Goal: Information Seeking & Learning: Learn about a topic

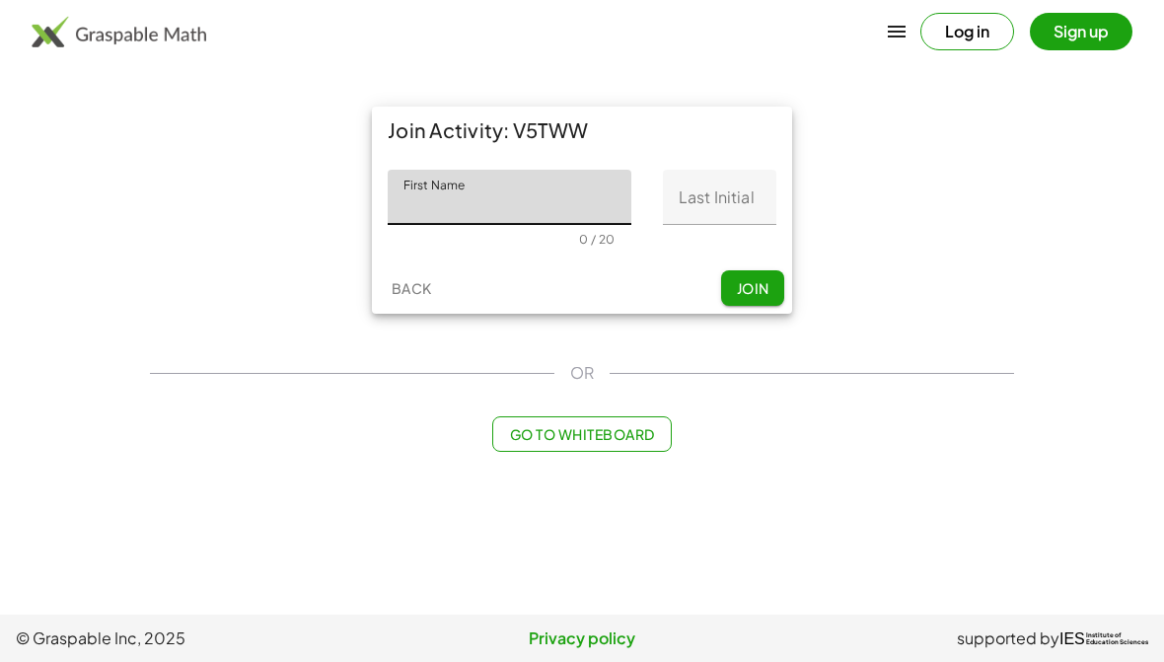
click at [594, 196] on input "First Name" at bounding box center [510, 197] width 244 height 55
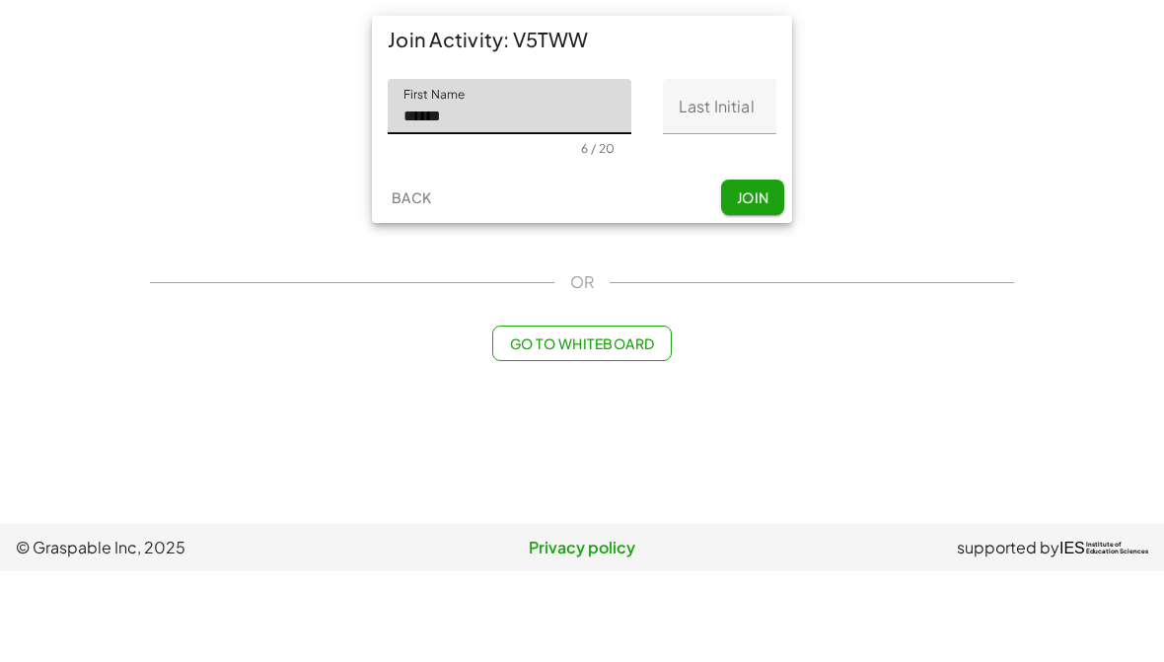
click at [768, 279] on span "Join" at bounding box center [752, 288] width 33 height 18
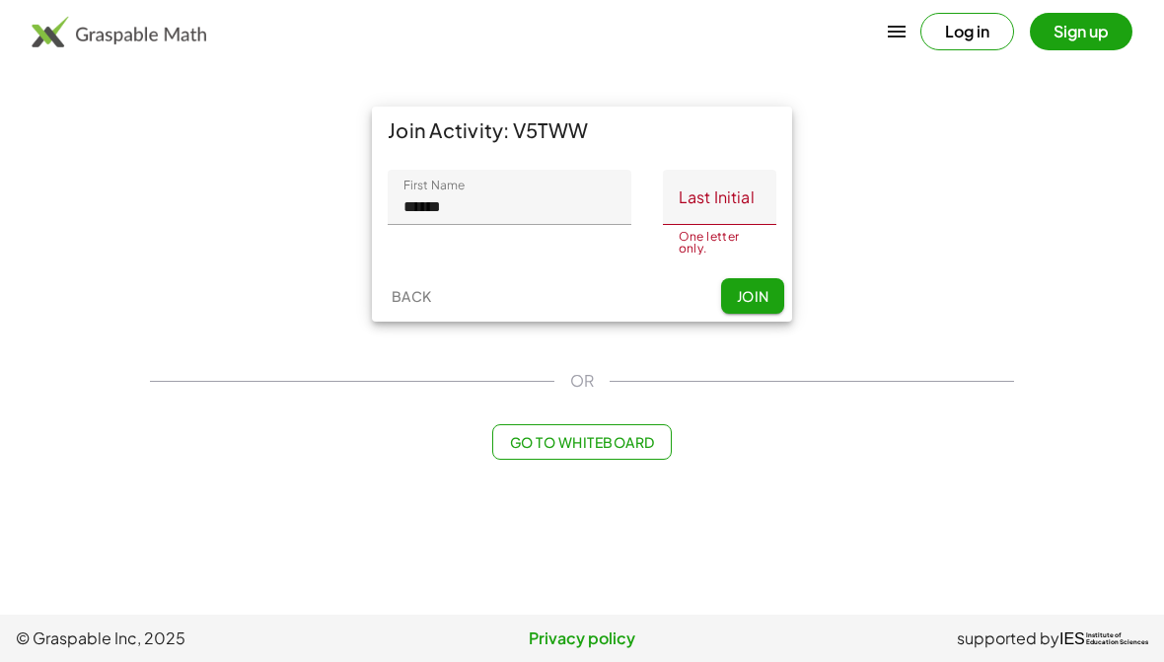
click at [767, 288] on span "Join" at bounding box center [752, 296] width 33 height 18
click at [752, 194] on input "Last Initial" at bounding box center [719, 197] width 113 height 55
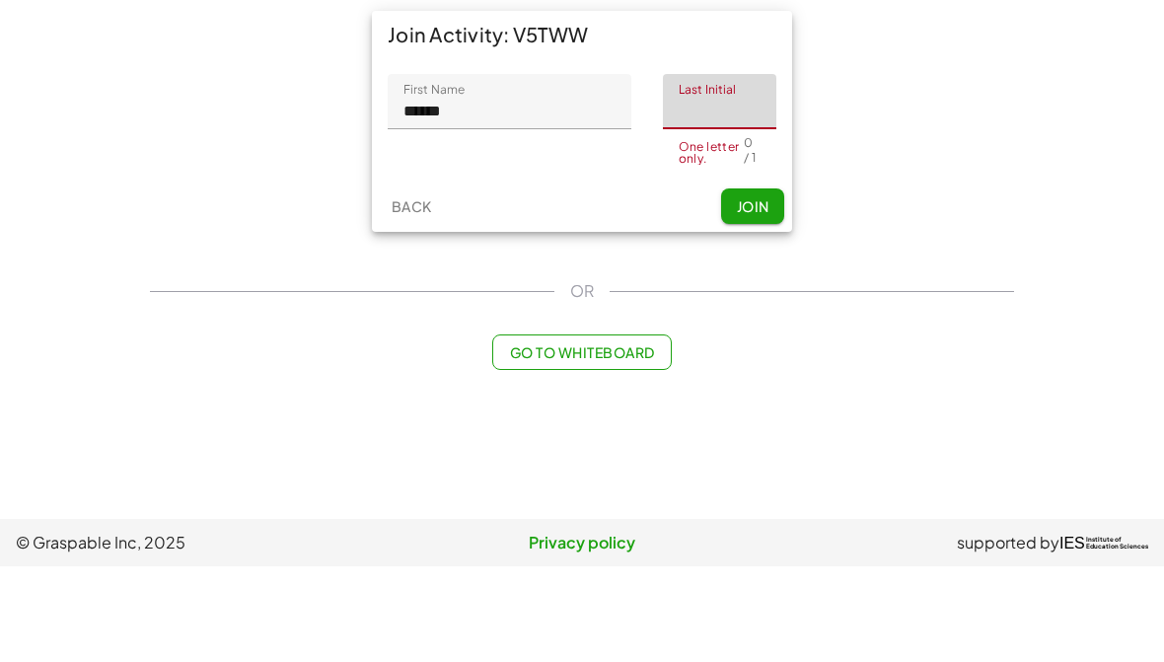
click at [607, 170] on input "******" at bounding box center [510, 197] width 244 height 55
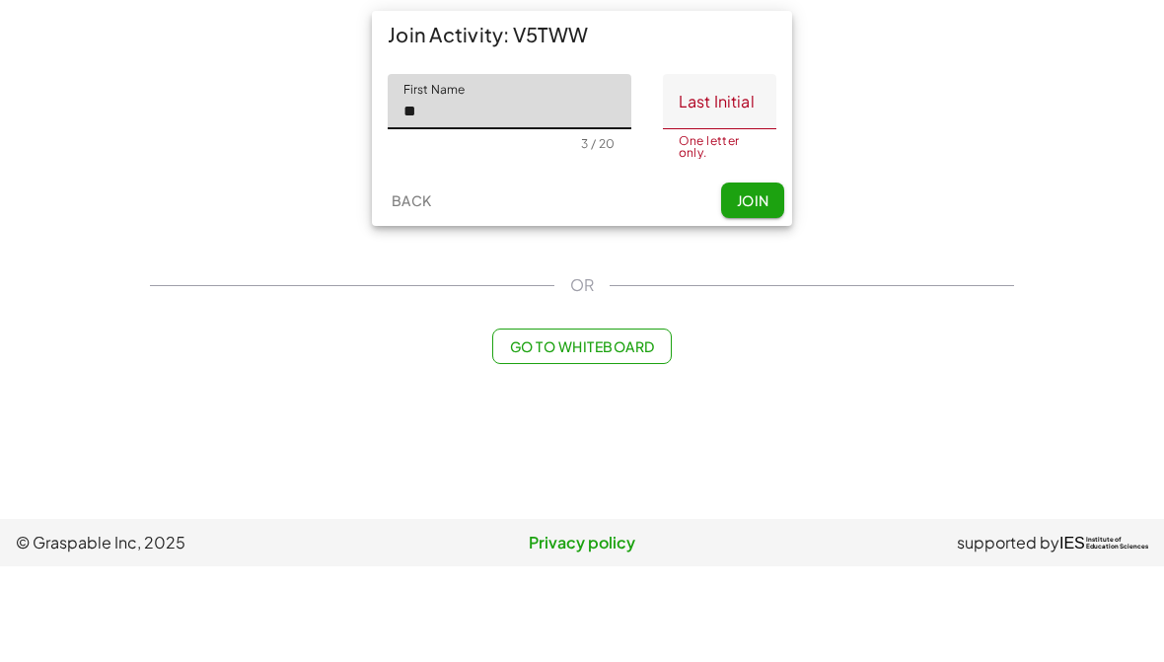
type input "*"
type input "********"
click at [732, 170] on input "Last Initial" at bounding box center [719, 197] width 113 height 55
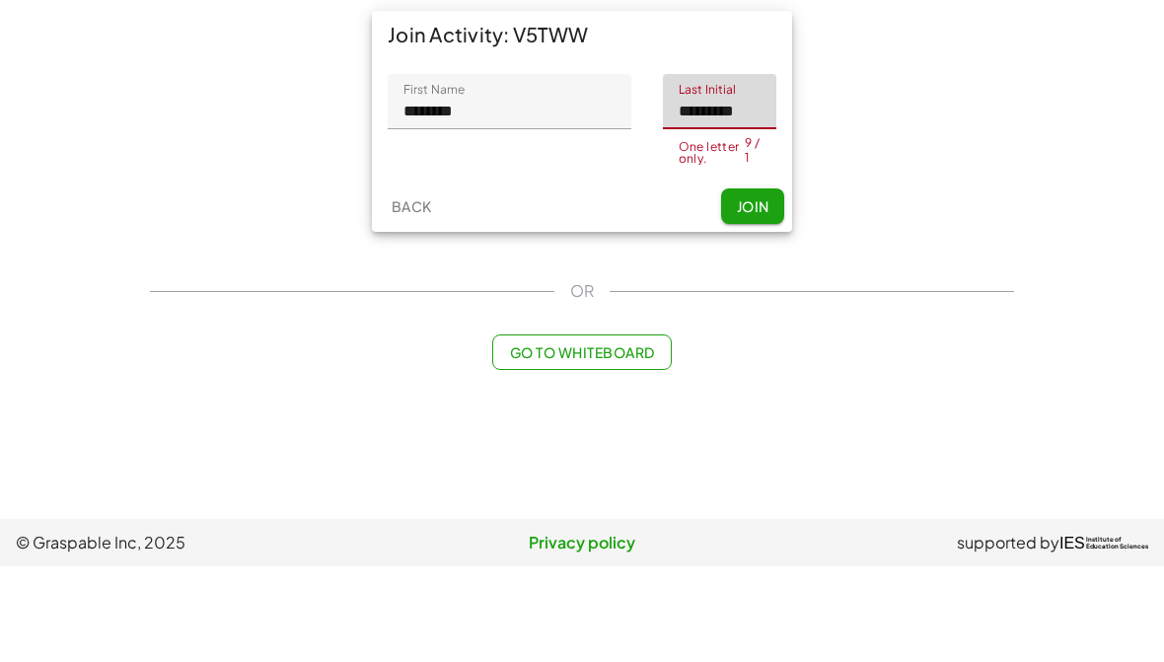
type input "*********"
click at [764, 284] on button "Join" at bounding box center [752, 302] width 63 height 36
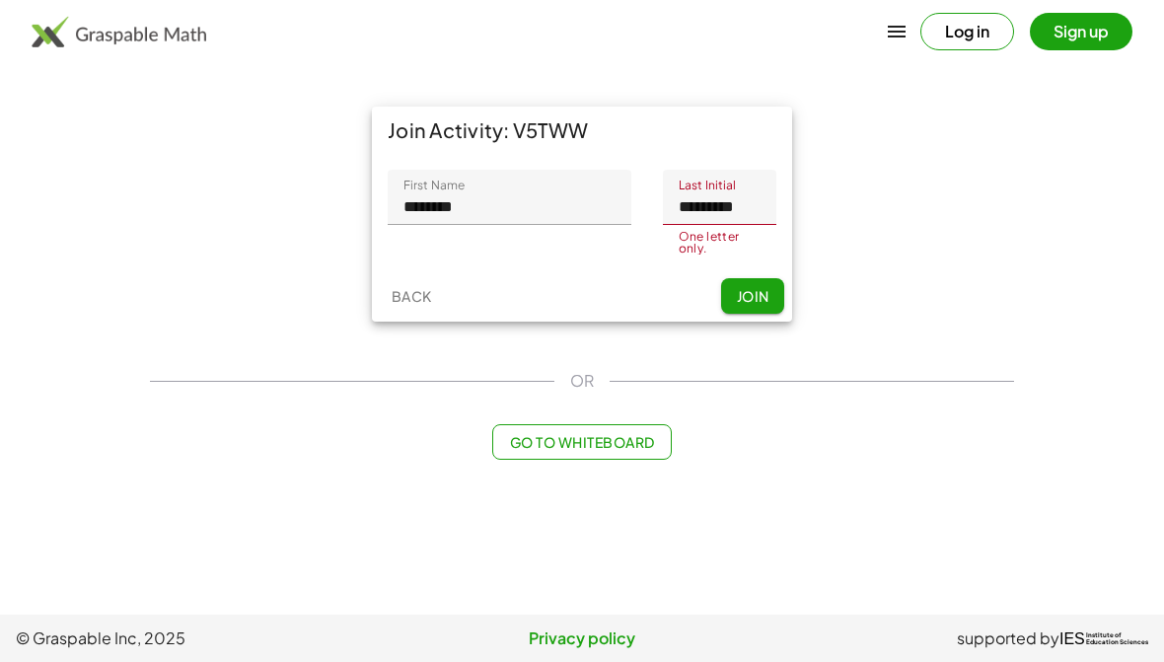
click at [766, 283] on button "Join" at bounding box center [752, 296] width 63 height 36
click at [762, 186] on input "*********" at bounding box center [719, 197] width 113 height 55
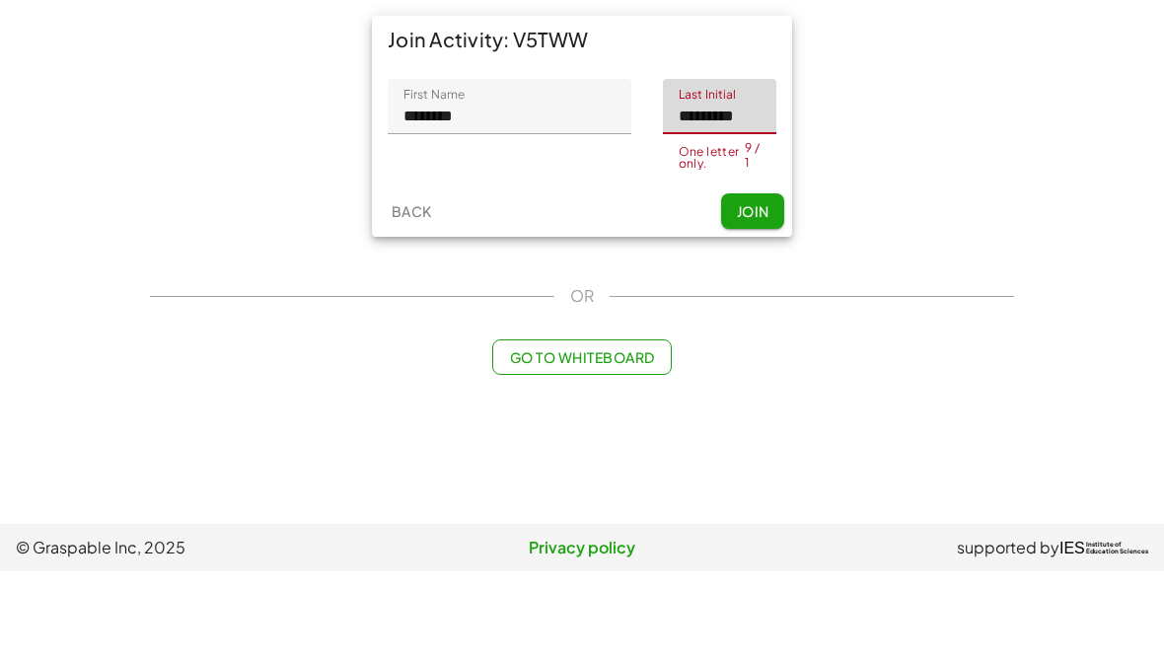
click at [750, 170] on input "*********" at bounding box center [719, 197] width 113 height 55
type input "*"
click at [774, 284] on button "Join" at bounding box center [752, 302] width 63 height 36
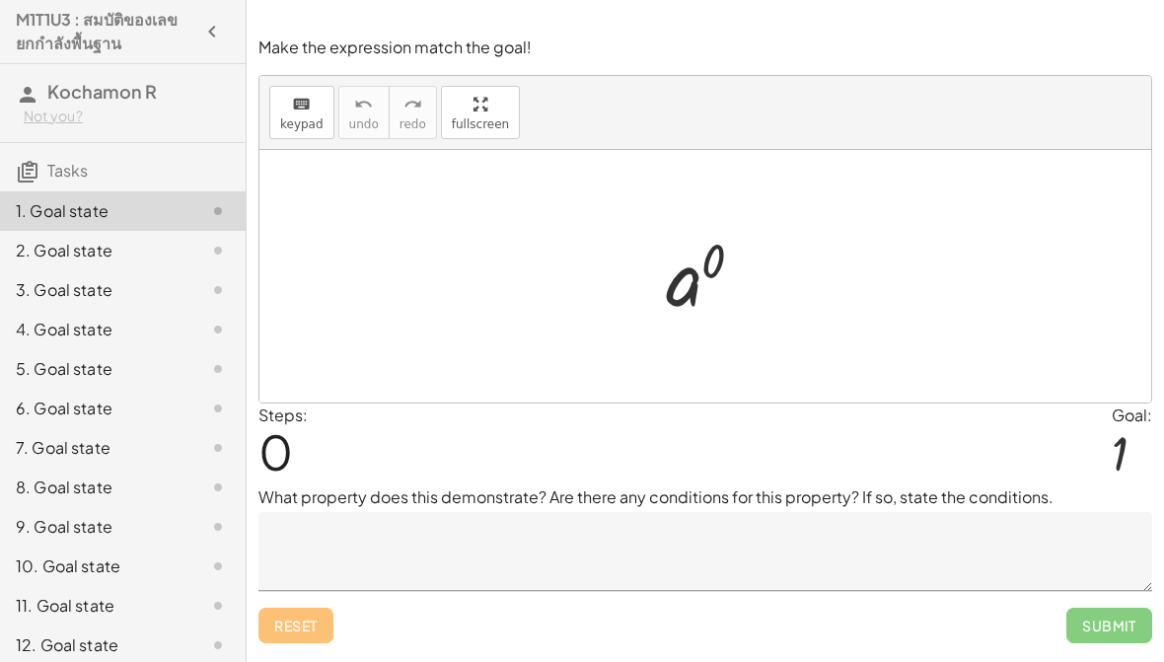
click at [310, 546] on textarea at bounding box center [706, 551] width 894 height 79
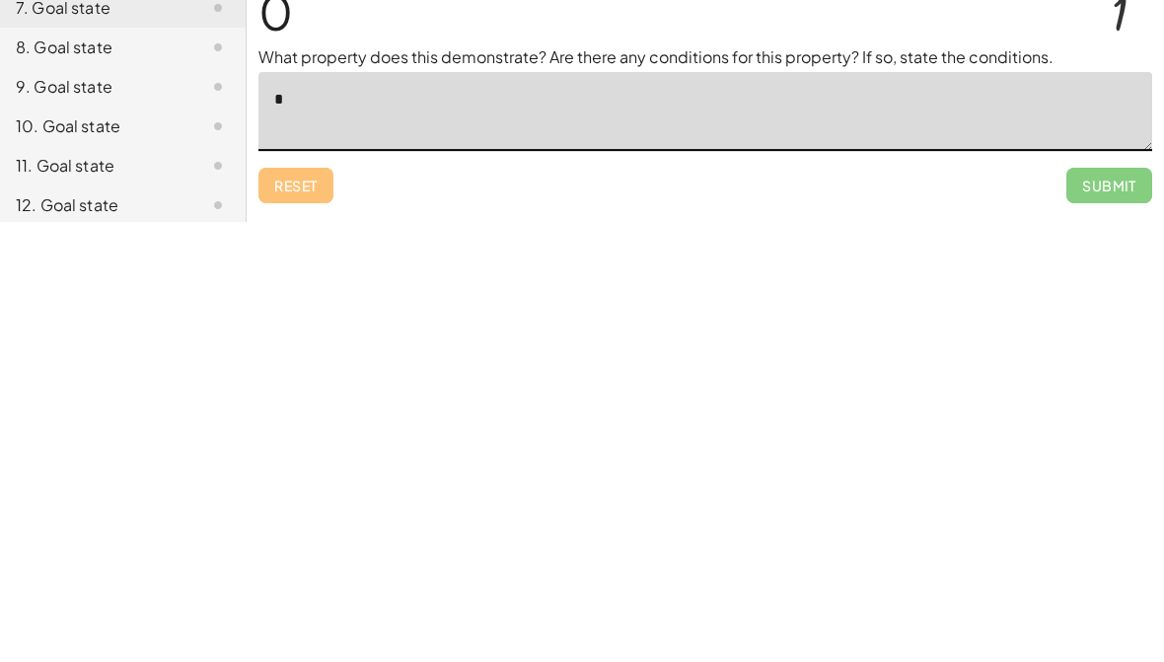
type textarea "*"
click at [1122, 608] on span "Submit" at bounding box center [1110, 626] width 86 height 36
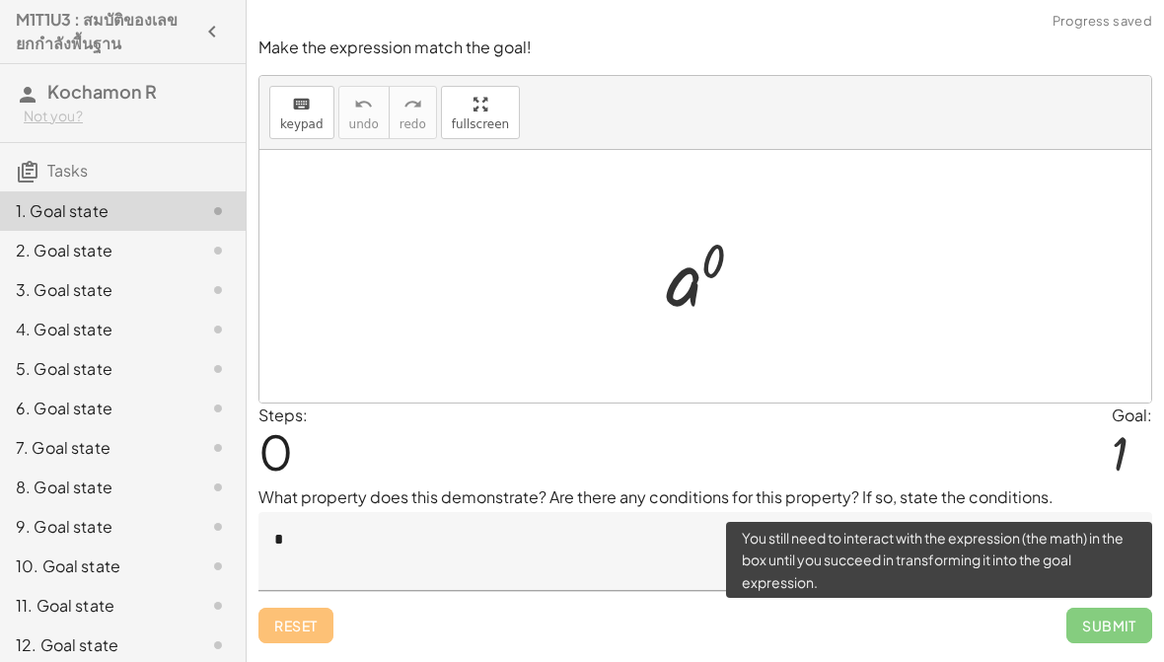
click at [1104, 632] on span "Submit" at bounding box center [1110, 626] width 86 height 36
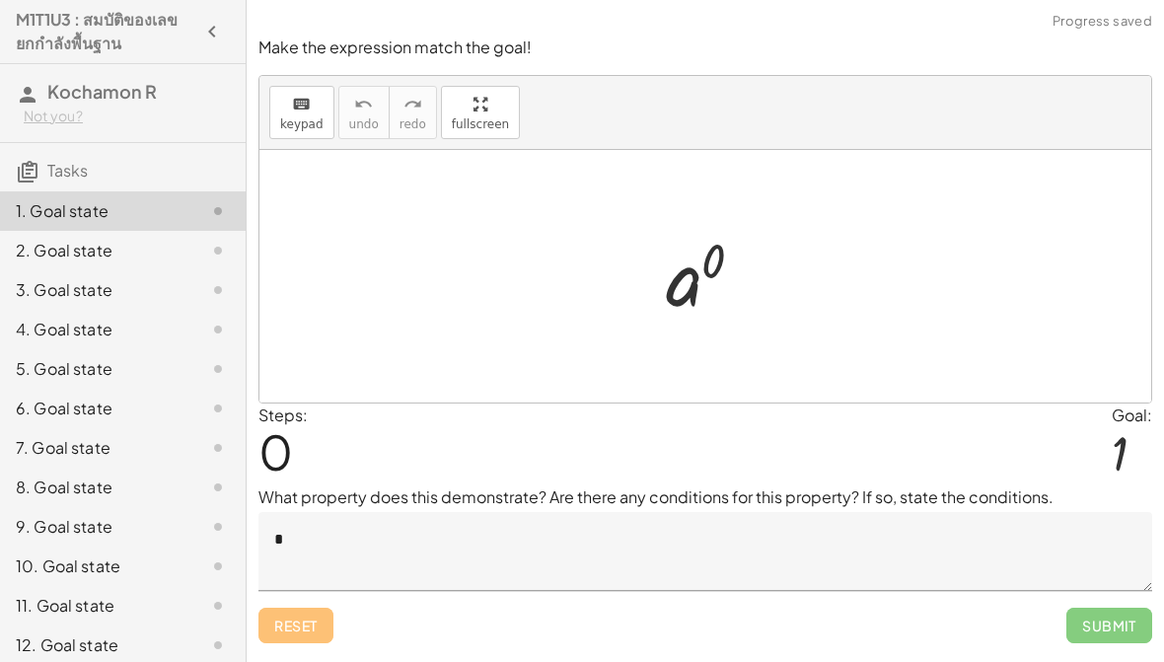
click at [286, 624] on div "Reset Submit" at bounding box center [706, 617] width 894 height 52
click at [292, 479] on span "0" at bounding box center [276, 451] width 35 height 60
click at [291, 479] on span "0" at bounding box center [276, 451] width 35 height 60
click at [928, 570] on textarea "*" at bounding box center [706, 551] width 894 height 79
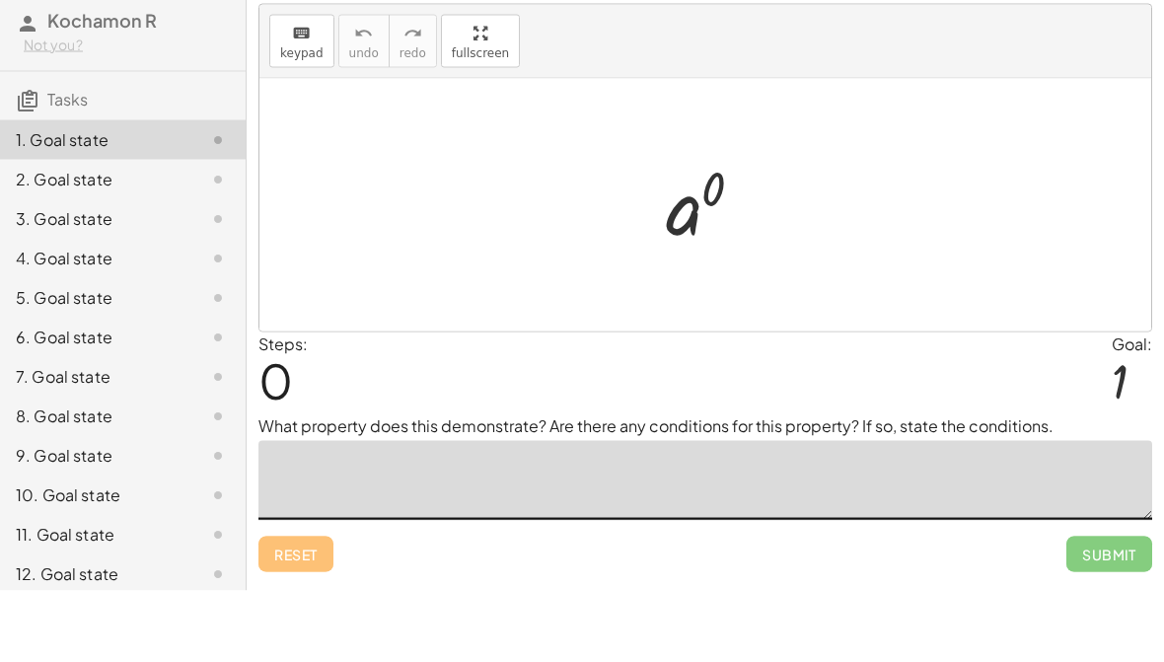
click at [1018, 76] on div "keyboard keypad undo [PERSON_NAME] redo fullscreen" at bounding box center [706, 113] width 892 height 74
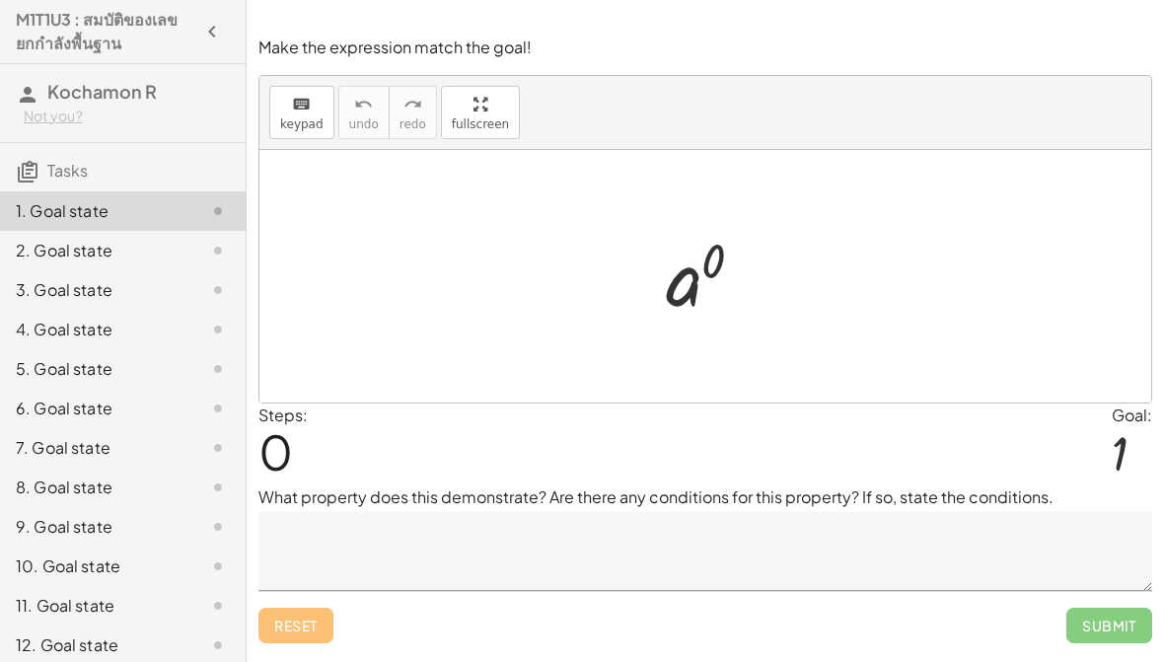
click at [894, 539] on textarea at bounding box center [706, 551] width 894 height 79
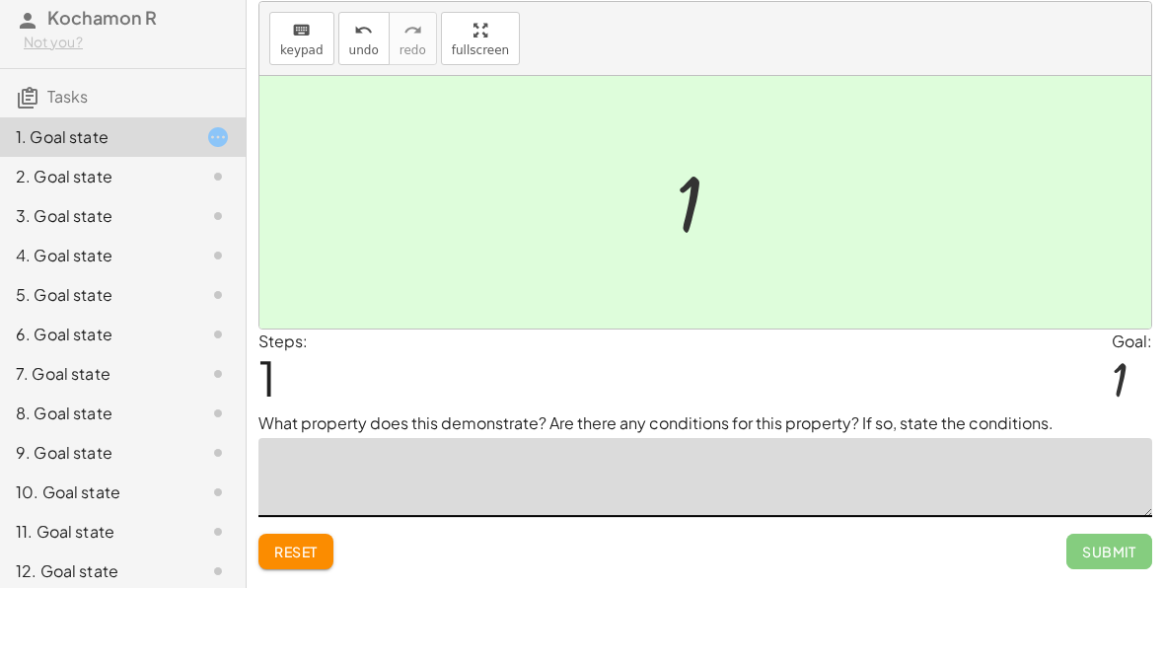
click at [946, 76] on div "keyboard keypad undo [PERSON_NAME] redo fullscreen" at bounding box center [706, 113] width 892 height 74
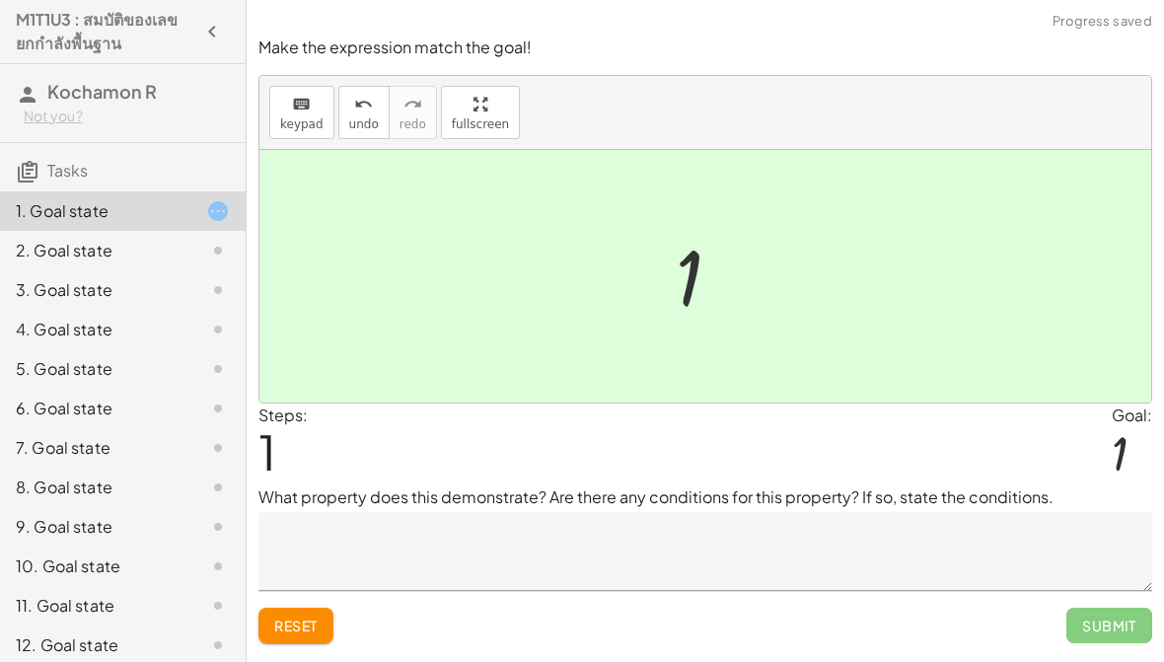
click at [1013, 569] on textarea at bounding box center [706, 551] width 894 height 79
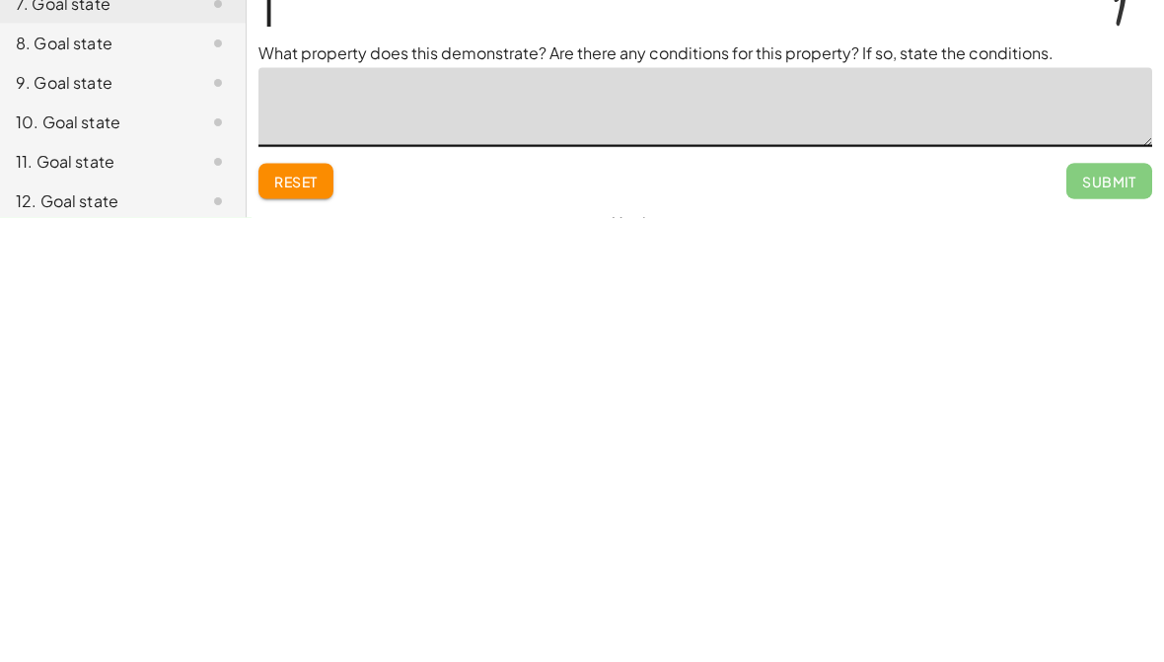
type textarea "*"
click at [1119, 617] on span "Submit" at bounding box center [1109, 626] width 54 height 18
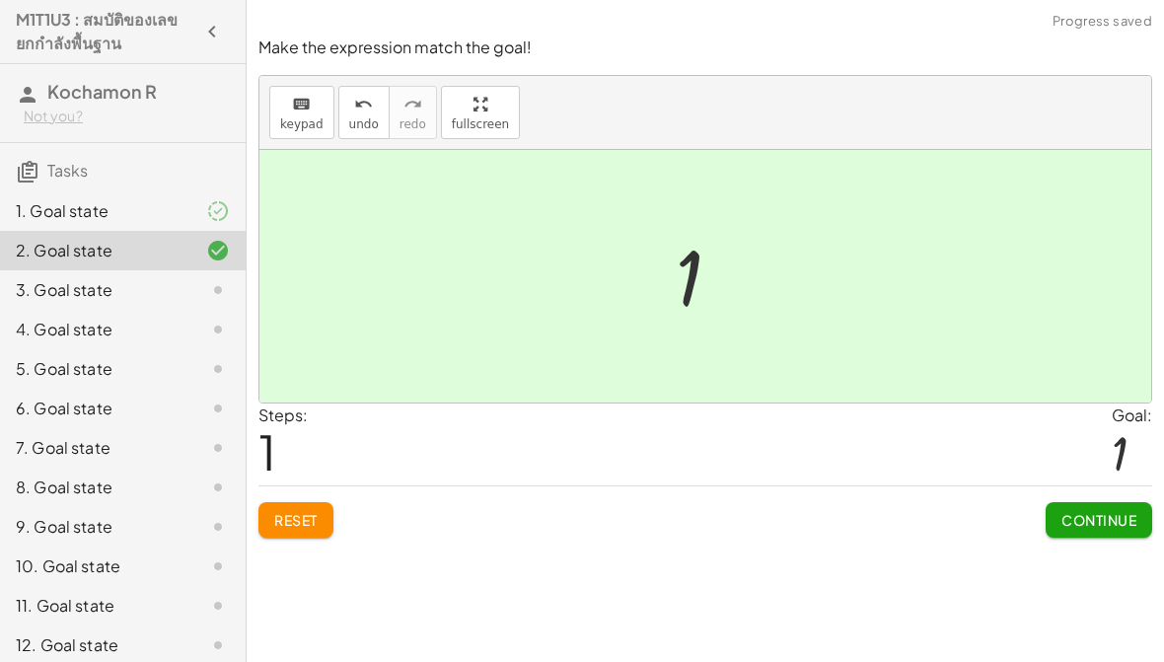
click at [1104, 526] on span "Continue" at bounding box center [1099, 520] width 75 height 18
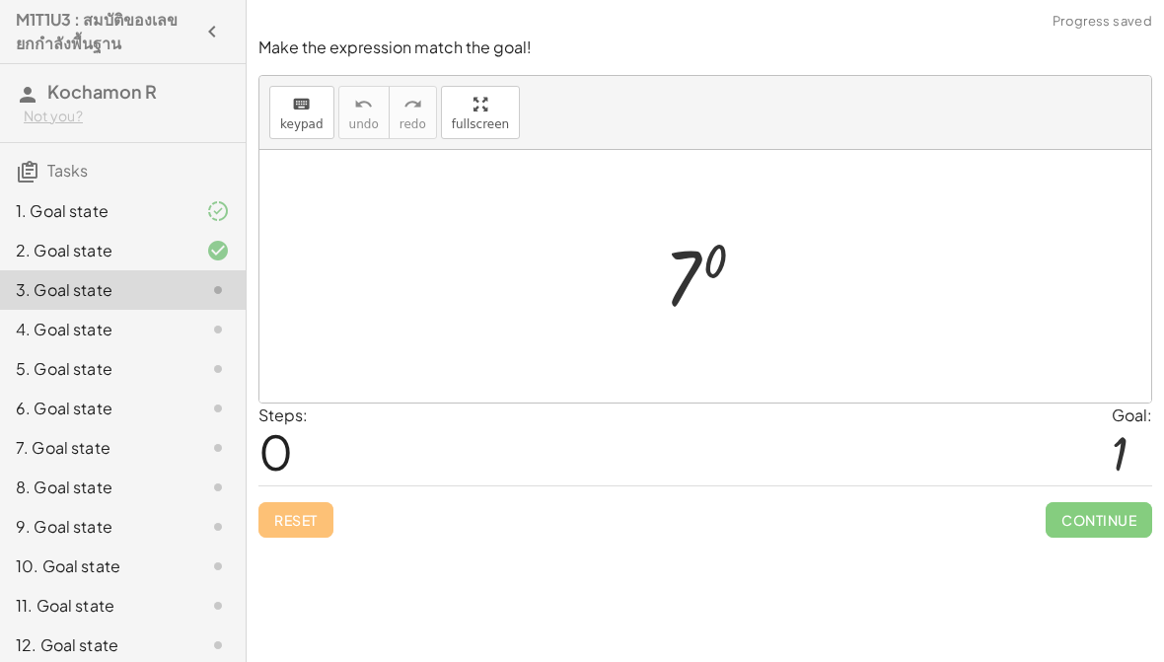
click at [140, 201] on div "1. Goal state" at bounding box center [95, 211] width 159 height 24
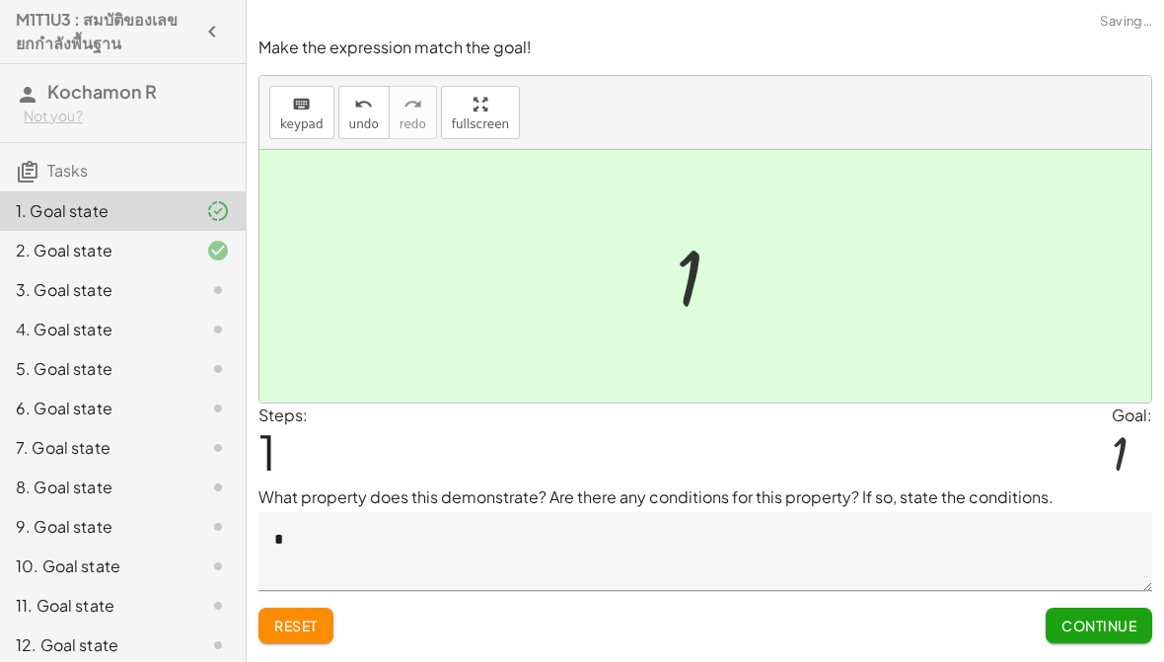
click at [1110, 617] on span "Continue" at bounding box center [1099, 626] width 75 height 18
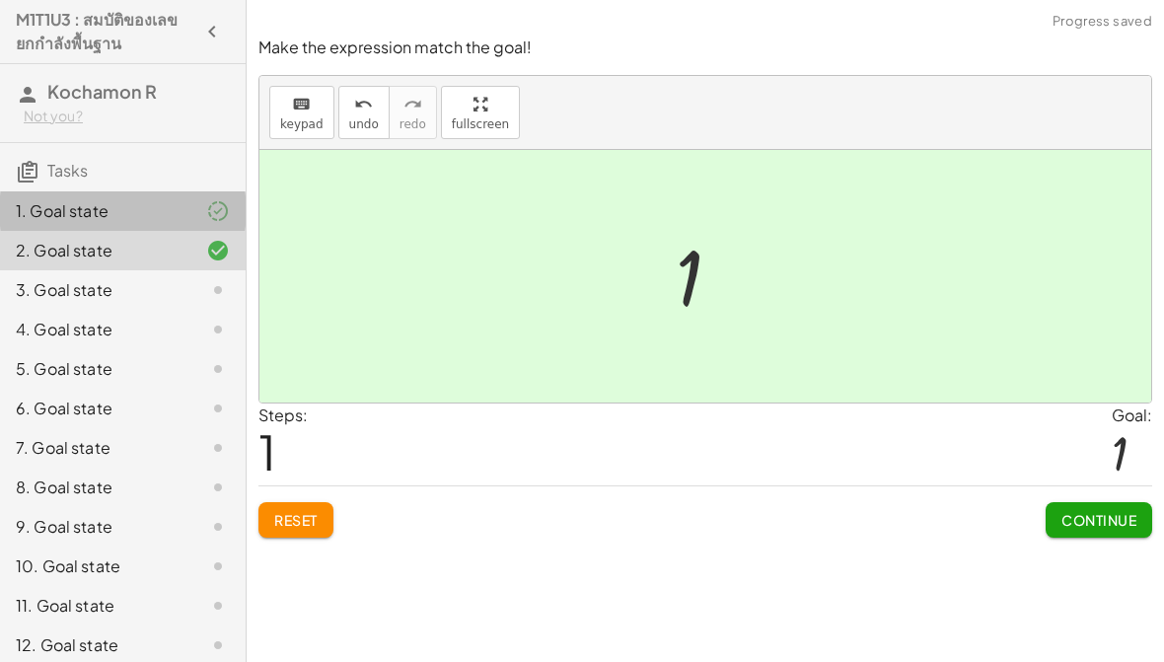
click at [142, 206] on div "1. Goal state" at bounding box center [95, 211] width 159 height 24
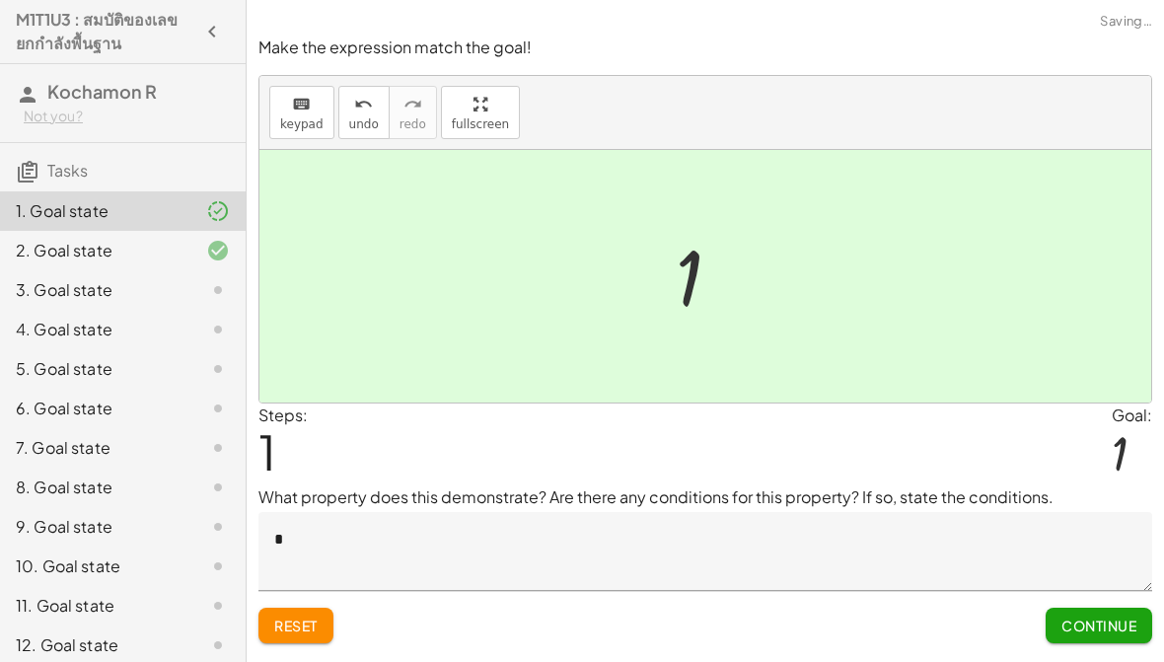
click at [1107, 634] on span "Continue" at bounding box center [1099, 626] width 75 height 18
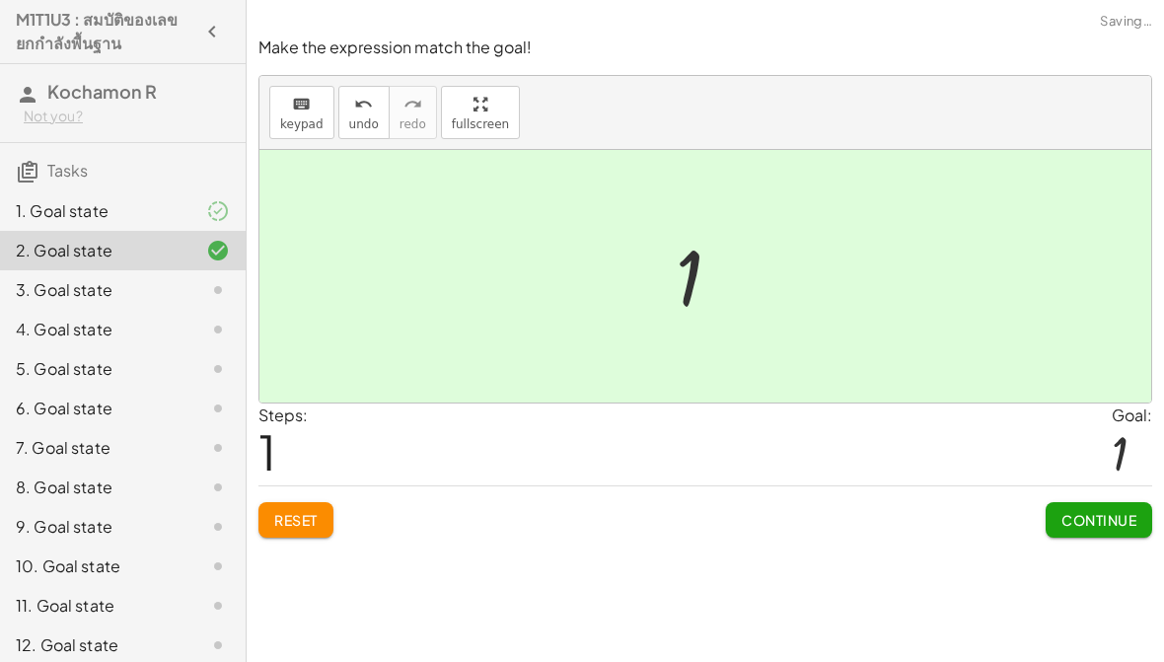
click at [1108, 512] on span "Continue" at bounding box center [1099, 520] width 75 height 18
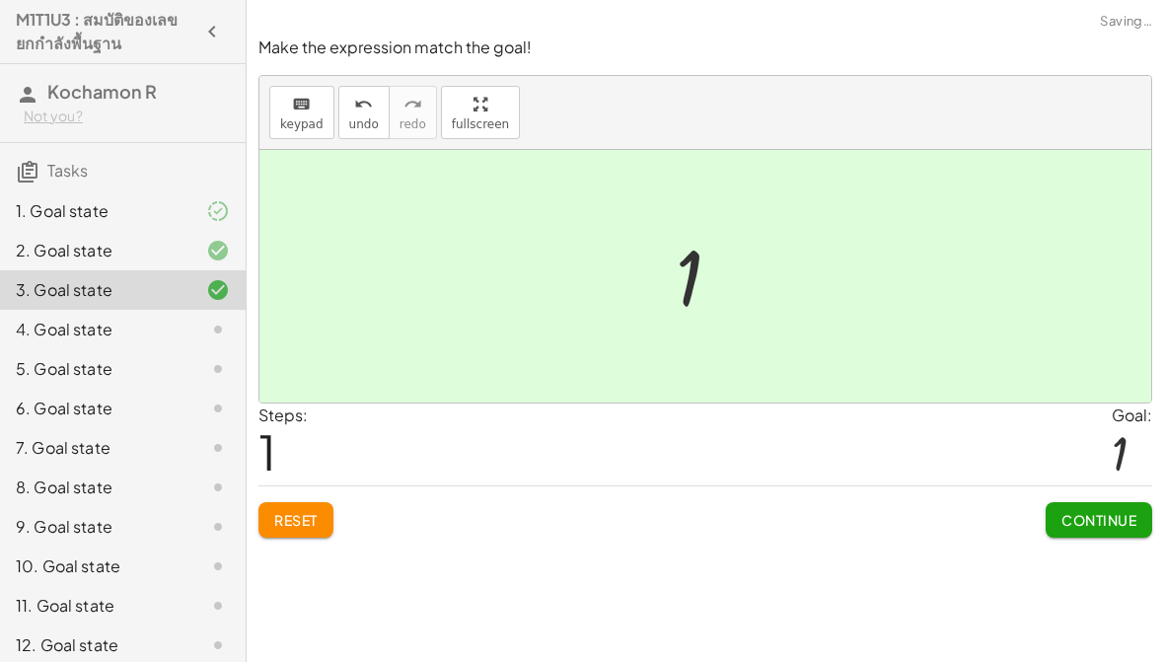
click at [1088, 532] on button "Continue" at bounding box center [1099, 520] width 107 height 36
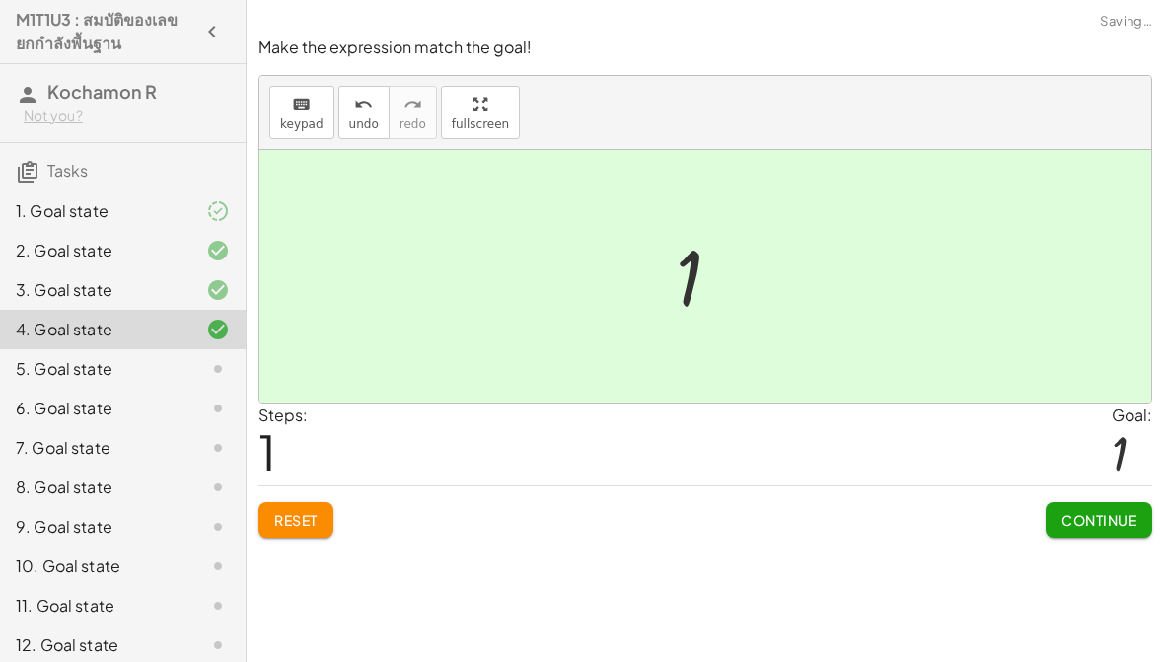
click at [1108, 535] on button "Continue" at bounding box center [1099, 520] width 107 height 36
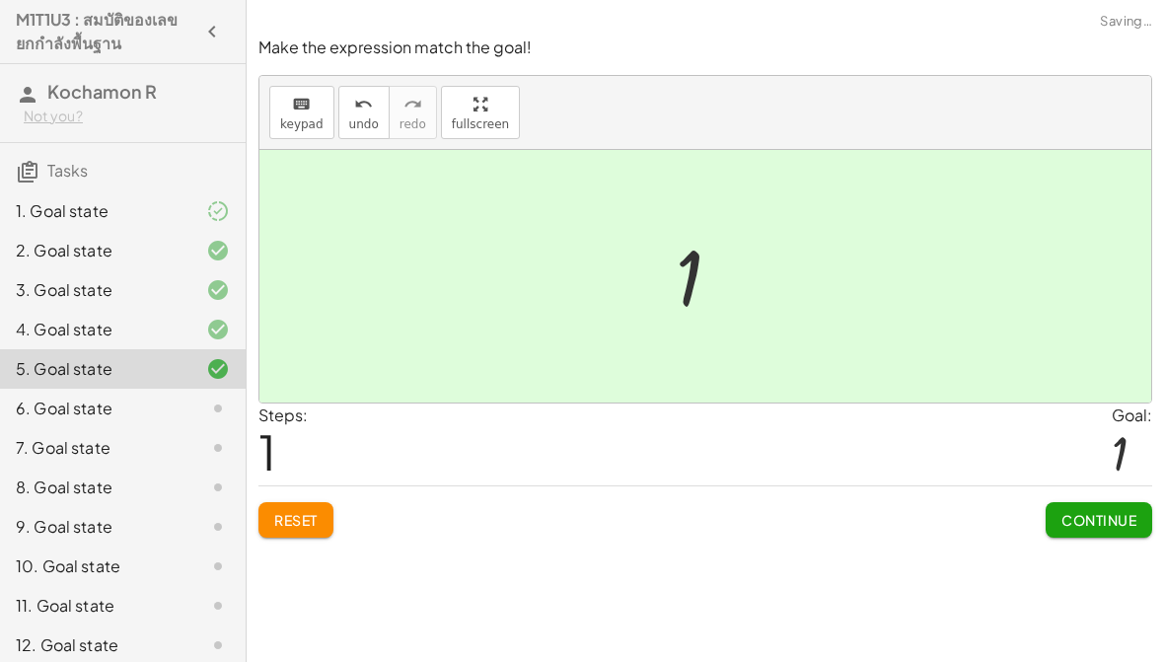
click at [1082, 535] on button "Continue" at bounding box center [1099, 520] width 107 height 36
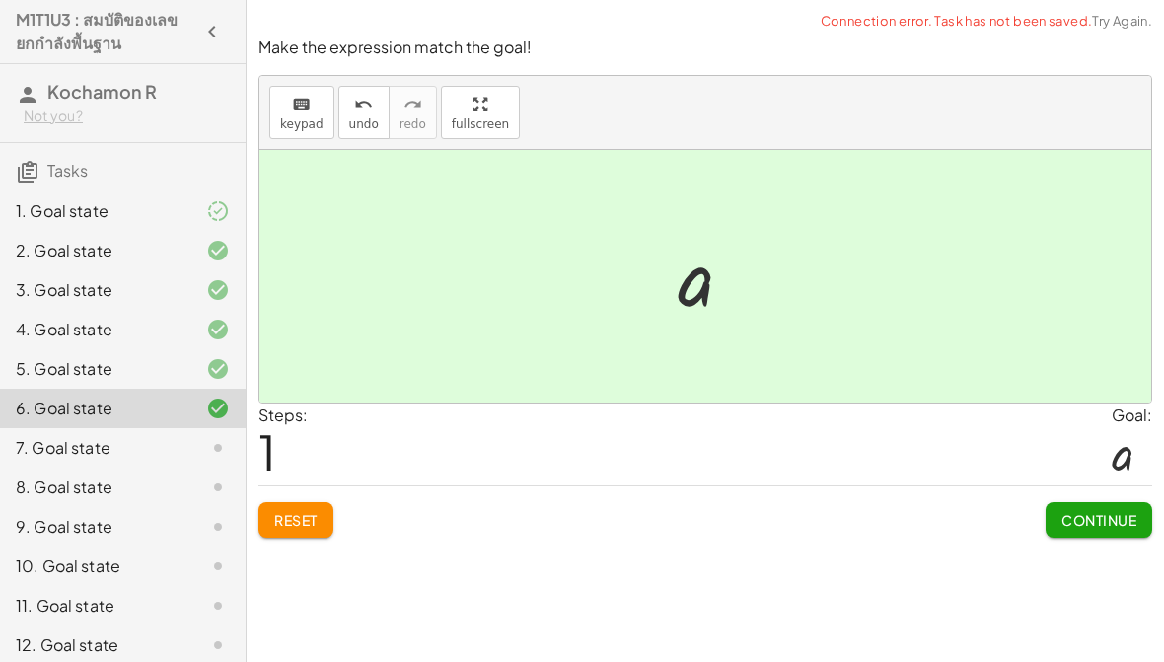
click at [1102, 527] on span "Continue" at bounding box center [1099, 520] width 75 height 18
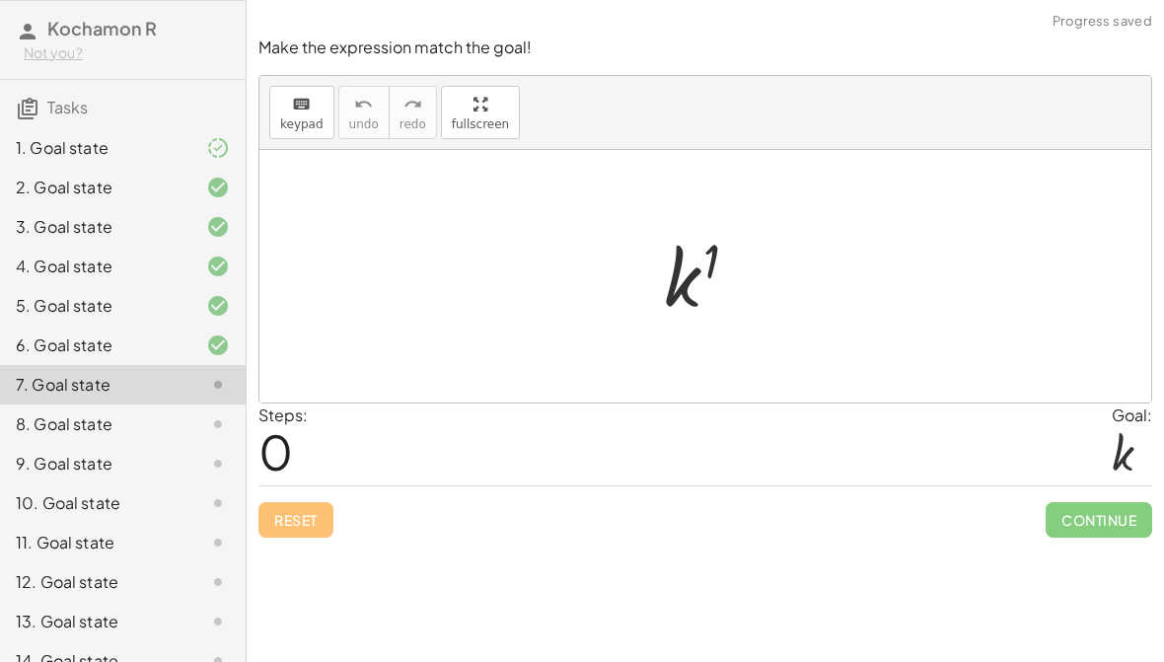
scroll to position [64, 0]
click at [286, 459] on span "0" at bounding box center [276, 451] width 35 height 60
click at [294, 456] on div "Steps: 0" at bounding box center [283, 445] width 49 height 82
click at [361, 588] on div "Make the expression match the goal! keyboard keypad undo undo redo redo fullscr…" at bounding box center [706, 331] width 918 height 662
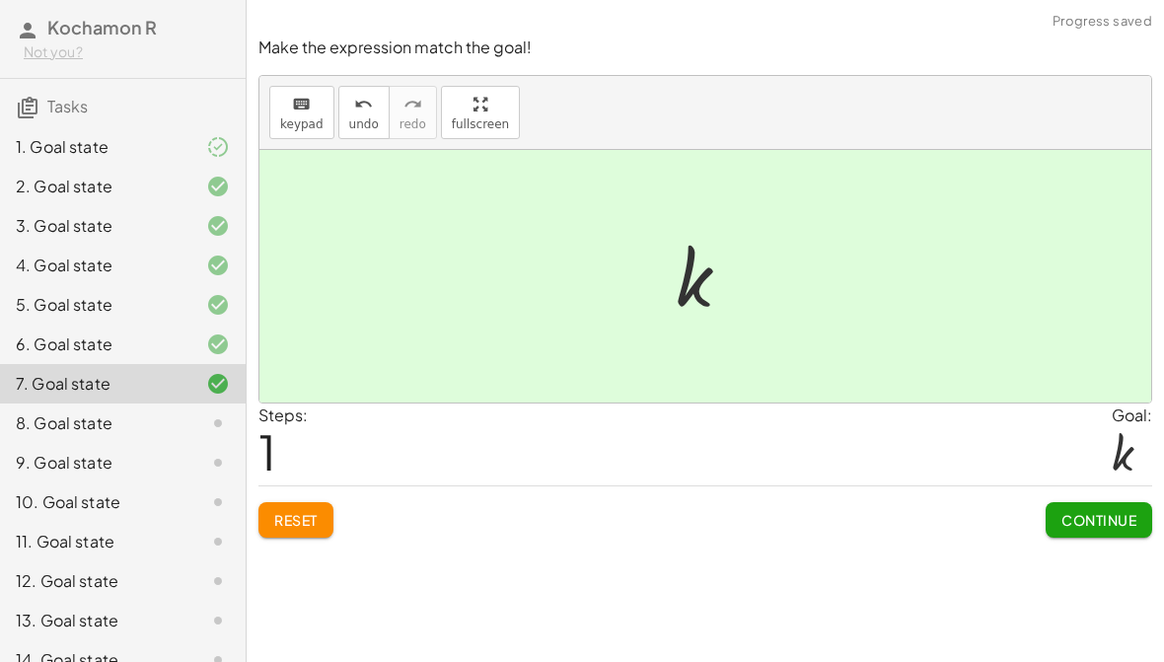
click at [1087, 535] on button "Continue" at bounding box center [1099, 520] width 107 height 36
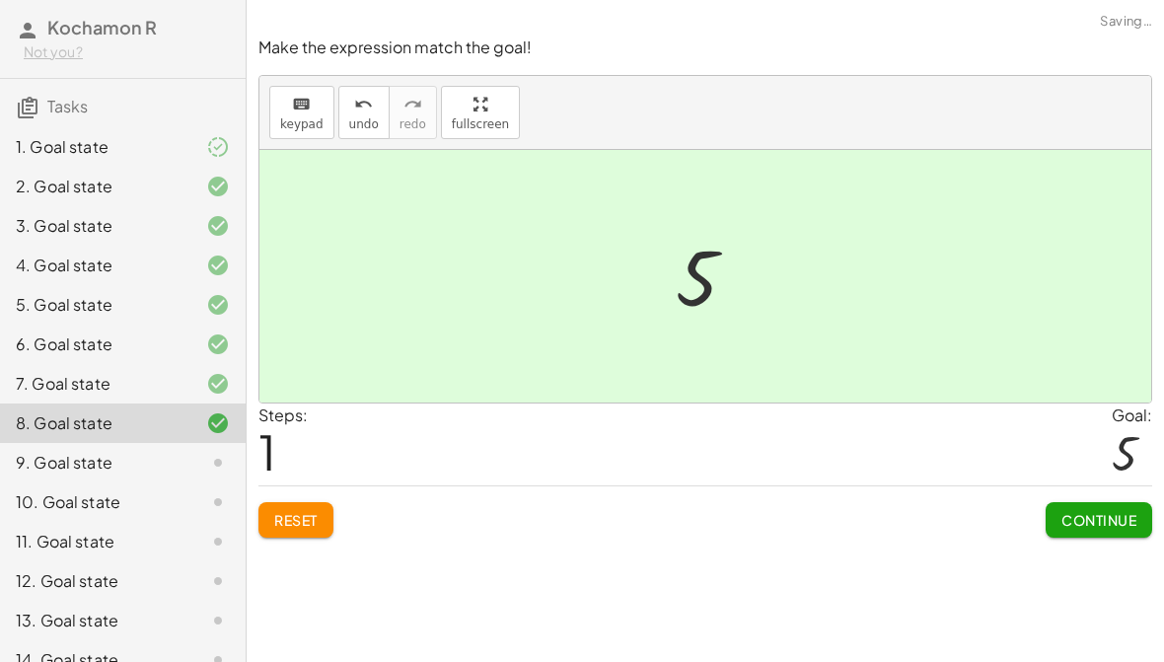
click at [1100, 519] on span "Continue" at bounding box center [1099, 520] width 75 height 18
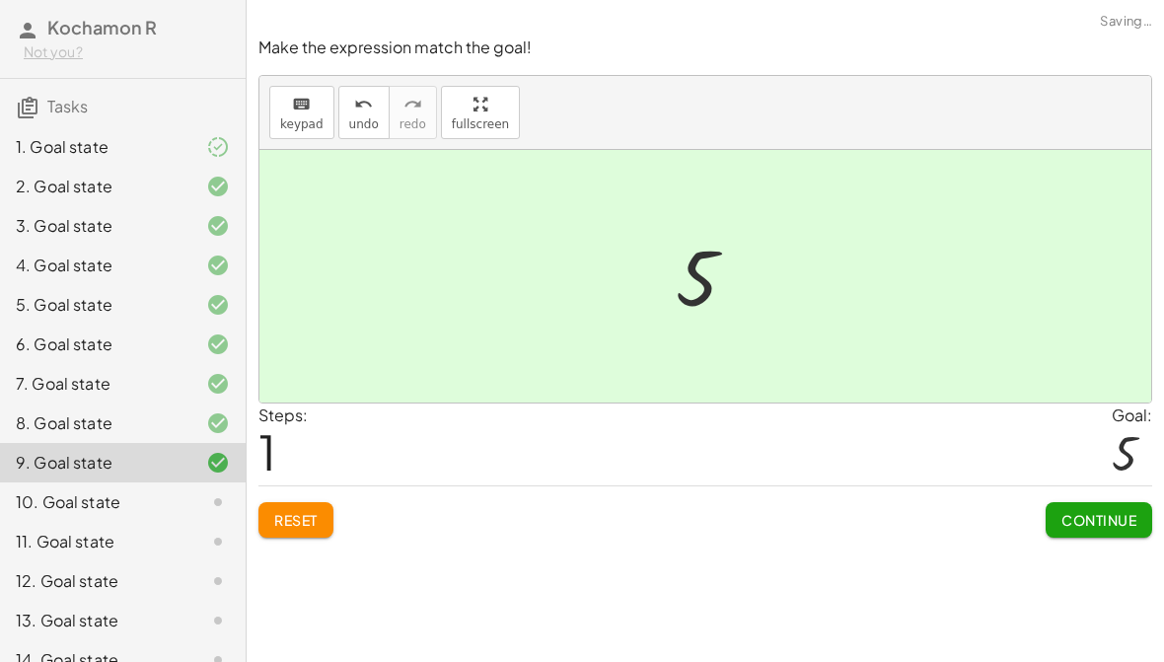
click at [1094, 528] on span "Continue" at bounding box center [1099, 520] width 75 height 18
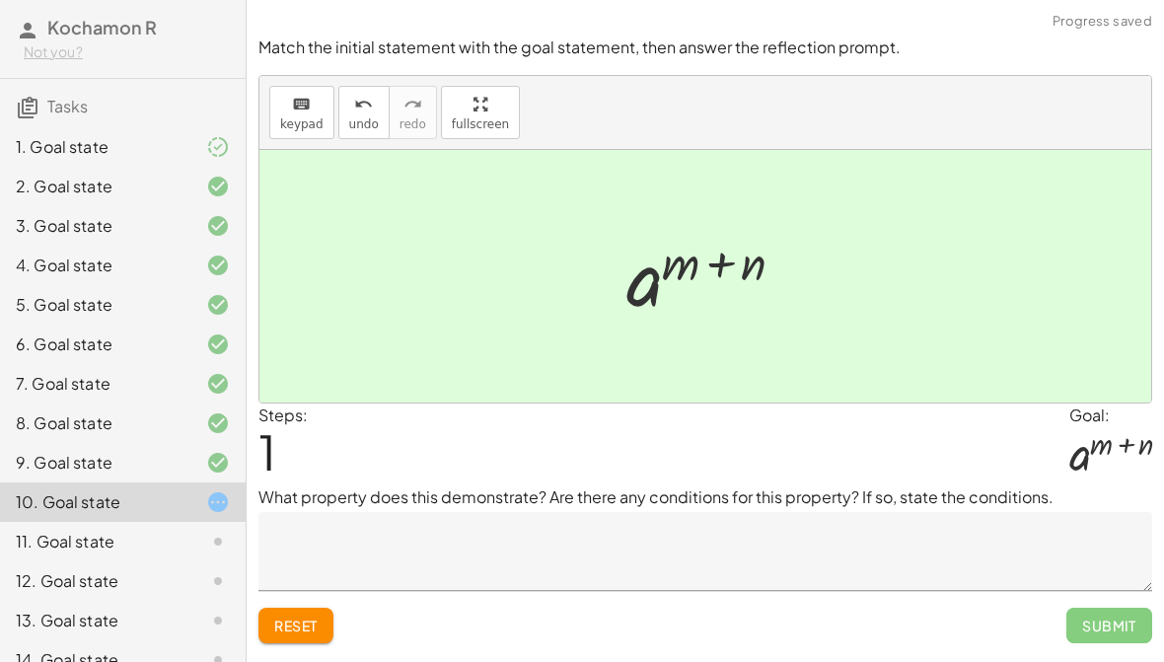
click at [1136, 485] on p "What property does this demonstrate? Are there any conditions for this property…" at bounding box center [706, 497] width 894 height 24
click at [0, 0] on div "Match the initial statement with the goal statement, then answer the reflection…" at bounding box center [0, 0] width 0 height 0
click at [925, 558] on textarea at bounding box center [706, 551] width 894 height 79
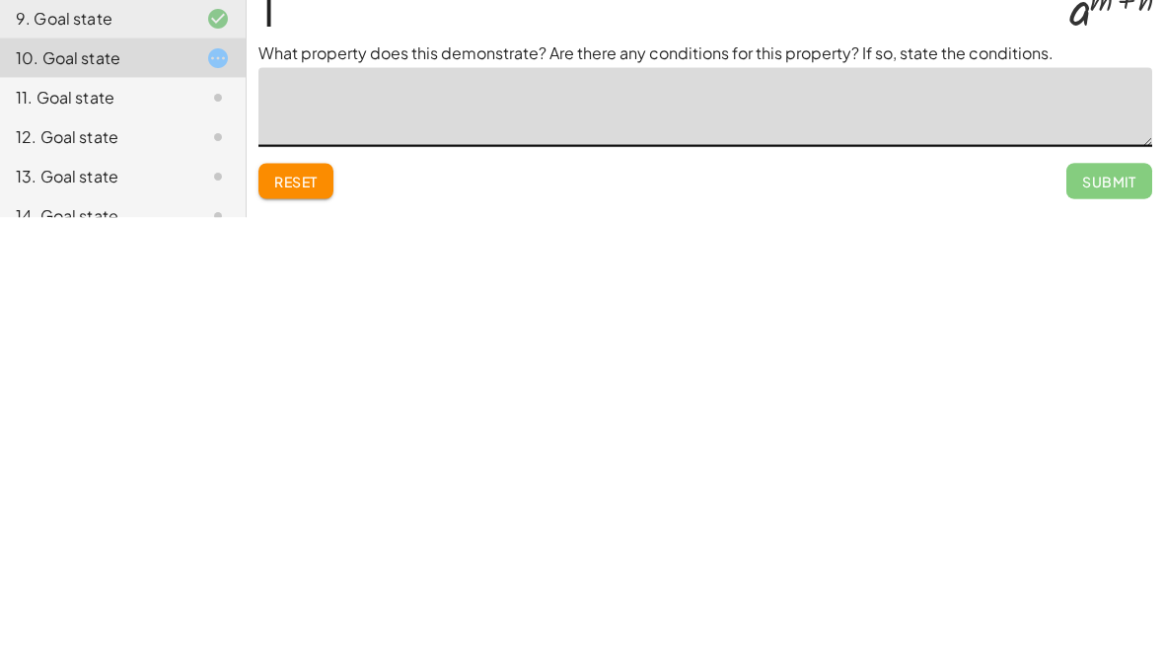
type textarea "*"
click at [1110, 617] on span "Submit" at bounding box center [1109, 626] width 54 height 18
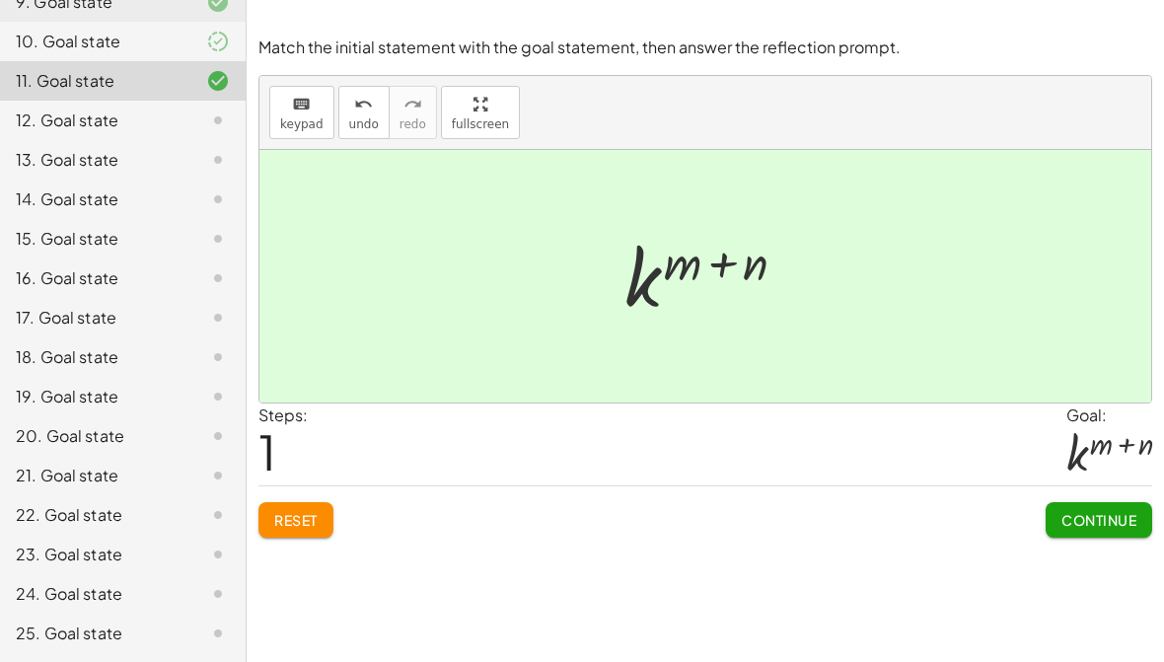
click at [825, 532] on div "Reset Continue" at bounding box center [706, 511] width 894 height 52
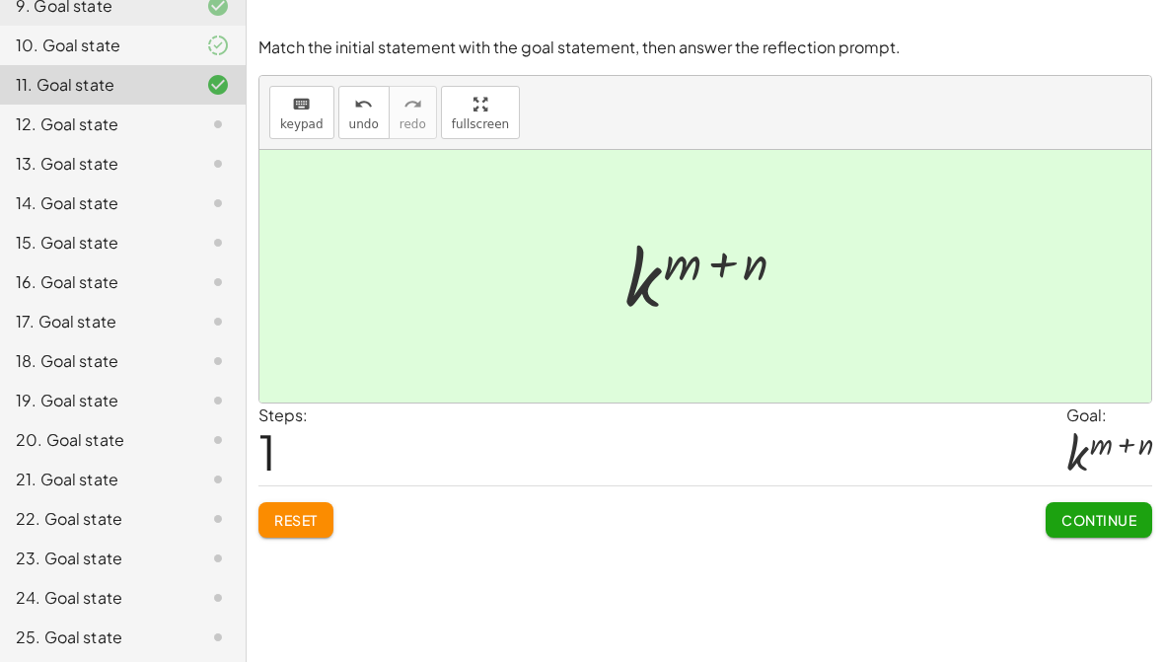
click at [824, 532] on div "Reset Continue" at bounding box center [706, 511] width 894 height 52
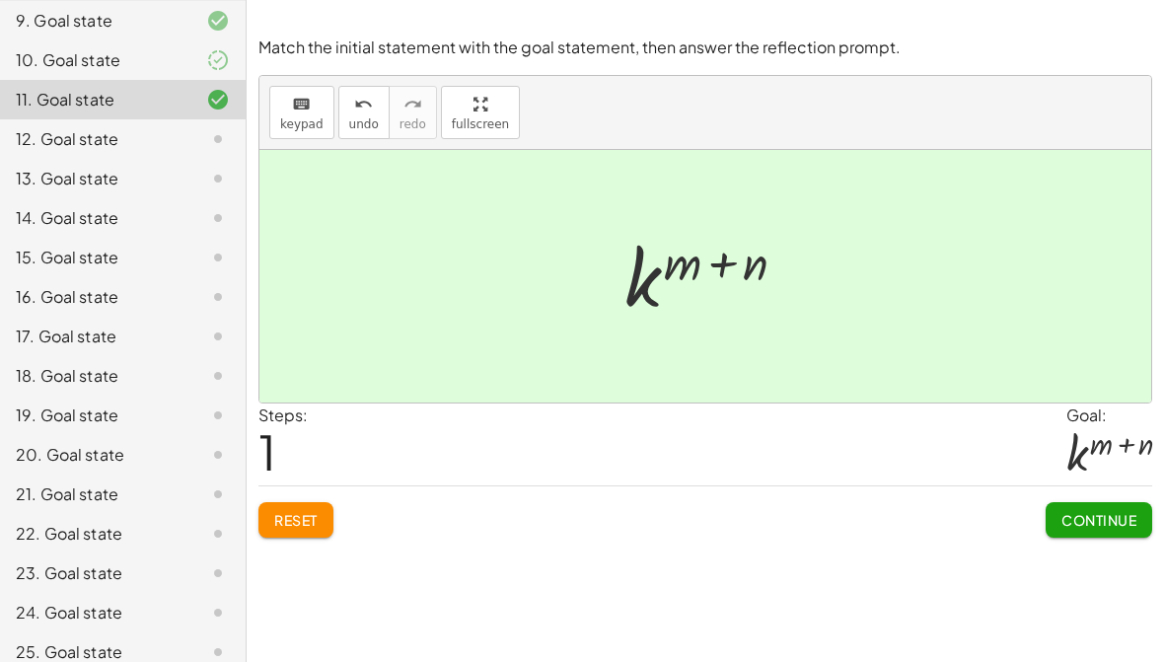
scroll to position [506, 0]
click at [1088, 520] on span "Continue" at bounding box center [1099, 520] width 75 height 18
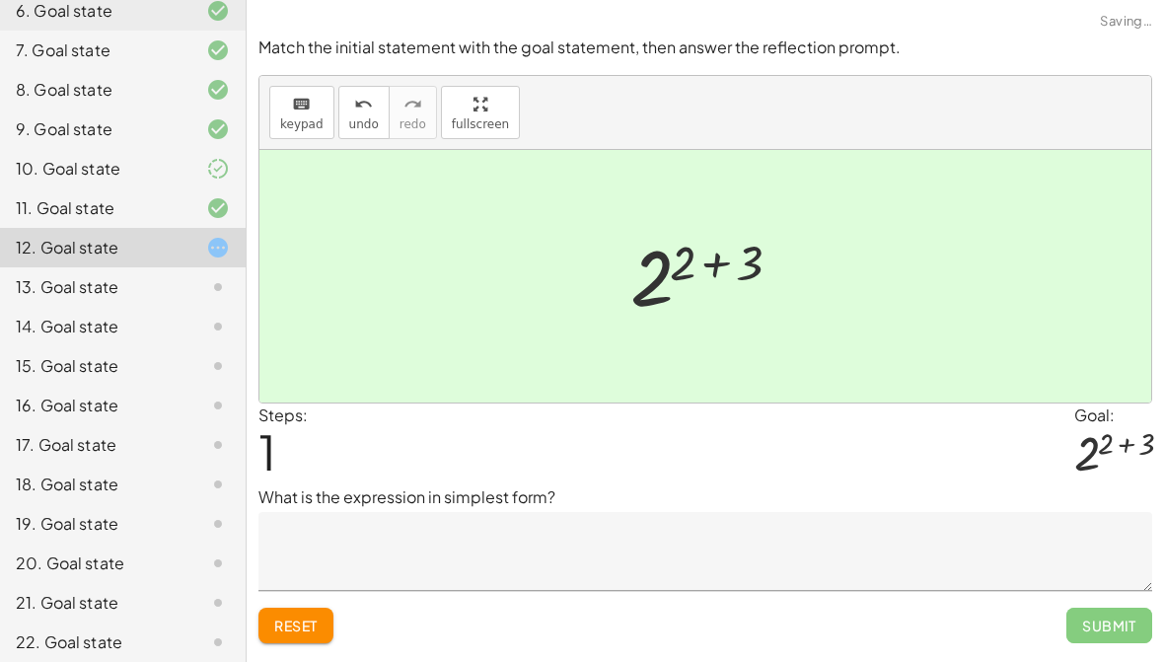
scroll to position [385, 0]
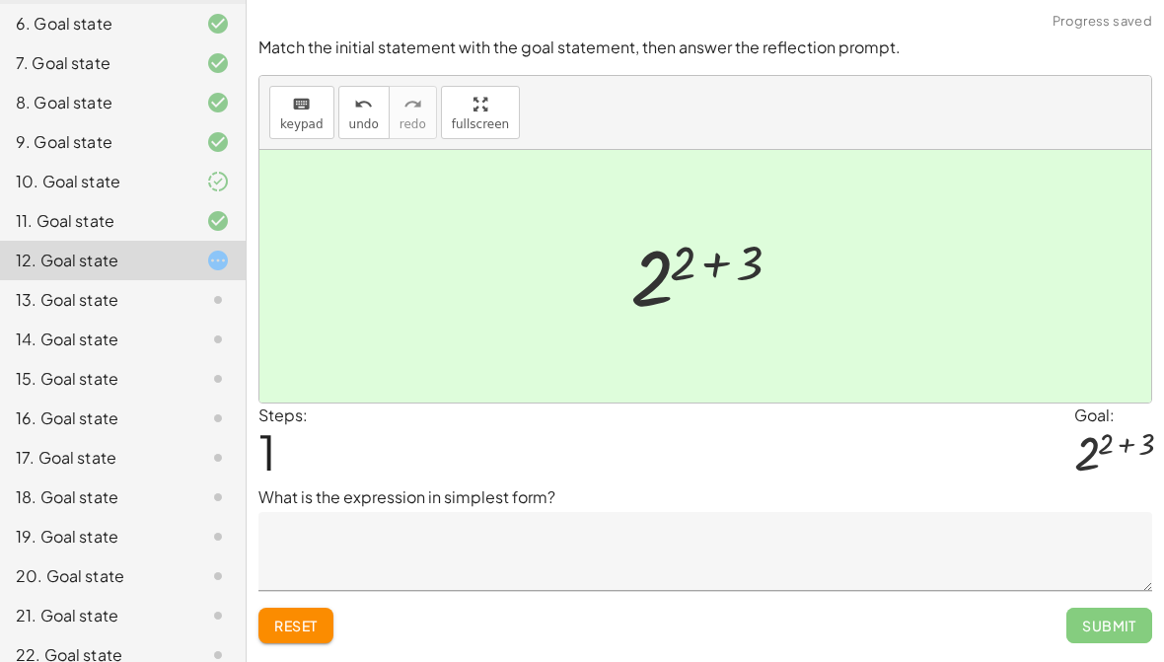
click at [863, 541] on textarea at bounding box center [706, 551] width 894 height 79
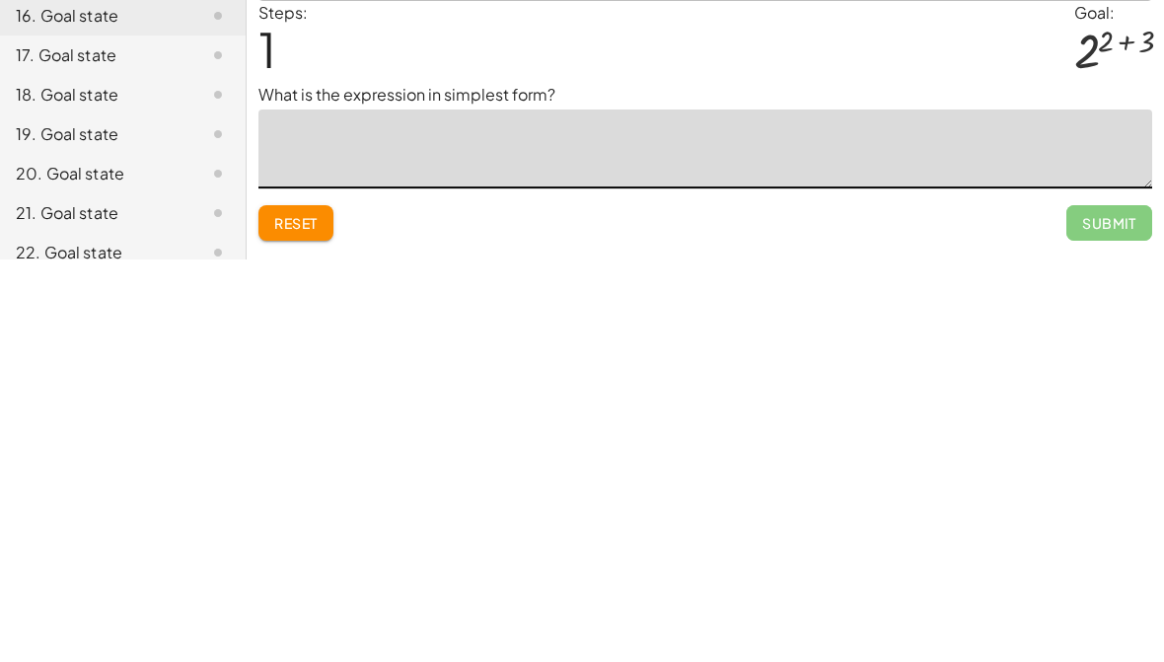
type textarea "*"
click at [1120, 608] on button "Submit" at bounding box center [1110, 626] width 86 height 36
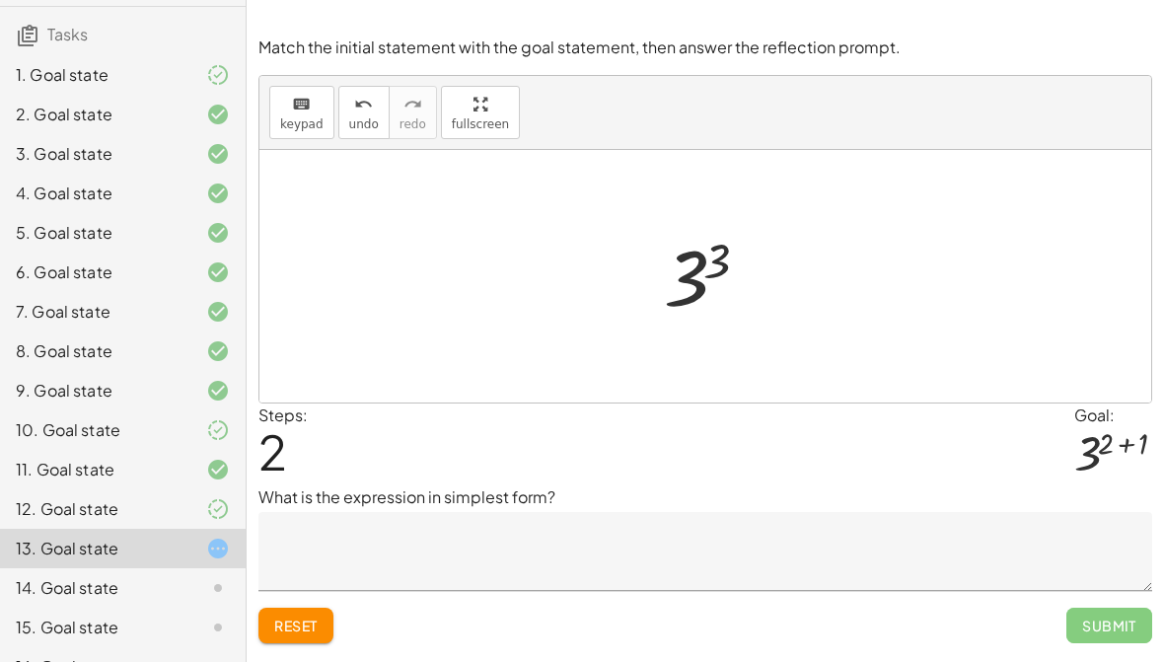
scroll to position [137, 0]
click at [779, 277] on div at bounding box center [712, 277] width 133 height 98
click at [833, 544] on textarea at bounding box center [706, 551] width 894 height 79
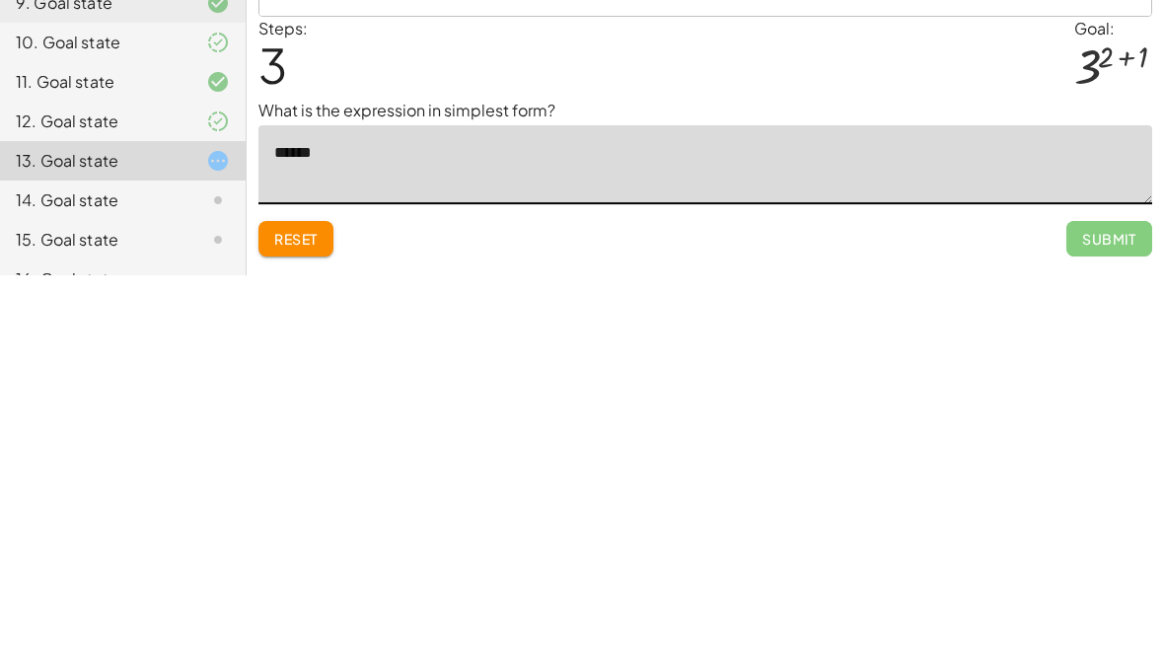
click at [977, 485] on p "What is the expression in simplest form?" at bounding box center [706, 497] width 894 height 24
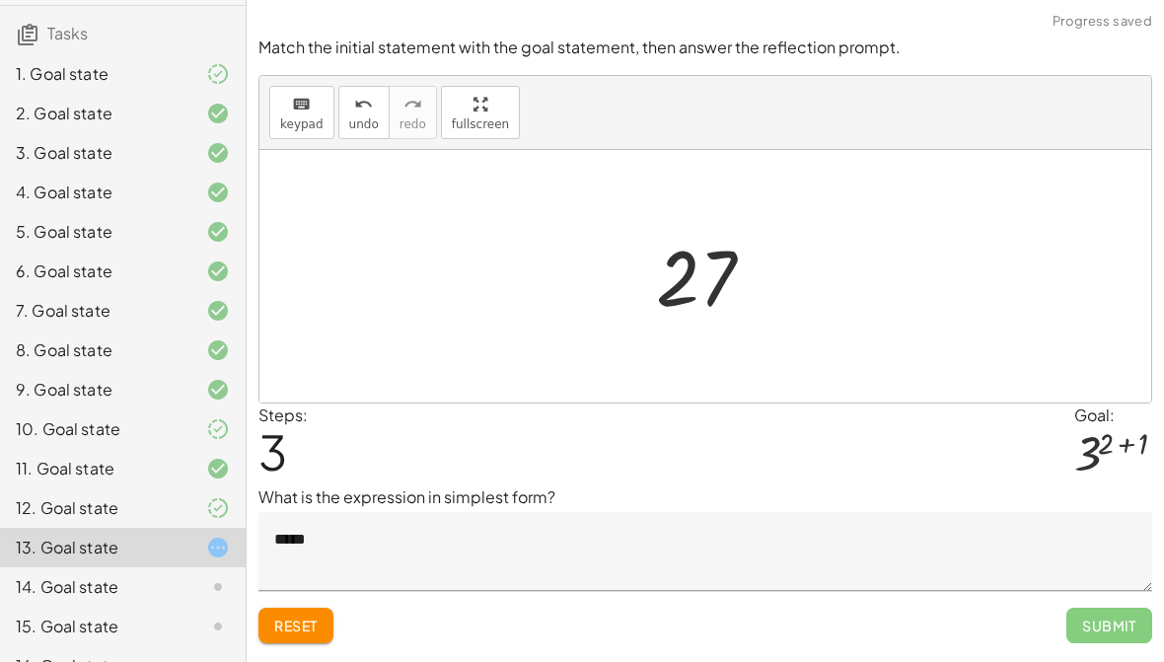
click at [1111, 623] on span "Submit" at bounding box center [1110, 626] width 86 height 36
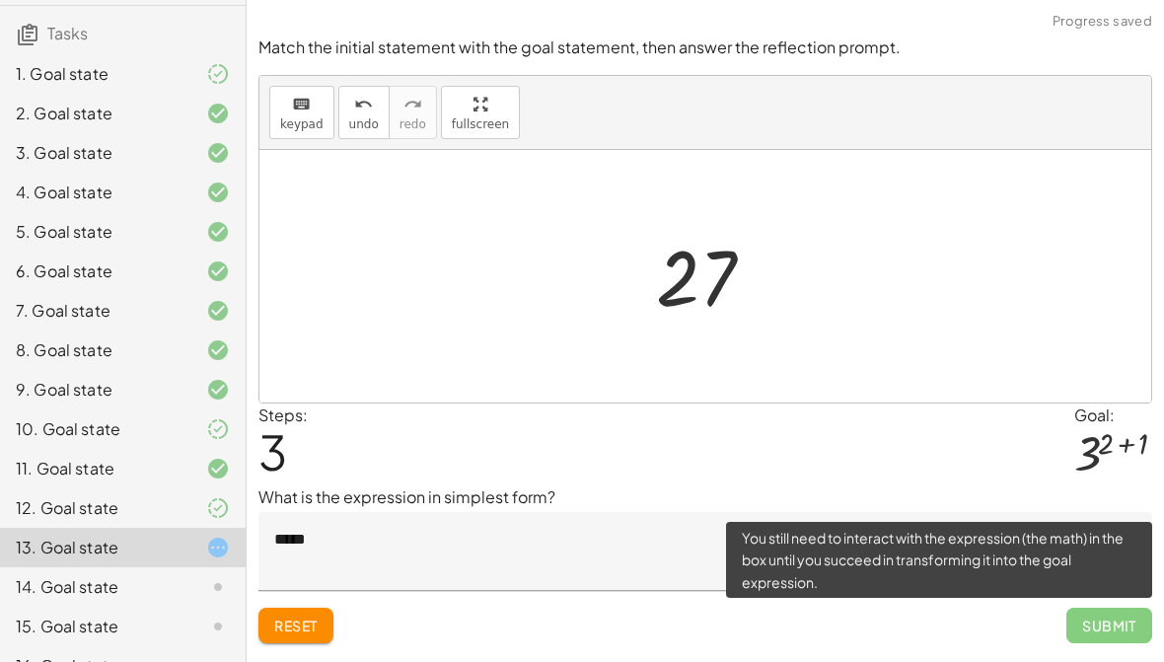
click at [720, 558] on textarea "*****" at bounding box center [706, 551] width 894 height 79
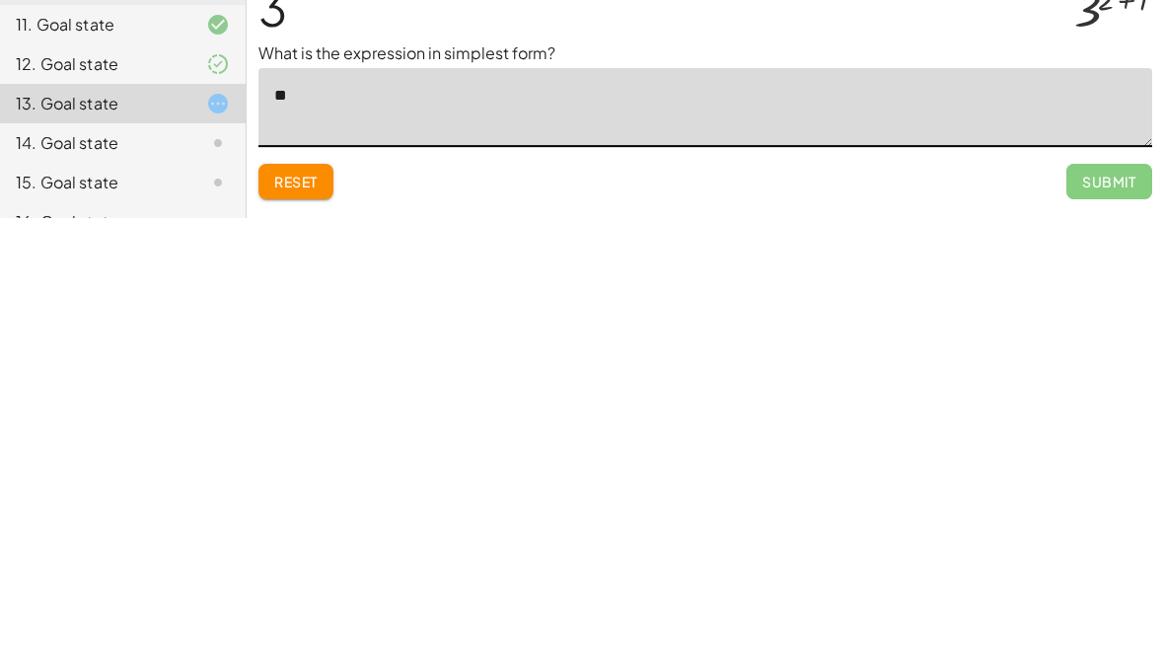
type textarea "*"
click at [206, 575] on icon at bounding box center [218, 587] width 24 height 24
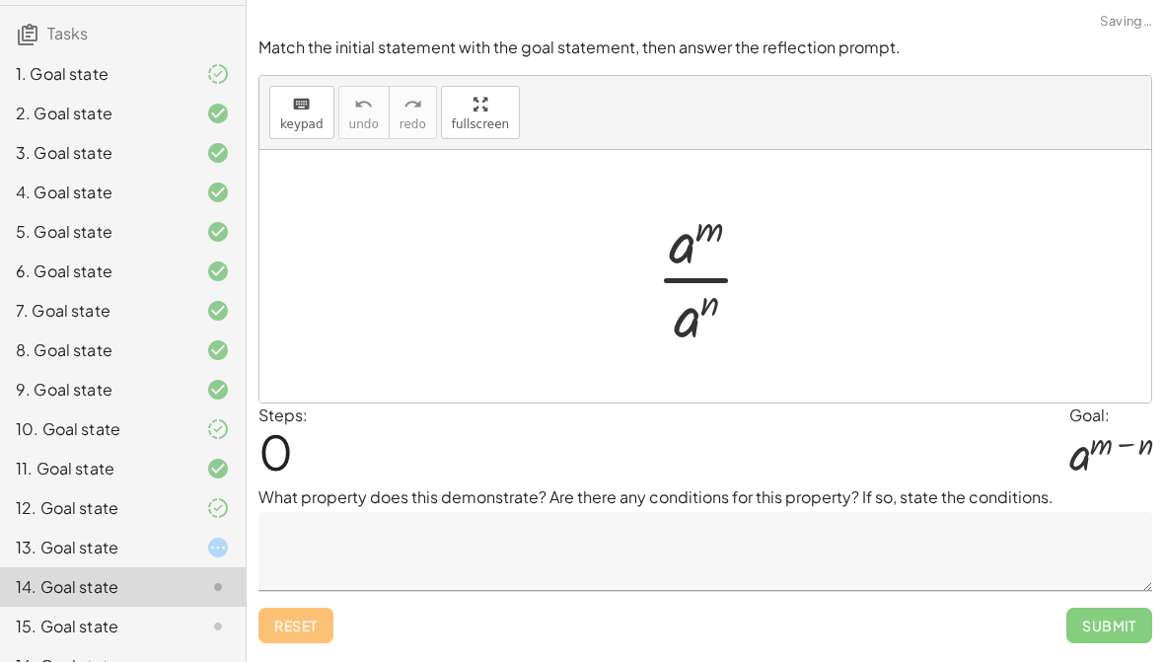
click at [195, 548] on div at bounding box center [202, 548] width 55 height 24
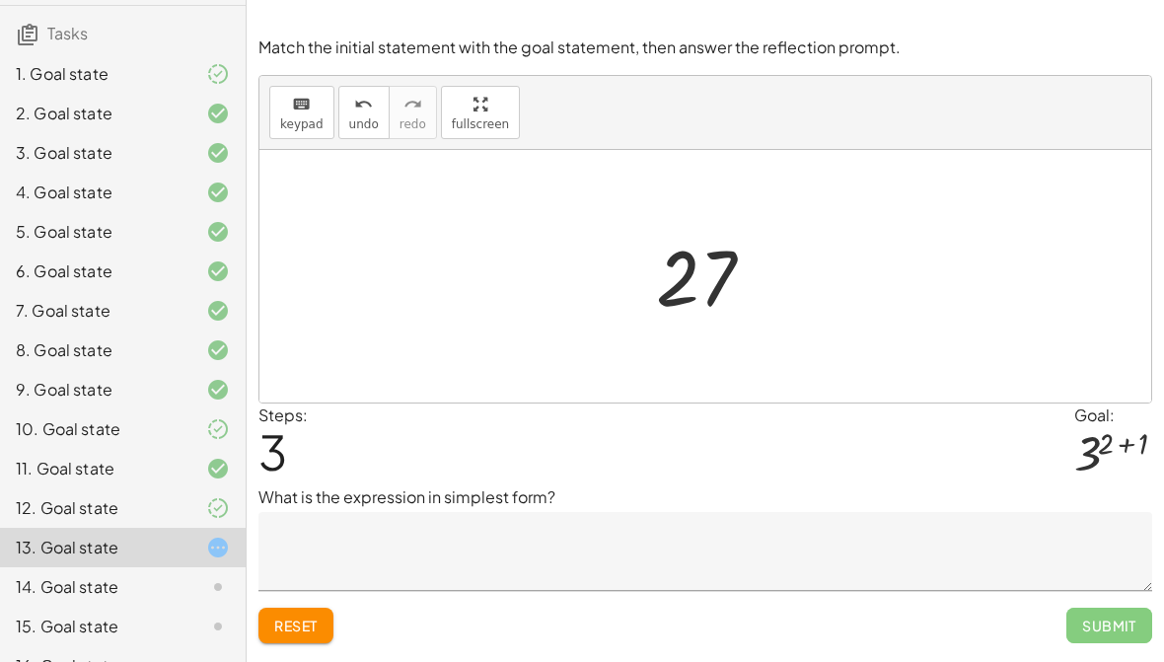
click at [1134, 640] on span "Submit" at bounding box center [1110, 626] width 86 height 36
click at [341, 472] on div "Steps: 3 Goal: 3 ( + 2 + 1 )" at bounding box center [706, 445] width 894 height 82
click at [861, 546] on textarea at bounding box center [706, 551] width 894 height 79
click at [935, 480] on div "Steps: 3 Goal: 3 ( + 2 + 1 )" at bounding box center [706, 445] width 894 height 82
click at [943, 539] on textarea "*" at bounding box center [706, 551] width 894 height 79
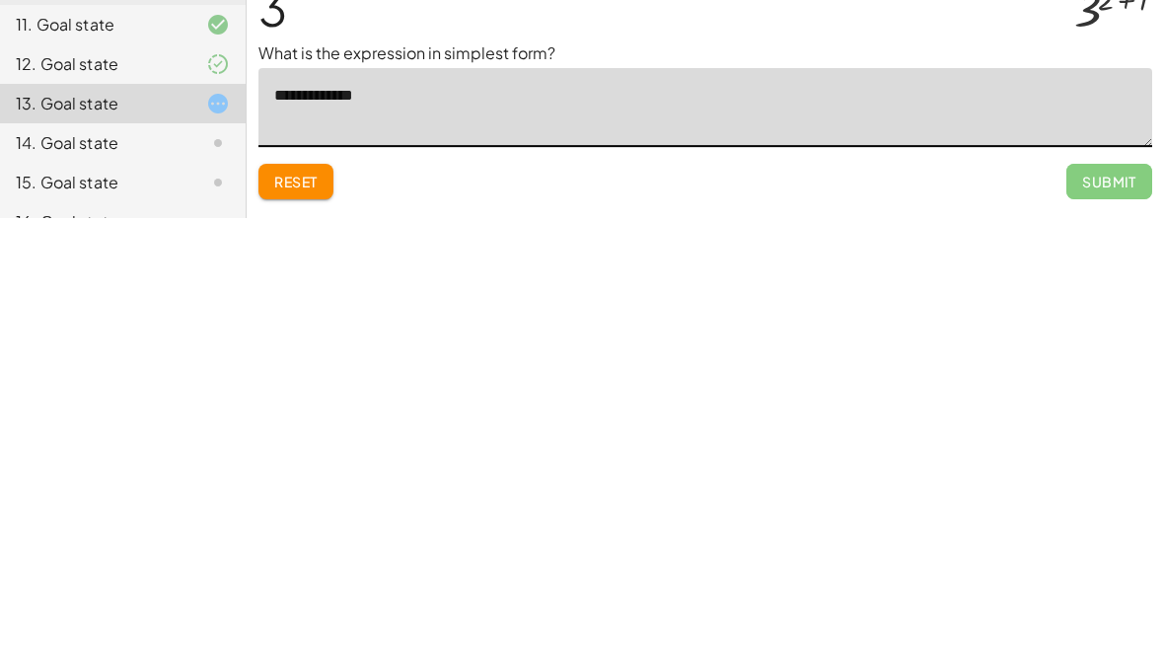
click at [1106, 608] on span "Submit" at bounding box center [1110, 626] width 86 height 36
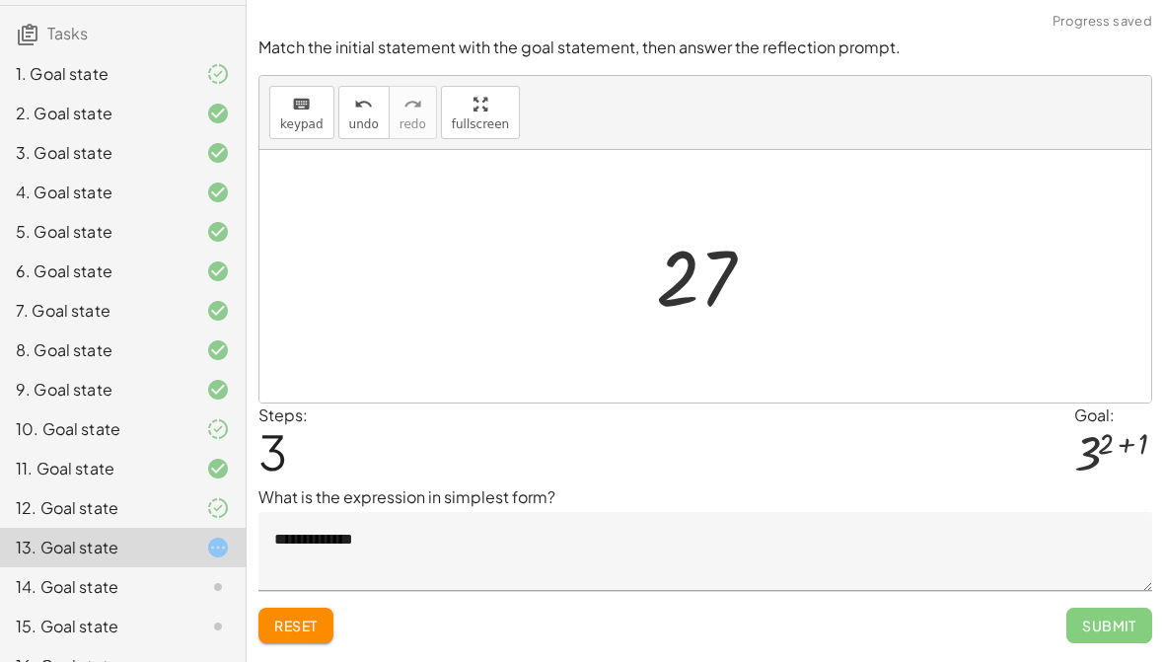
click at [837, 485] on p "What is the expression in simplest form?" at bounding box center [706, 497] width 894 height 24
click at [304, 618] on span "Reset" at bounding box center [295, 626] width 43 height 18
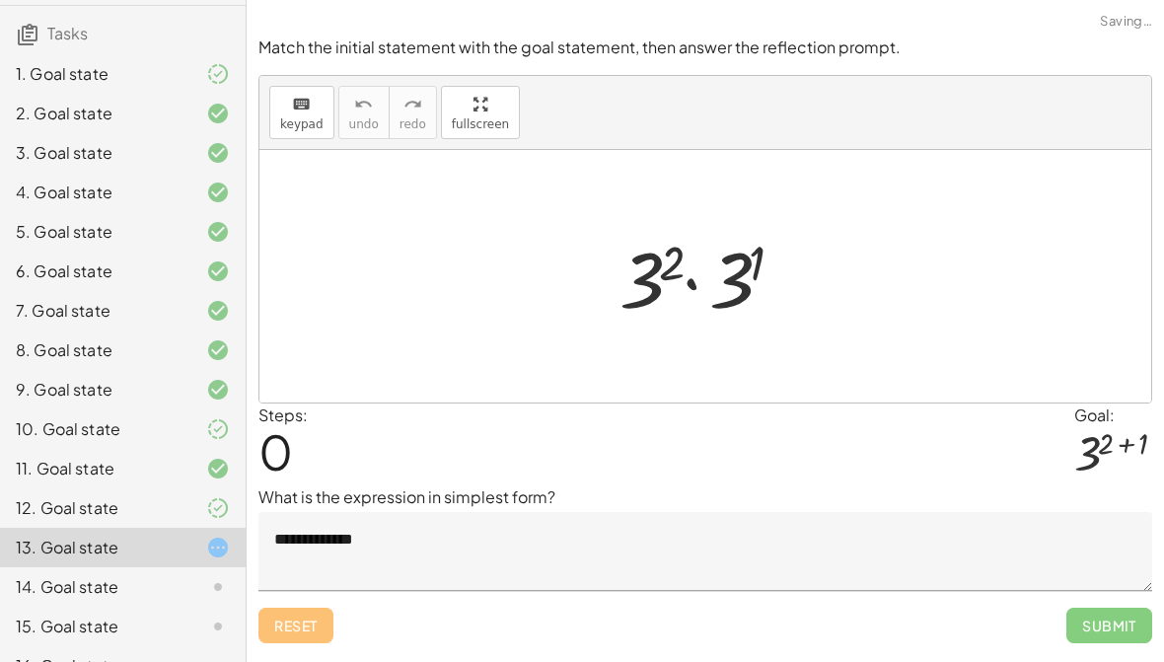
click at [300, 621] on div "Reset Submit" at bounding box center [706, 617] width 894 height 52
click at [300, 624] on div "Reset Submit" at bounding box center [706, 617] width 894 height 52
click at [286, 540] on textarea "**********" at bounding box center [706, 551] width 894 height 79
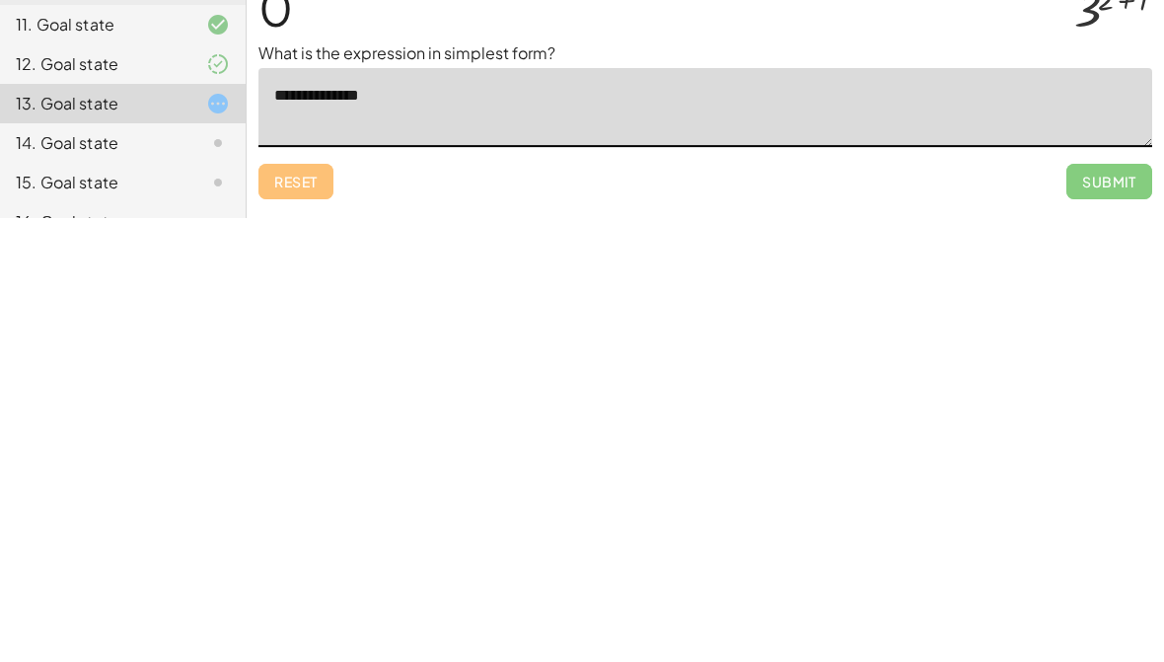
click at [883, 512] on textarea "**********" at bounding box center [706, 551] width 894 height 79
type textarea "*"
click at [287, 591] on div "Reset Submit" at bounding box center [706, 617] width 894 height 52
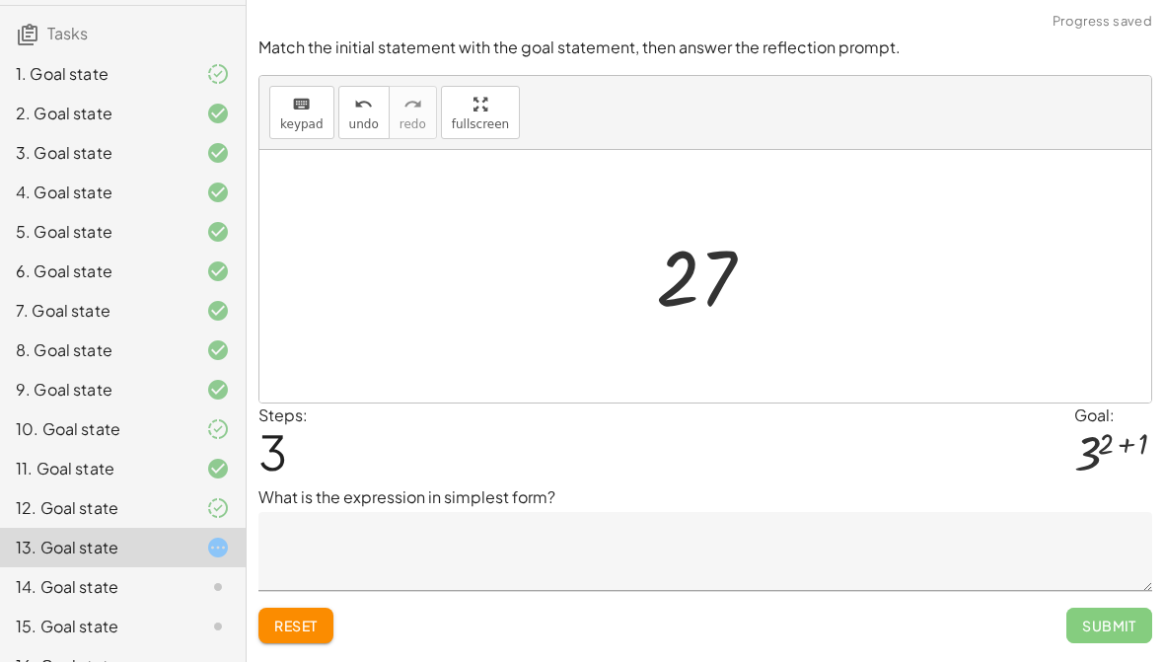
click at [277, 472] on span "3" at bounding box center [273, 451] width 29 height 60
click at [147, 449] on div "9. Goal state" at bounding box center [123, 468] width 246 height 39
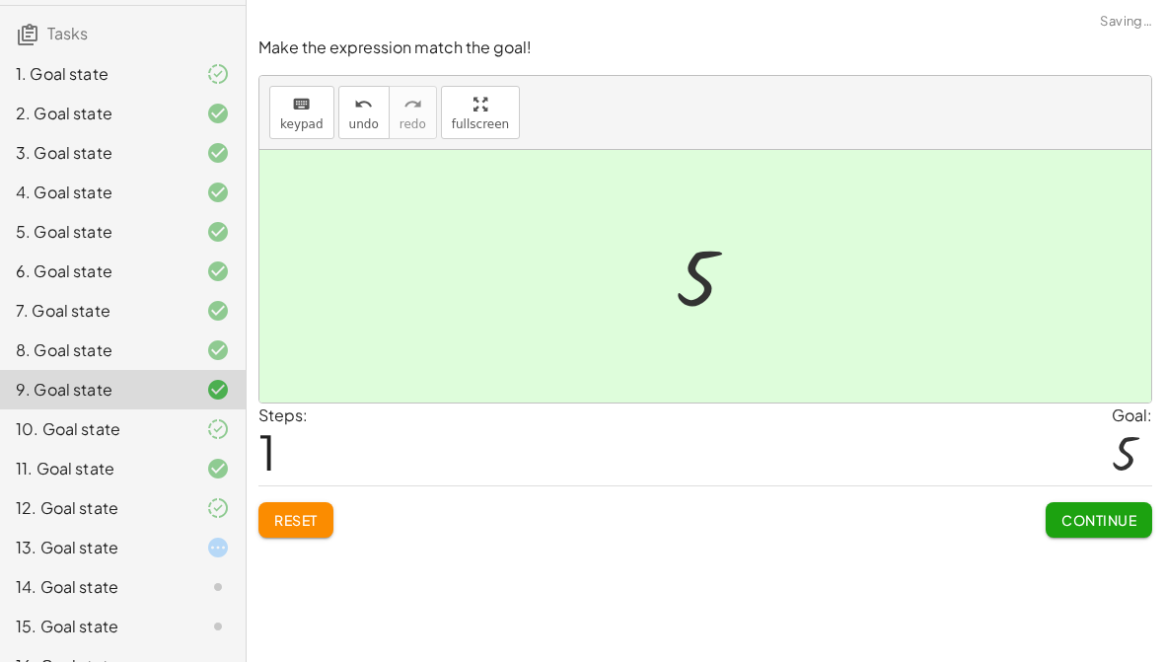
click at [155, 440] on div "10. Goal state" at bounding box center [95, 429] width 159 height 24
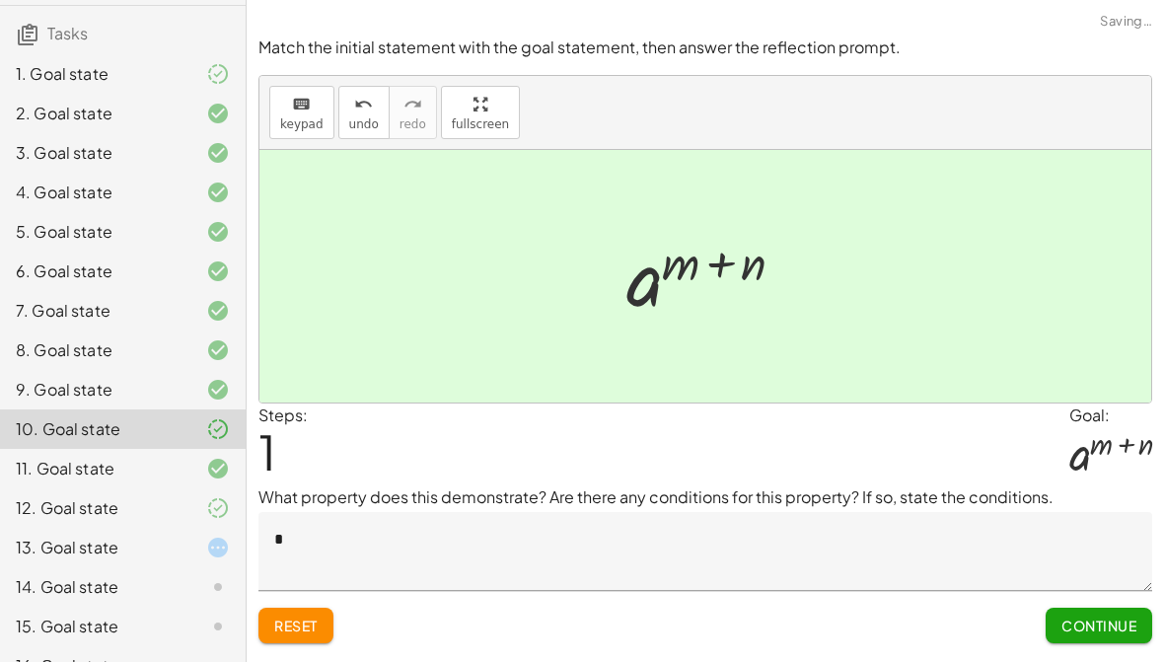
click at [147, 567] on div "12. Goal state" at bounding box center [123, 586] width 246 height 39
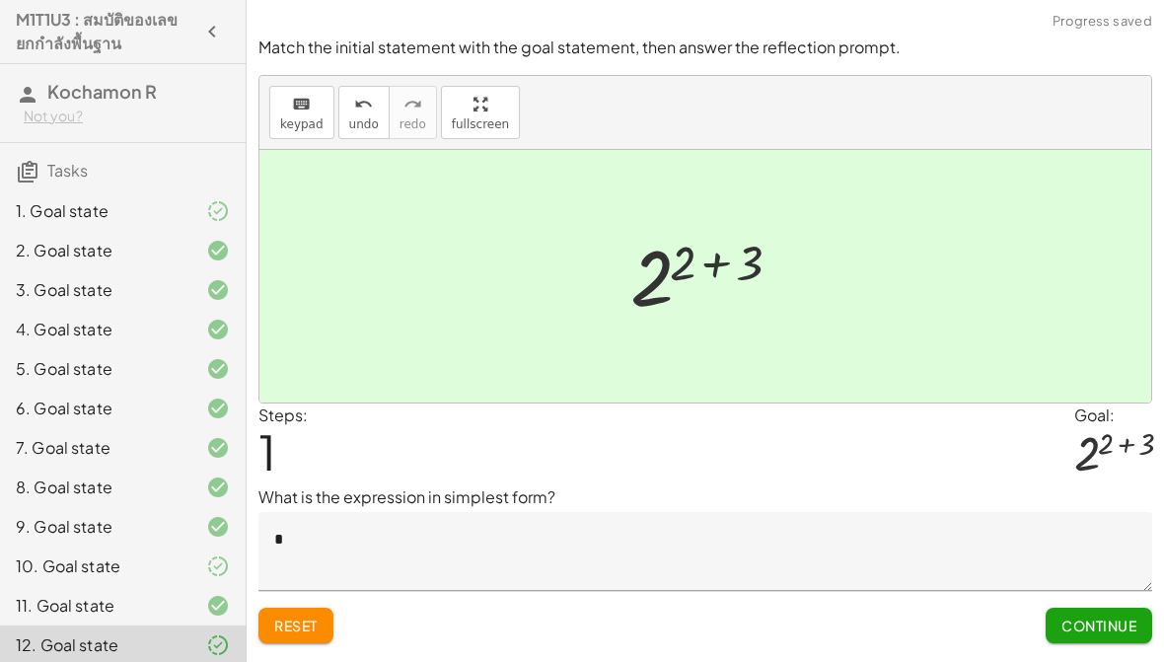
scroll to position [0, 0]
click at [114, 214] on div "1. Goal state" at bounding box center [95, 211] width 159 height 24
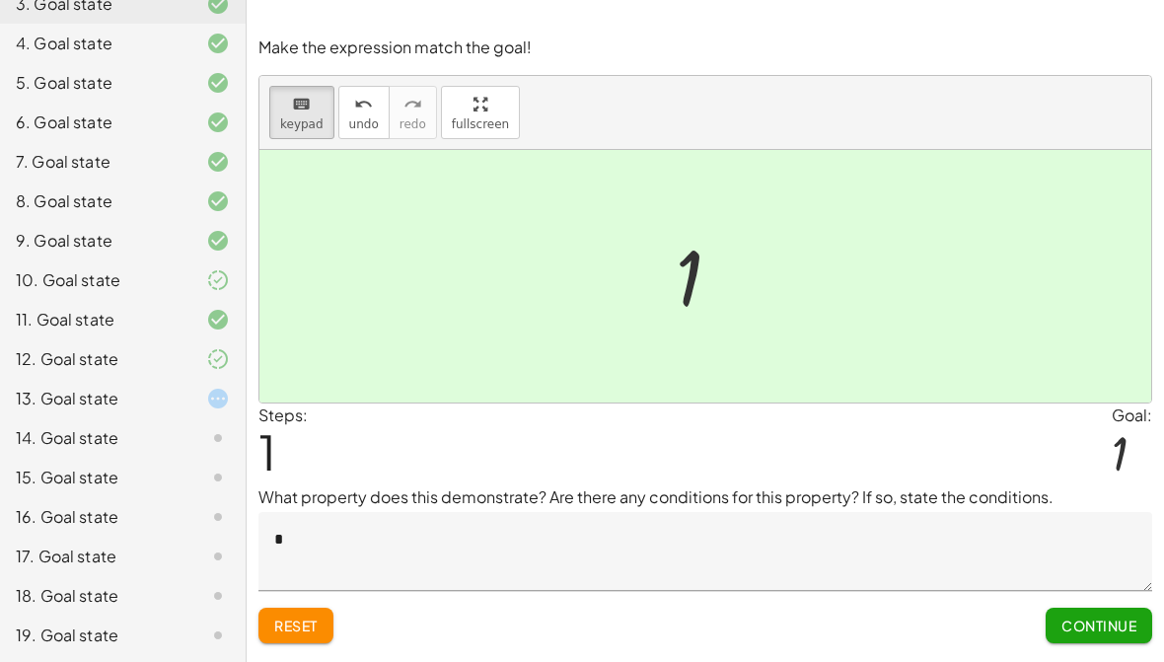
scroll to position [287, 0]
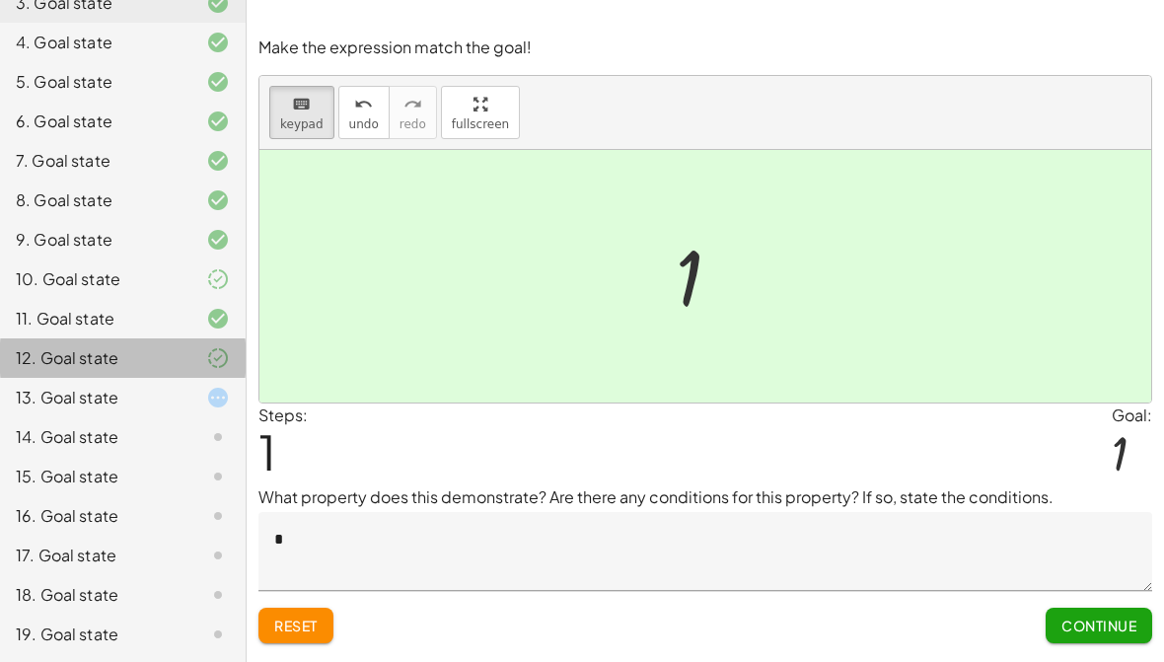
click at [145, 362] on div "12. Goal state" at bounding box center [95, 358] width 159 height 24
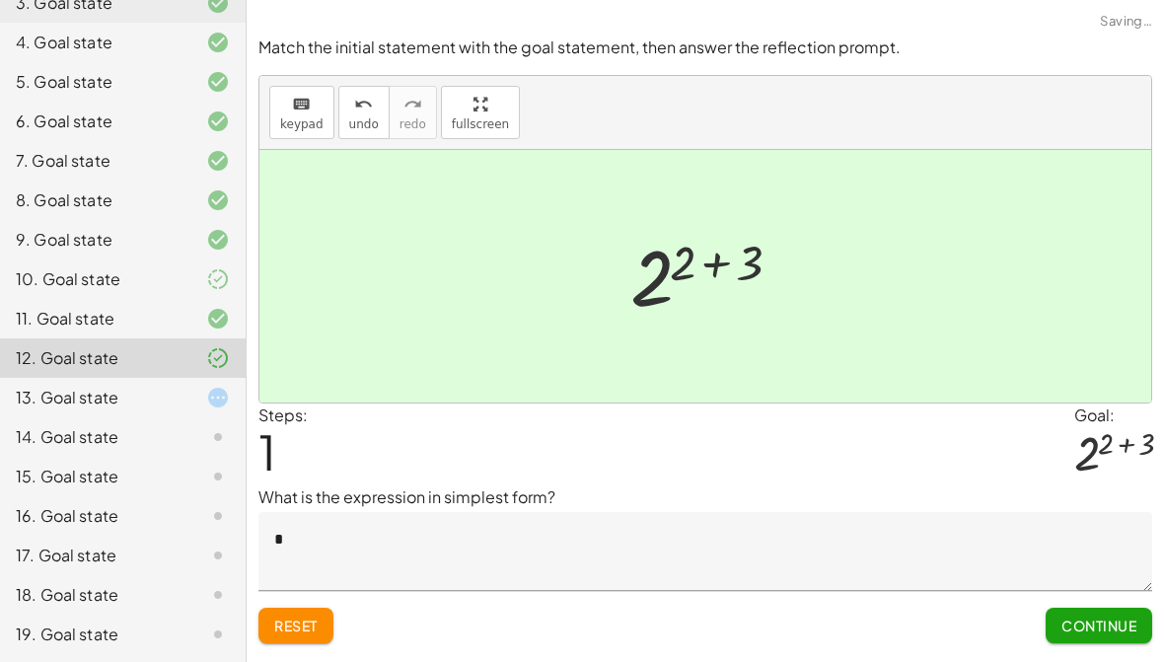
click at [144, 362] on div "12. Goal state" at bounding box center [95, 358] width 159 height 24
click at [161, 457] on div "13. Goal state" at bounding box center [123, 476] width 246 height 39
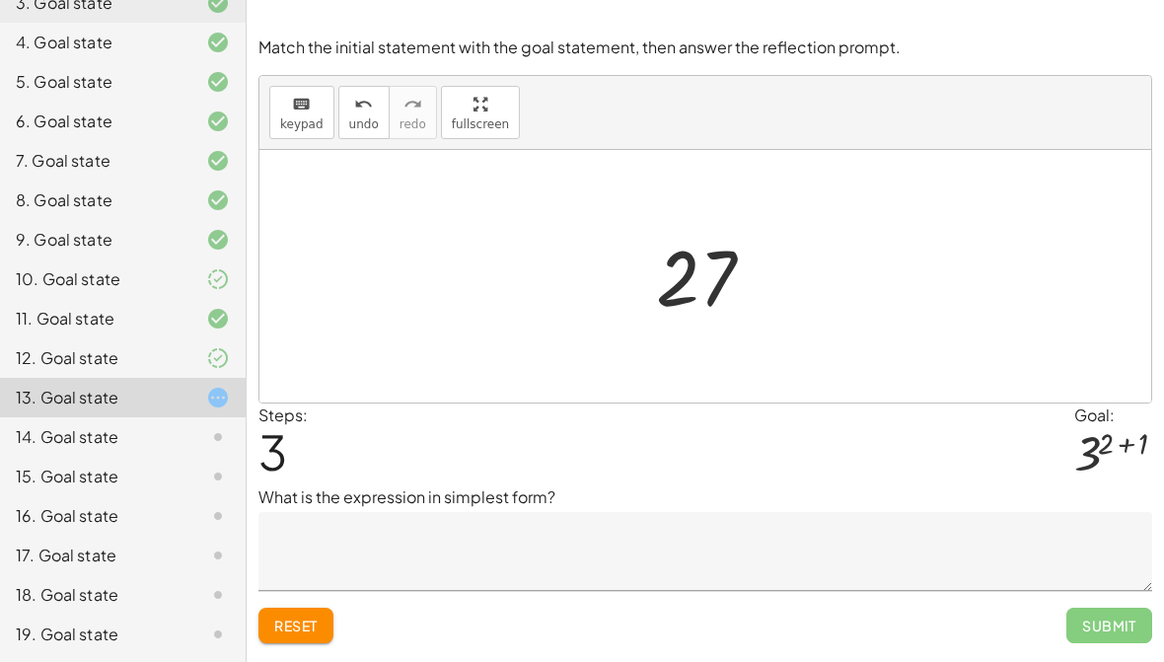
click at [700, 466] on div "Steps: 3 Goal: 3 ( + 2 + 1 )" at bounding box center [706, 445] width 894 height 82
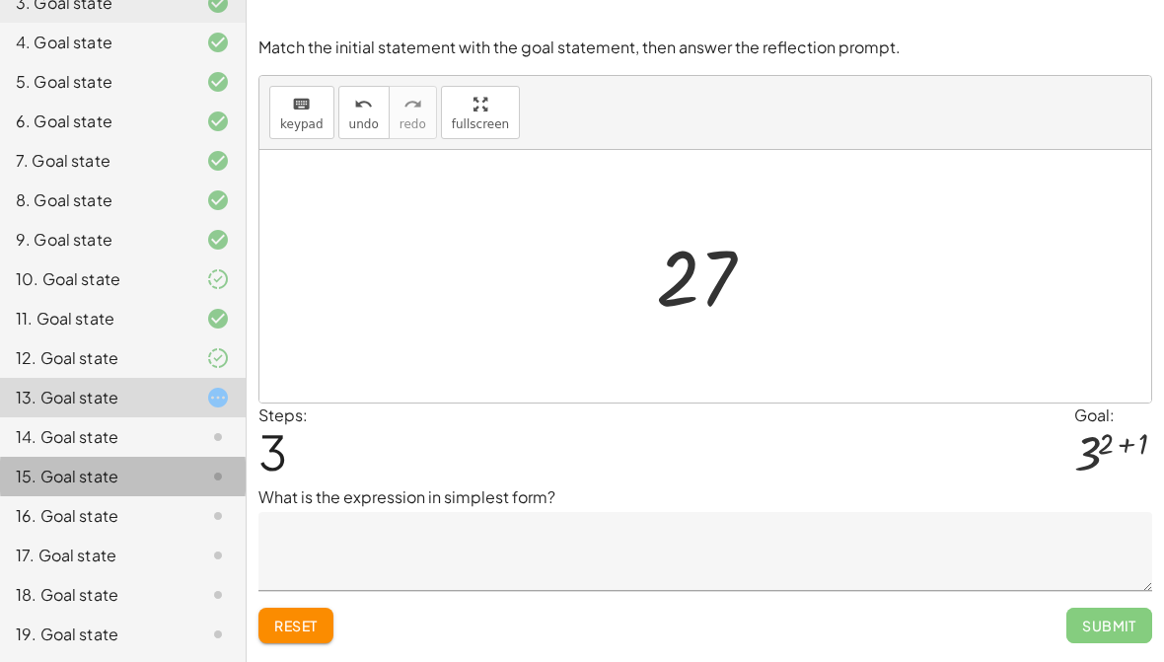
click at [155, 536] on div "15. Goal state" at bounding box center [123, 555] width 246 height 39
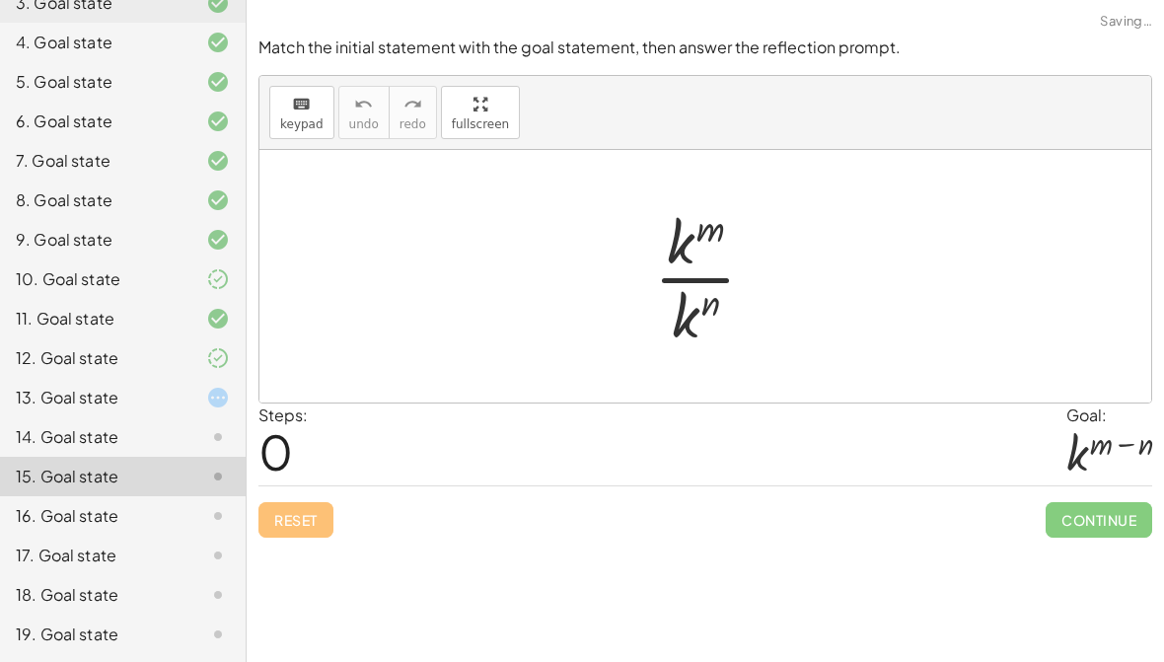
click at [144, 426] on div "14. Goal state" at bounding box center [95, 437] width 159 height 24
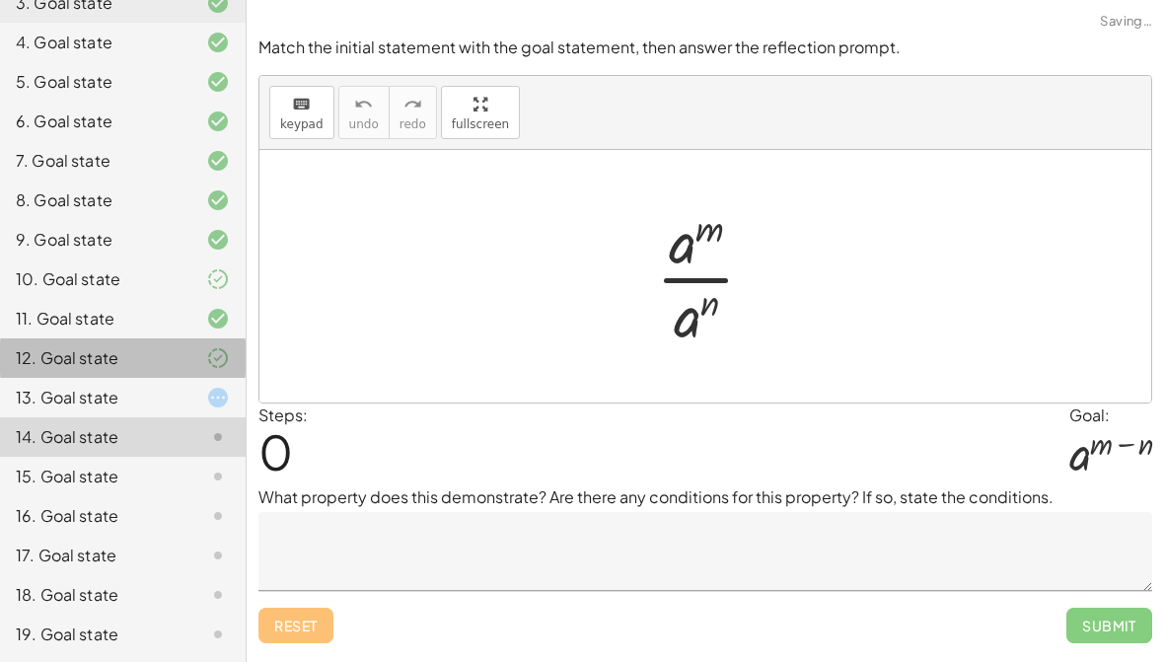
click at [116, 417] on div "12. Goal state" at bounding box center [123, 436] width 246 height 39
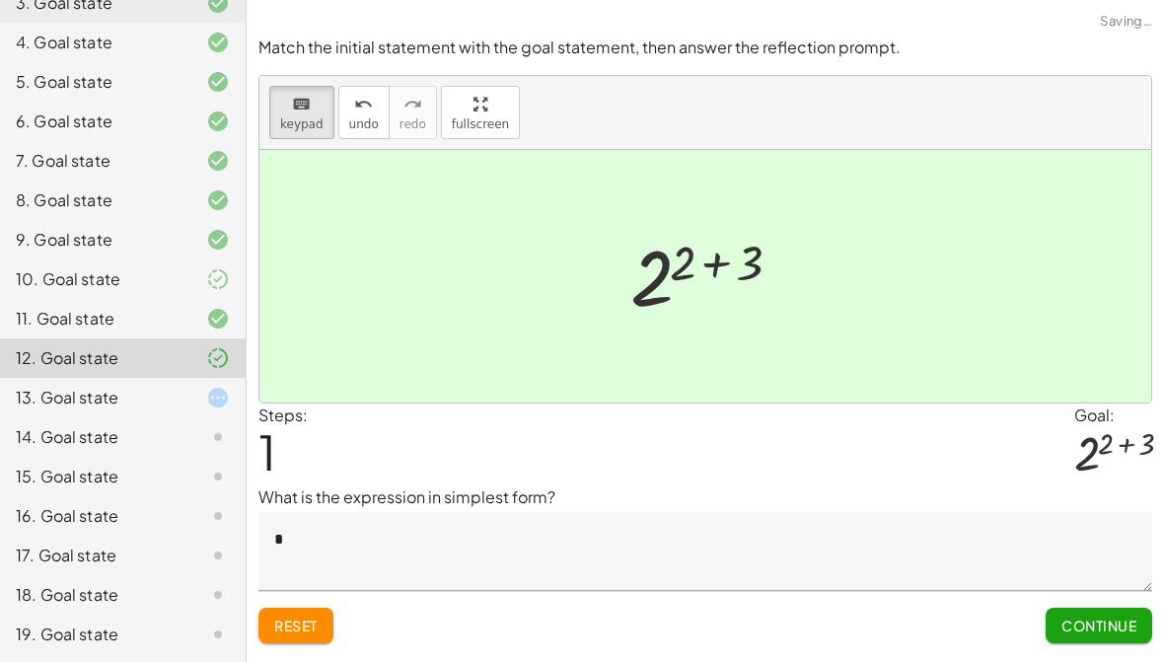
click at [142, 428] on div "14. Goal state" at bounding box center [95, 437] width 159 height 24
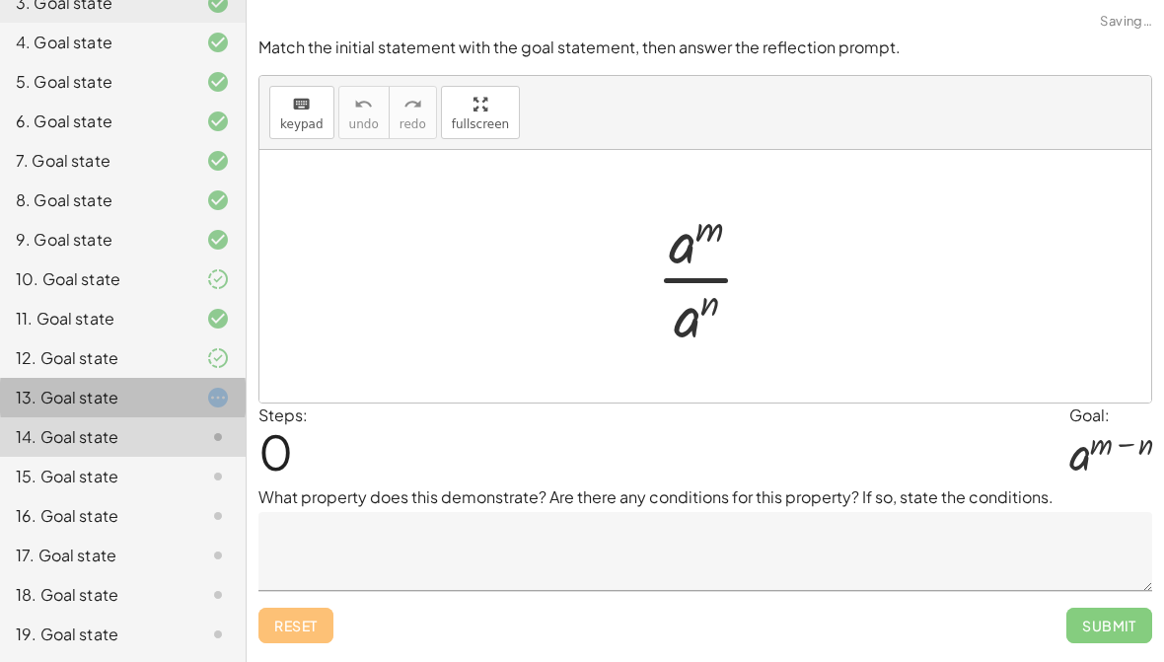
click at [133, 400] on div "13. Goal state" at bounding box center [95, 398] width 159 height 24
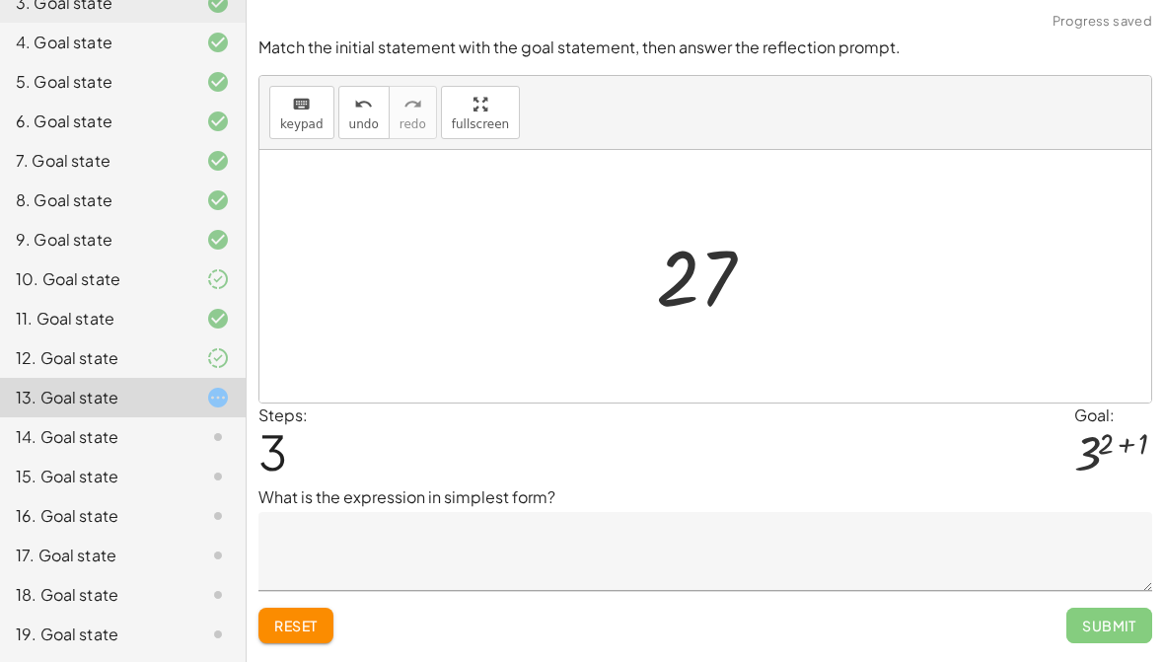
click at [125, 436] on div "14. Goal state" at bounding box center [95, 437] width 159 height 24
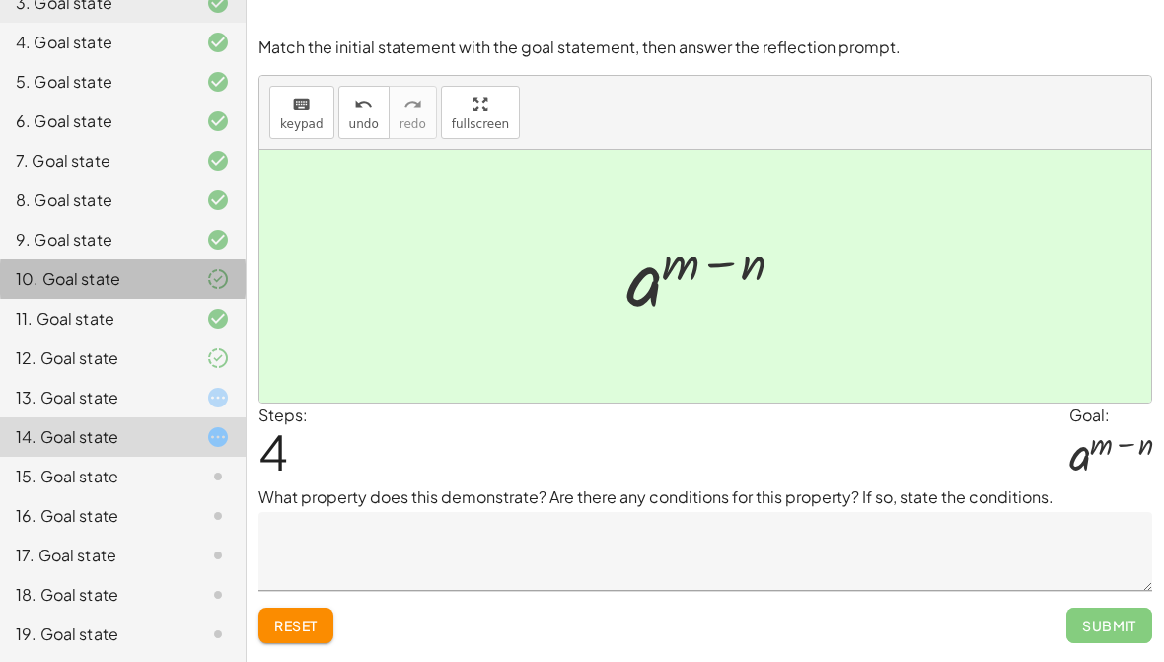
click at [112, 285] on div "10. Goal state" at bounding box center [95, 279] width 159 height 24
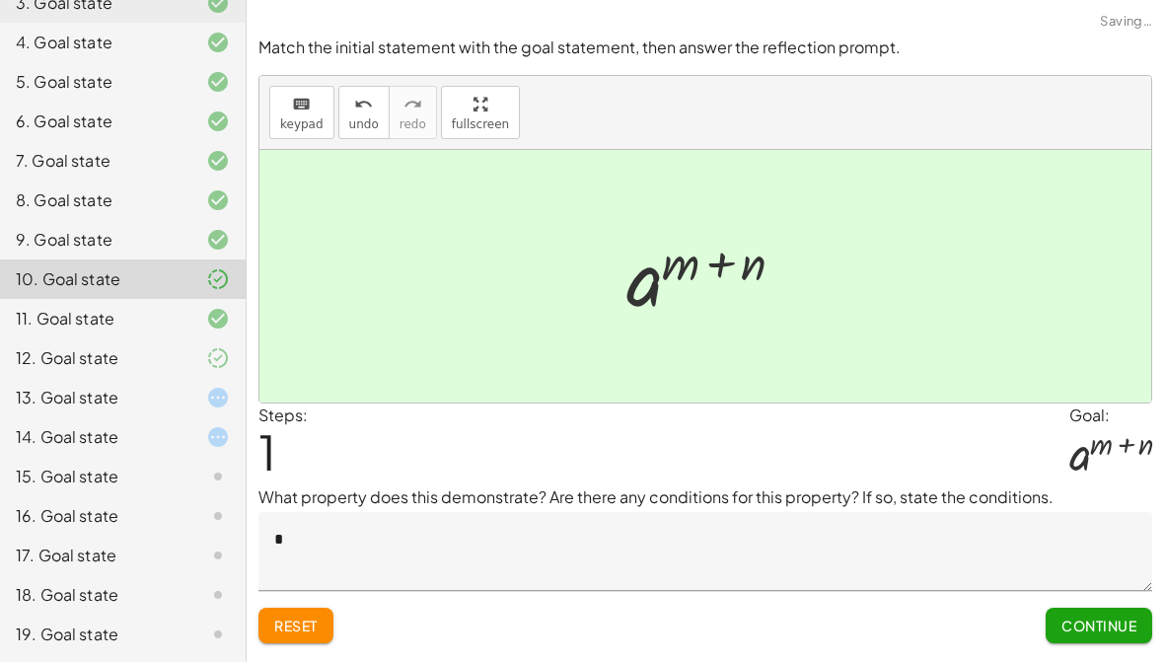
click at [100, 291] on div "10. Goal state" at bounding box center [123, 279] width 246 height 39
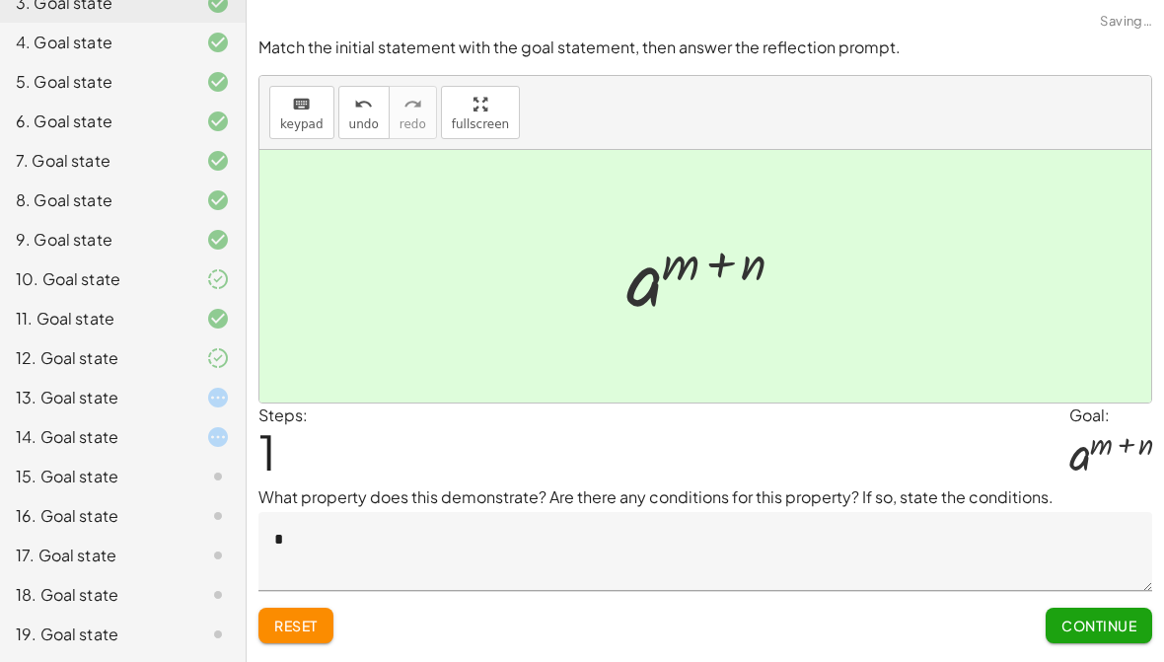
click at [104, 338] on div "10. Goal state" at bounding box center [123, 357] width 246 height 39
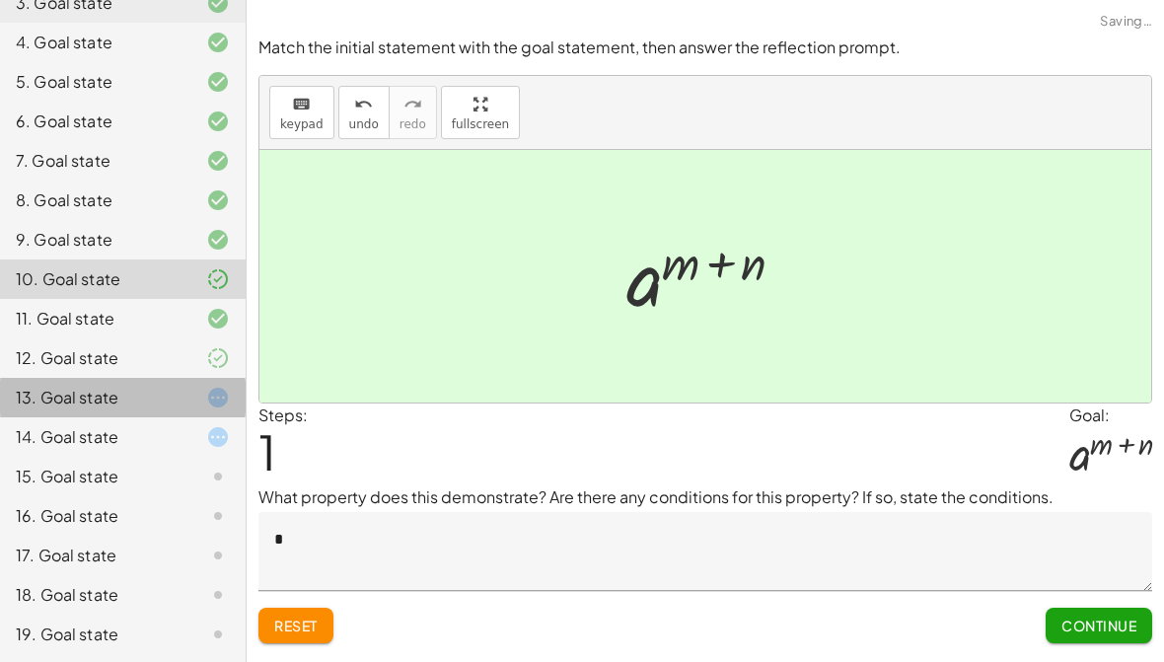
click at [136, 457] on div "13. Goal state" at bounding box center [123, 476] width 246 height 39
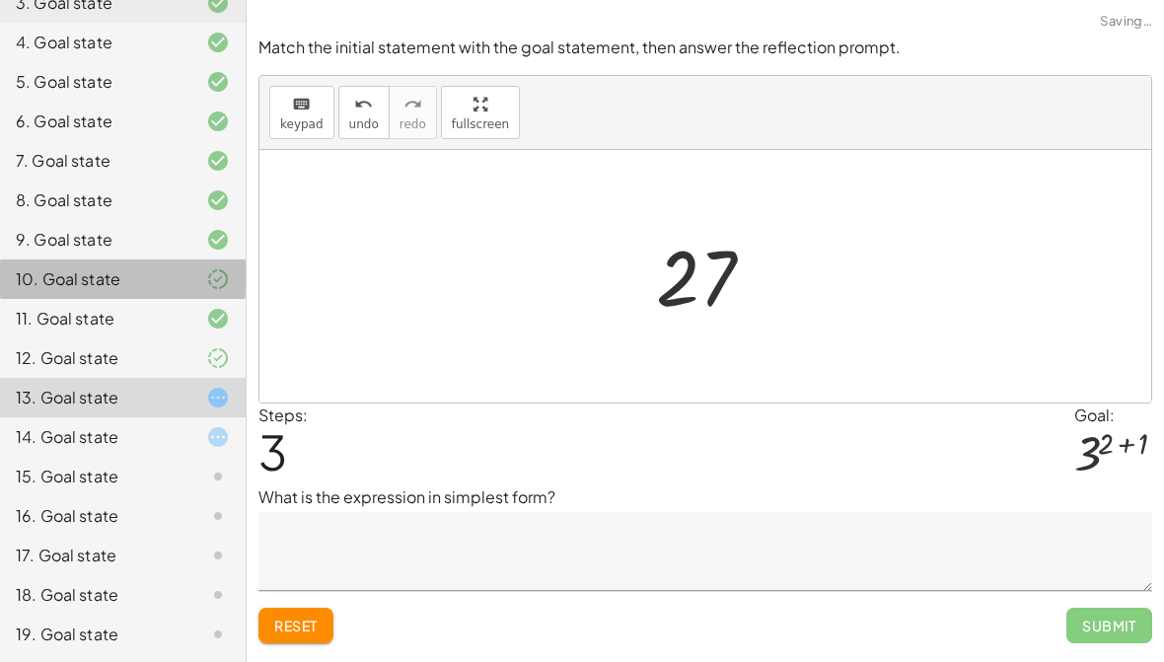
click at [104, 338] on div "10. Goal state" at bounding box center [123, 357] width 246 height 39
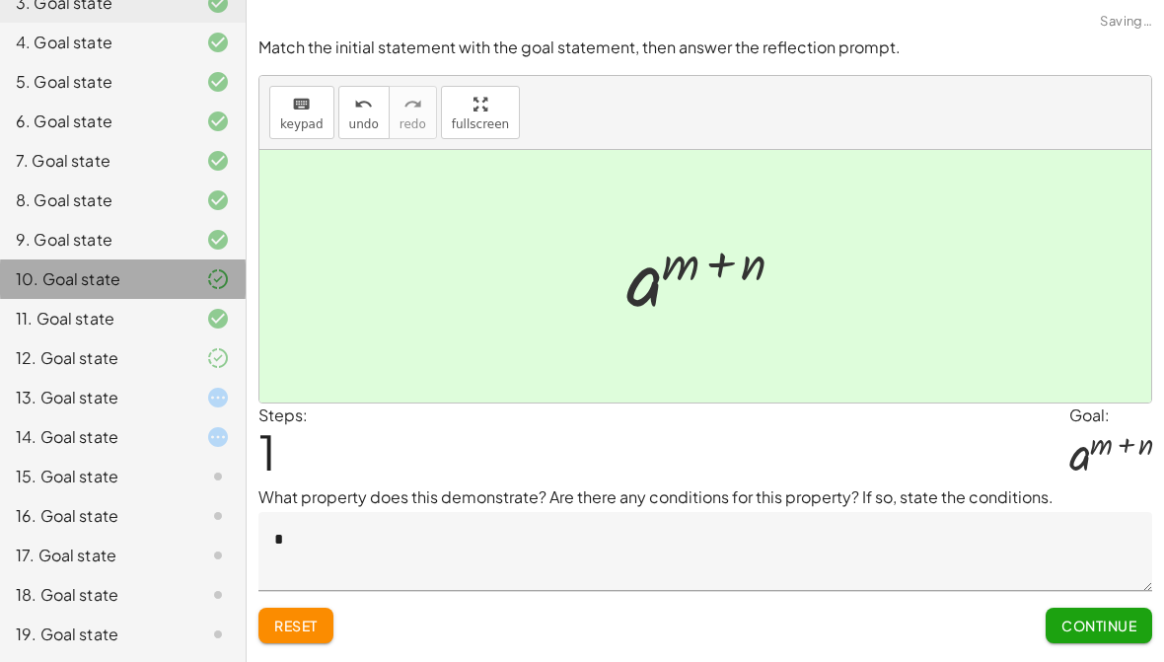
click at [78, 274] on div "10. Goal state" at bounding box center [95, 279] width 159 height 24
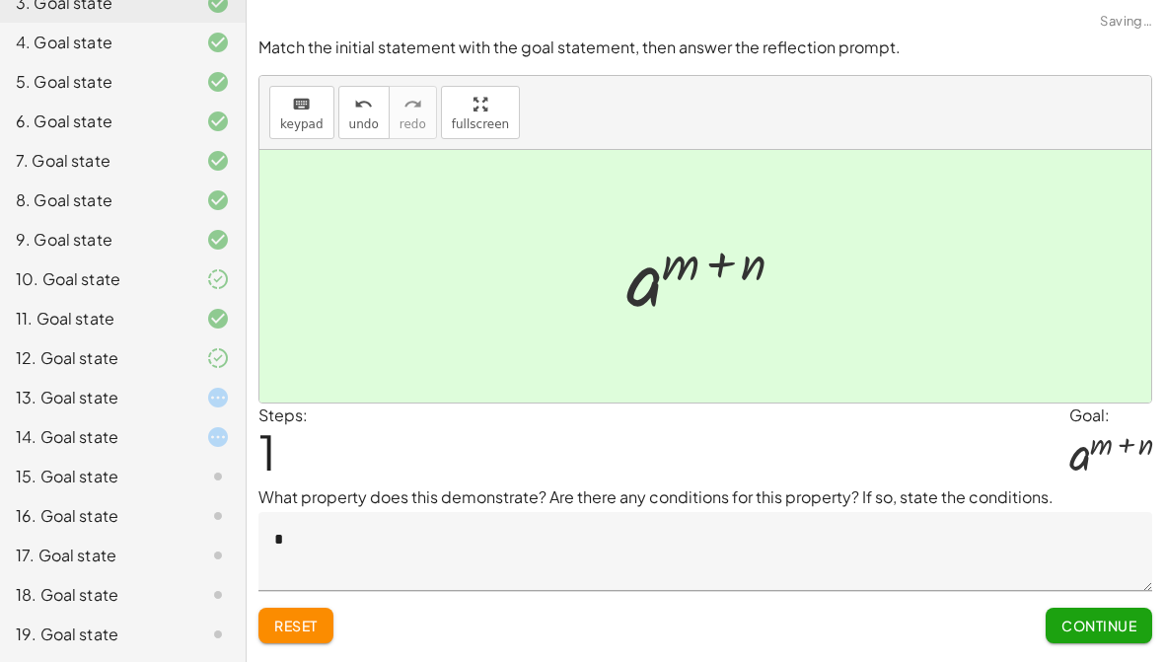
click at [152, 352] on div "12. Goal state" at bounding box center [95, 358] width 159 height 24
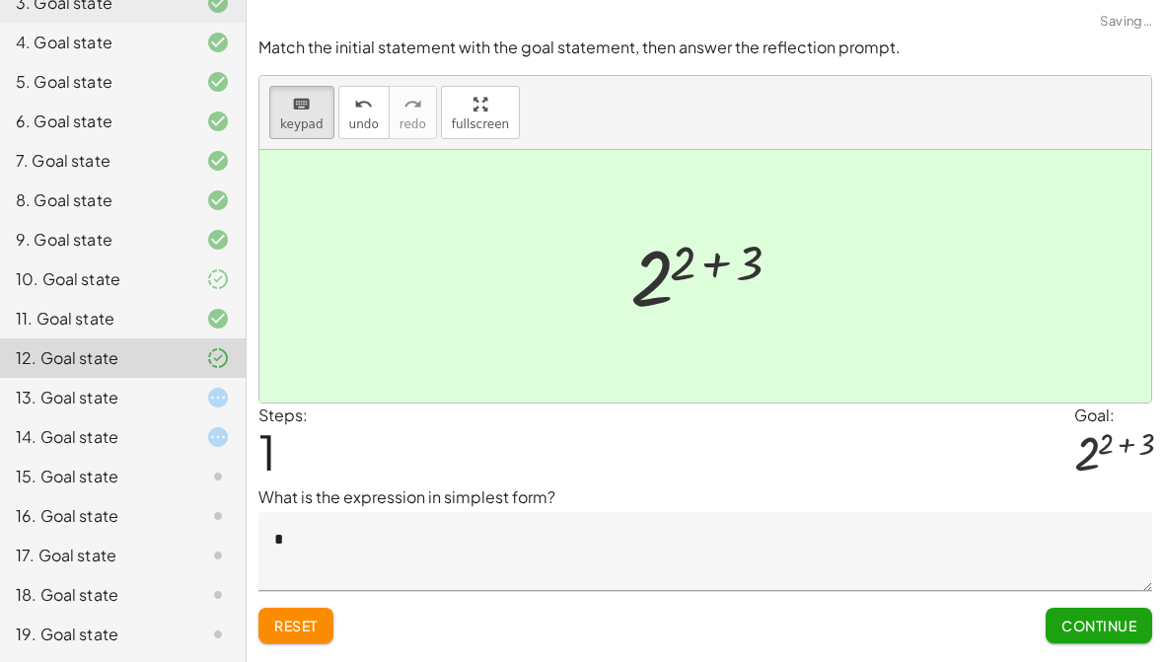
click at [97, 289] on div "10. Goal state" at bounding box center [95, 279] width 159 height 24
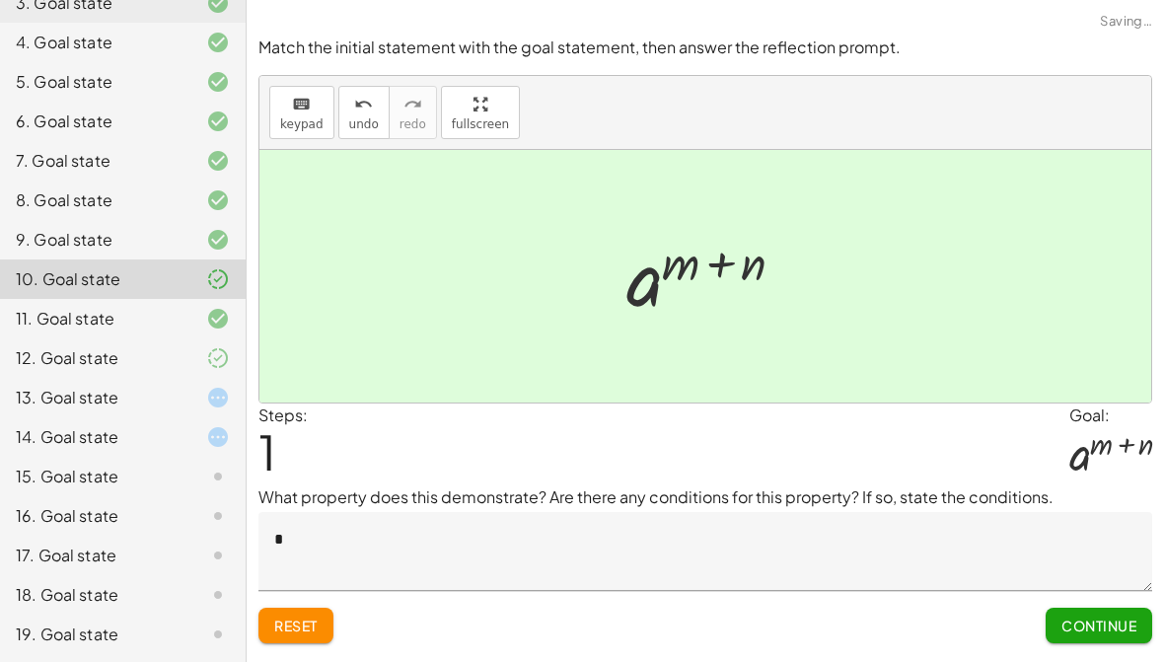
click at [896, 566] on textarea "*" at bounding box center [706, 551] width 894 height 79
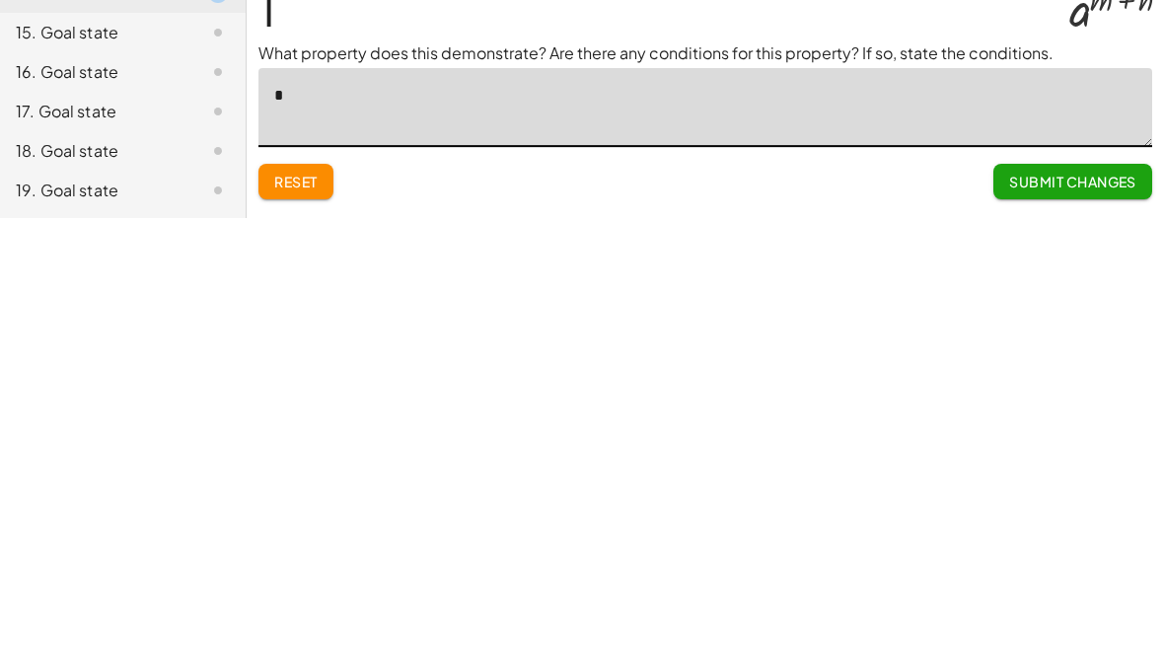
type textarea "*"
click at [1062, 617] on span "Submit Changes" at bounding box center [1072, 626] width 127 height 18
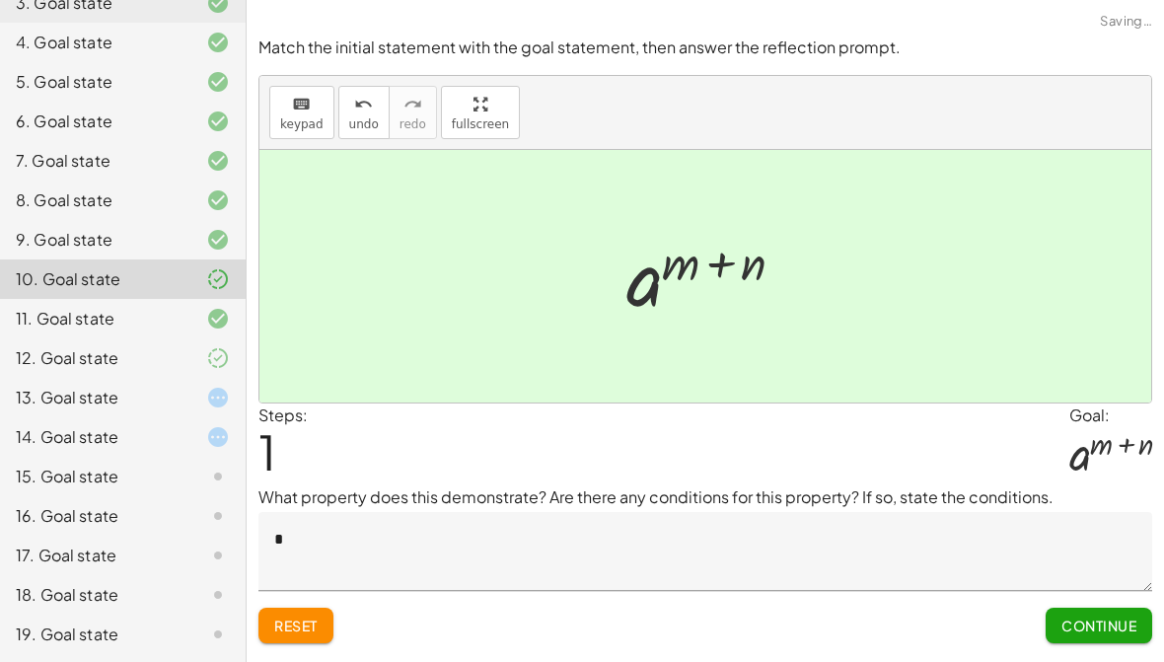
click at [1051, 637] on button "Continue" at bounding box center [1099, 626] width 107 height 36
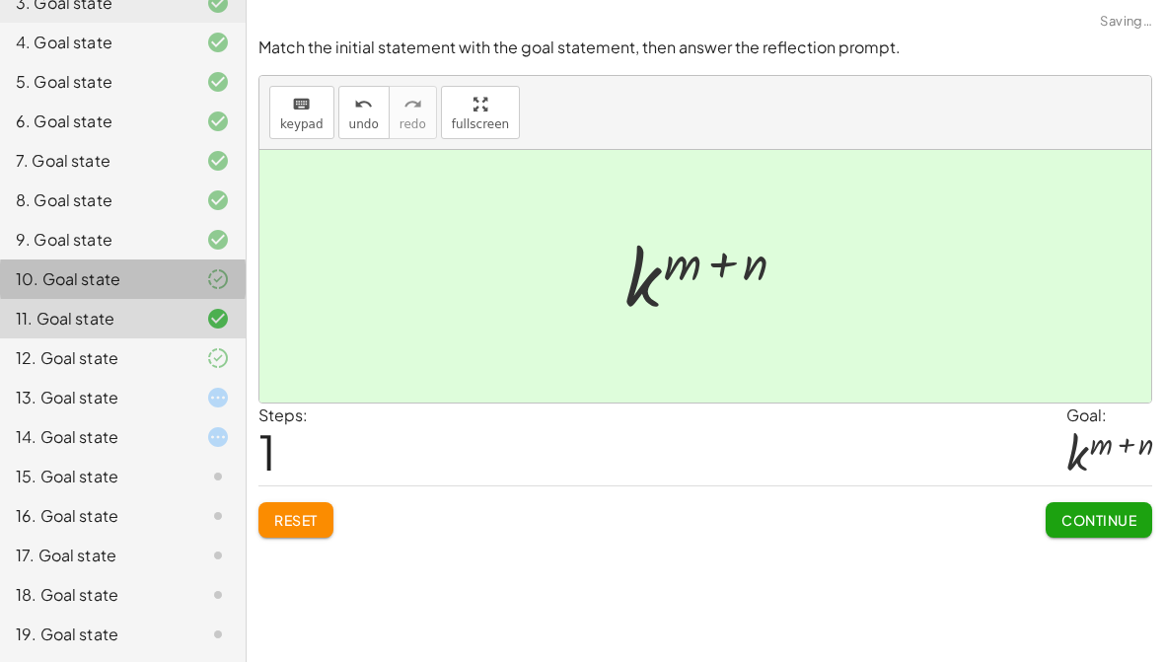
click at [114, 278] on div "10. Goal state" at bounding box center [95, 279] width 159 height 24
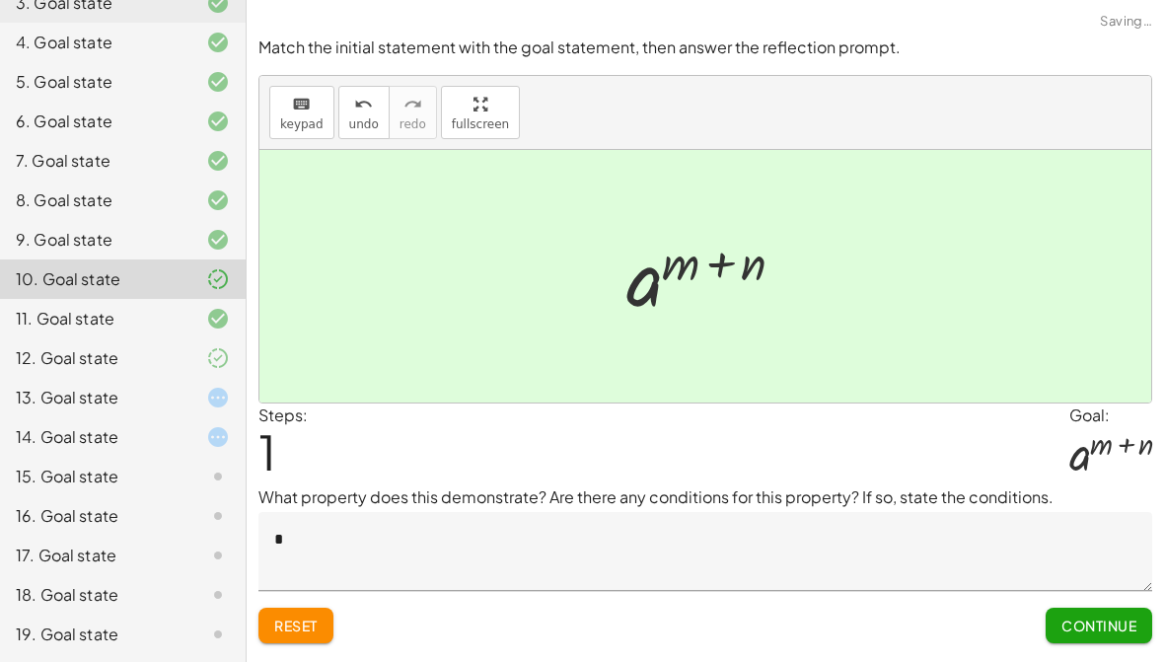
click at [1102, 632] on span "Continue" at bounding box center [1099, 626] width 75 height 18
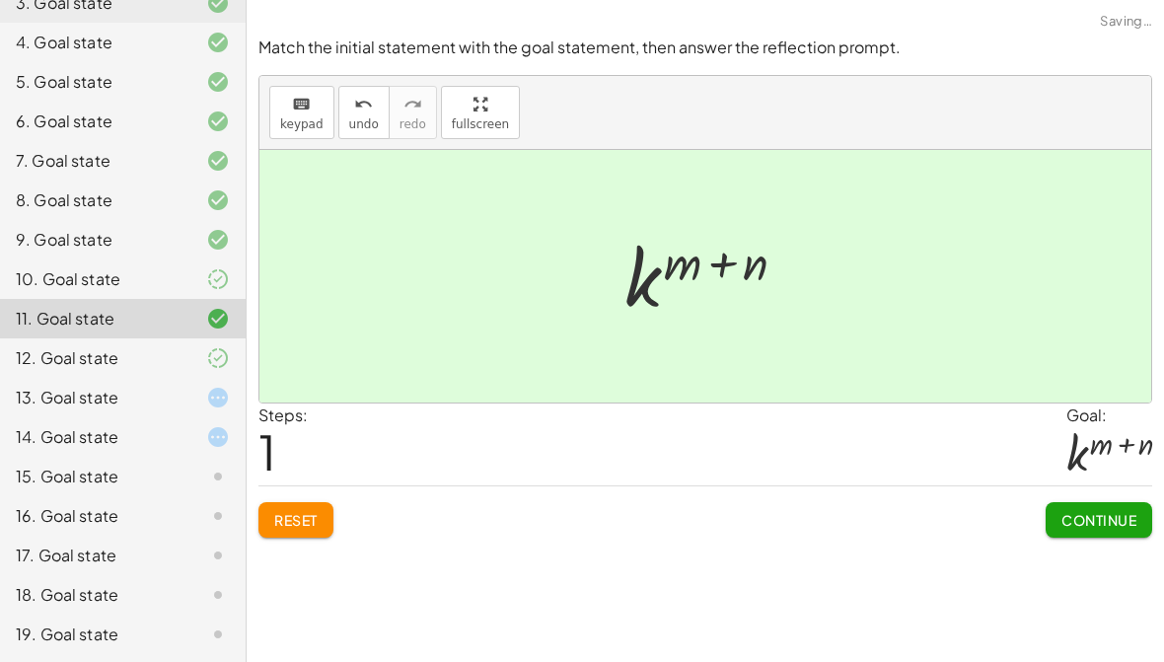
click at [1107, 528] on span "Continue" at bounding box center [1099, 520] width 75 height 18
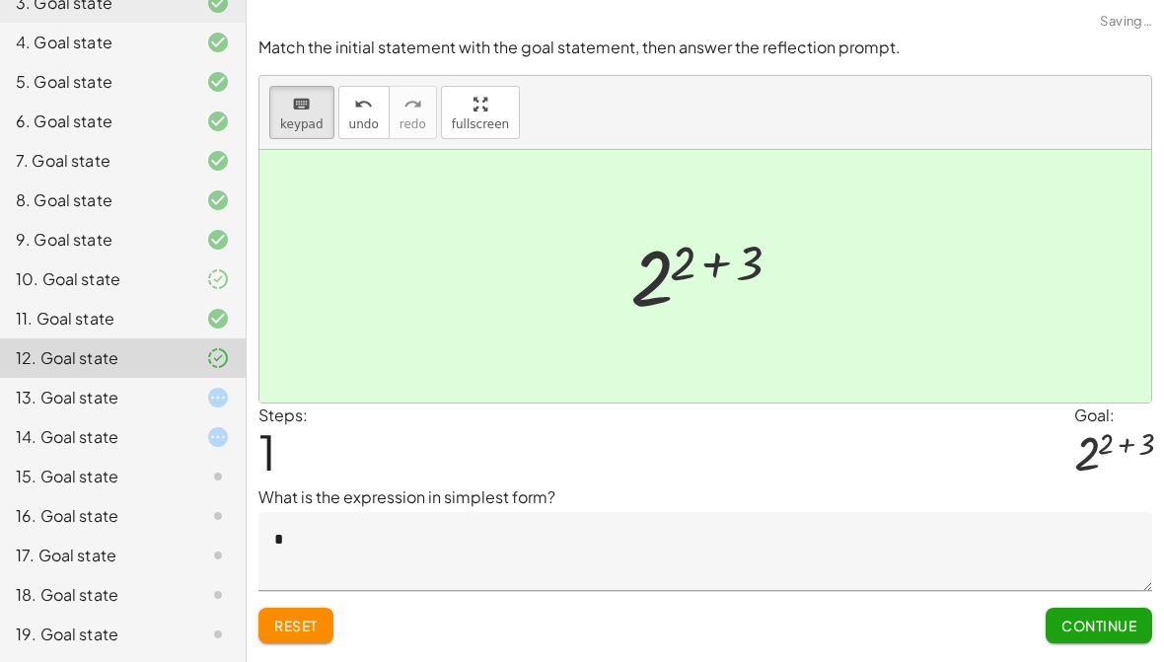
click at [956, 544] on textarea "*" at bounding box center [706, 551] width 894 height 79
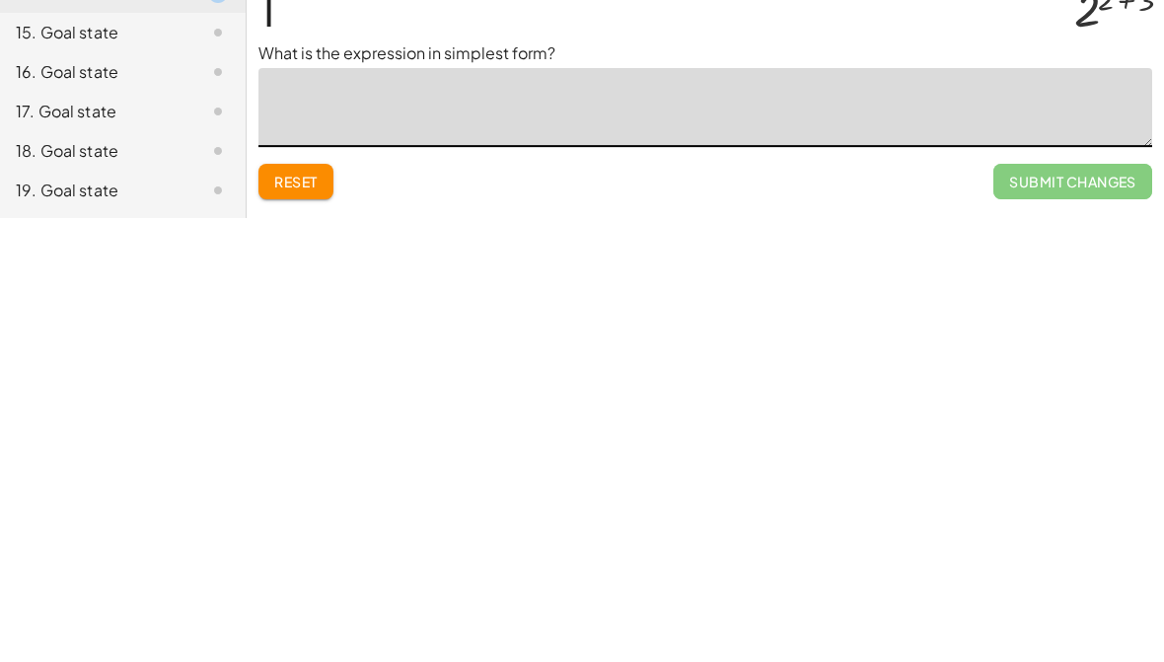
type textarea "*"
click at [1084, 617] on span "Continue" at bounding box center [1099, 626] width 75 height 18
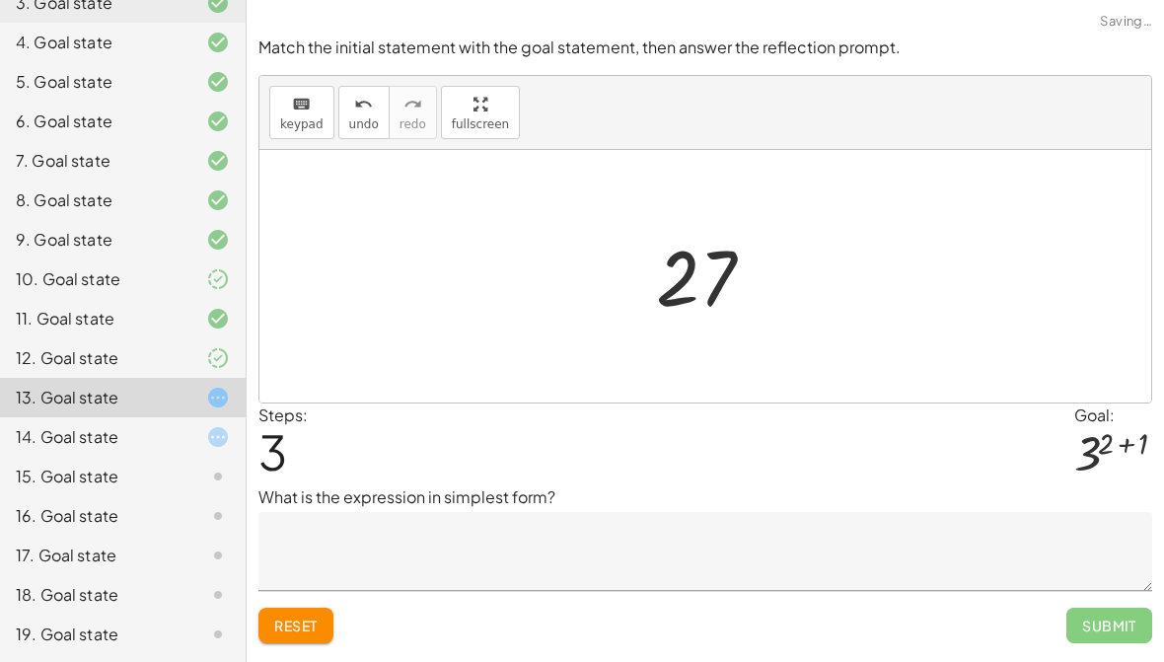
click at [150, 404] on div "13. Goal state" at bounding box center [95, 398] width 159 height 24
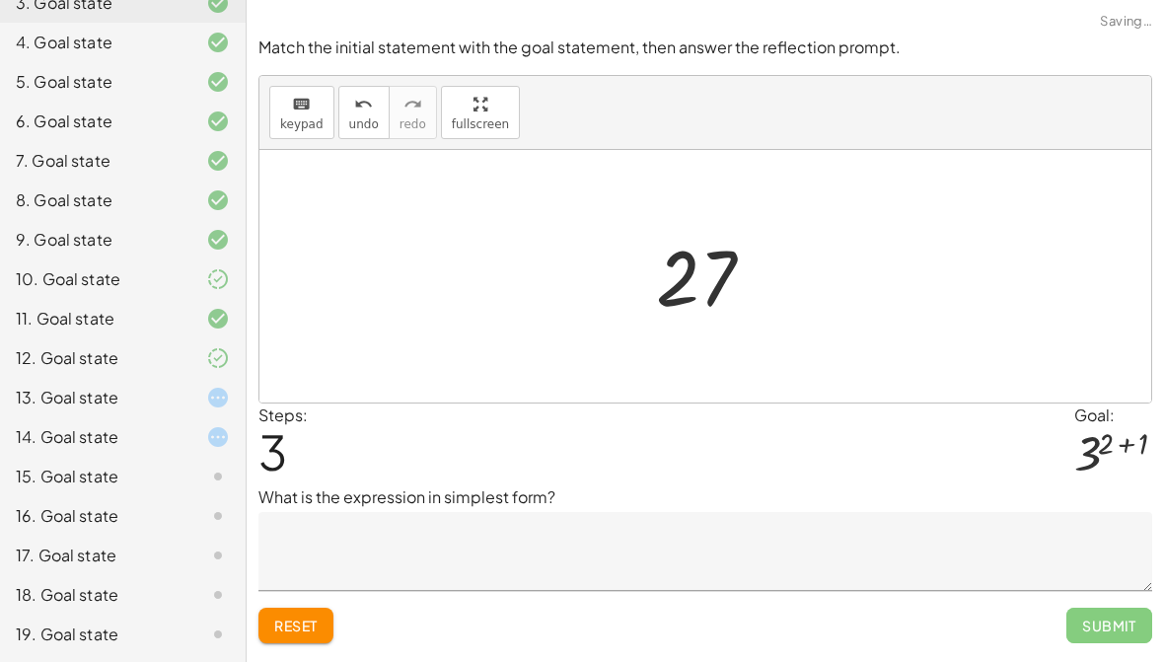
click at [887, 587] on textarea at bounding box center [706, 551] width 894 height 79
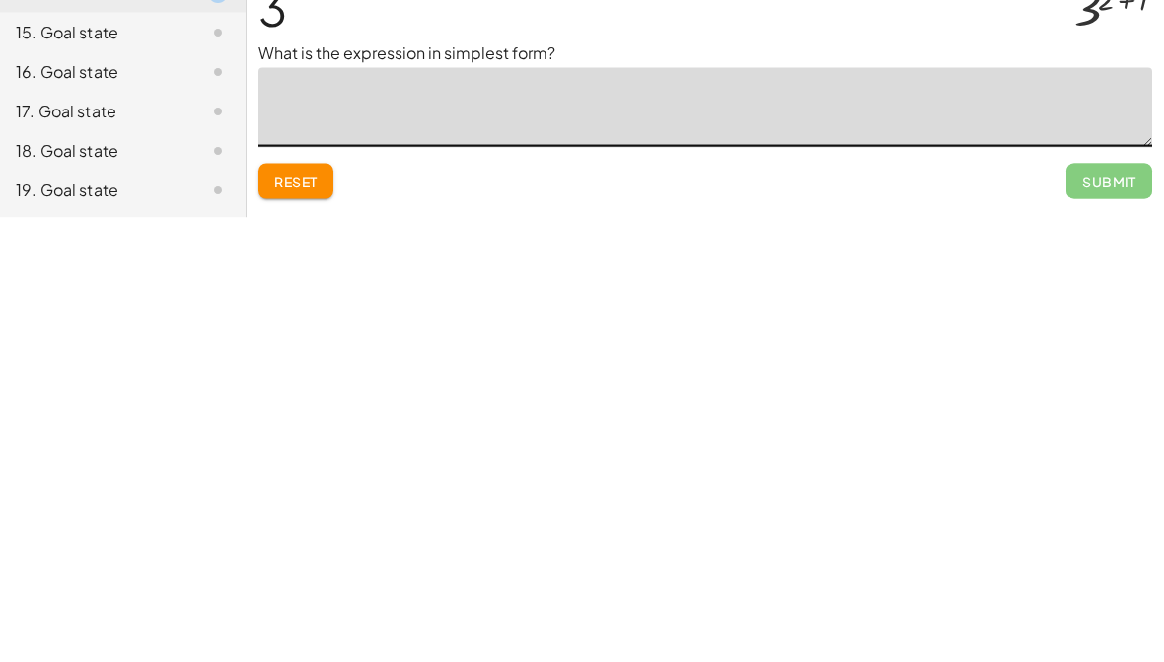
type textarea "*"
click at [1139, 608] on span "Submit" at bounding box center [1110, 626] width 86 height 36
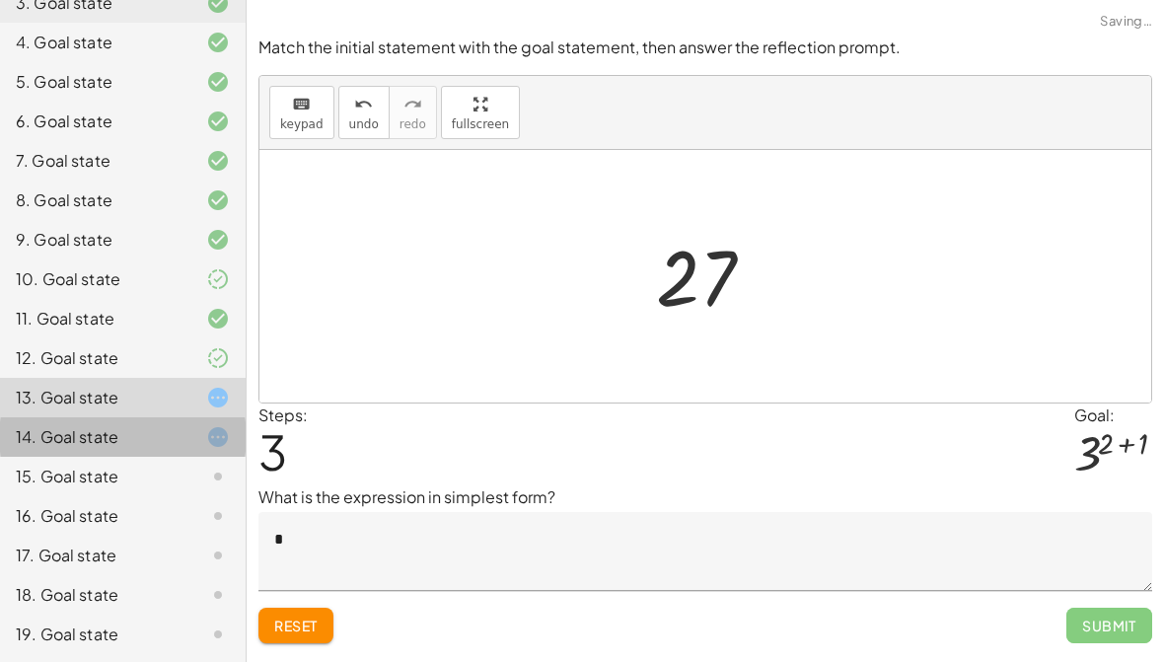
click at [172, 439] on div "14. Goal state" at bounding box center [95, 437] width 159 height 24
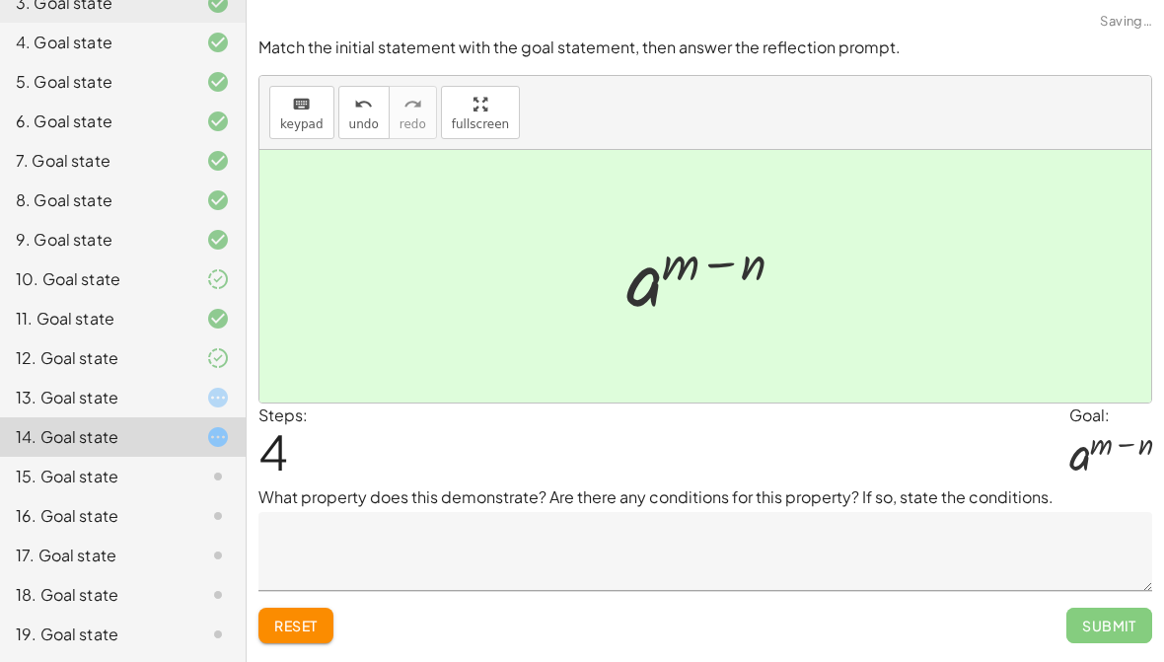
click at [171, 439] on div "14. Goal state" at bounding box center [95, 437] width 159 height 24
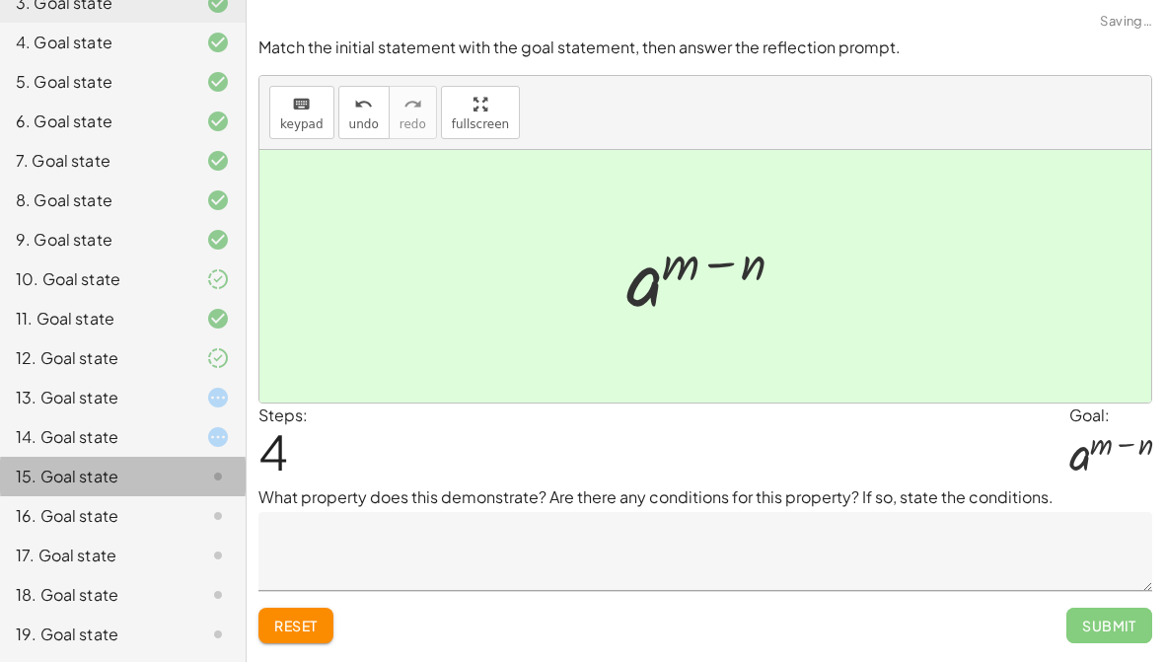
click at [165, 486] on div "15. Goal state" at bounding box center [95, 477] width 159 height 24
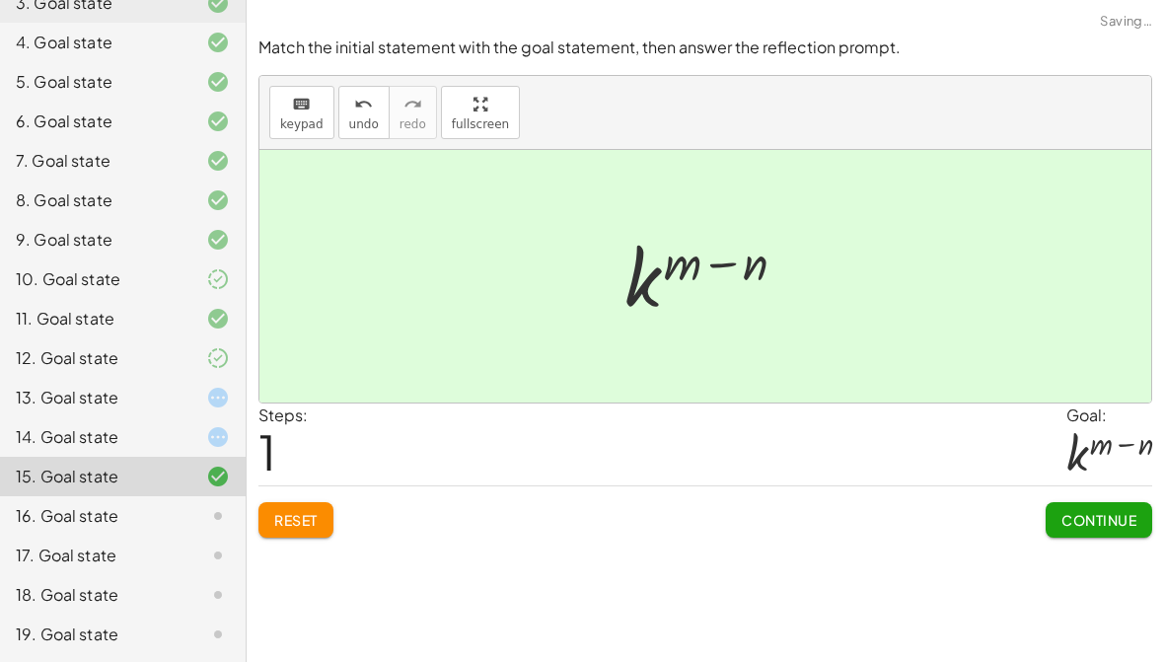
click at [169, 508] on div "16. Goal state" at bounding box center [95, 516] width 159 height 24
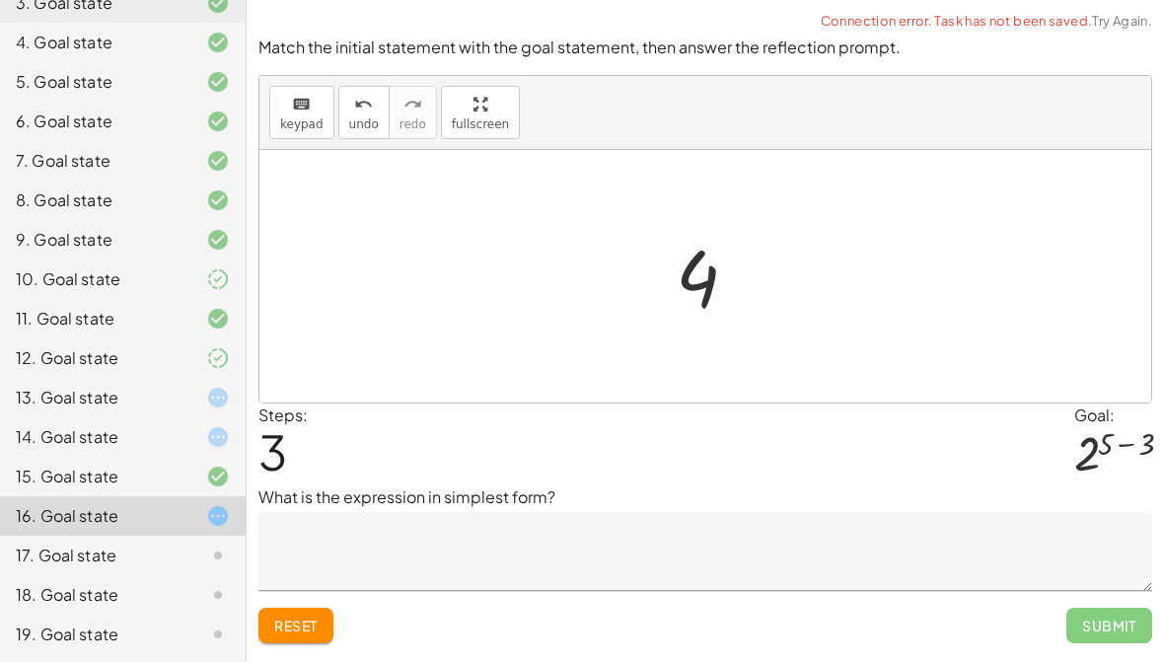
click at [1099, 432] on div at bounding box center [1114, 453] width 78 height 52
click at [986, 490] on p "What is the expression in simplest form?" at bounding box center [706, 497] width 894 height 24
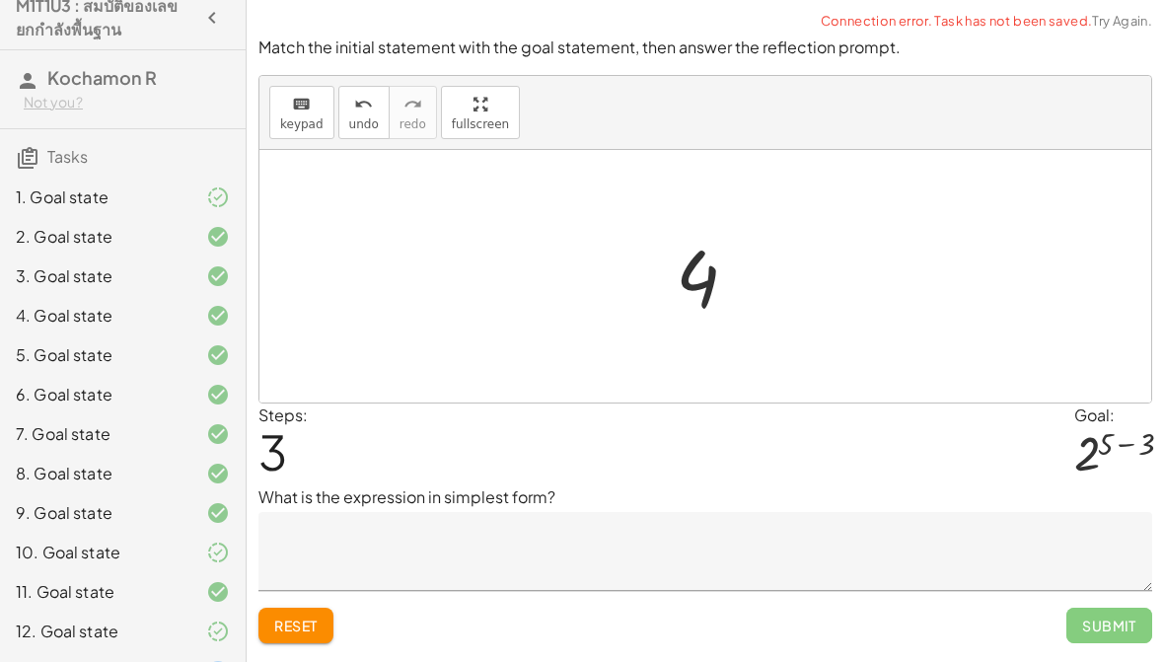
scroll to position [18, 0]
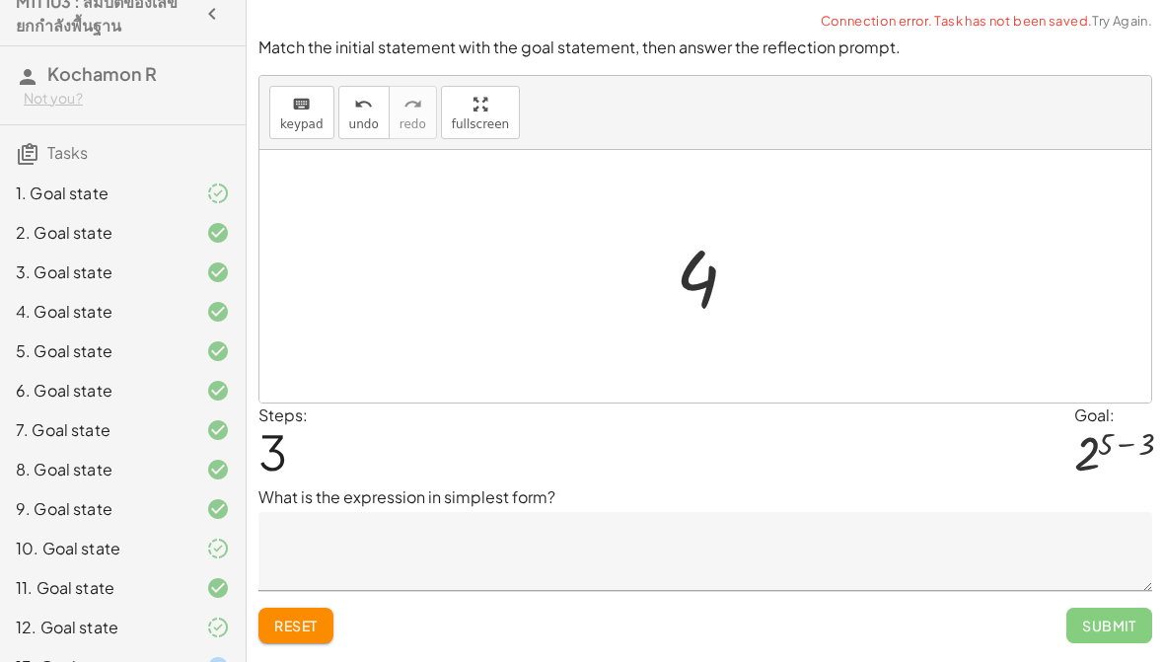
click at [142, 253] on div "1. Goal state" at bounding box center [123, 272] width 246 height 39
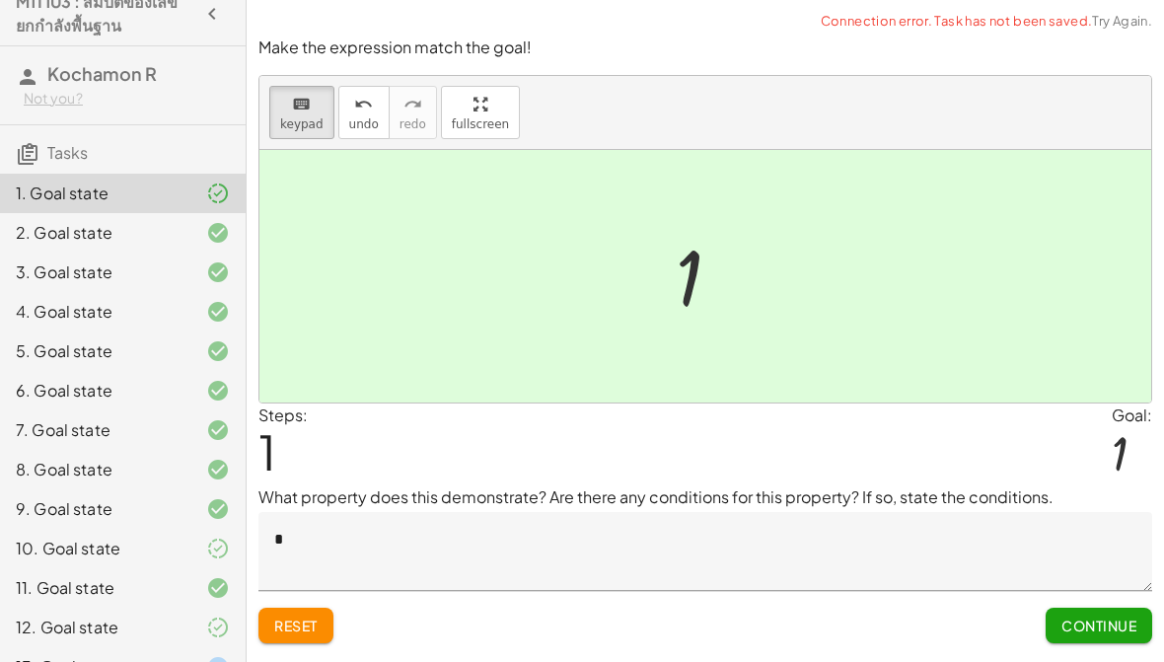
click at [995, 527] on textarea "*" at bounding box center [706, 551] width 894 height 79
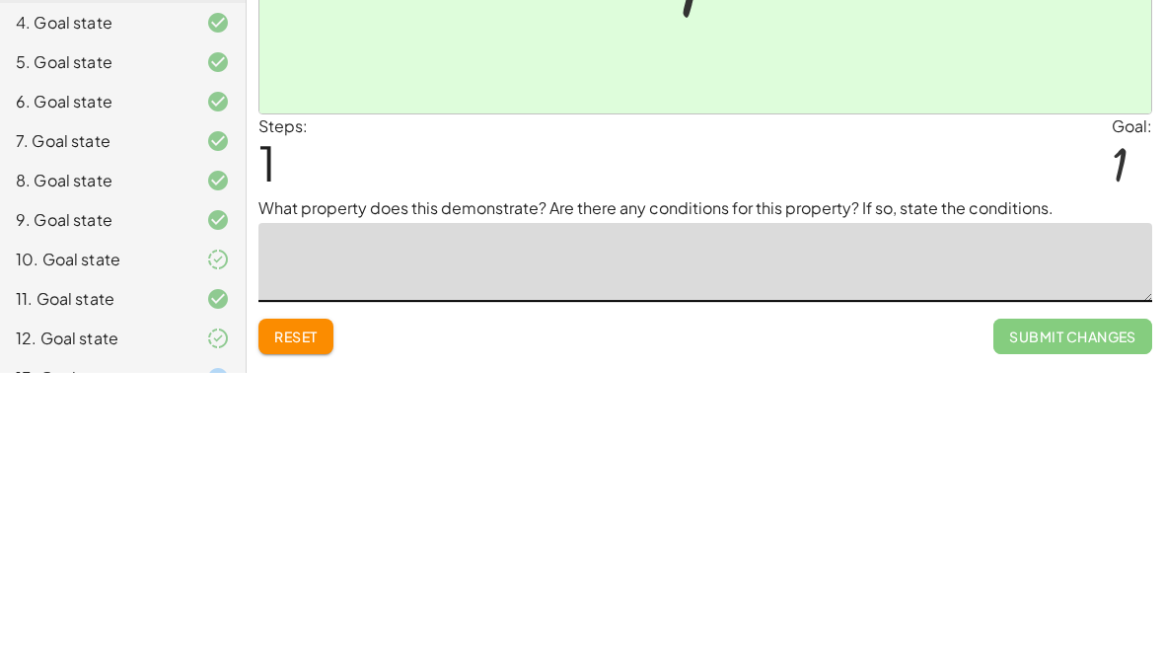
click at [1039, 404] on div "Steps: 1 Goal: 1" at bounding box center [706, 445] width 894 height 82
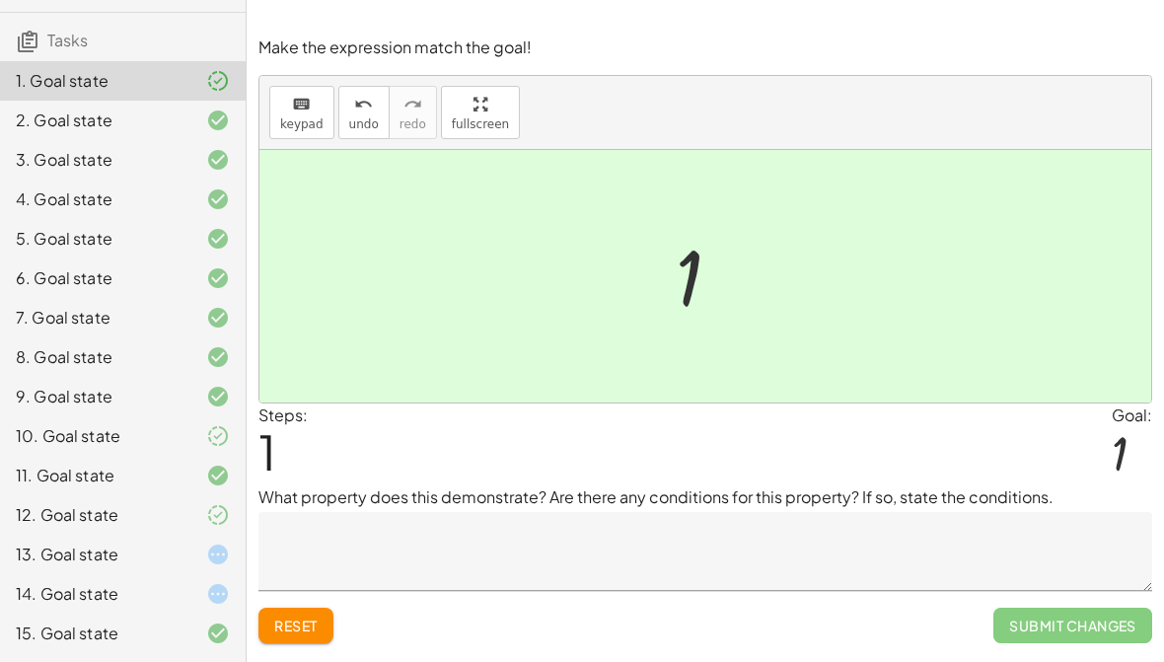
scroll to position [133, 0]
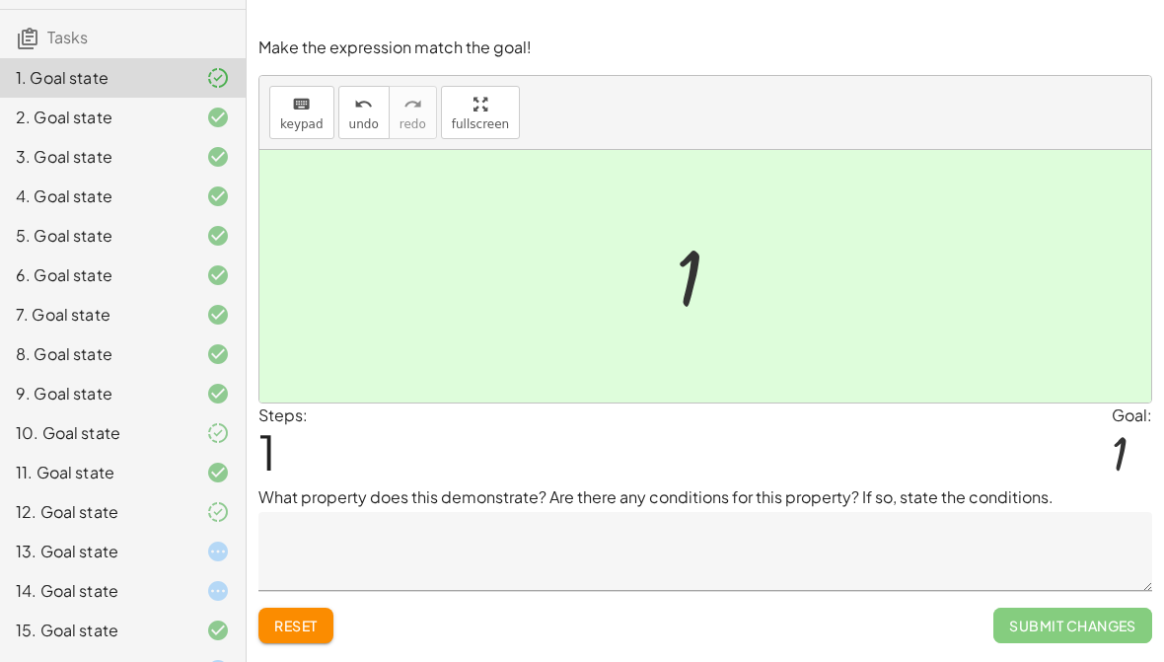
click at [140, 439] on div "10. Goal state" at bounding box center [95, 433] width 159 height 24
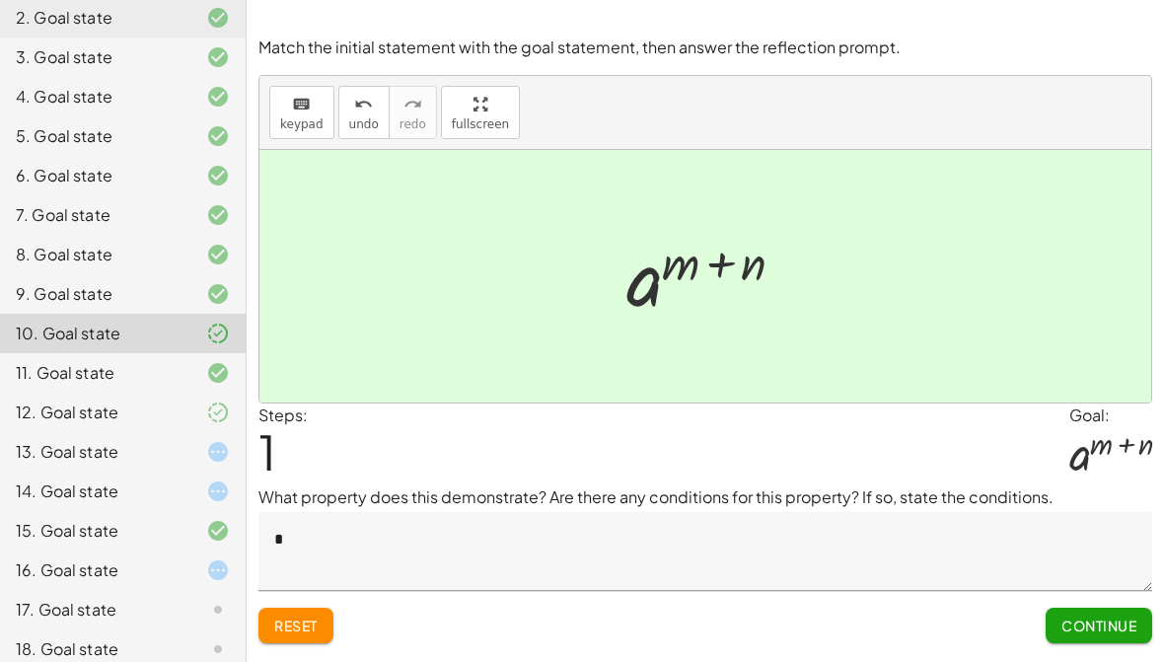
scroll to position [260, 0]
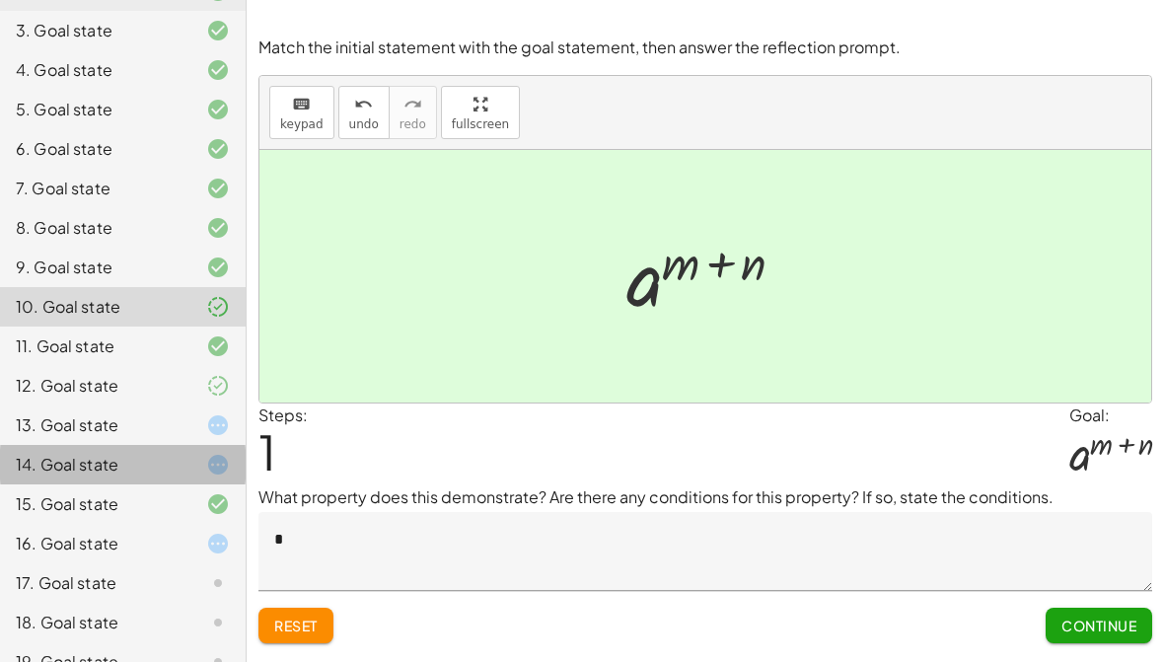
click at [151, 462] on div "14. Goal state" at bounding box center [95, 465] width 159 height 24
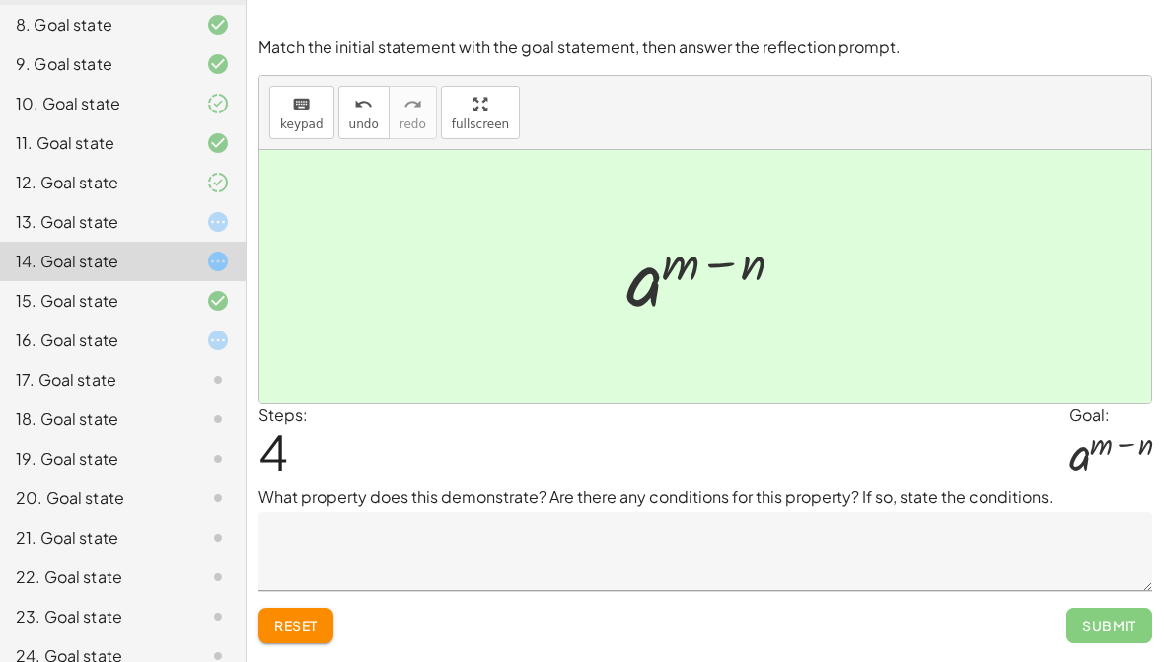
scroll to position [516, 0]
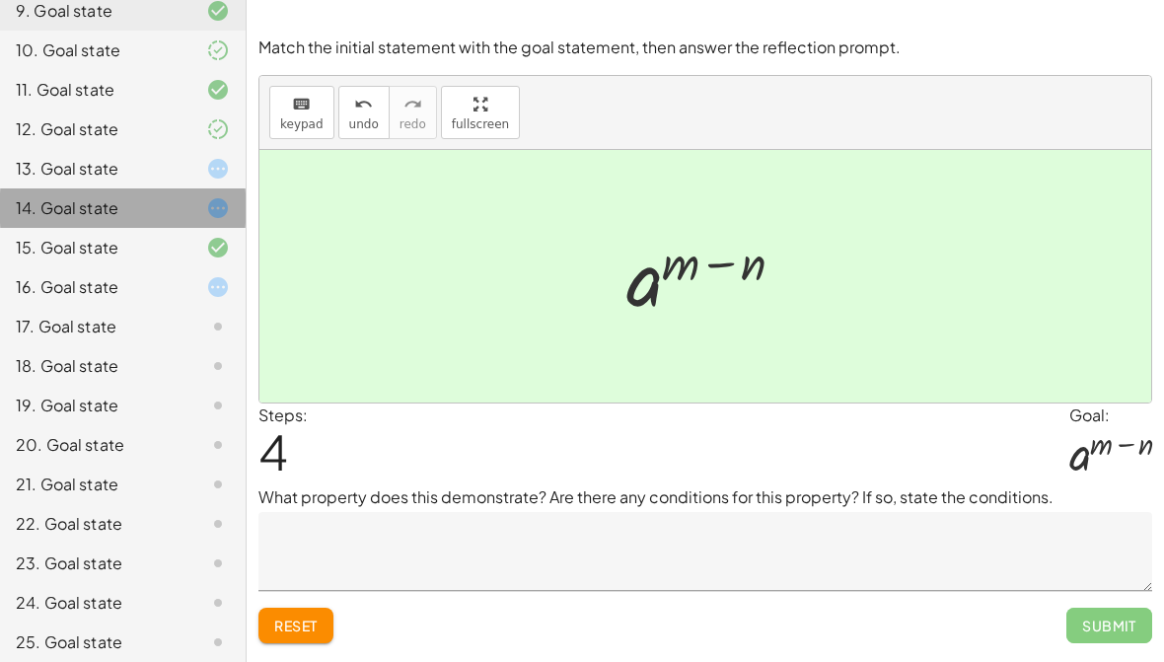
click at [118, 212] on div "14. Goal state" at bounding box center [95, 208] width 159 height 24
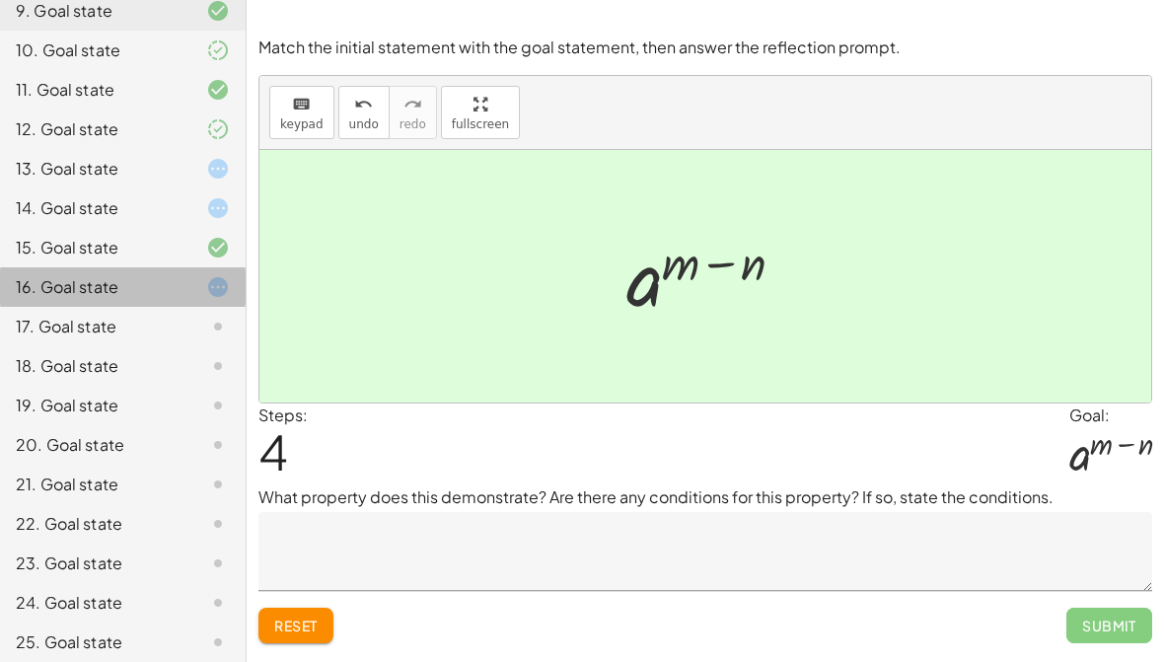
click at [116, 346] on div "16. Goal state" at bounding box center [123, 365] width 246 height 39
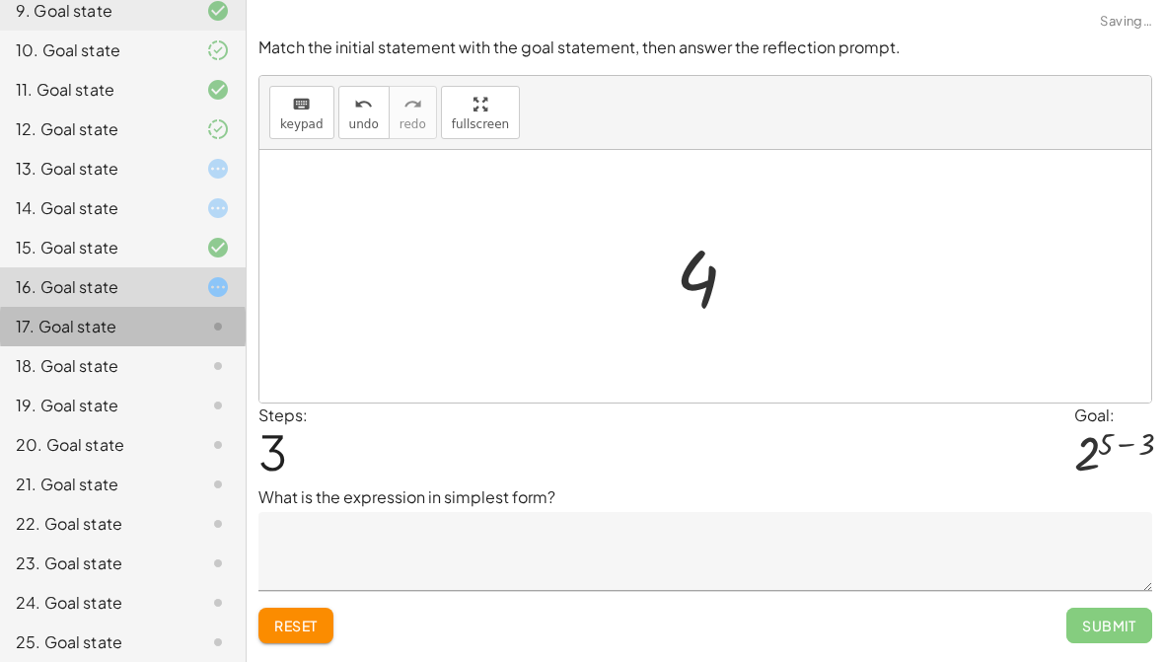
click at [109, 333] on div "17. Goal state" at bounding box center [95, 327] width 159 height 24
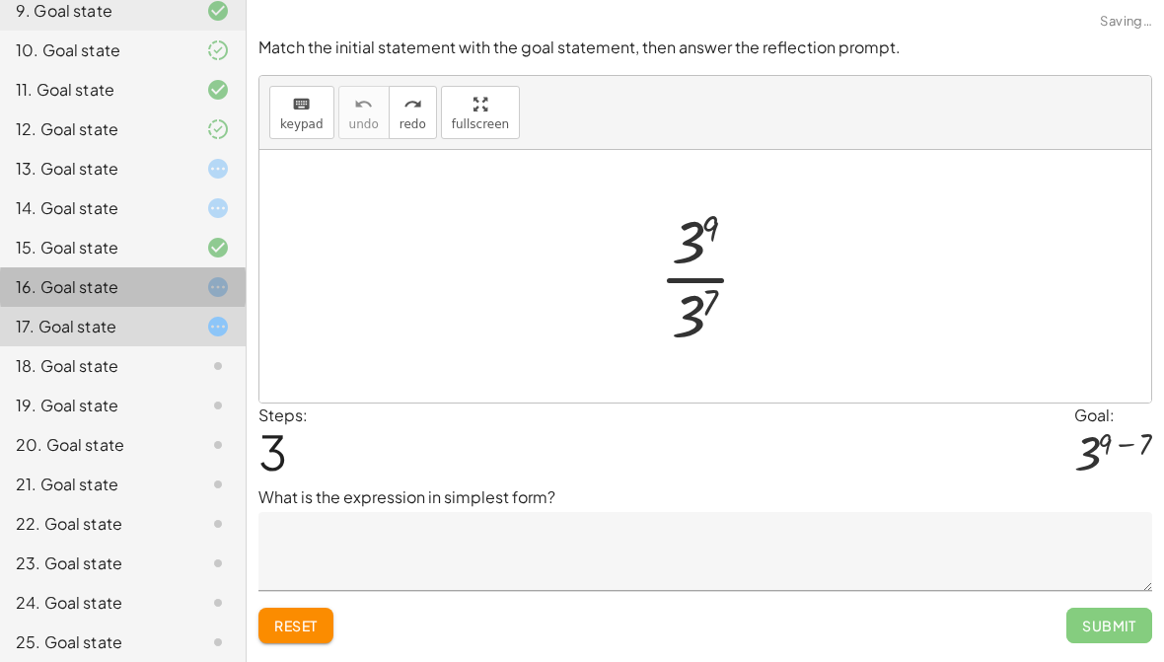
click at [108, 277] on div "16. Goal state" at bounding box center [95, 287] width 159 height 24
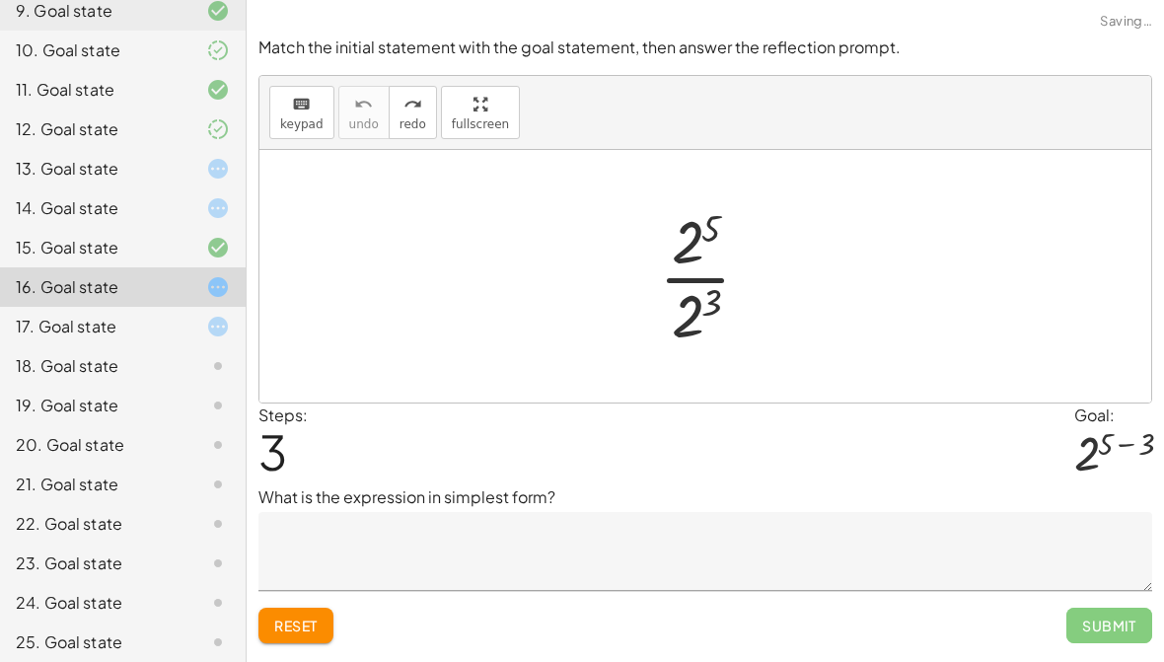
click at [141, 216] on div "14. Goal state" at bounding box center [95, 208] width 159 height 24
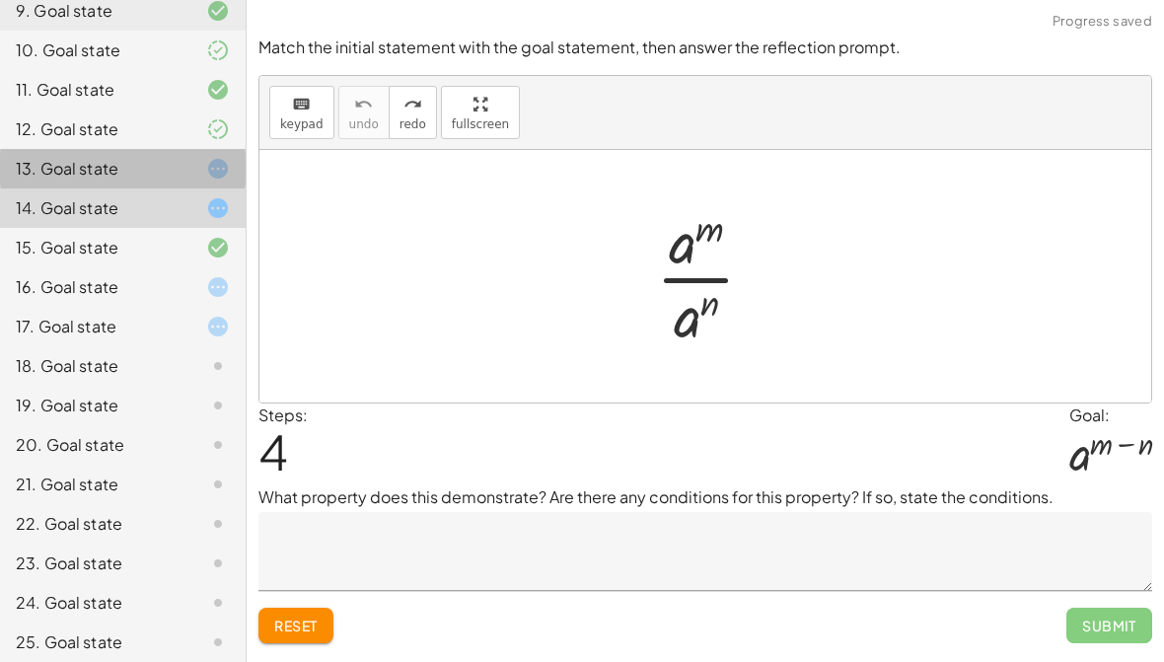
click at [157, 166] on div "13. Goal state" at bounding box center [95, 169] width 159 height 24
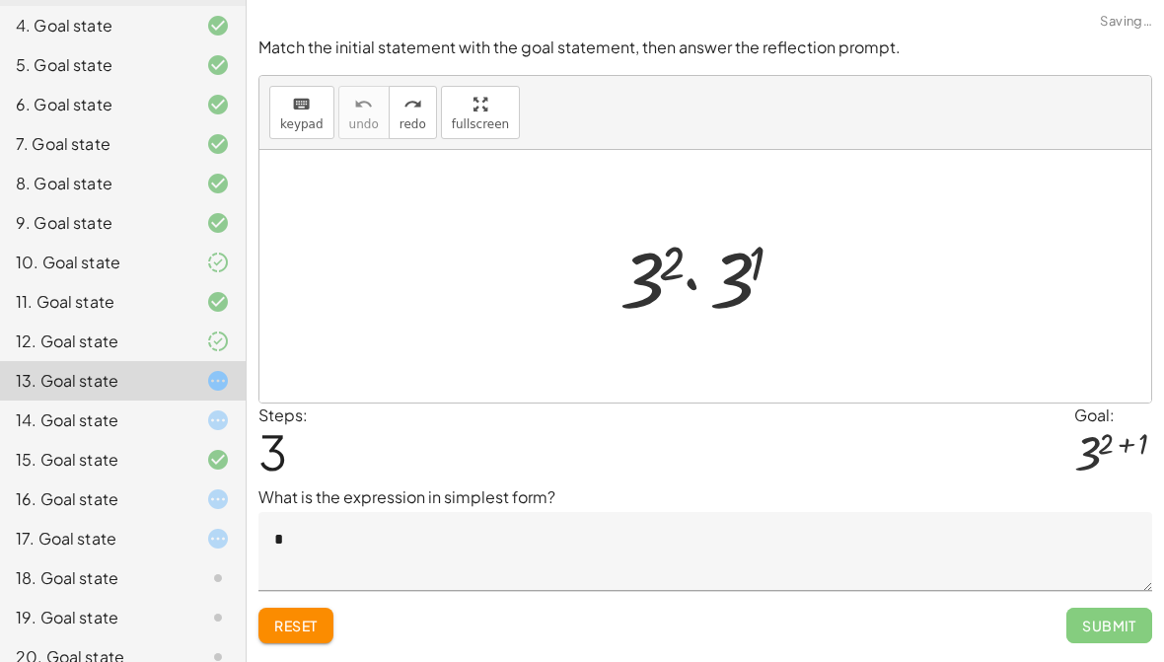
scroll to position [297, 0]
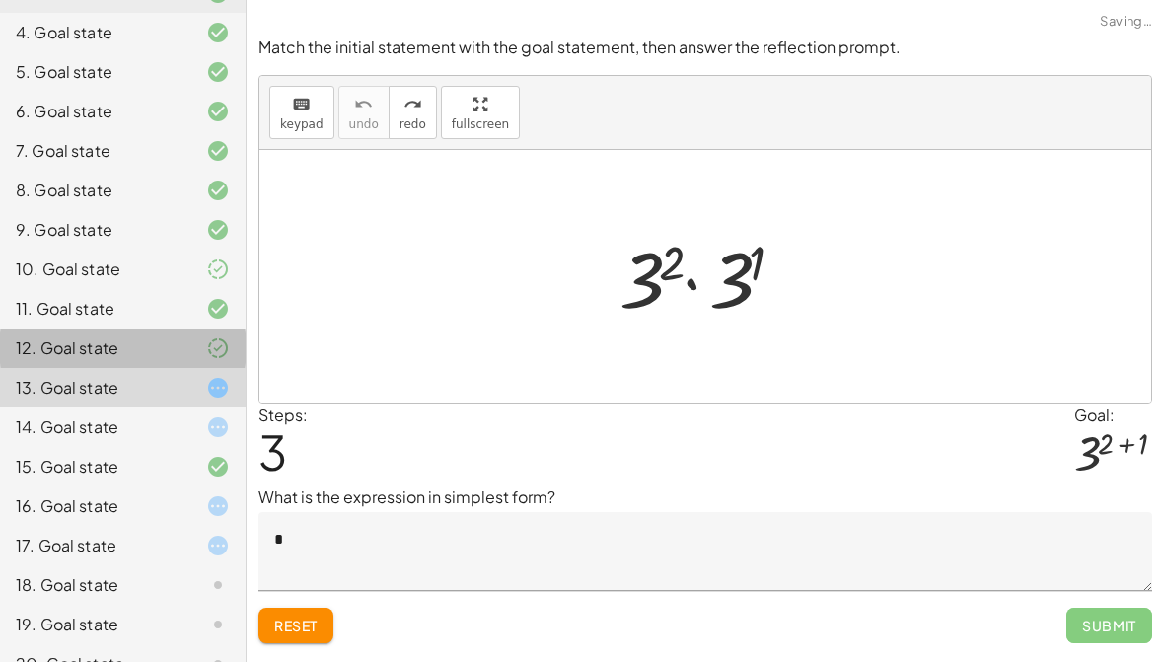
click at [147, 342] on div "12. Goal state" at bounding box center [95, 348] width 159 height 24
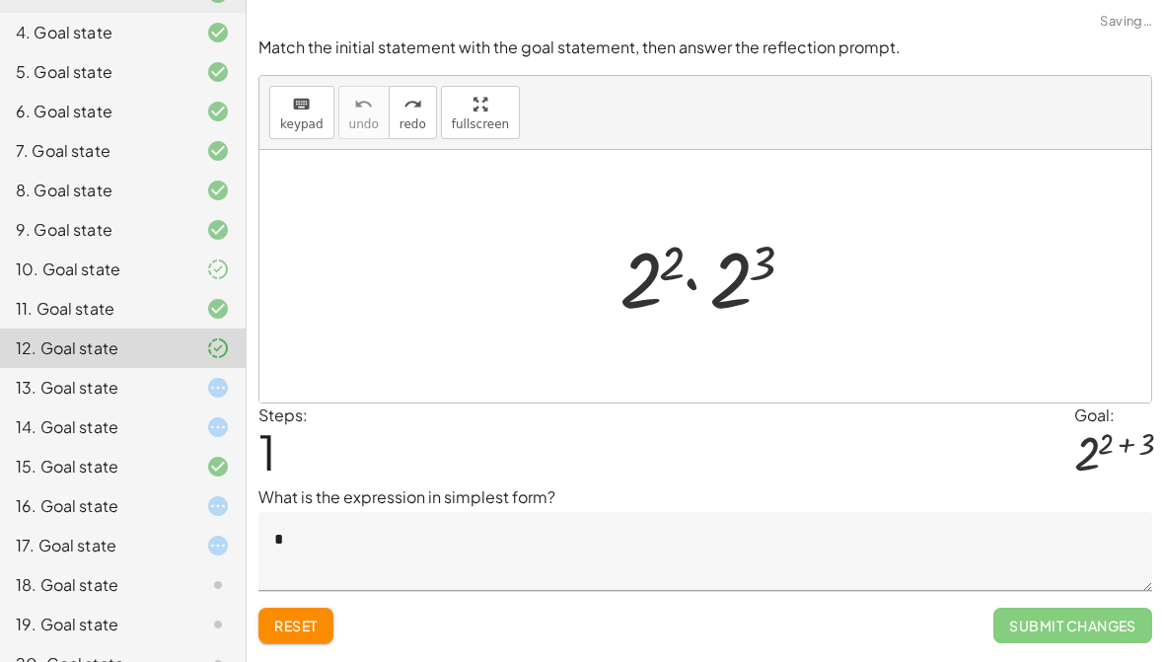
click at [137, 268] on div "10. Goal state" at bounding box center [95, 270] width 159 height 24
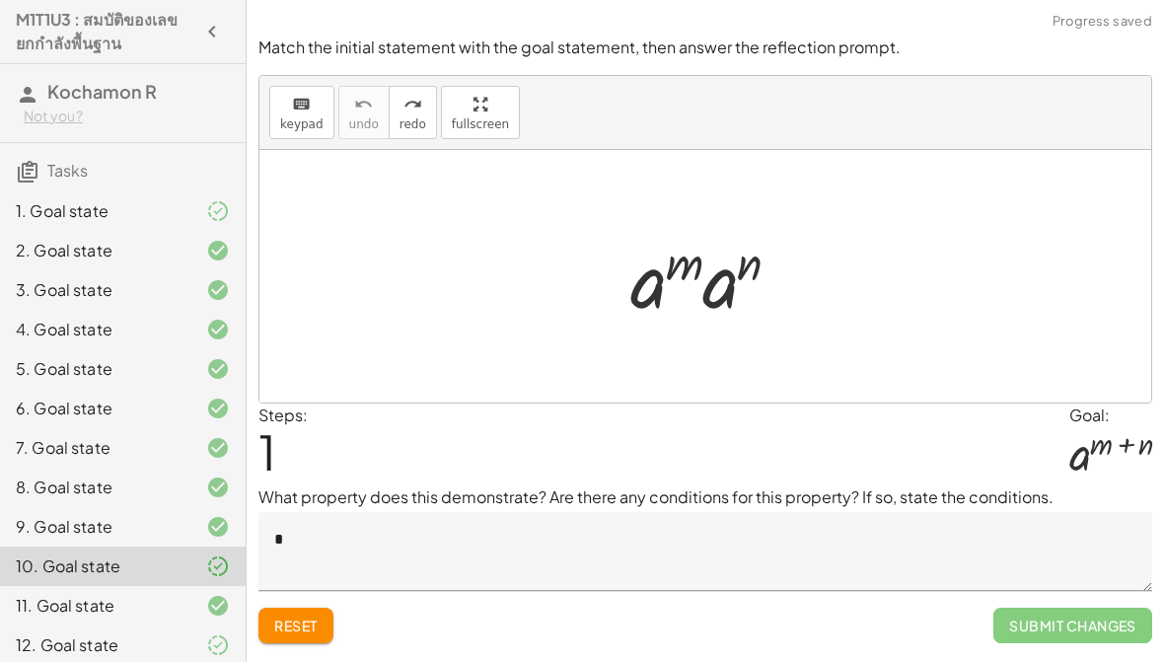
scroll to position [0, 0]
click at [128, 218] on div "1. Goal state" at bounding box center [95, 211] width 159 height 24
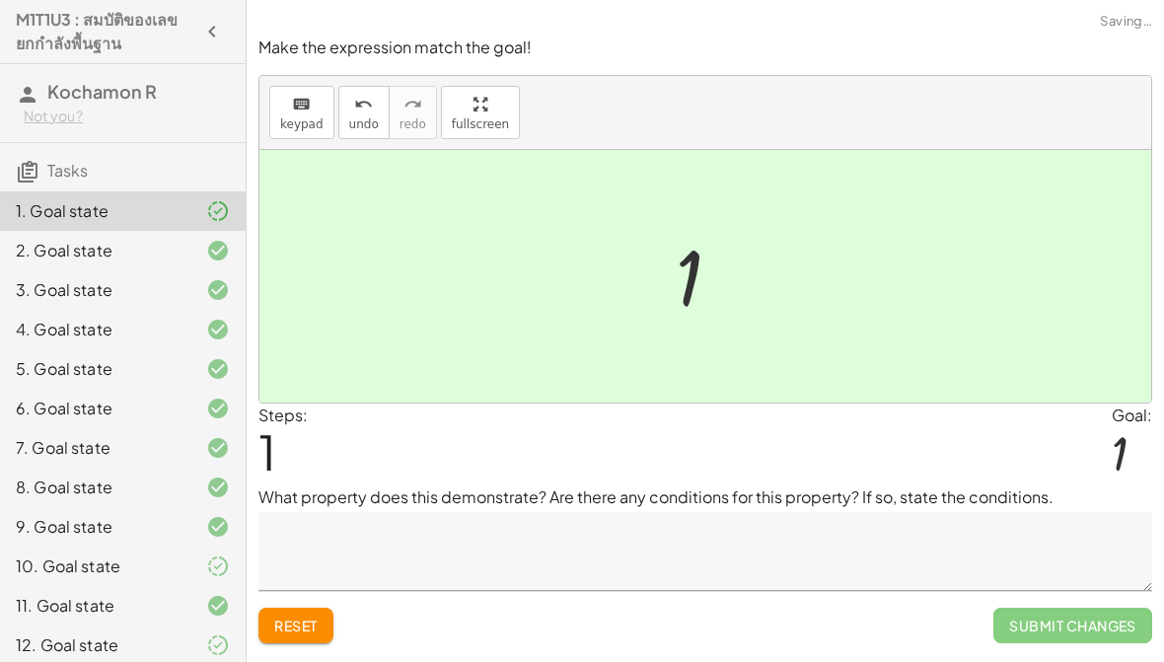
click at [125, 217] on div "1. Goal state" at bounding box center [95, 211] width 159 height 24
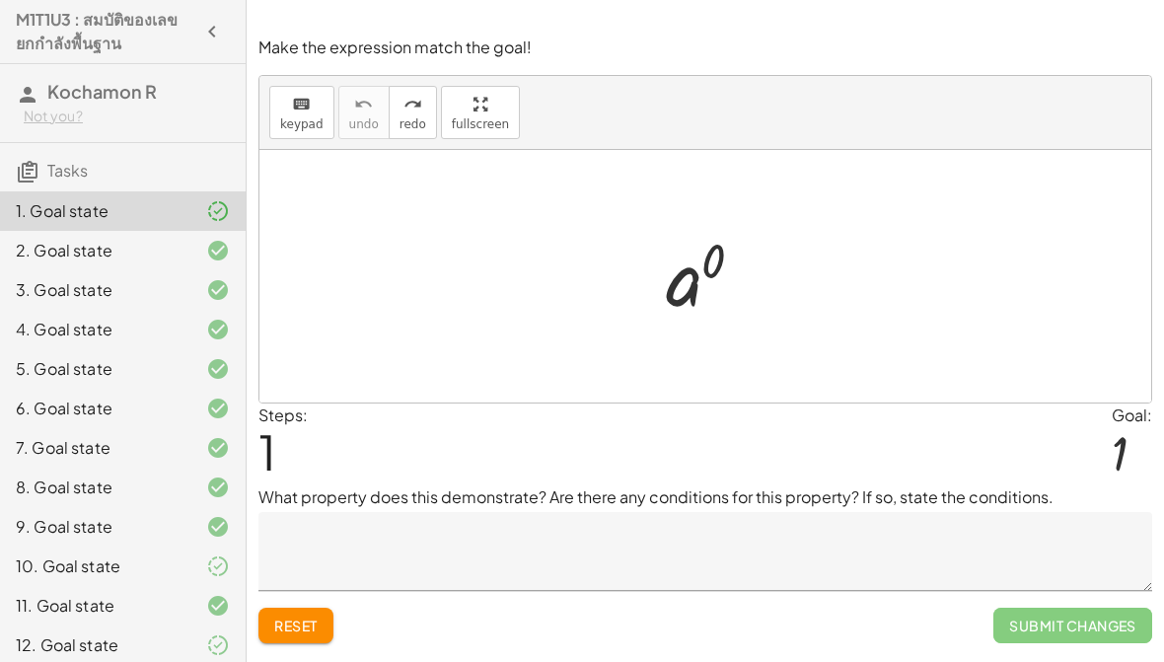
click at [352, 541] on textarea at bounding box center [706, 551] width 894 height 79
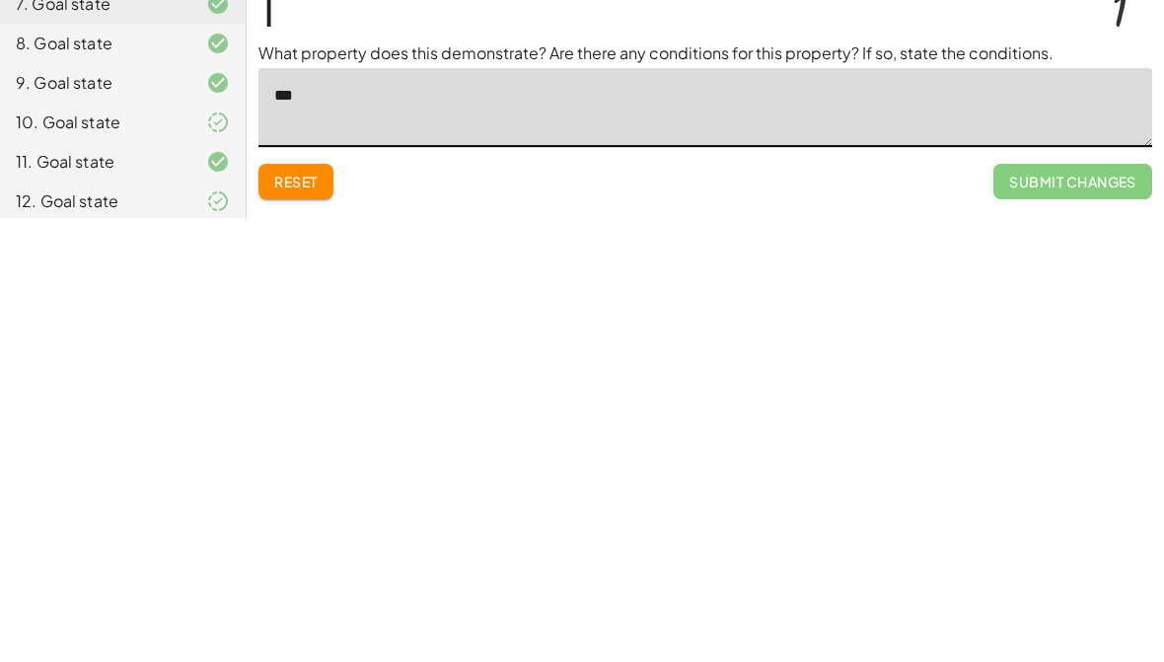
type textarea "***"
click at [1092, 608] on span "Submit Changes" at bounding box center [1073, 626] width 159 height 36
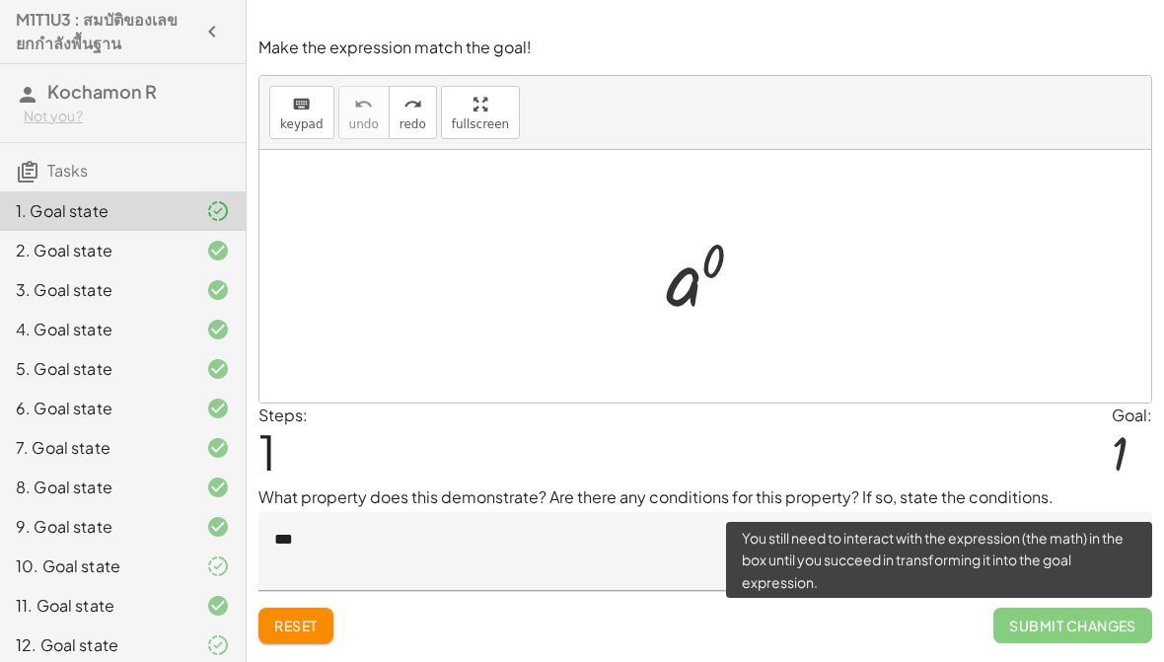
click at [173, 310] on div "2. Goal state" at bounding box center [123, 329] width 246 height 39
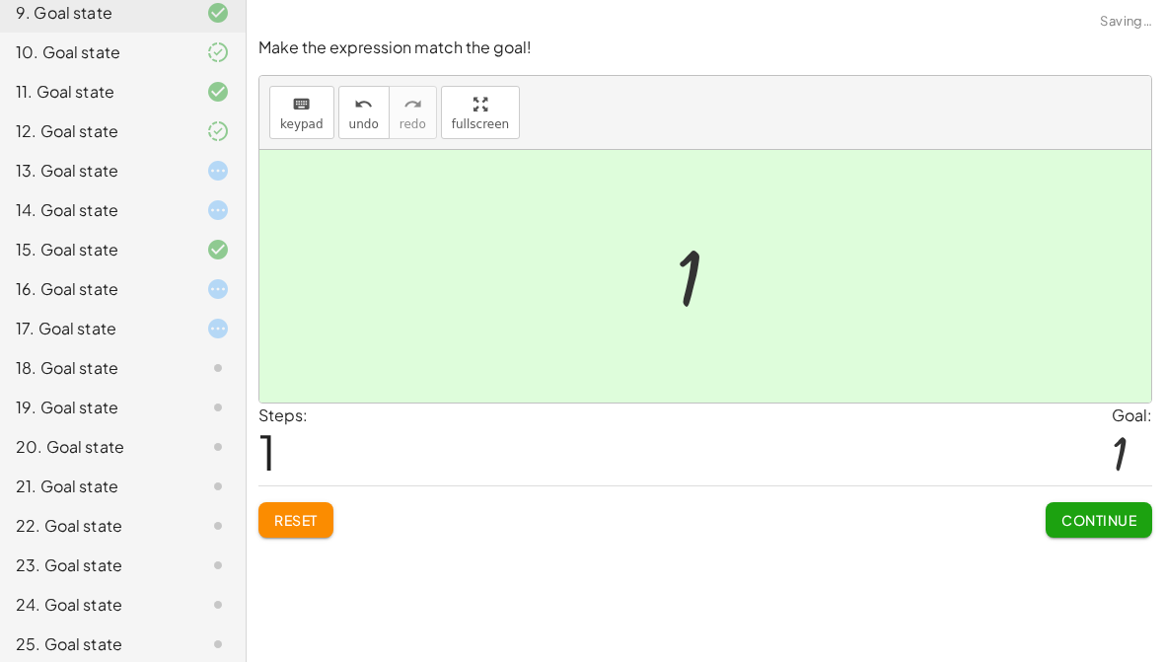
scroll to position [512, 0]
click at [148, 176] on div "13. Goal state" at bounding box center [95, 173] width 159 height 24
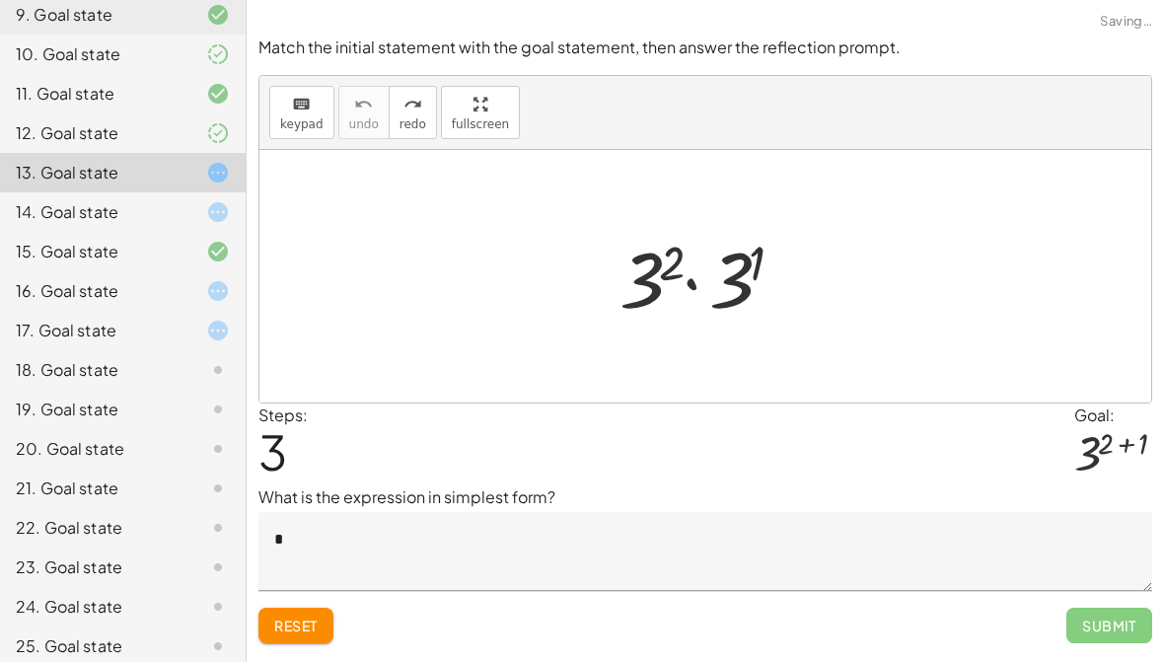
click at [1116, 639] on span "Submit" at bounding box center [1110, 626] width 86 height 36
click at [1115, 639] on span "Submit" at bounding box center [1110, 626] width 86 height 36
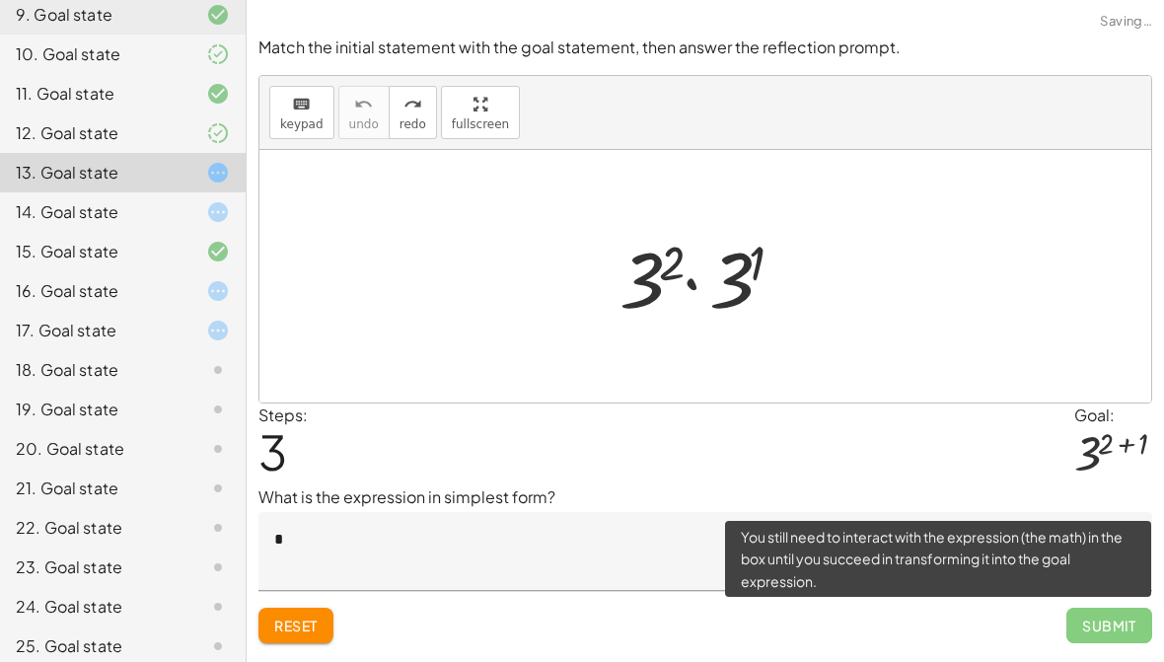
click at [1103, 625] on span "Submit" at bounding box center [1110, 626] width 86 height 36
click at [1103, 622] on span "Submit" at bounding box center [1110, 626] width 86 height 36
click at [1017, 472] on div "Steps: 3 Goal: 3 ( + 2 + 1 )" at bounding box center [706, 445] width 894 height 82
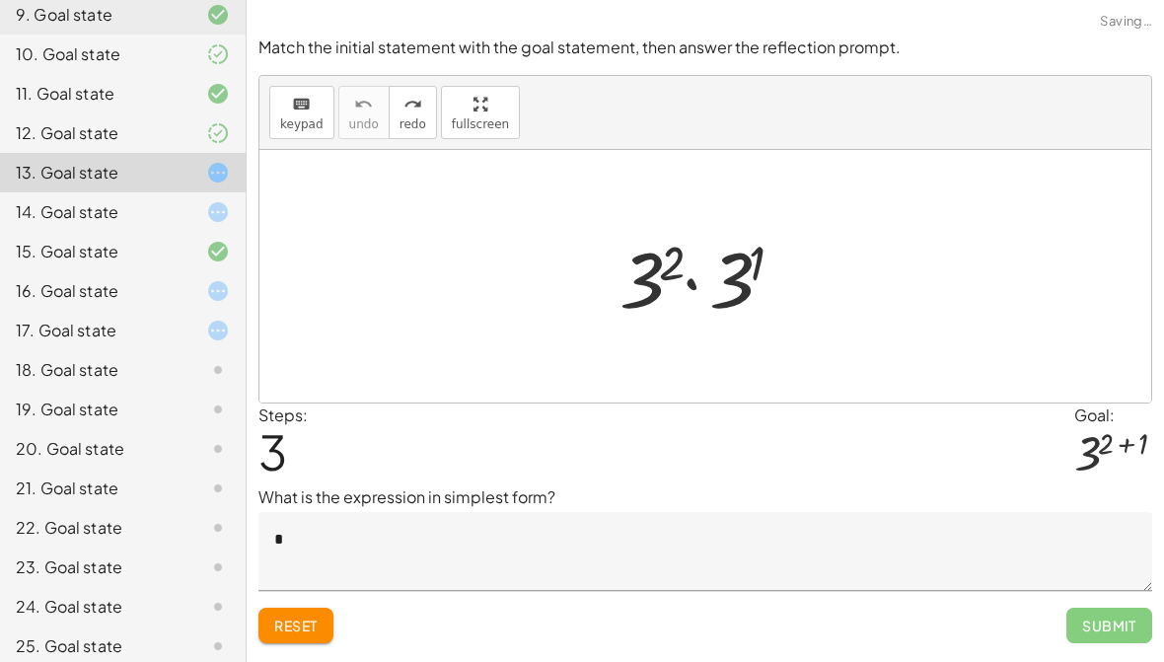
click at [975, 543] on textarea "*" at bounding box center [706, 551] width 894 height 79
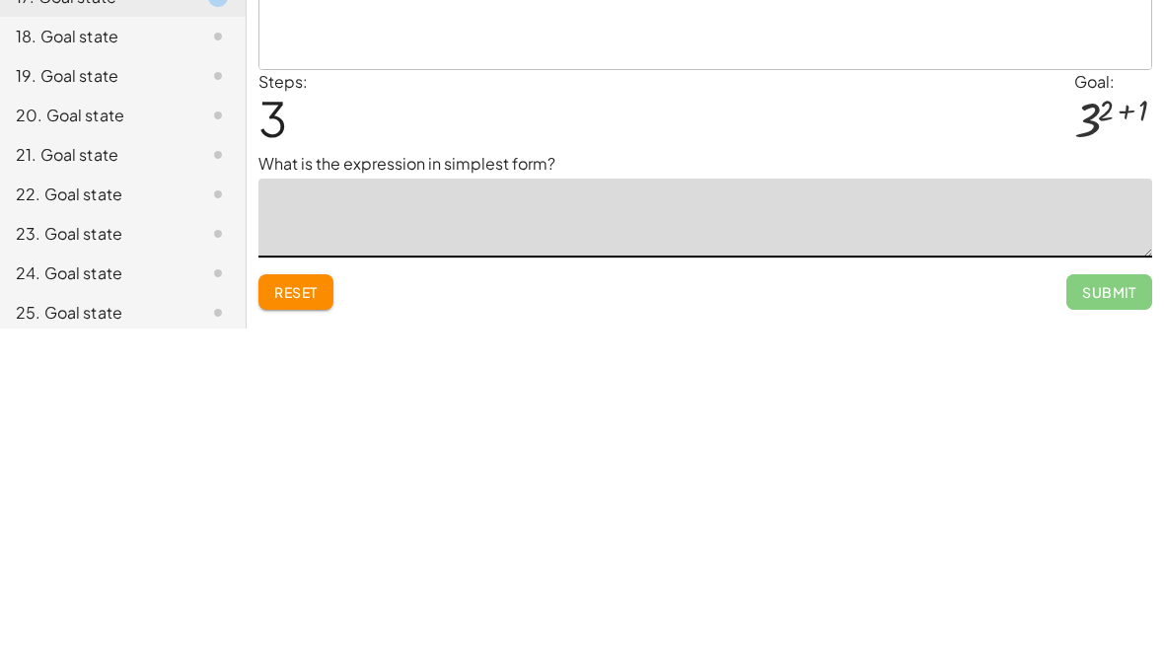
click at [957, 404] on div "Steps: 3 Goal: 3 ( + 2 + 1 )" at bounding box center [706, 445] width 894 height 82
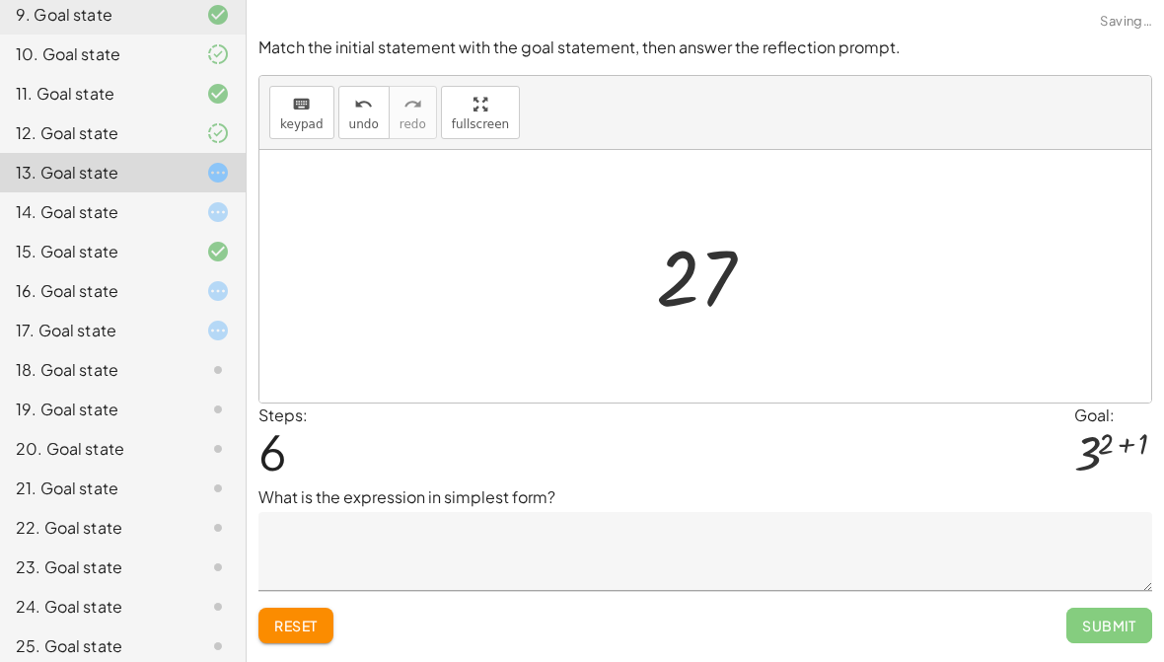
click at [120, 271] on div "14. Goal state" at bounding box center [123, 290] width 246 height 39
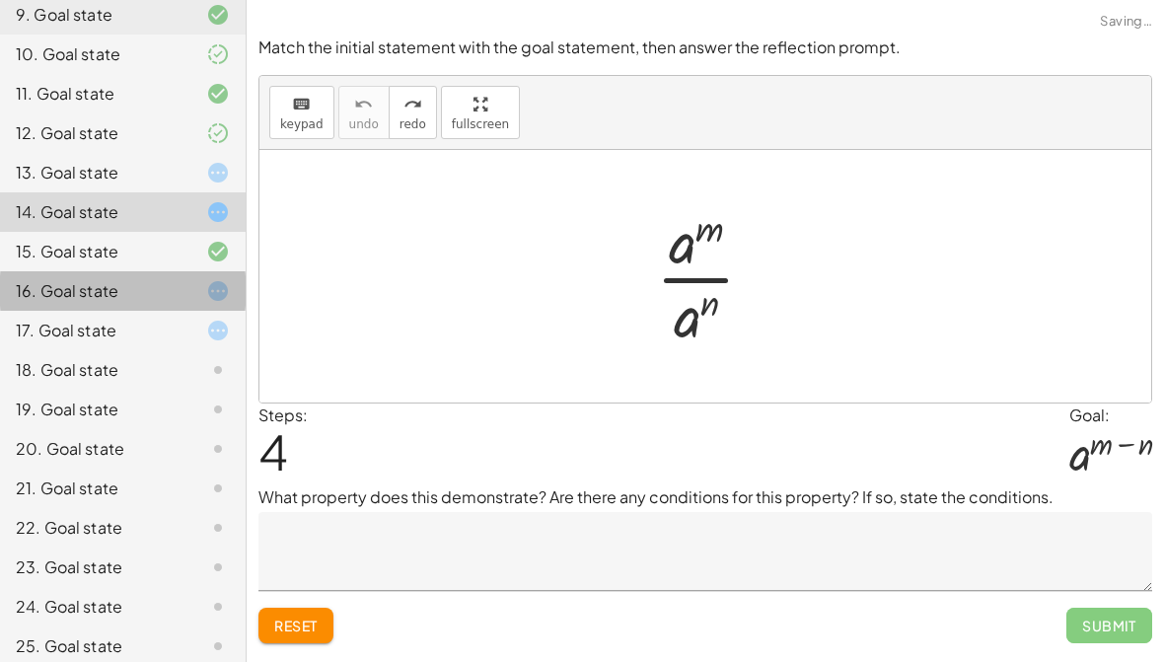
click at [134, 289] on div "16. Goal state" at bounding box center [95, 291] width 159 height 24
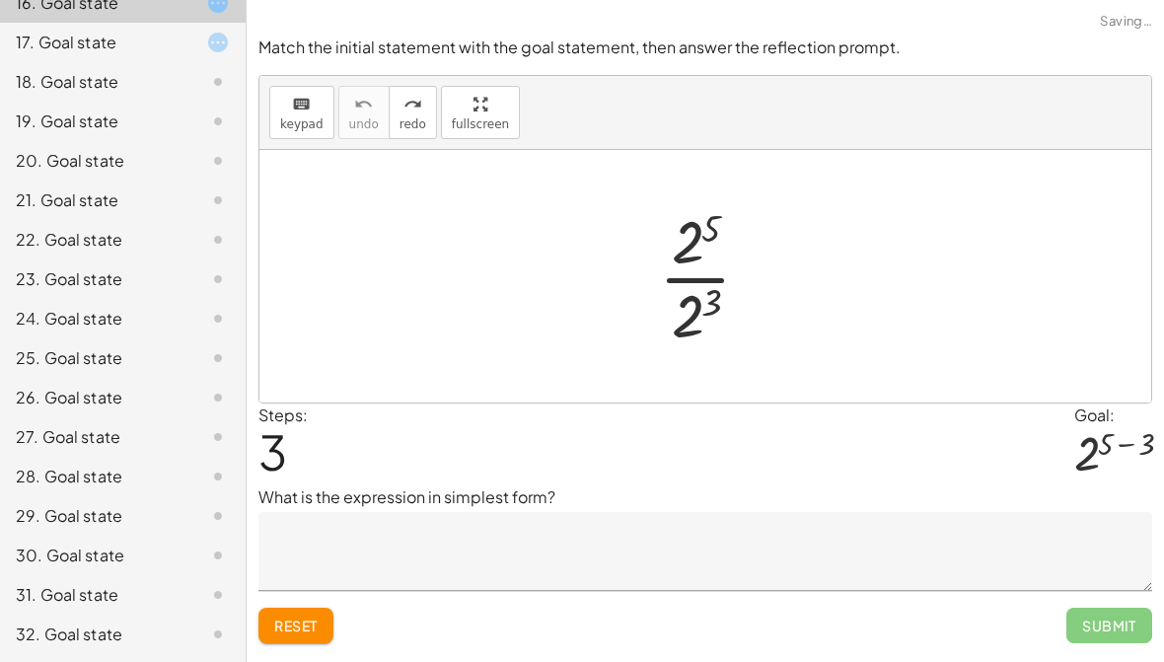
scroll to position [799, 0]
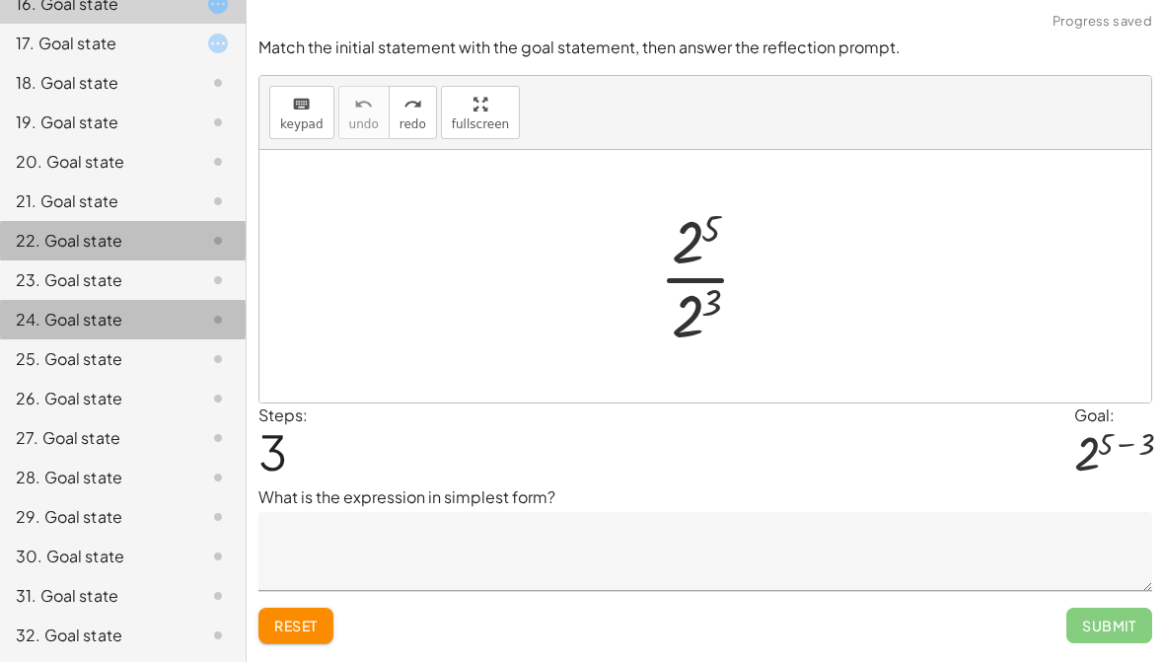
click at [115, 248] on div "22. Goal state" at bounding box center [95, 241] width 159 height 24
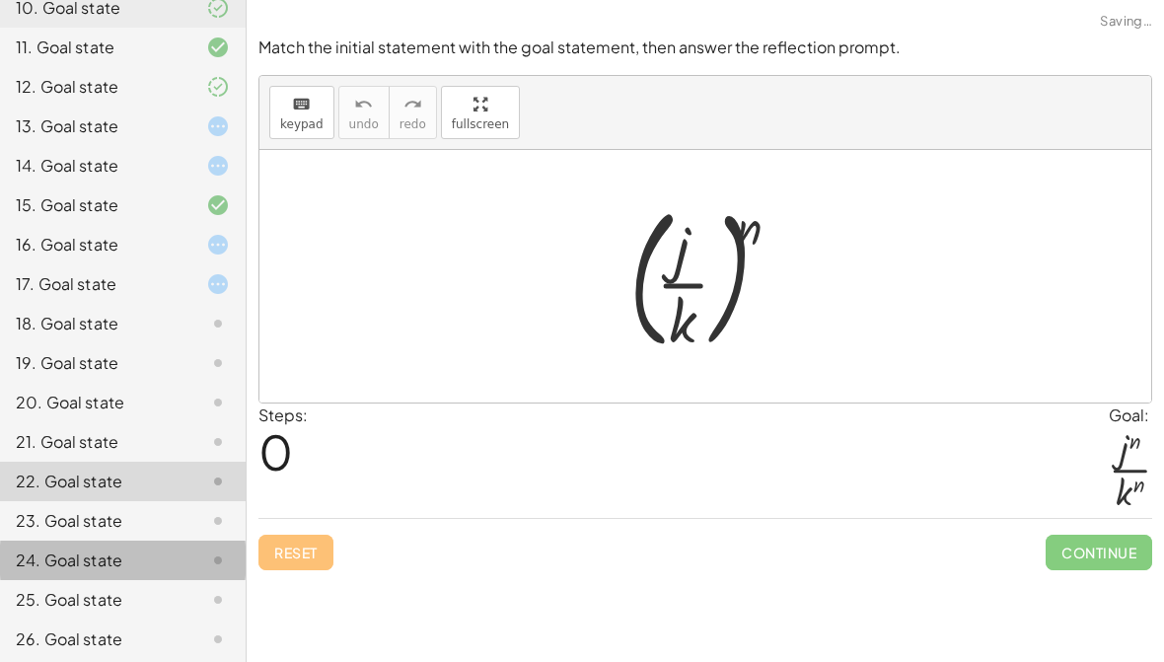
scroll to position [558, 0]
click at [148, 317] on div "18. Goal state" at bounding box center [95, 325] width 159 height 24
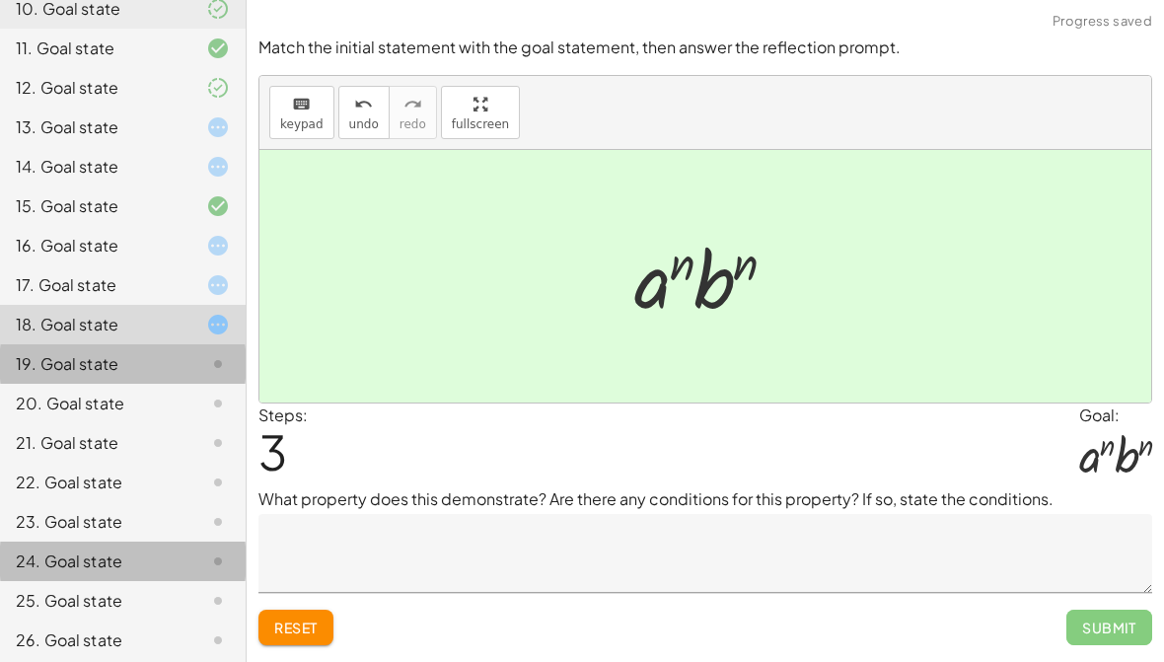
click at [195, 362] on div at bounding box center [202, 364] width 55 height 24
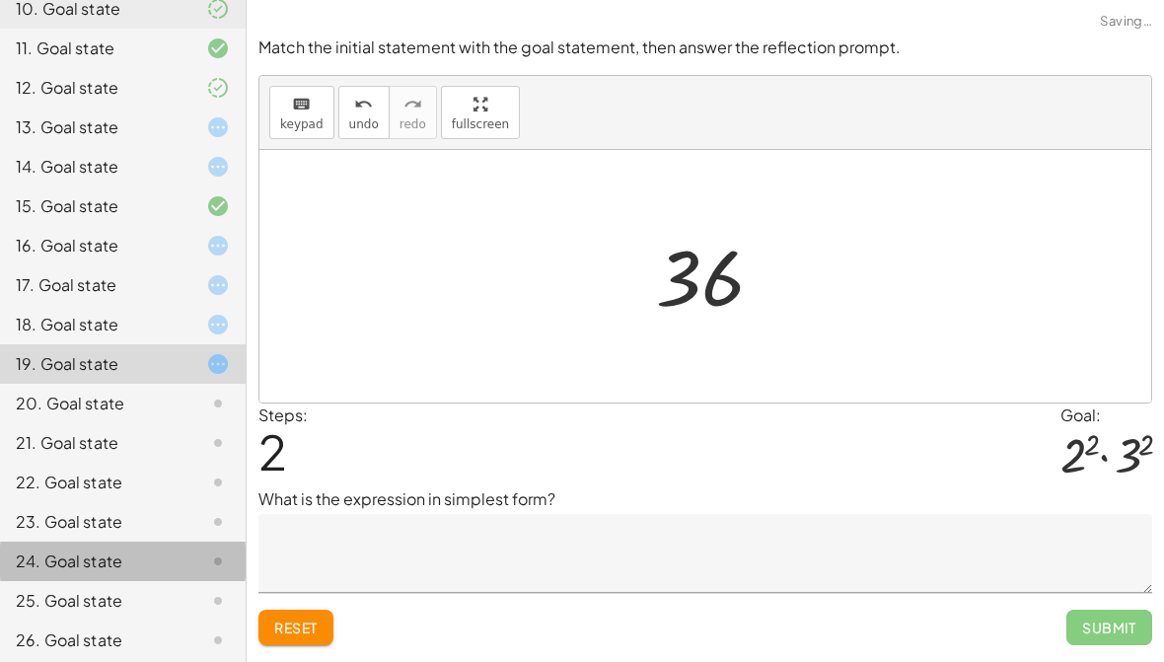
click at [112, 402] on div "20. Goal state" at bounding box center [95, 404] width 159 height 24
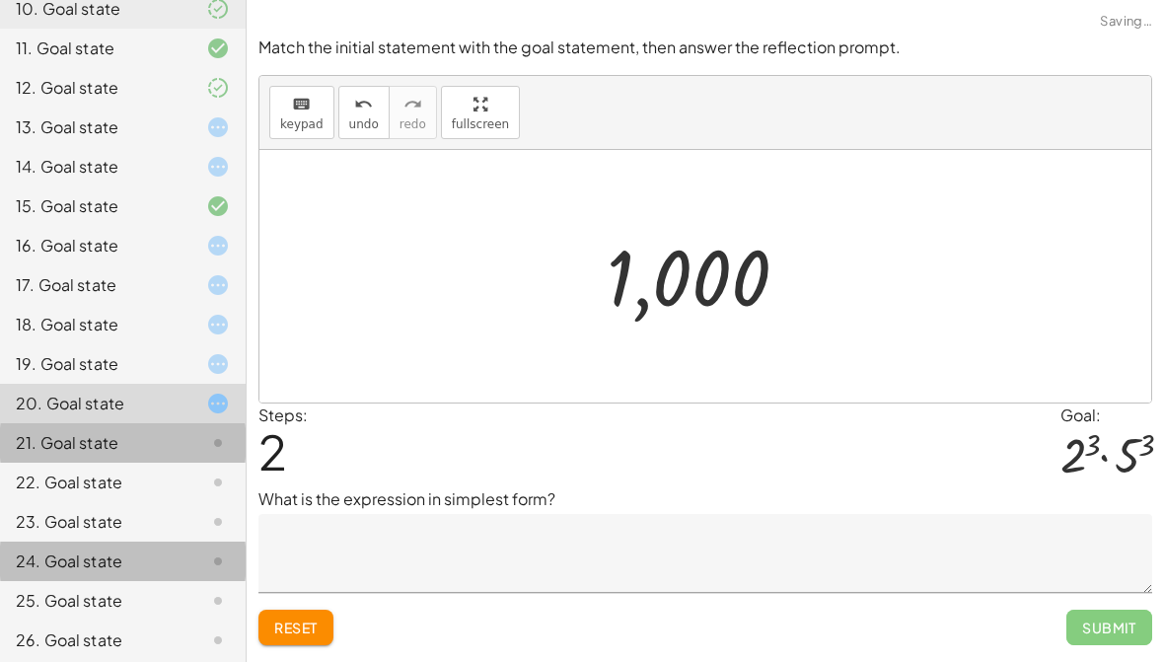
click at [113, 450] on div "21. Goal state" at bounding box center [95, 443] width 159 height 24
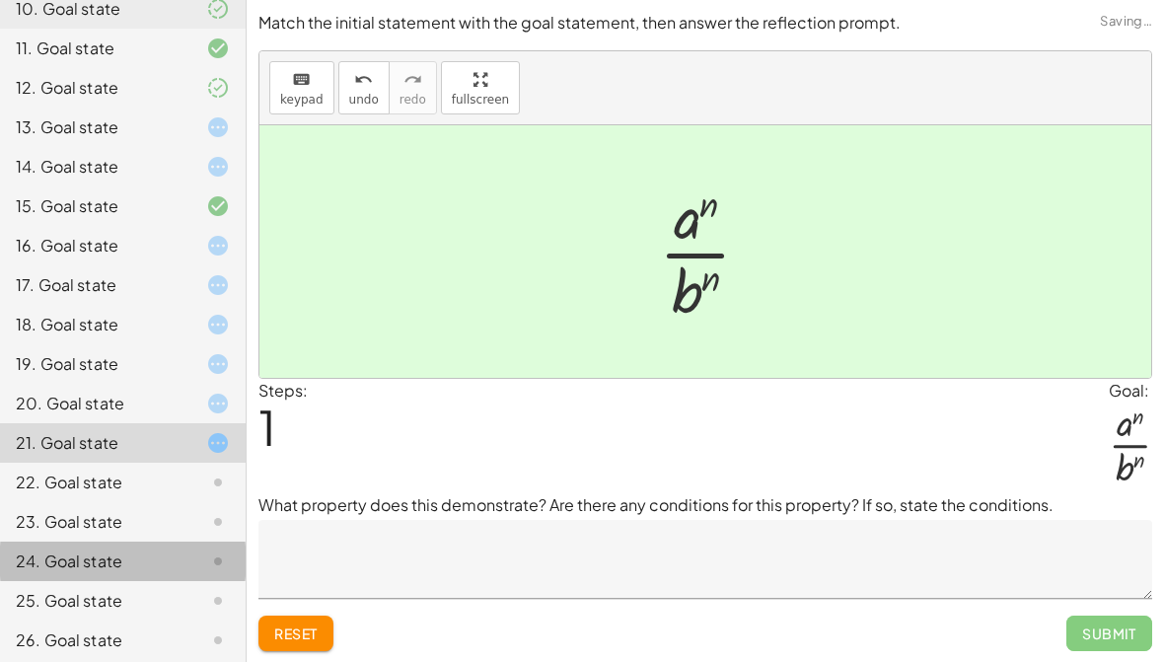
click at [152, 471] on div "22. Goal state" at bounding box center [95, 483] width 159 height 24
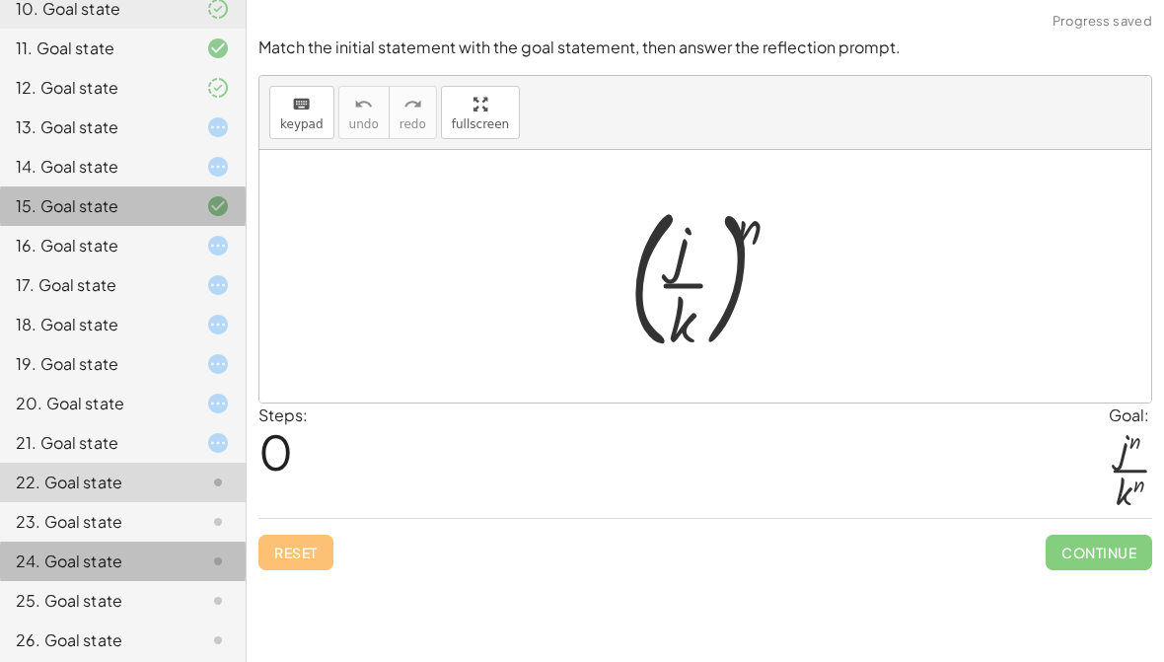
click at [99, 202] on div "15. Goal state" at bounding box center [95, 206] width 159 height 24
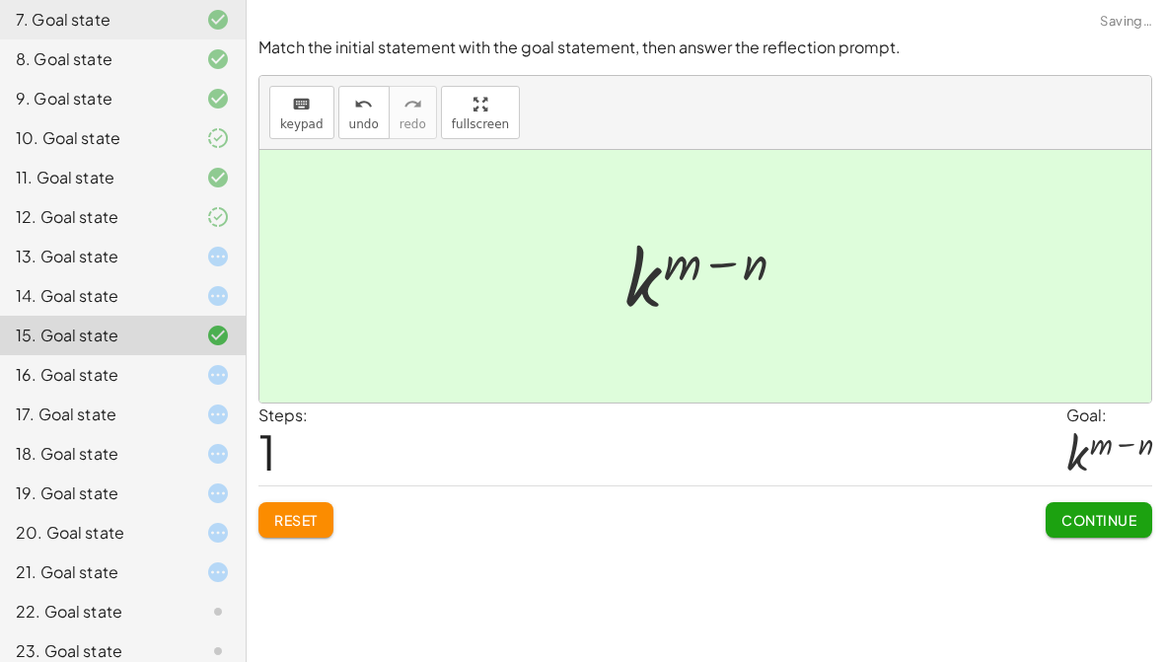
scroll to position [336, 0]
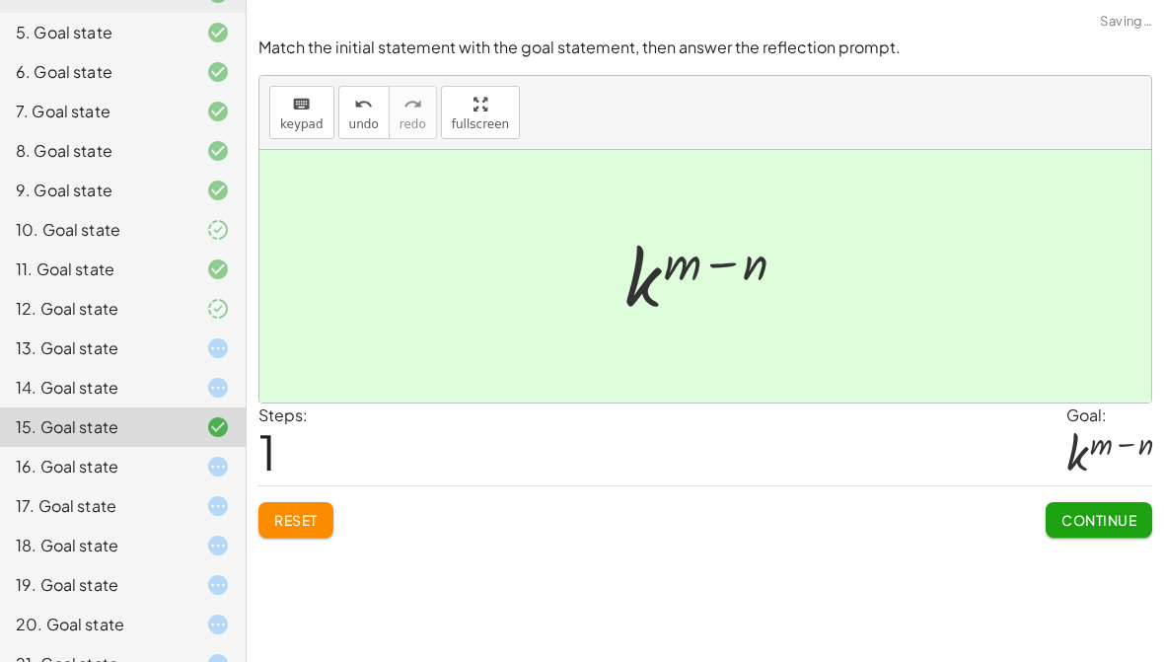
click at [137, 344] on div "13. Goal state" at bounding box center [95, 348] width 159 height 24
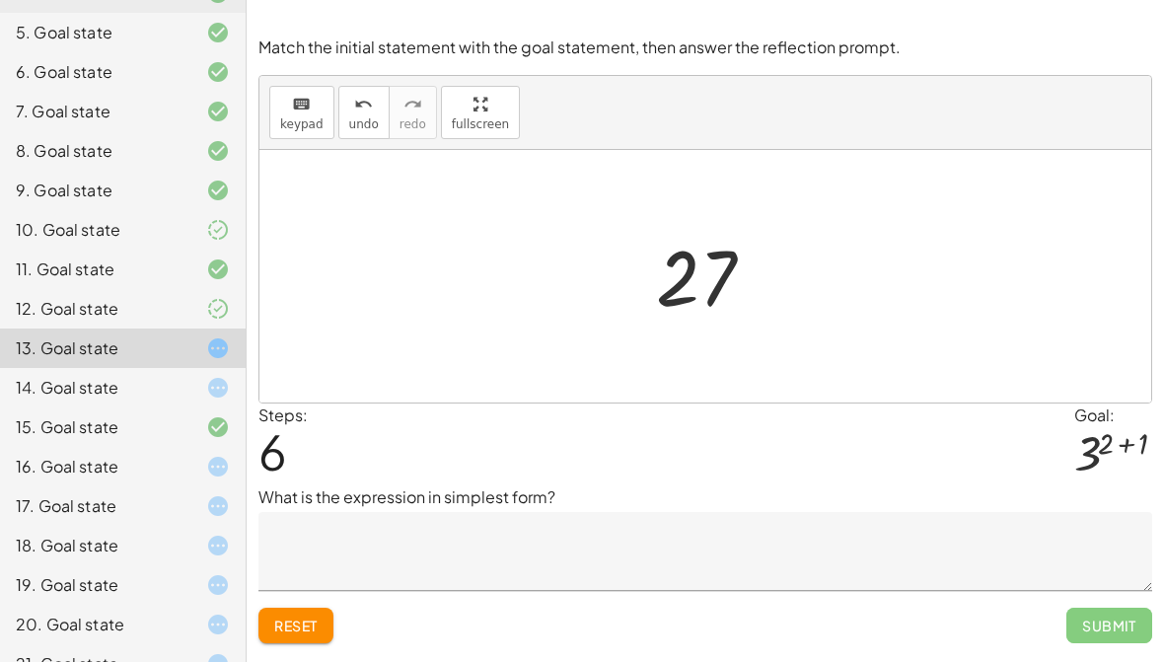
click at [122, 388] on div "14. Goal state" at bounding box center [95, 388] width 159 height 24
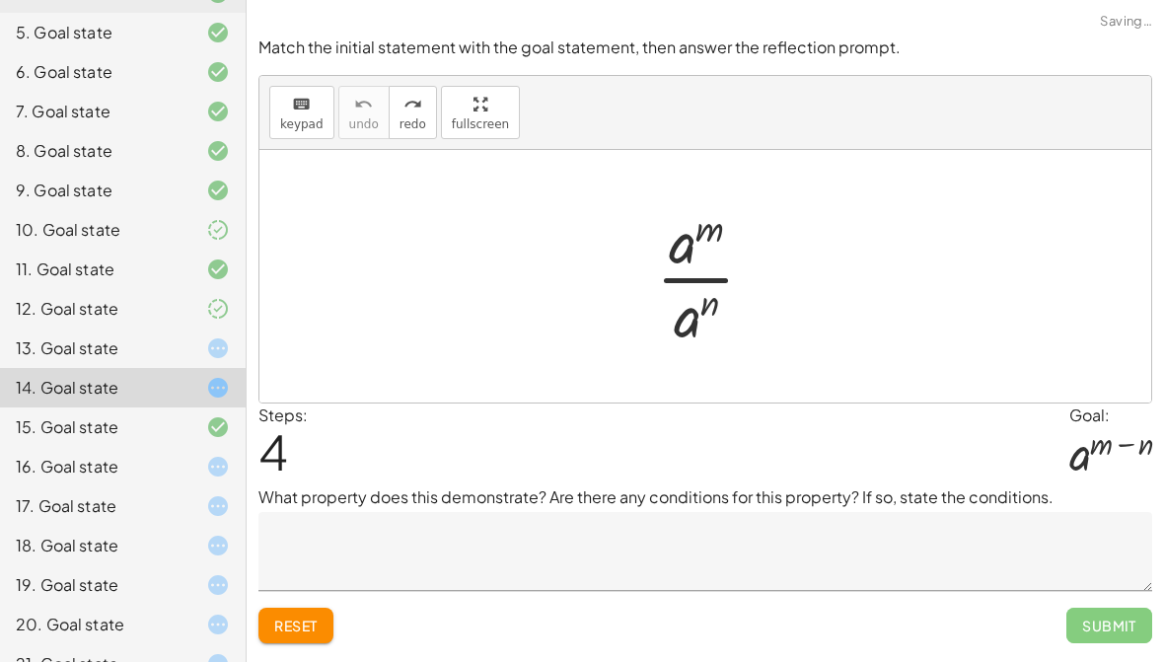
click at [135, 408] on div "13. Goal state" at bounding box center [123, 427] width 246 height 39
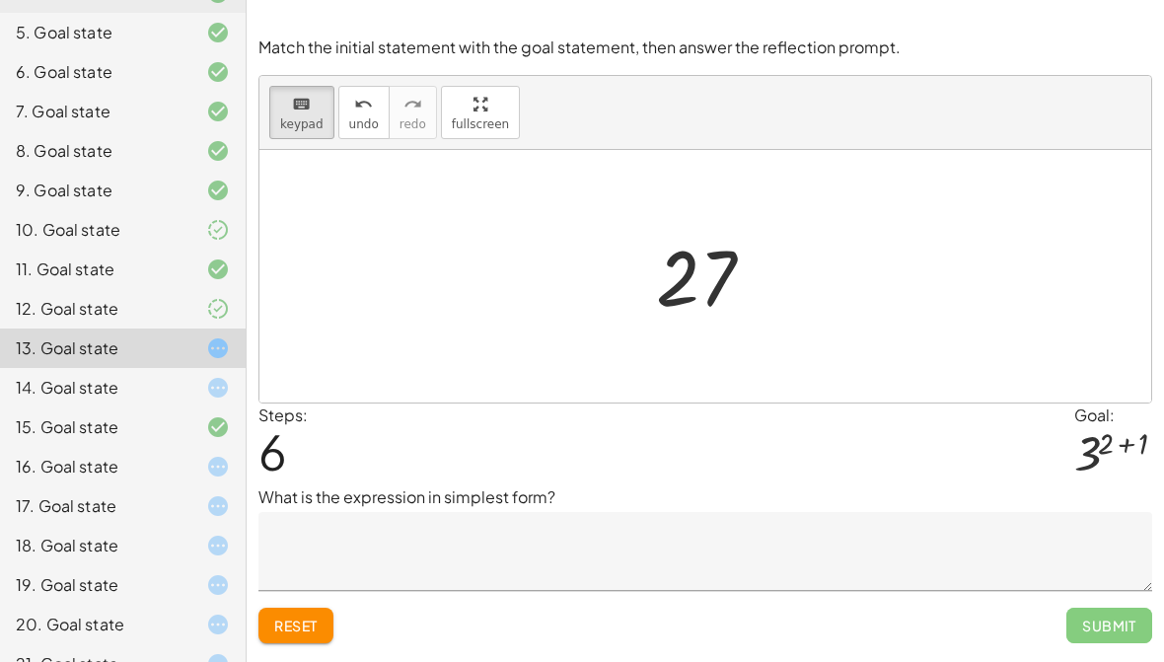
click at [739, 294] on div at bounding box center [712, 277] width 133 height 98
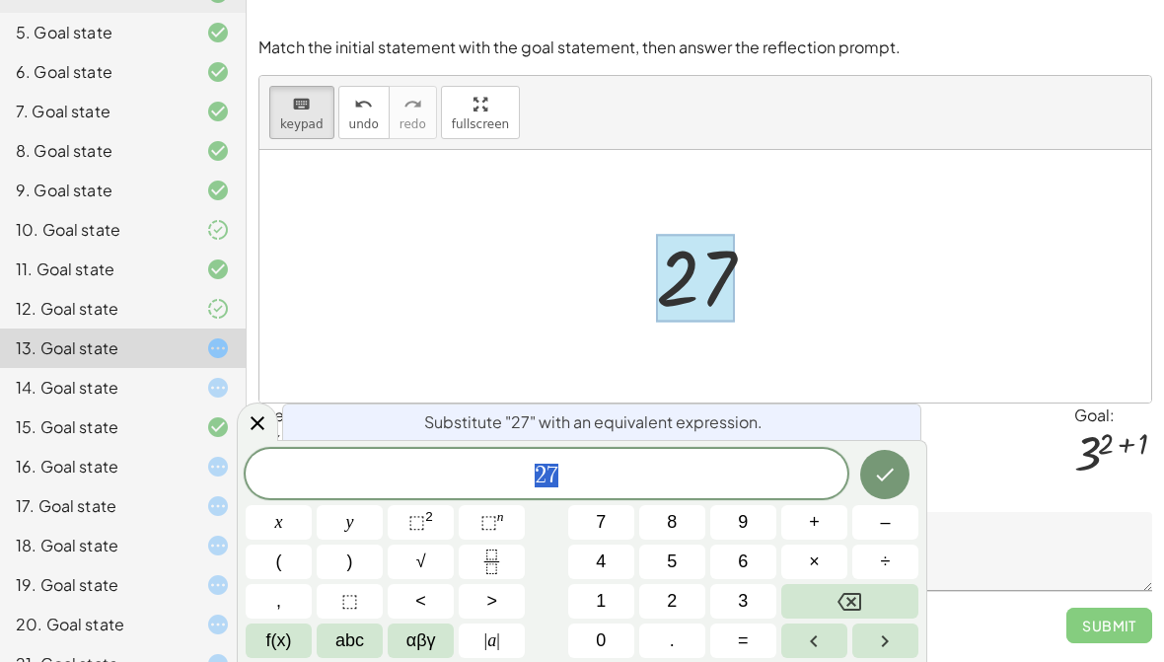
click at [761, 596] on button "3" at bounding box center [743, 601] width 66 height 35
click at [489, 520] on span "⬚" at bounding box center [489, 522] width 17 height 20
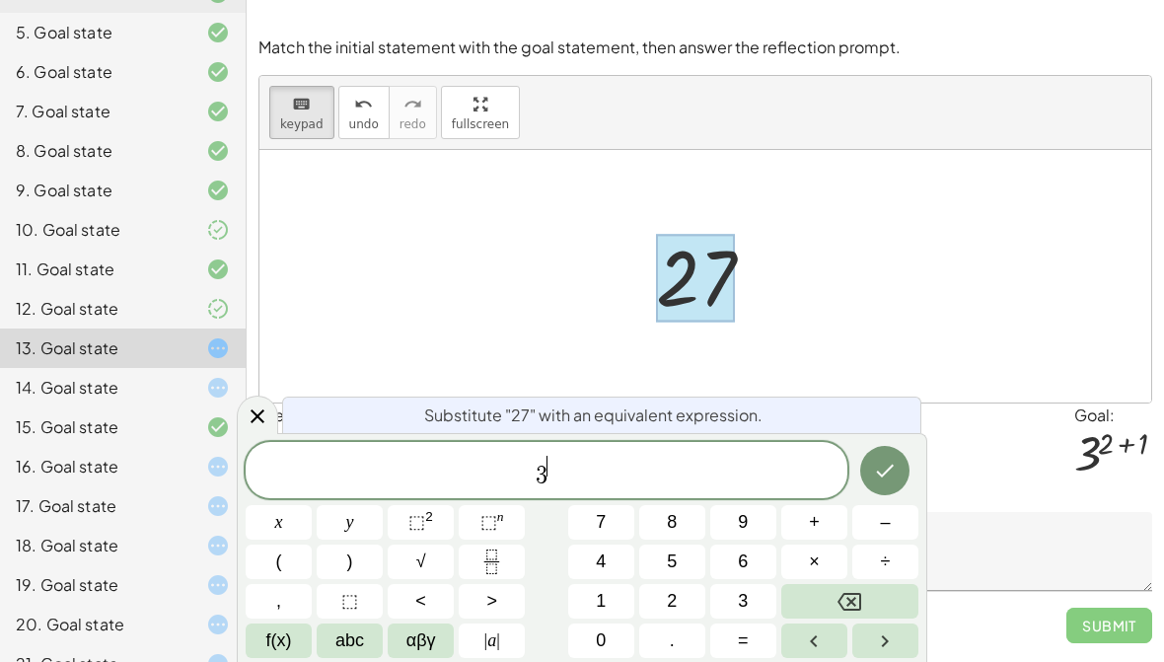
click at [759, 608] on button "3" at bounding box center [743, 601] width 66 height 35
click at [819, 520] on span "+" at bounding box center [814, 522] width 11 height 27
click at [603, 601] on span "1" at bounding box center [601, 601] width 10 height 27
click at [898, 483] on button "Done" at bounding box center [884, 470] width 49 height 49
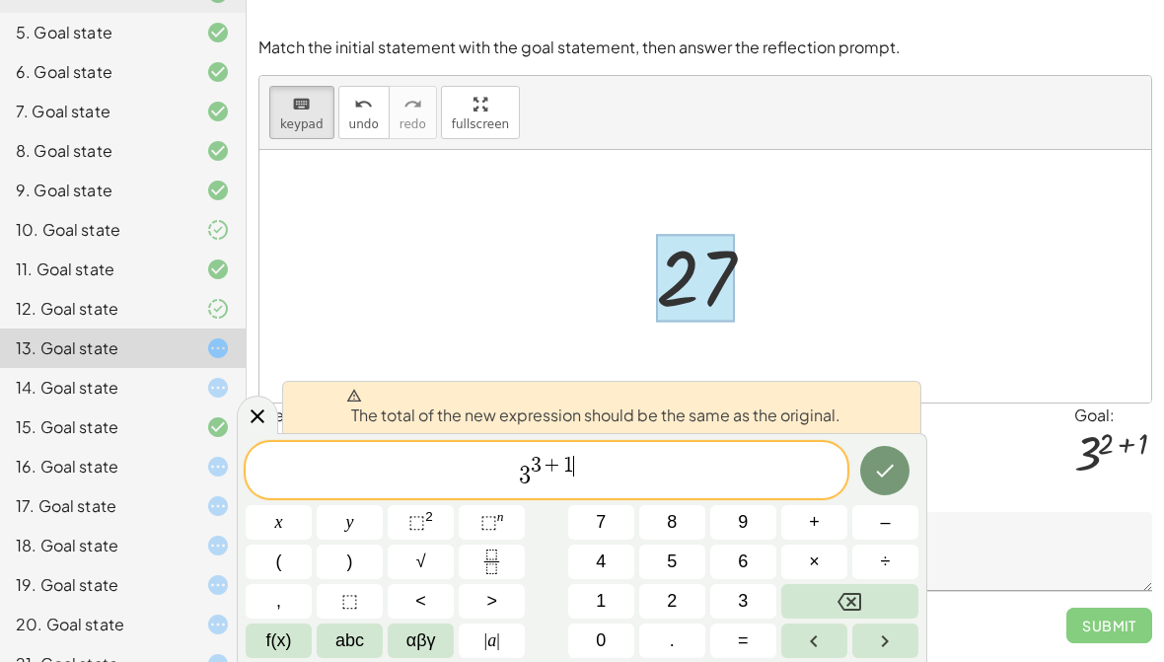
click at [868, 601] on button "Backspace" at bounding box center [850, 601] width 137 height 35
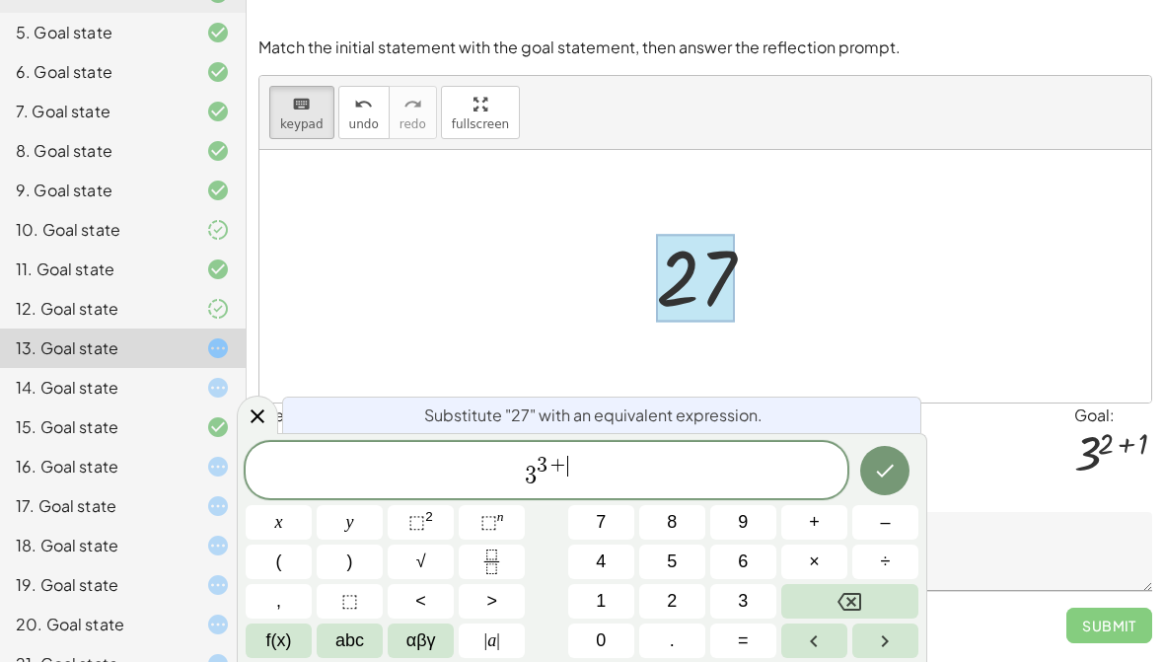
click at [867, 601] on button "Backspace" at bounding box center [850, 601] width 137 height 35
click at [871, 603] on button "Backspace" at bounding box center [850, 601] width 137 height 35
click at [677, 597] on span "2" at bounding box center [672, 601] width 10 height 27
click at [817, 518] on span "+" at bounding box center [814, 522] width 11 height 27
click at [621, 599] on button "1" at bounding box center [601, 601] width 66 height 35
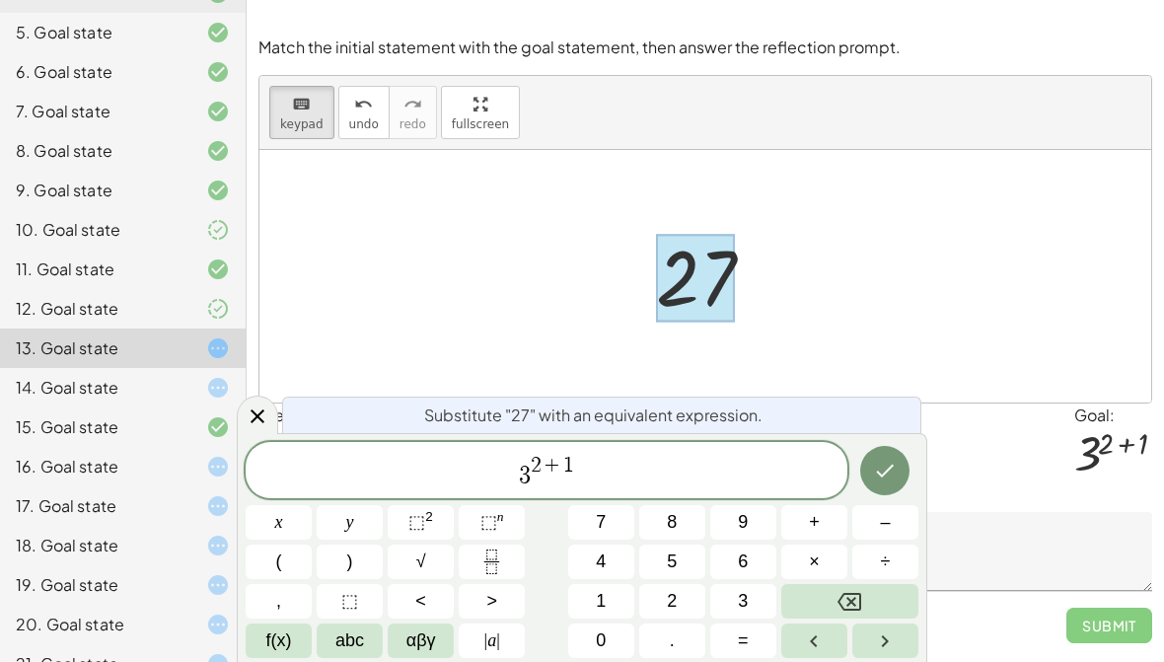
click at [878, 465] on icon "Done" at bounding box center [885, 471] width 24 height 24
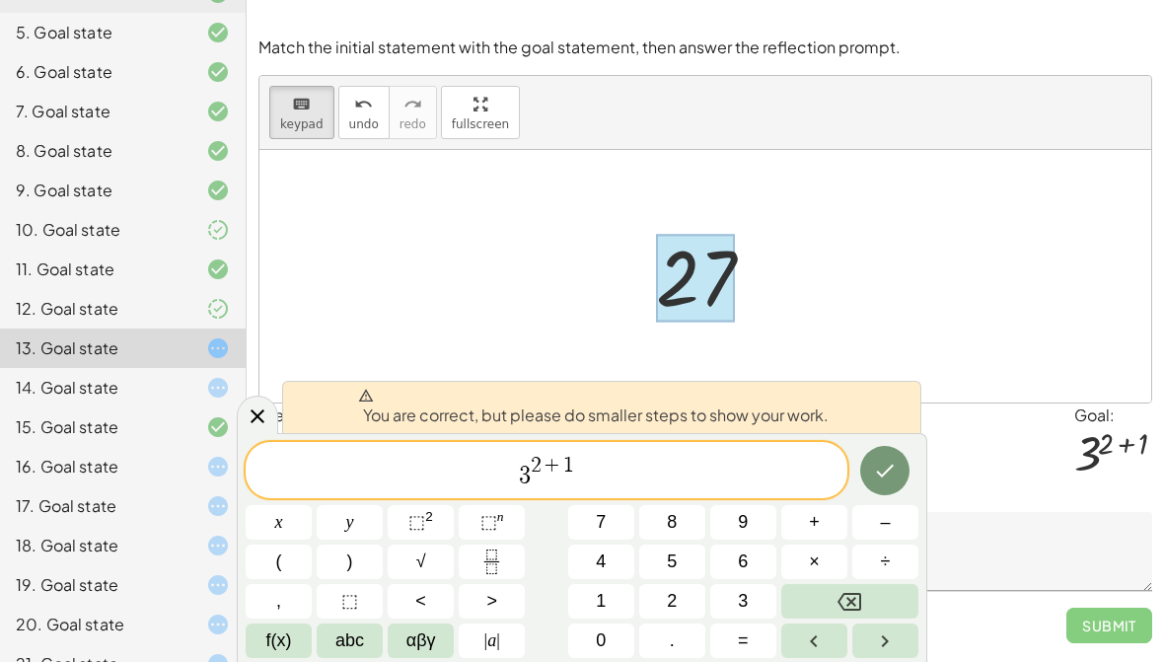
click at [881, 456] on button "Done" at bounding box center [884, 470] width 49 height 49
click at [894, 475] on icon "Done" at bounding box center [885, 471] width 24 height 24
click at [312, 505] on div at bounding box center [279, 522] width 66 height 35
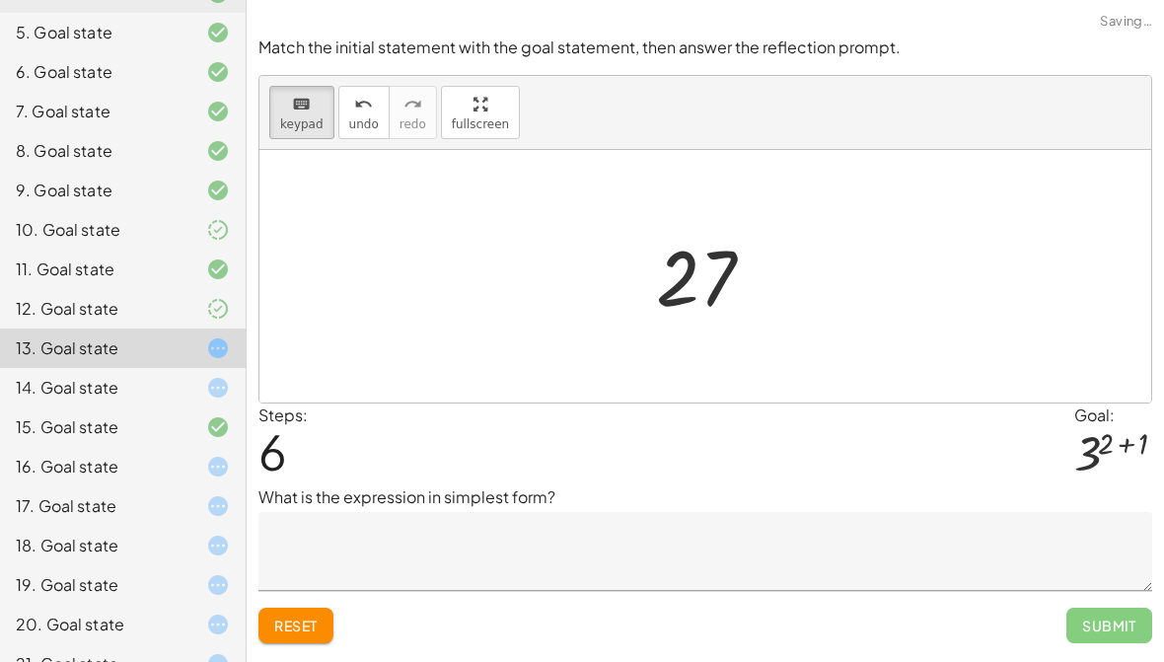
click at [307, 620] on span "Reset" at bounding box center [295, 626] width 43 height 18
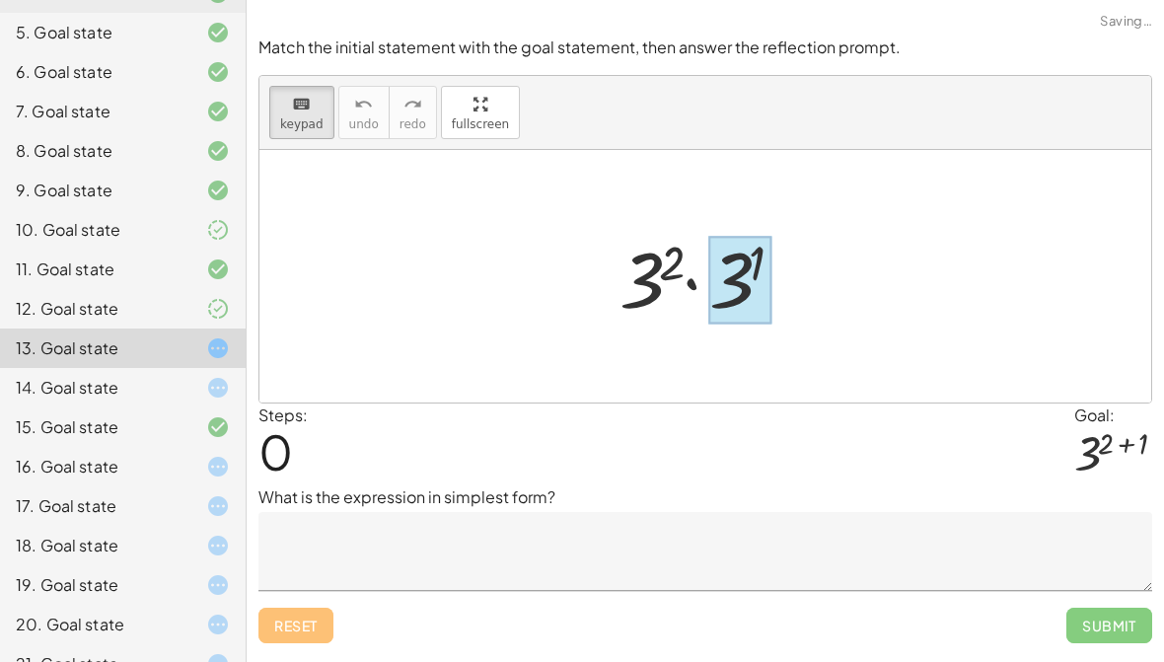
click at [720, 297] on div at bounding box center [740, 281] width 63 height 88
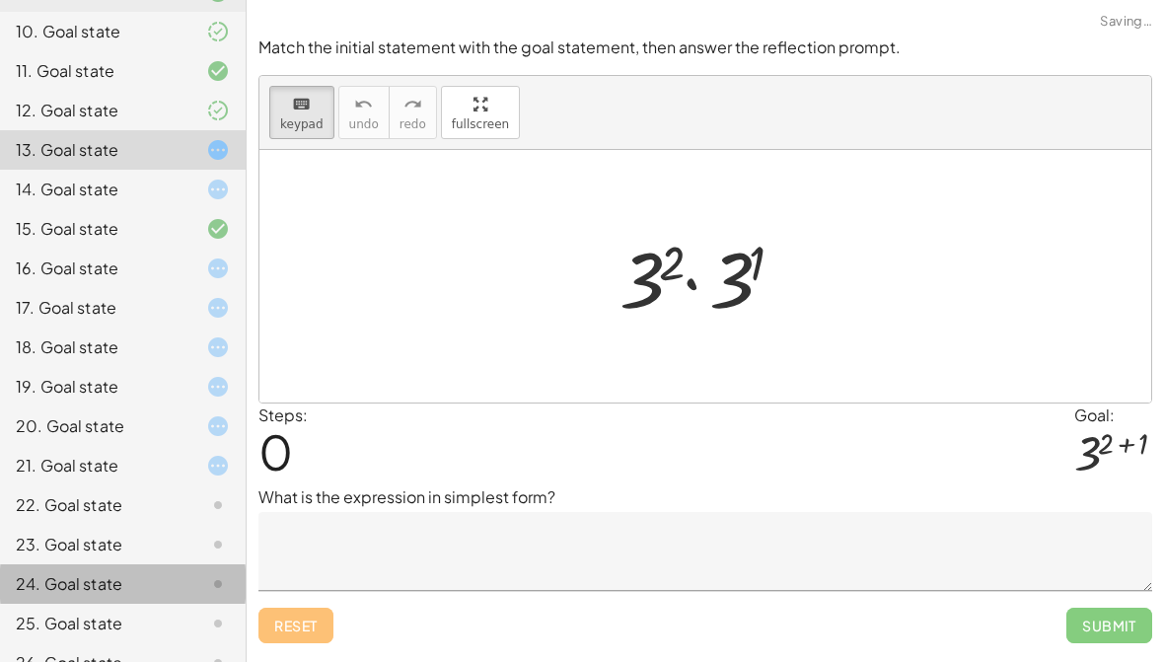
scroll to position [563, 0]
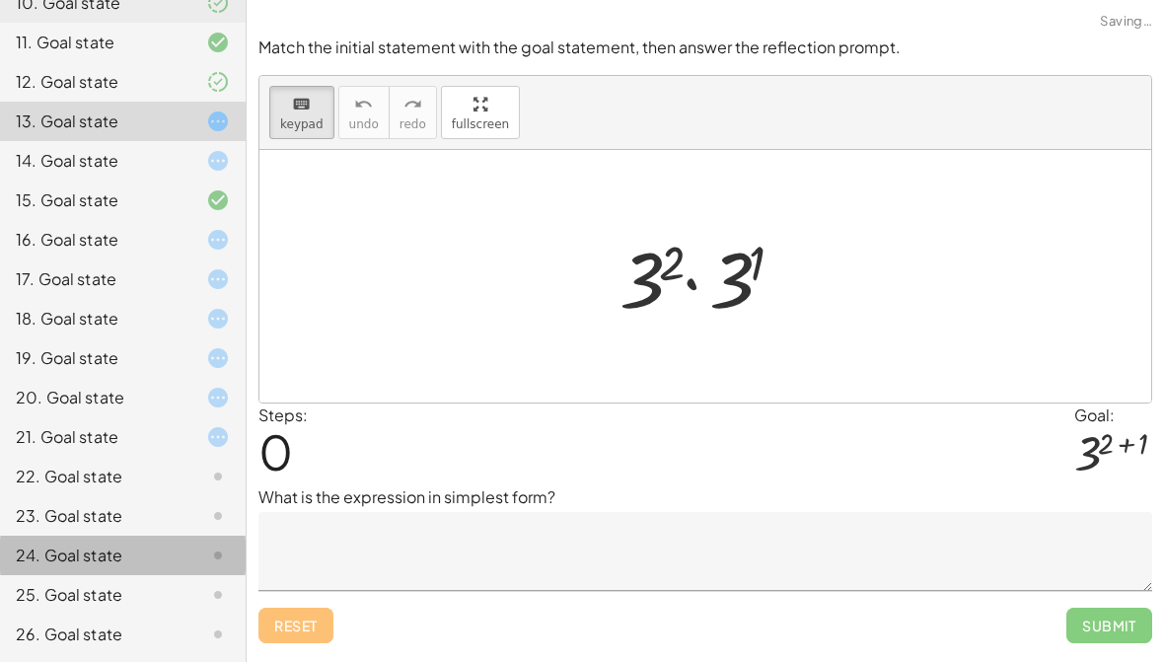
click at [190, 496] on div "21. Goal state" at bounding box center [123, 515] width 246 height 39
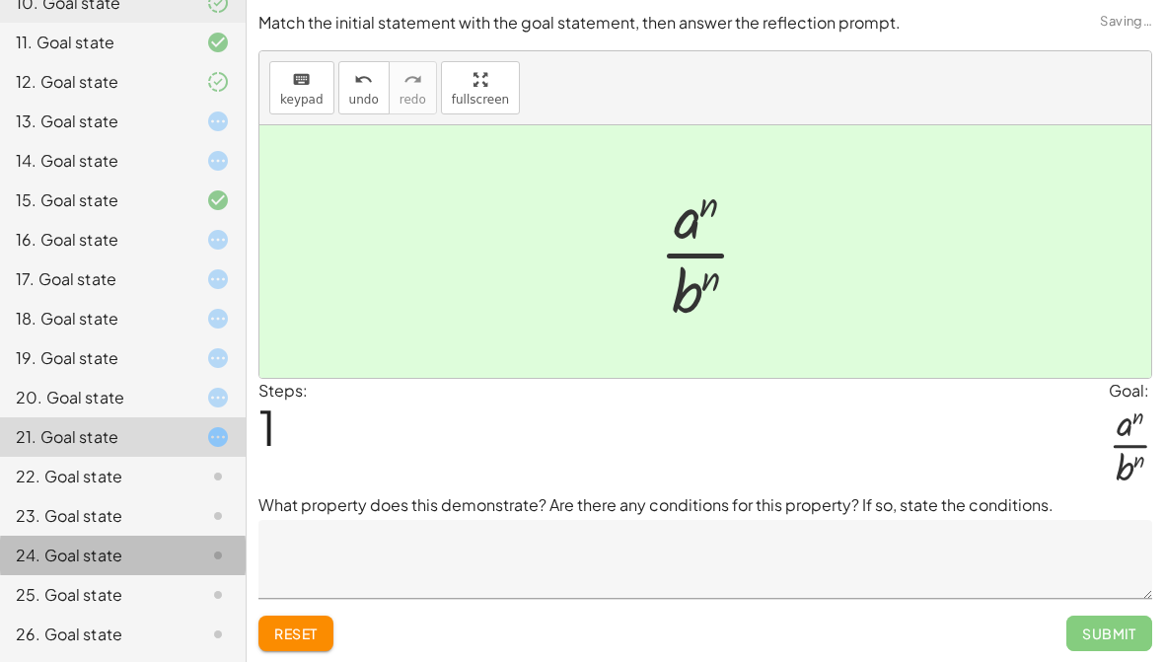
click at [218, 469] on icon at bounding box center [218, 477] width 24 height 24
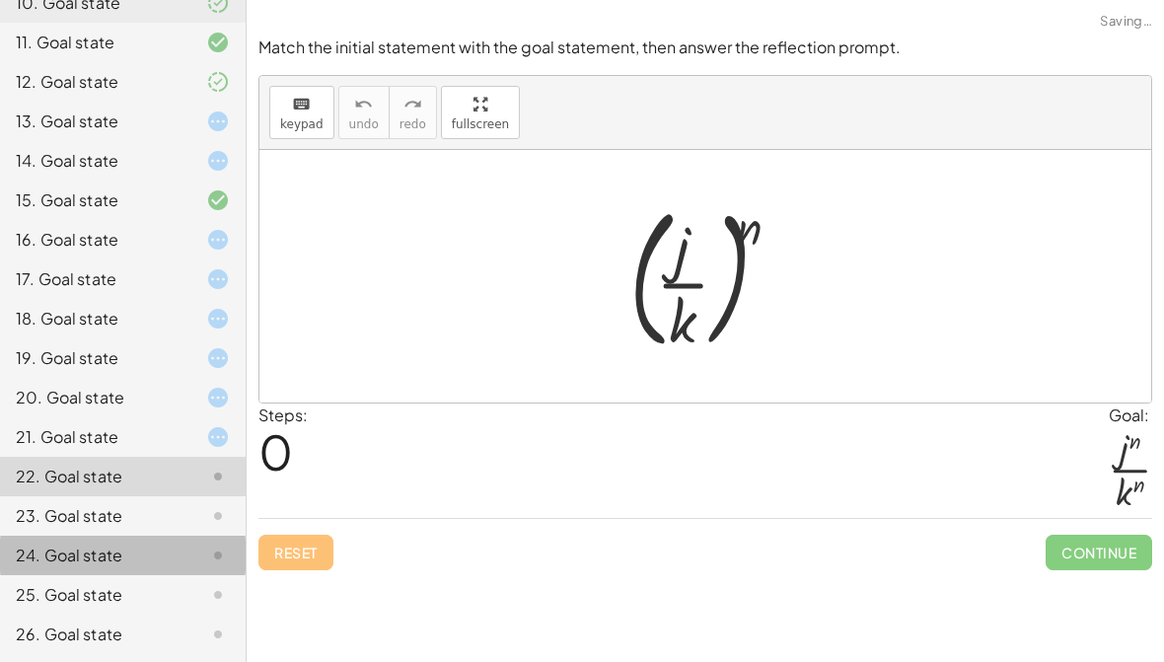
click at [178, 78] on div at bounding box center [202, 82] width 55 height 24
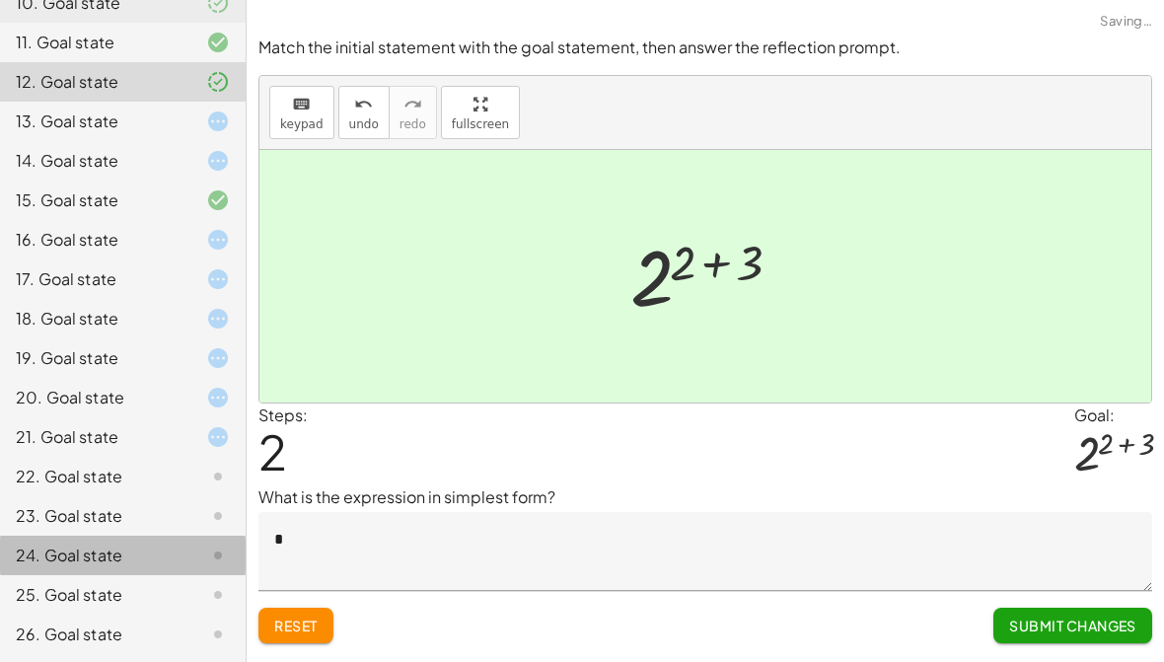
click at [164, 124] on div "13. Goal state" at bounding box center [95, 122] width 159 height 24
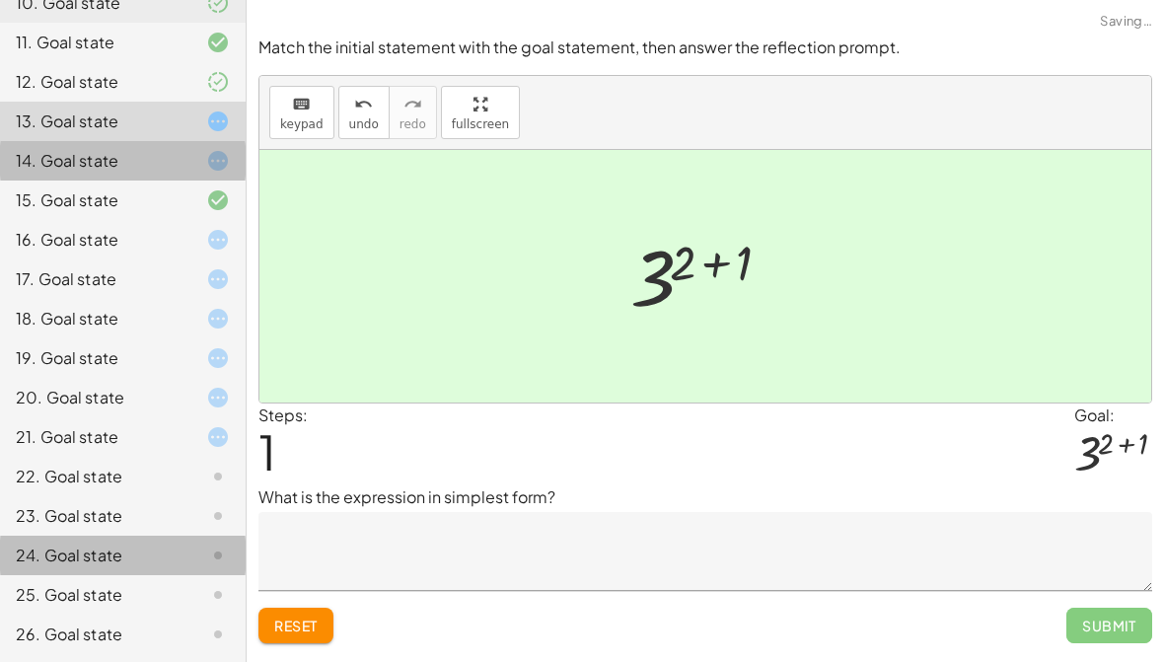
click at [122, 158] on div "14. Goal state" at bounding box center [95, 161] width 159 height 24
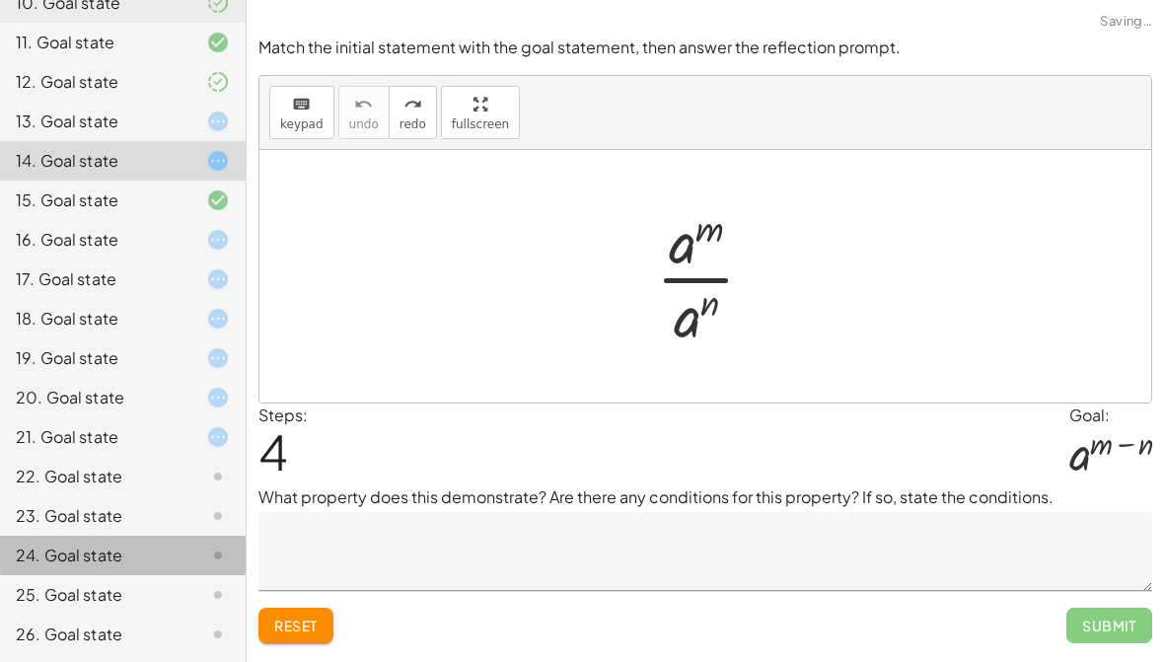
click at [133, 132] on div "13. Goal state" at bounding box center [95, 122] width 159 height 24
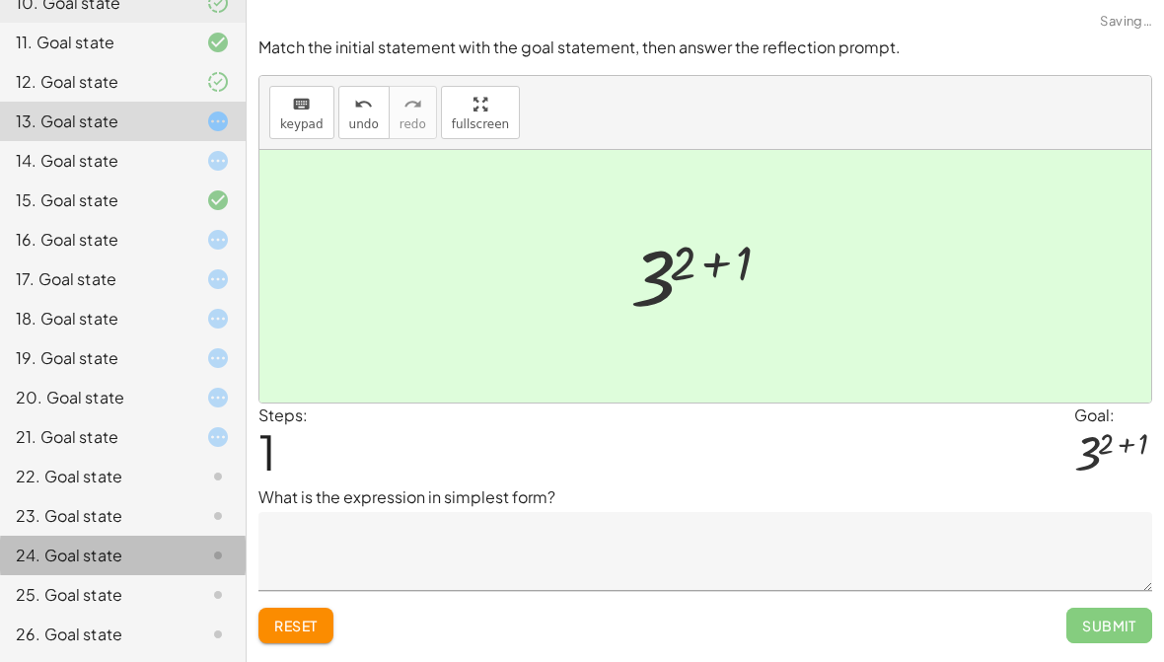
click at [134, 163] on div "14. Goal state" at bounding box center [95, 161] width 159 height 24
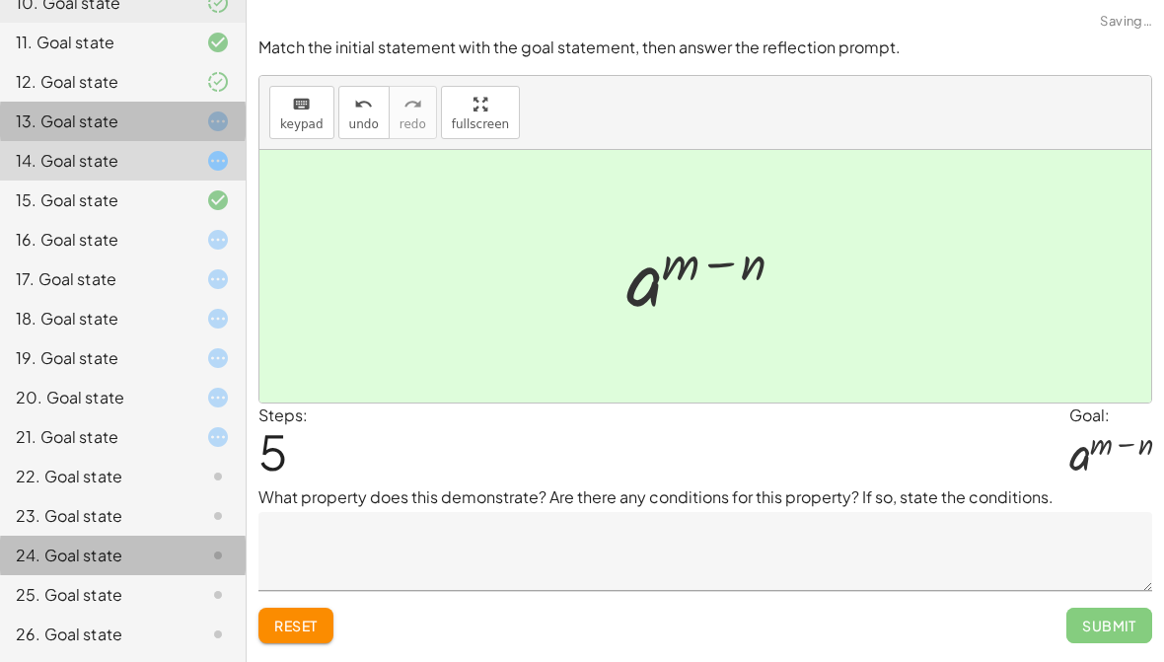
click at [188, 124] on div at bounding box center [202, 122] width 55 height 24
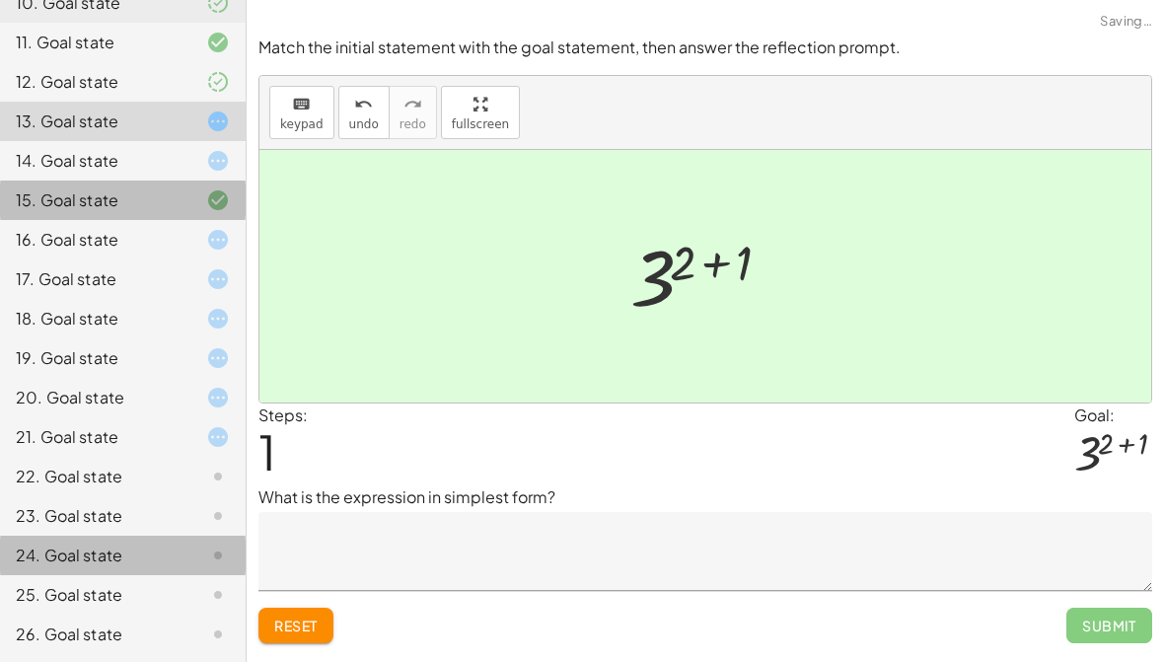
click at [127, 202] on div "15. Goal state" at bounding box center [95, 200] width 159 height 24
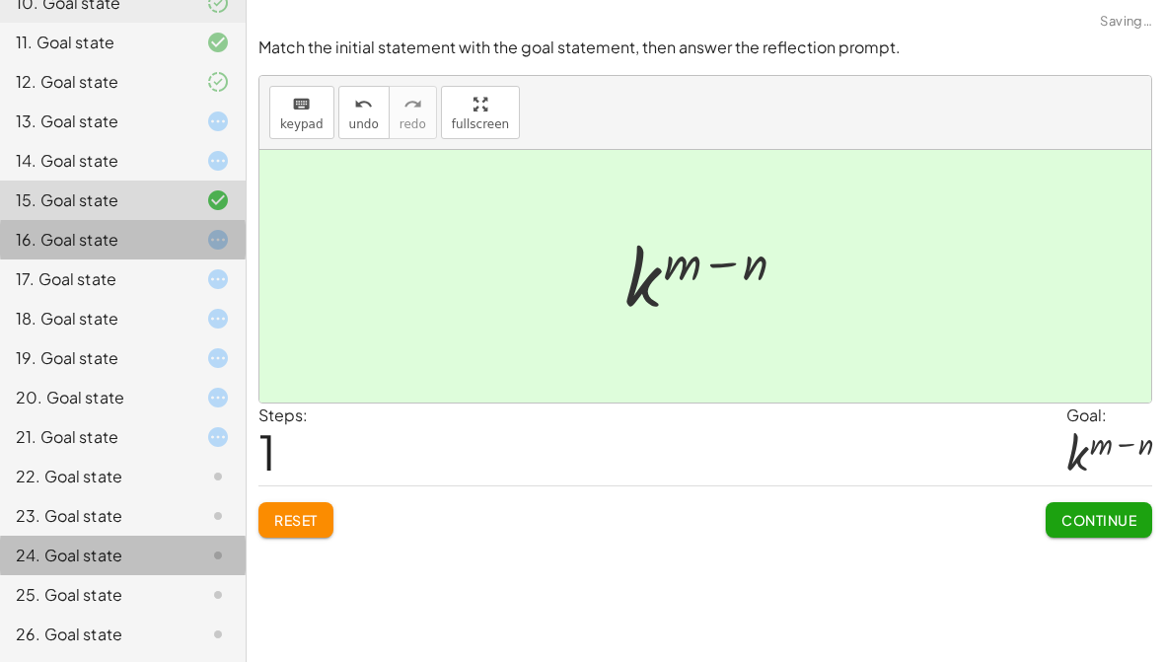
click at [105, 247] on div "16. Goal state" at bounding box center [95, 240] width 159 height 24
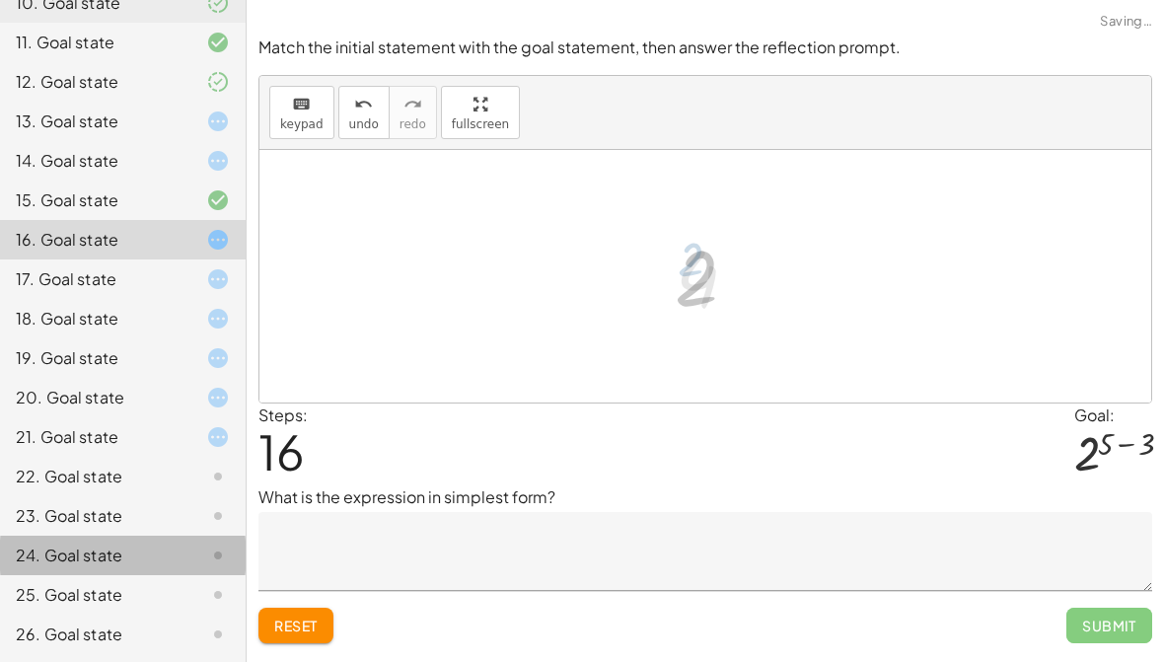
click at [659, 264] on div "· 2 5 · 2 3 · 2 5 · · 1 · 2 3 · 2 ( + 5 − 3 ) · 1 · 2 2 · 1 2 2 2 2 4 2 2" at bounding box center [705, 277] width 118 height 108
click at [135, 278] on div "17. Goal state" at bounding box center [95, 279] width 159 height 24
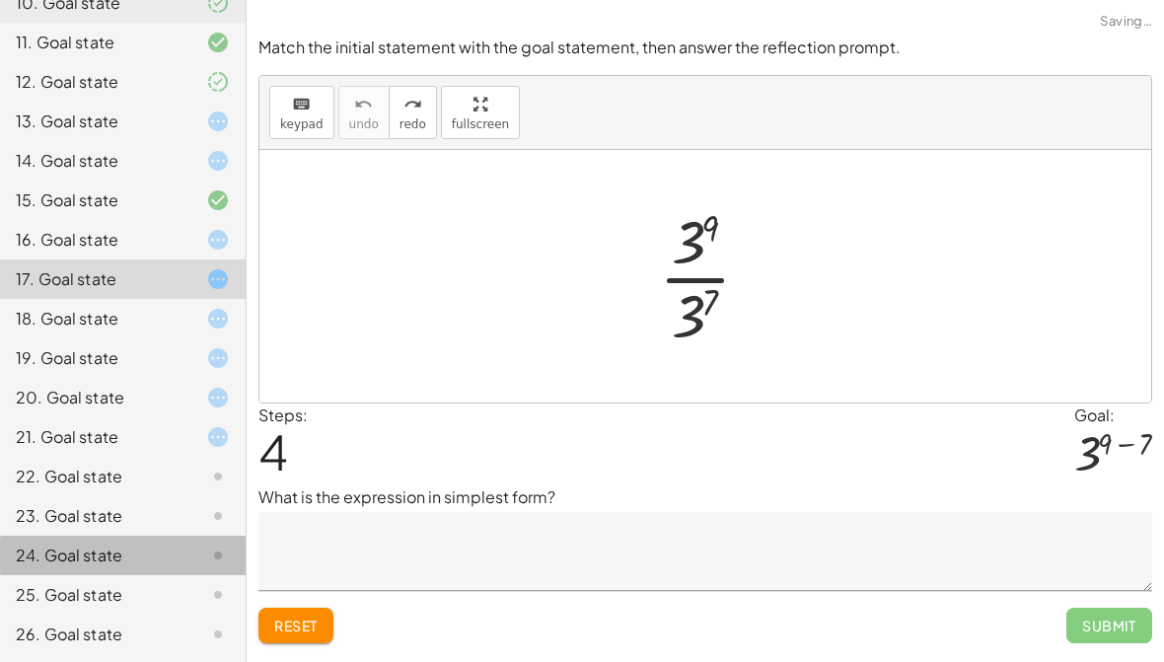
click at [140, 323] on div "18. Goal state" at bounding box center [95, 319] width 159 height 24
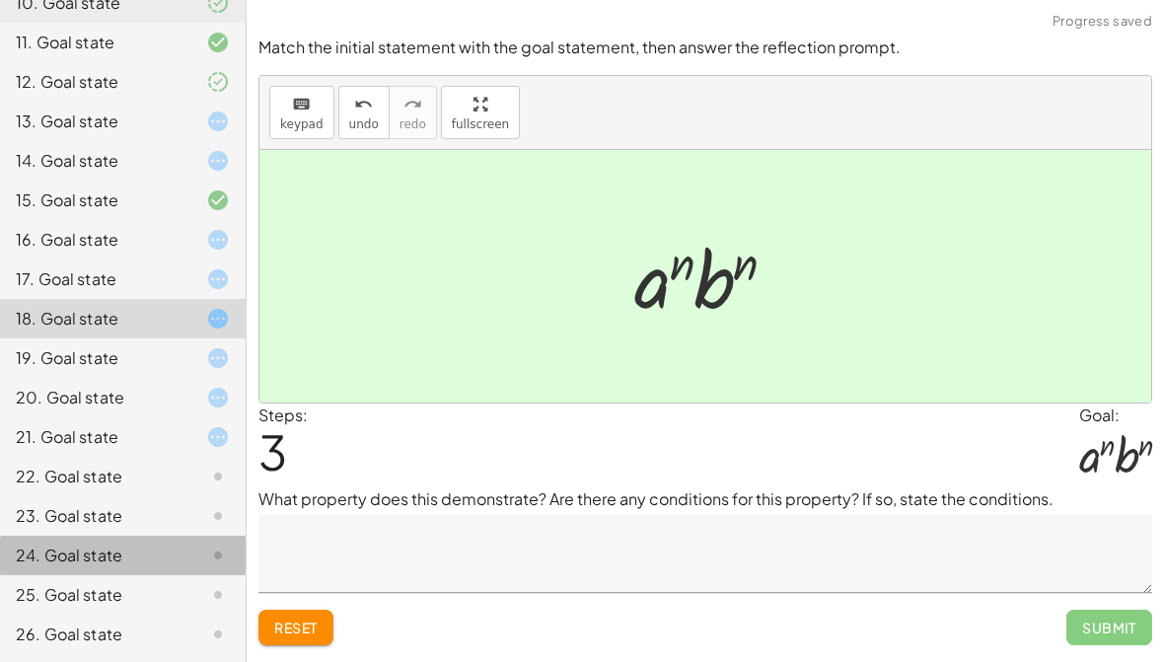
click at [143, 417] on div "19. Goal state" at bounding box center [123, 436] width 246 height 39
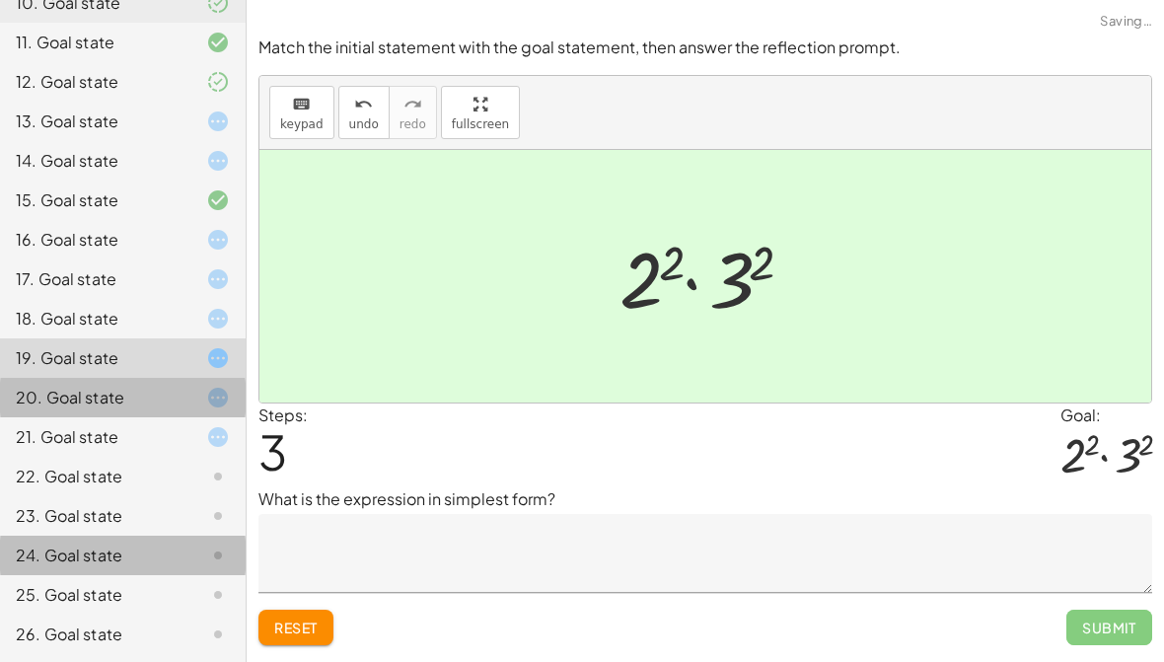
click at [157, 406] on div "20. Goal state" at bounding box center [95, 398] width 159 height 24
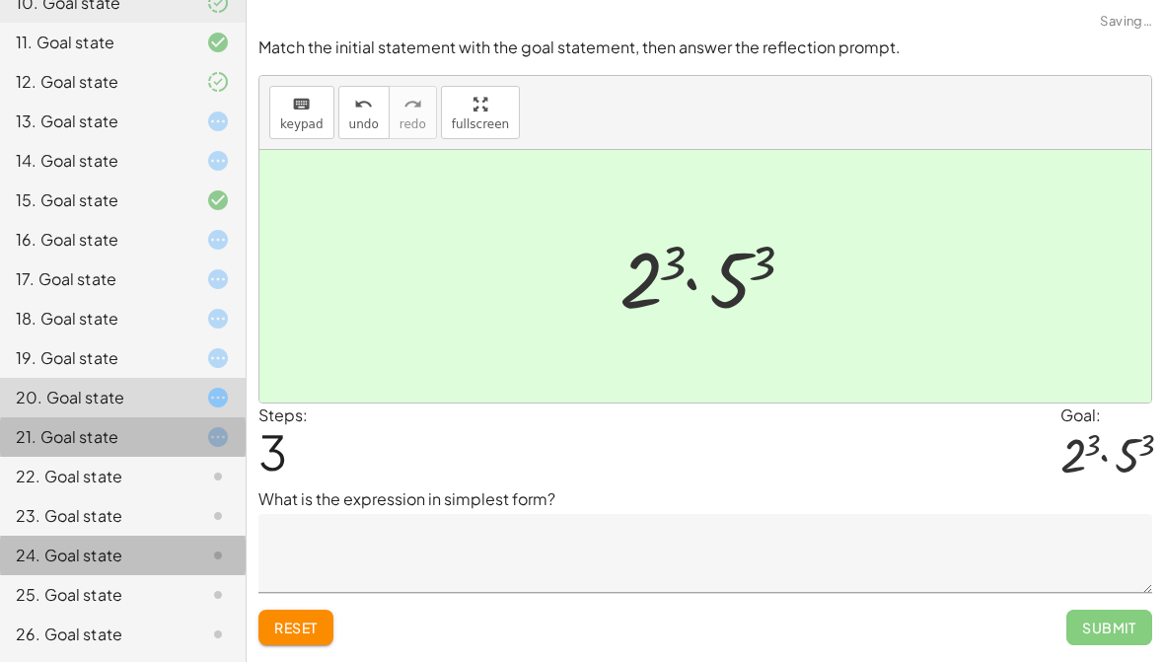
click at [161, 443] on div "21. Goal state" at bounding box center [95, 437] width 159 height 24
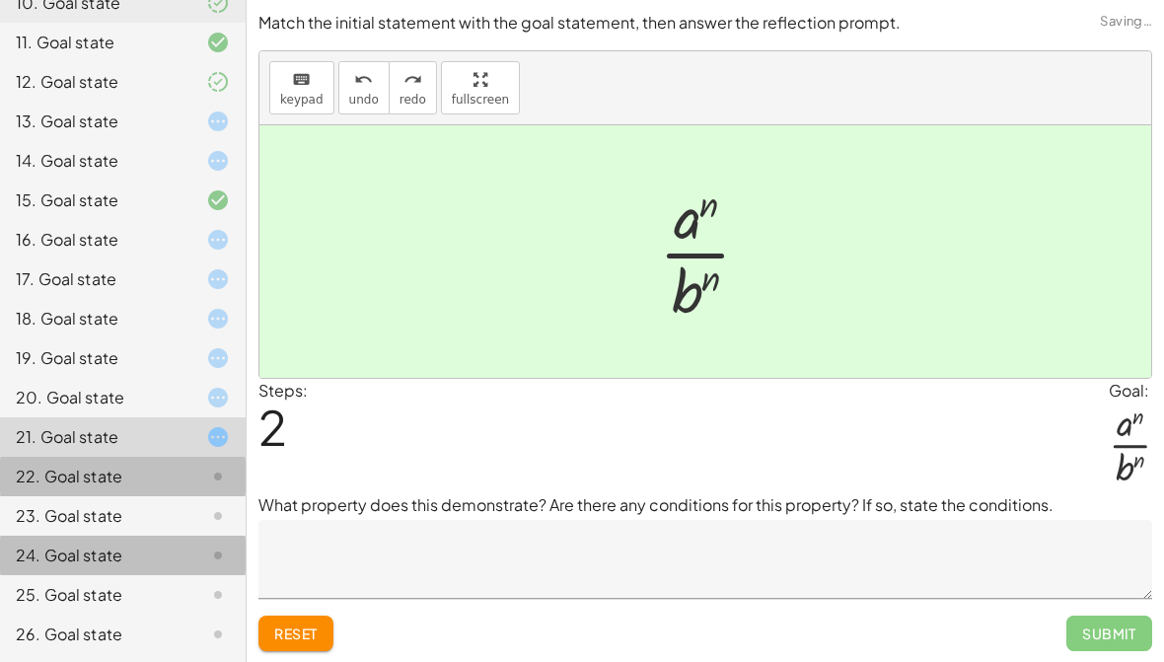
click at [138, 472] on div "22. Goal state" at bounding box center [95, 477] width 159 height 24
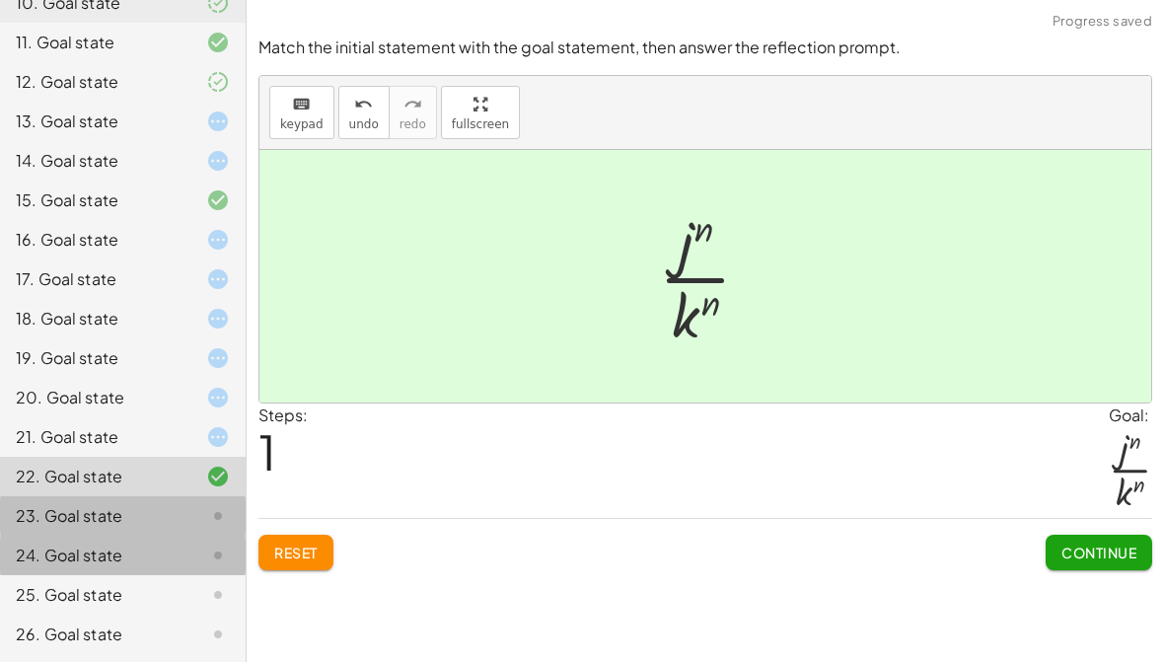
click at [147, 515] on div "23. Goal state" at bounding box center [95, 516] width 159 height 24
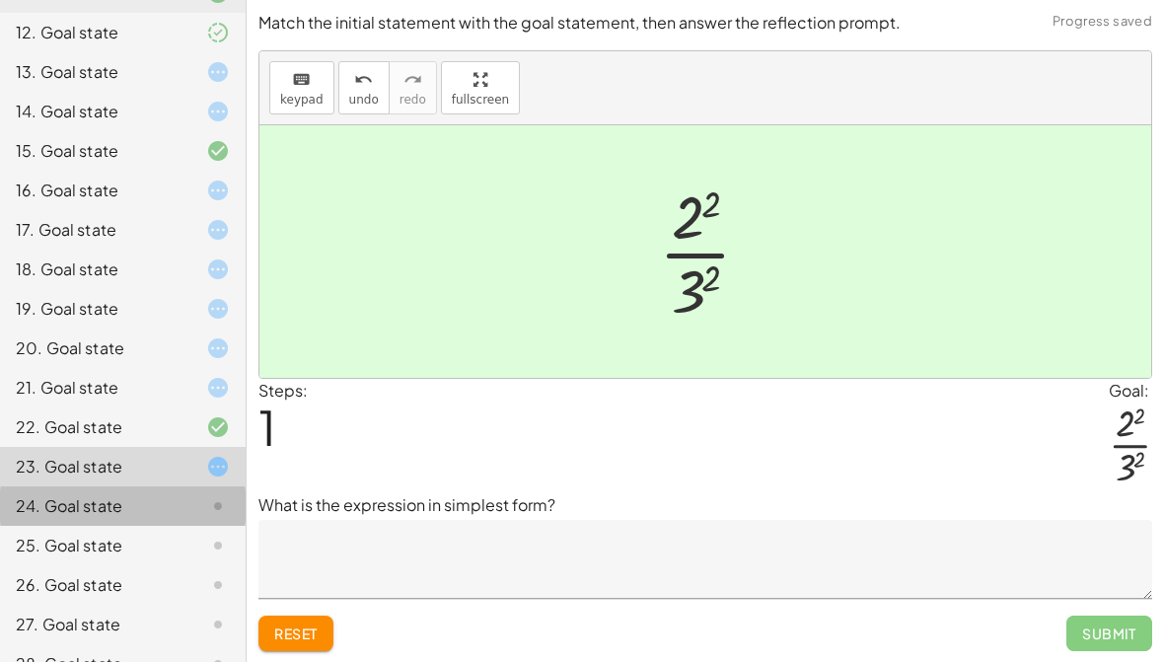
scroll to position [621, 0]
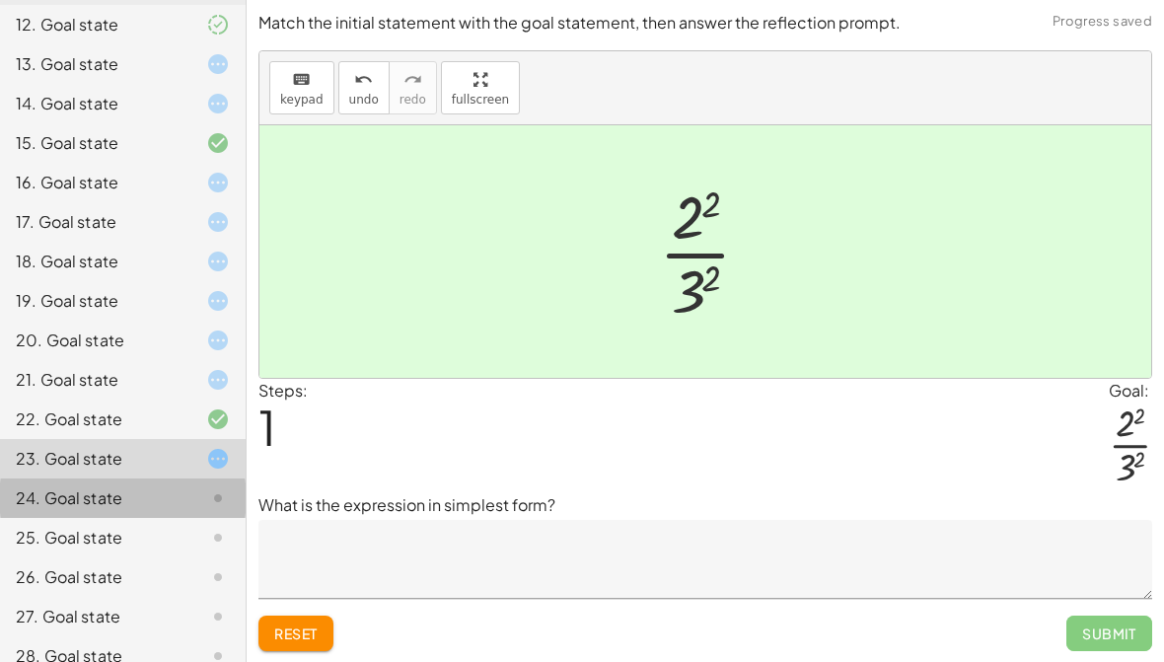
click at [152, 493] on div "24. Goal state" at bounding box center [95, 498] width 159 height 24
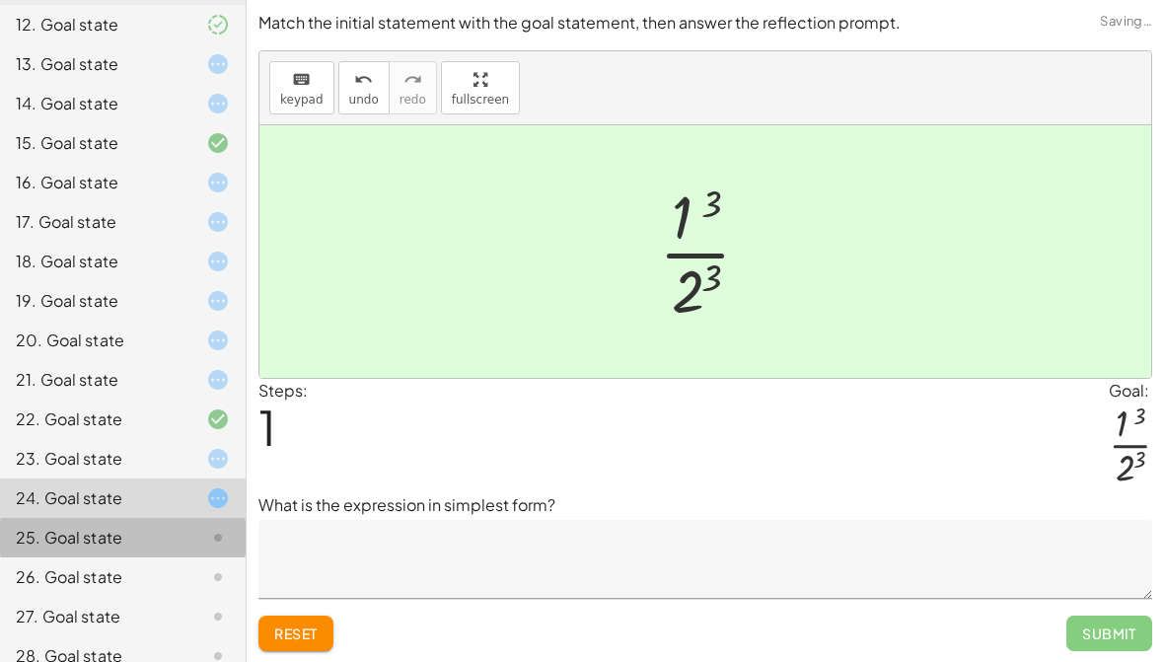
click at [137, 527] on div "25. Goal state" at bounding box center [95, 538] width 159 height 24
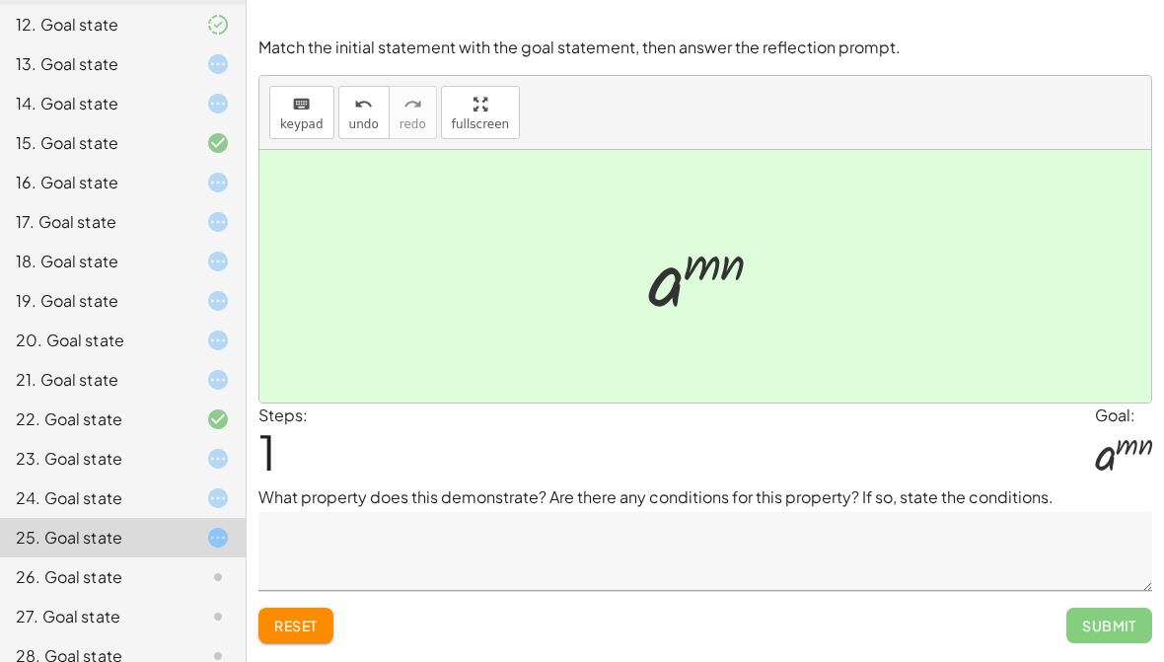
click at [148, 636] on div "26. Goal state" at bounding box center [123, 655] width 246 height 39
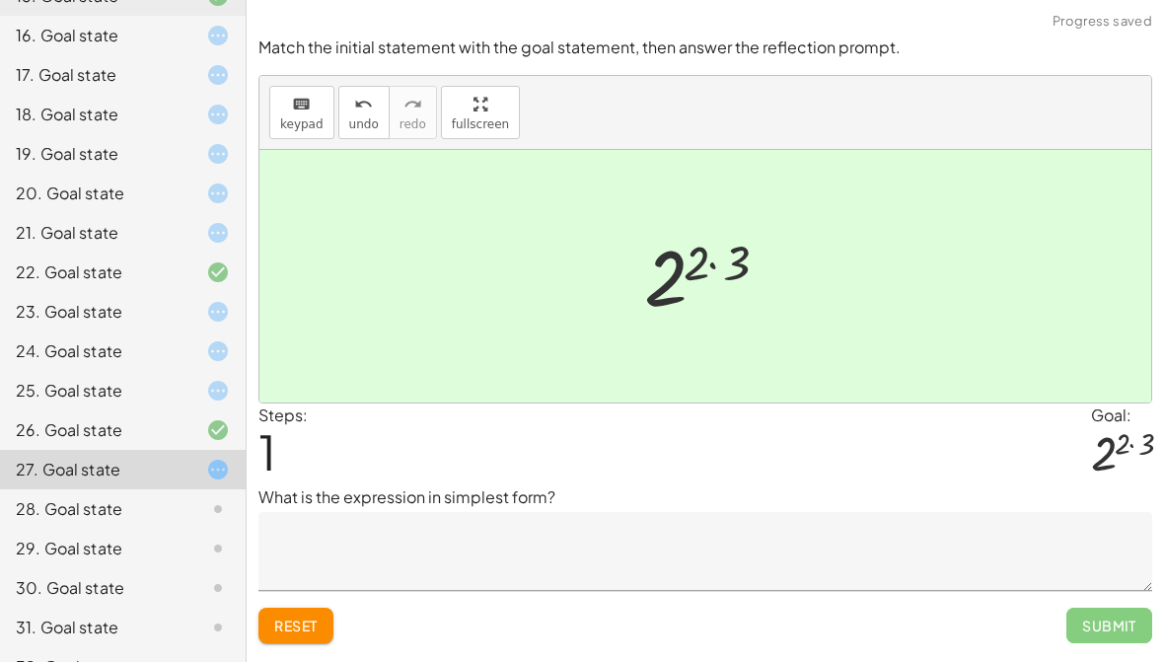
scroll to position [771, 0]
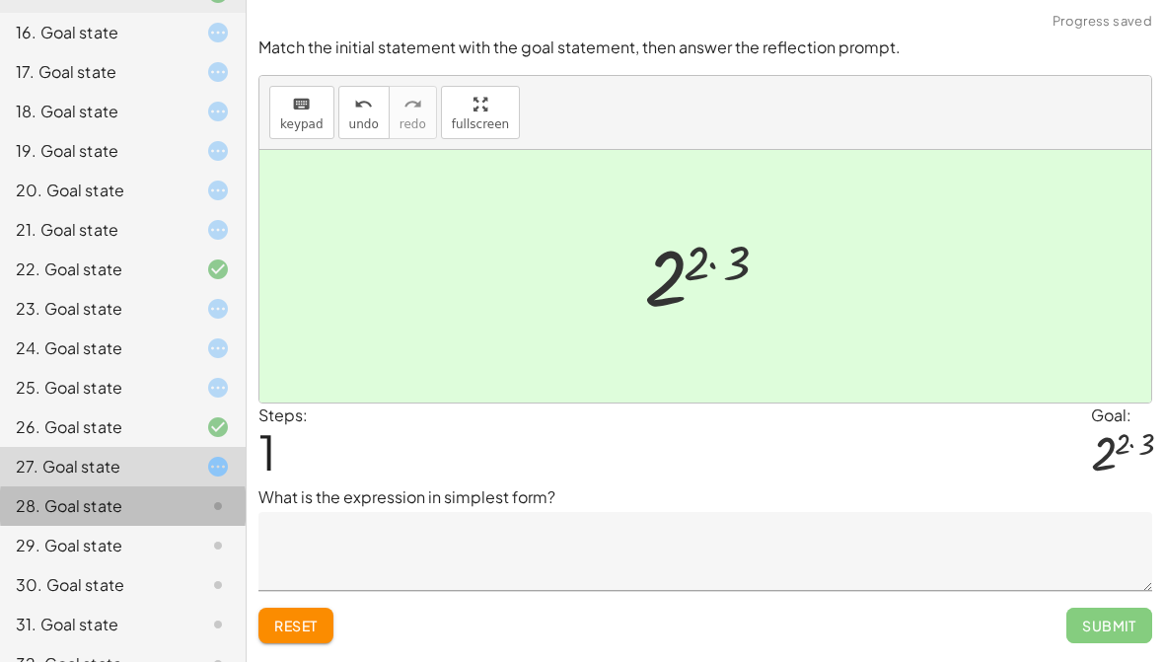
click at [154, 503] on div "28. Goal state" at bounding box center [95, 506] width 159 height 24
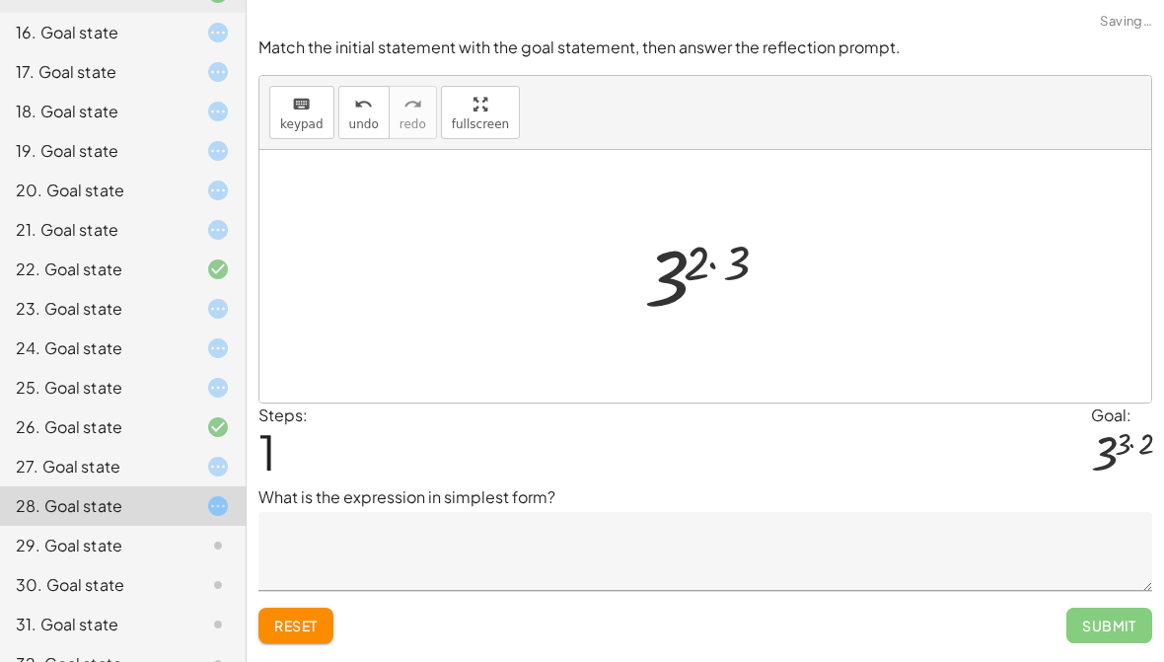
click at [146, 536] on div "29. Goal state" at bounding box center [95, 546] width 159 height 24
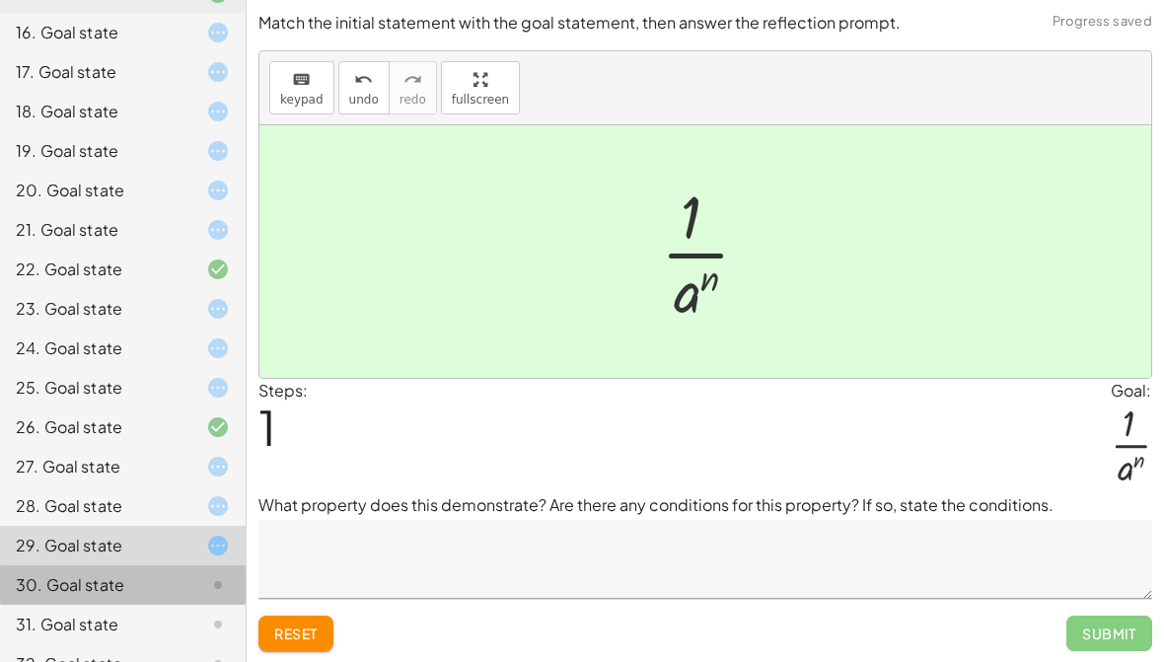
click at [180, 589] on div at bounding box center [202, 585] width 55 height 24
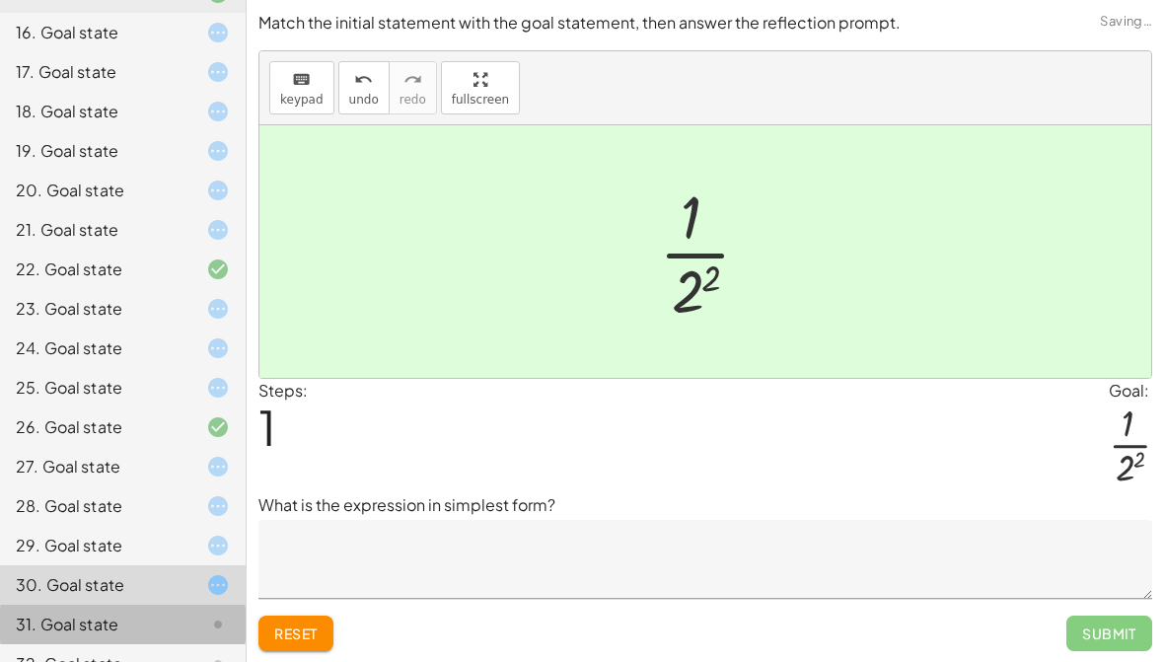
click at [157, 623] on div "31. Goal state" at bounding box center [95, 625] width 159 height 24
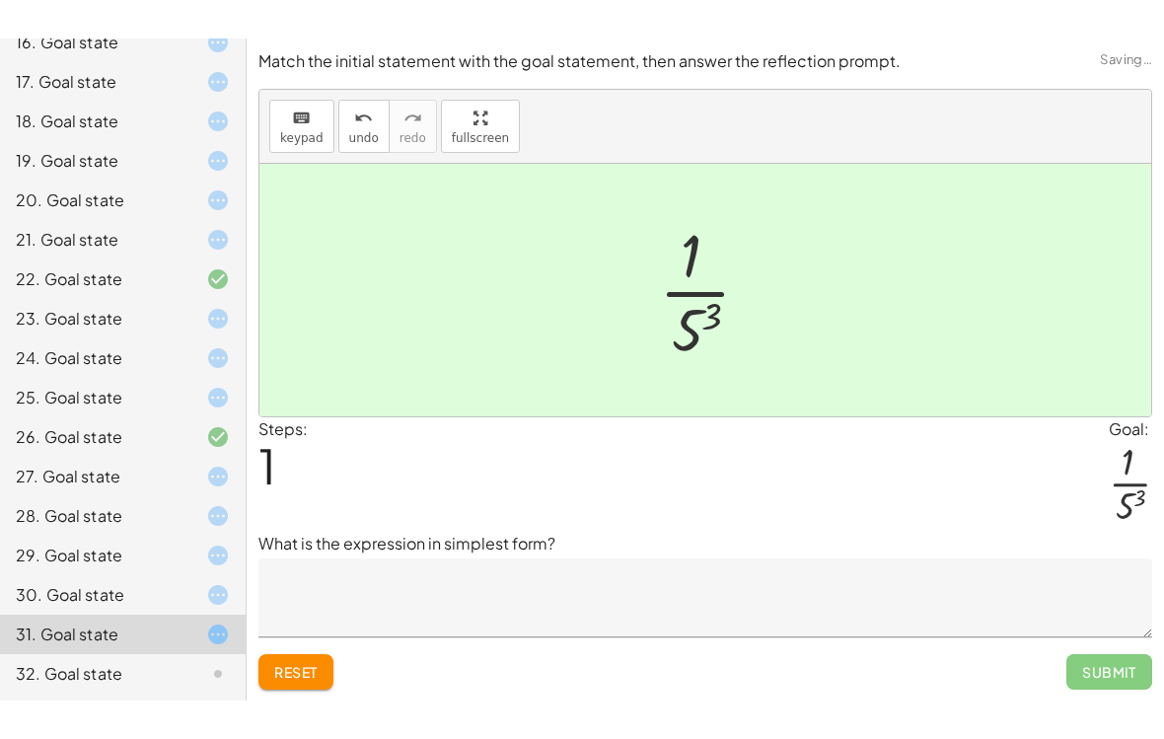
scroll to position [1, 0]
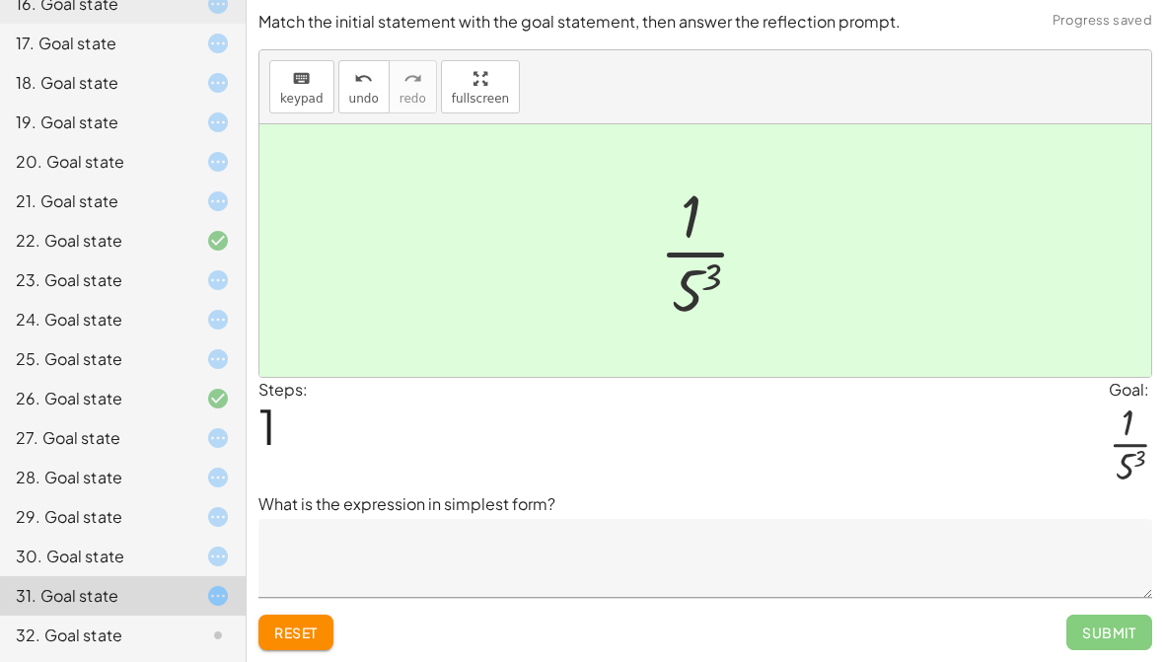
click at [162, 636] on div "32. Goal state" at bounding box center [95, 636] width 159 height 24
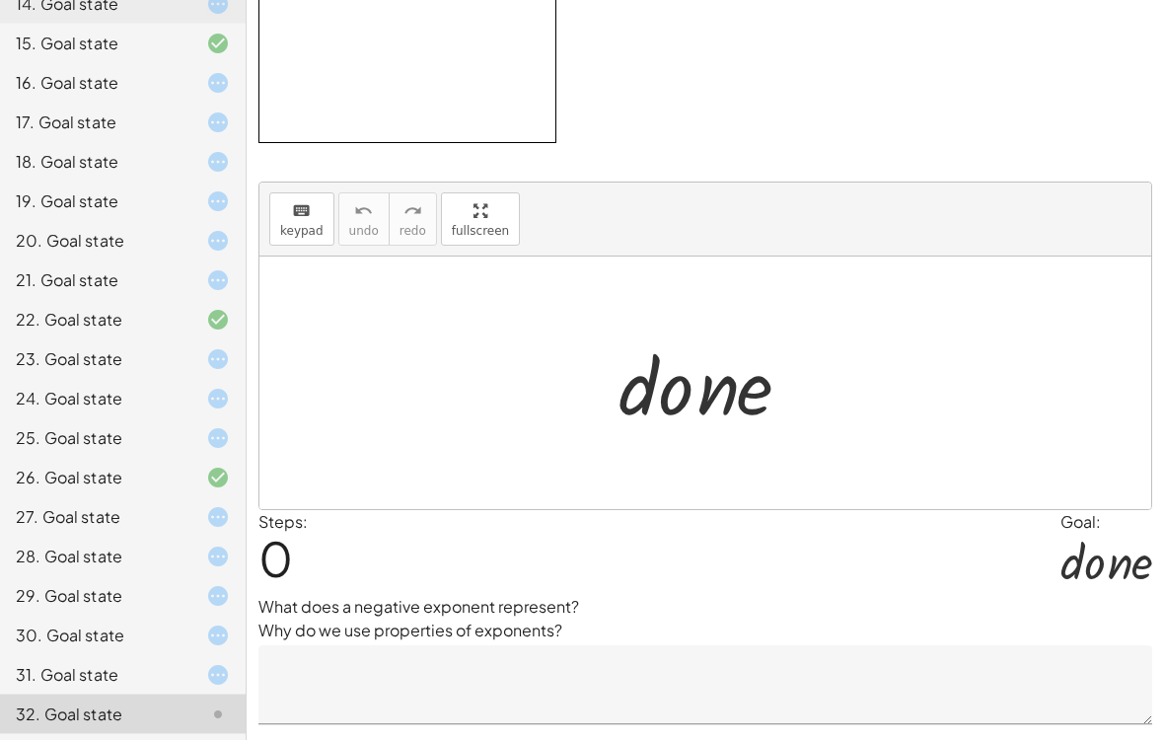
scroll to position [63, 0]
click at [106, 481] on div "26. Goal state" at bounding box center [95, 478] width 159 height 24
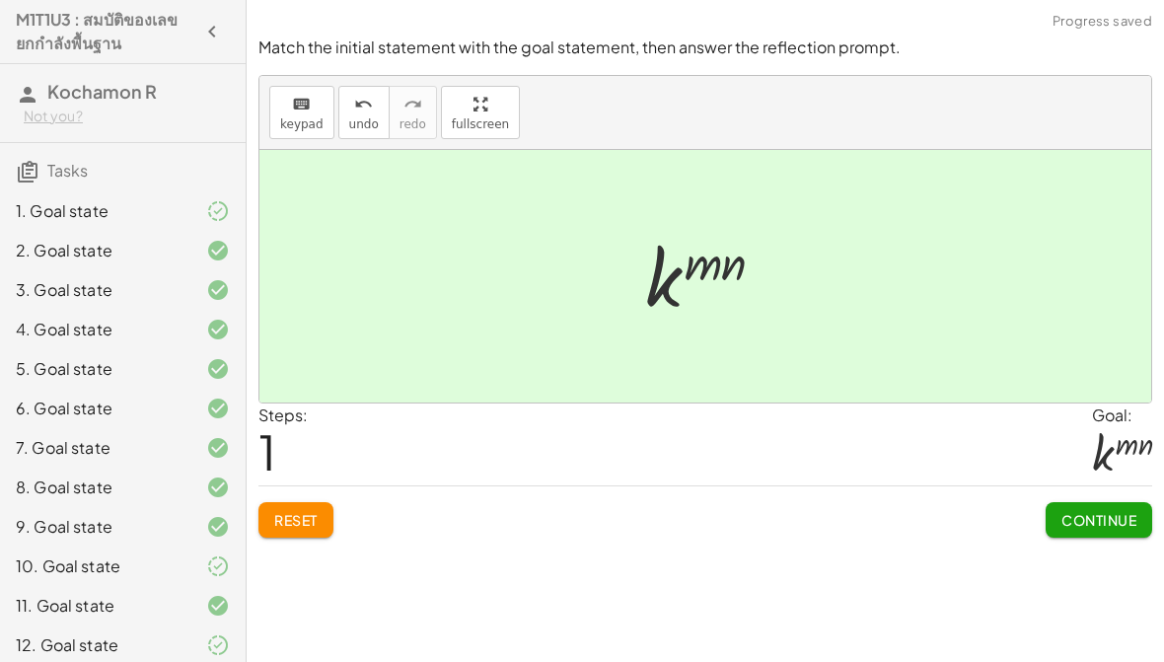
scroll to position [0, 0]
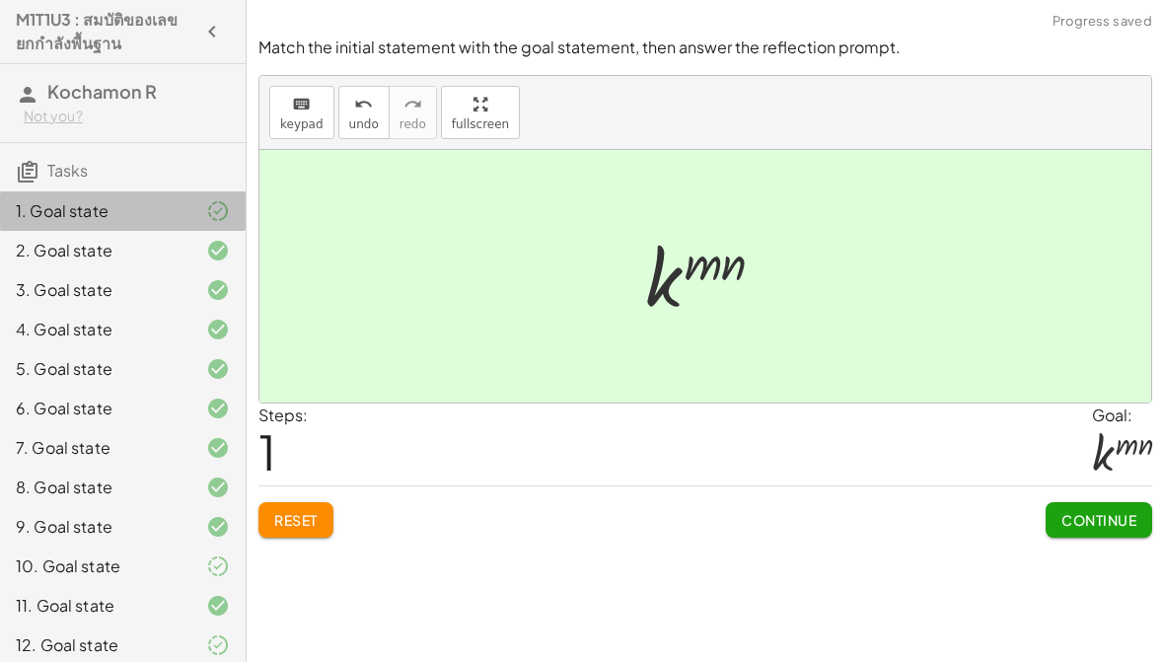
click at [147, 218] on div "1. Goal state" at bounding box center [95, 211] width 159 height 24
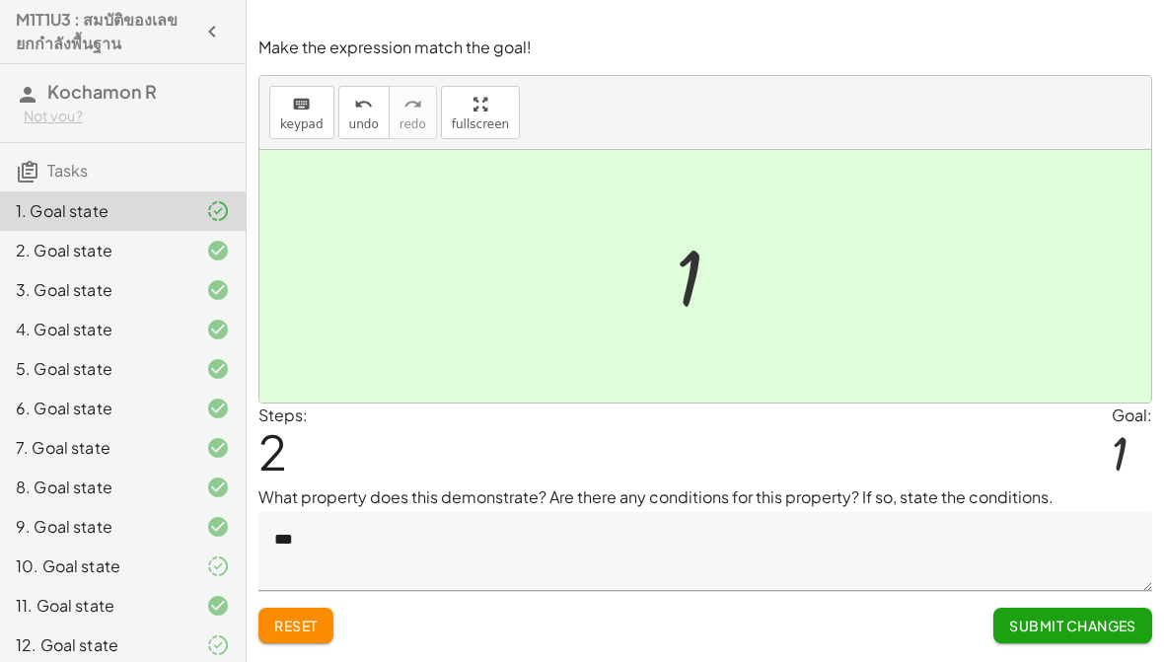
click at [1096, 631] on span "Submit Changes" at bounding box center [1072, 626] width 127 height 18
click at [1108, 621] on span "Continue" at bounding box center [1099, 626] width 75 height 18
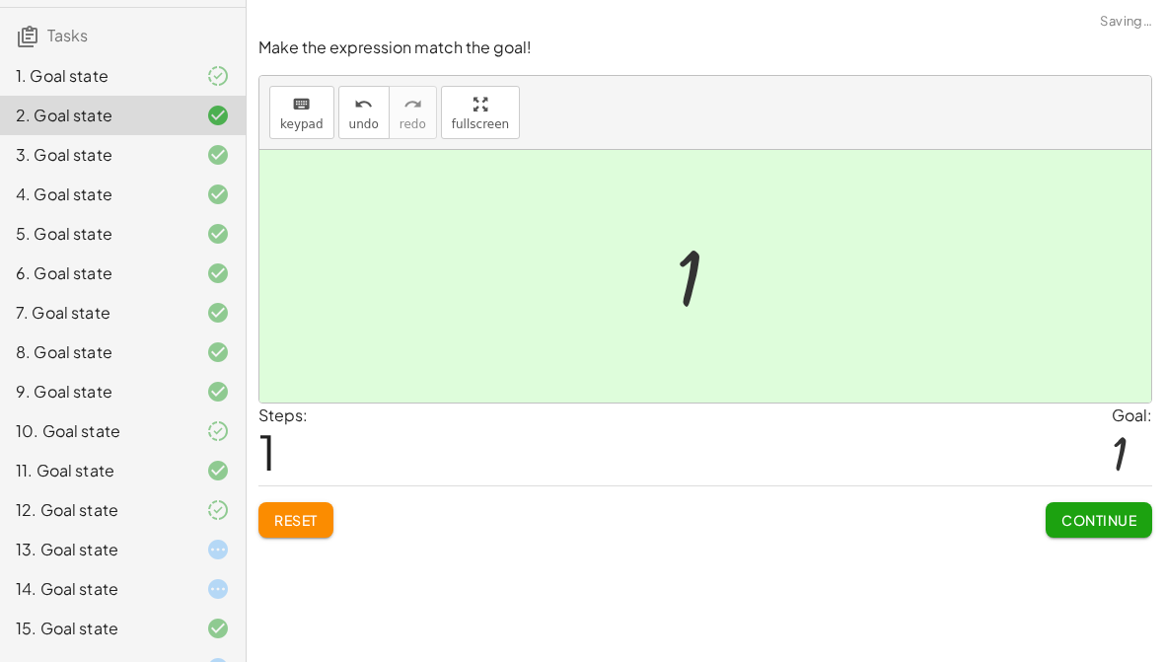
scroll to position [161, 0]
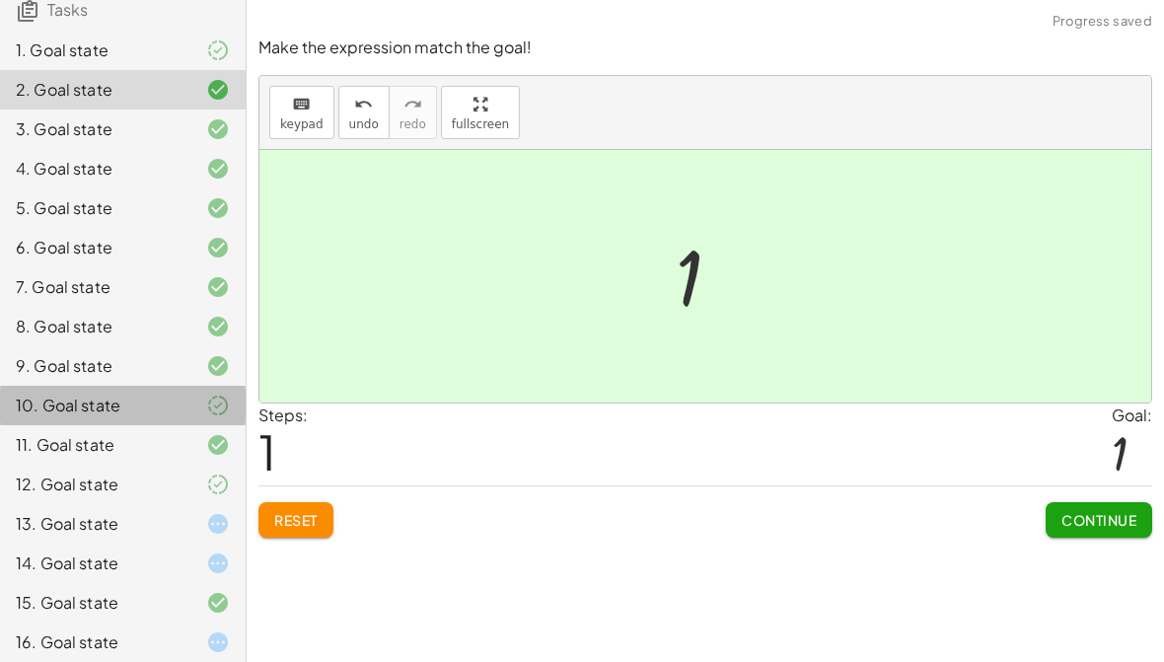
click at [173, 465] on div "10. Goal state" at bounding box center [123, 484] width 246 height 39
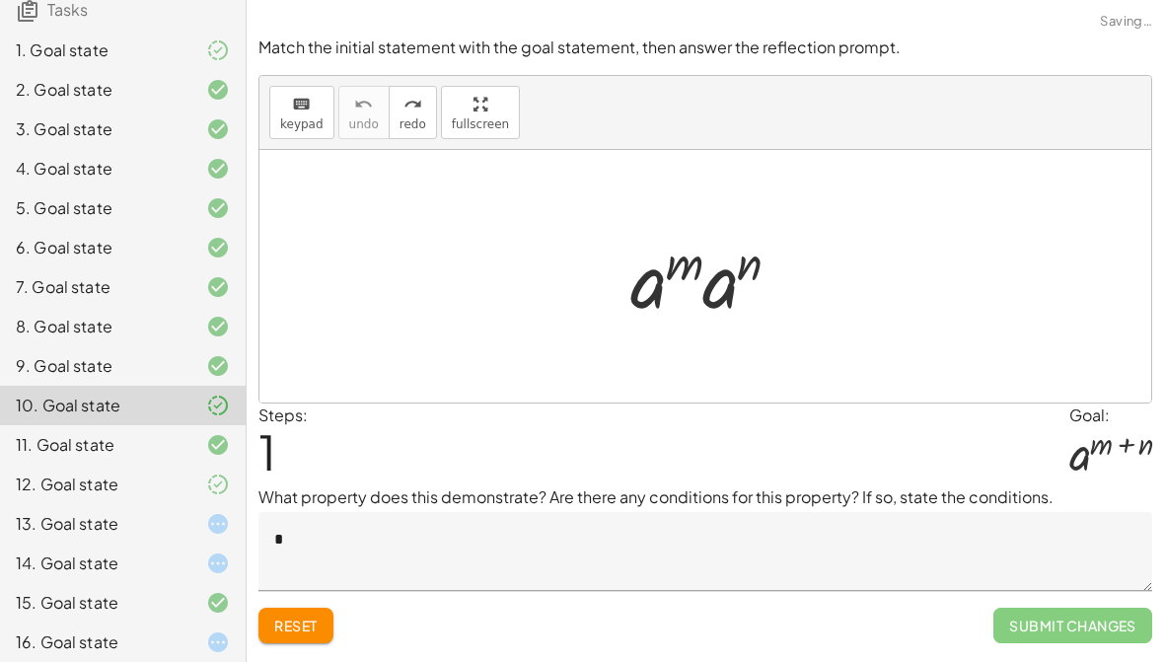
click at [151, 527] on div "13. Goal state" at bounding box center [95, 524] width 159 height 24
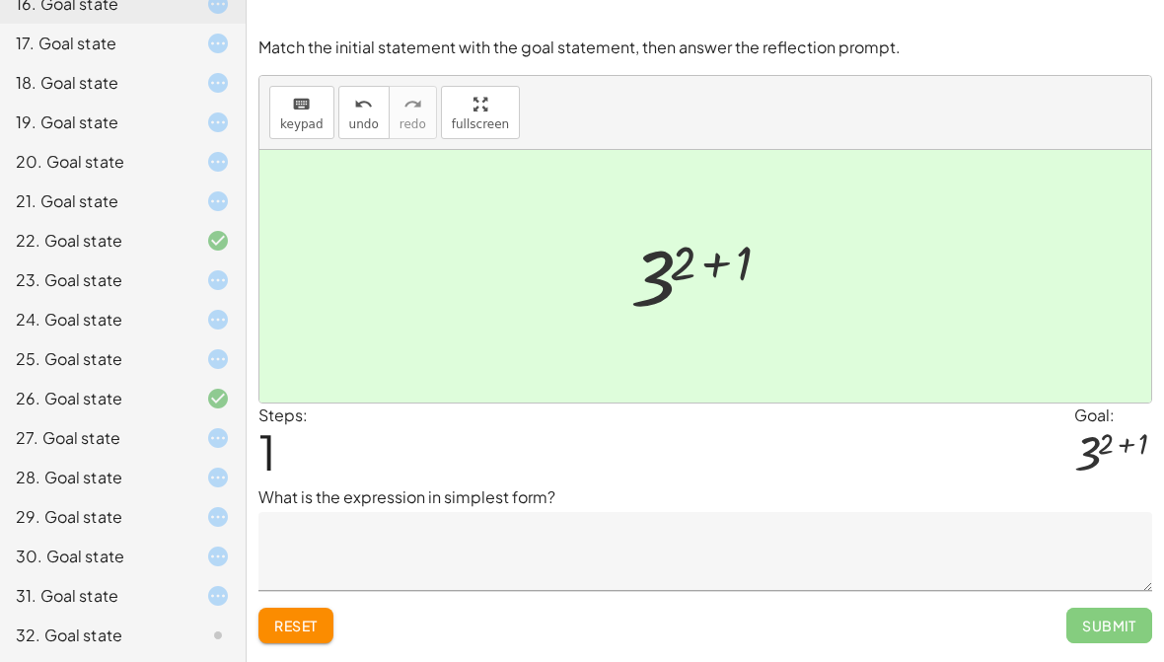
scroll to position [799, 0]
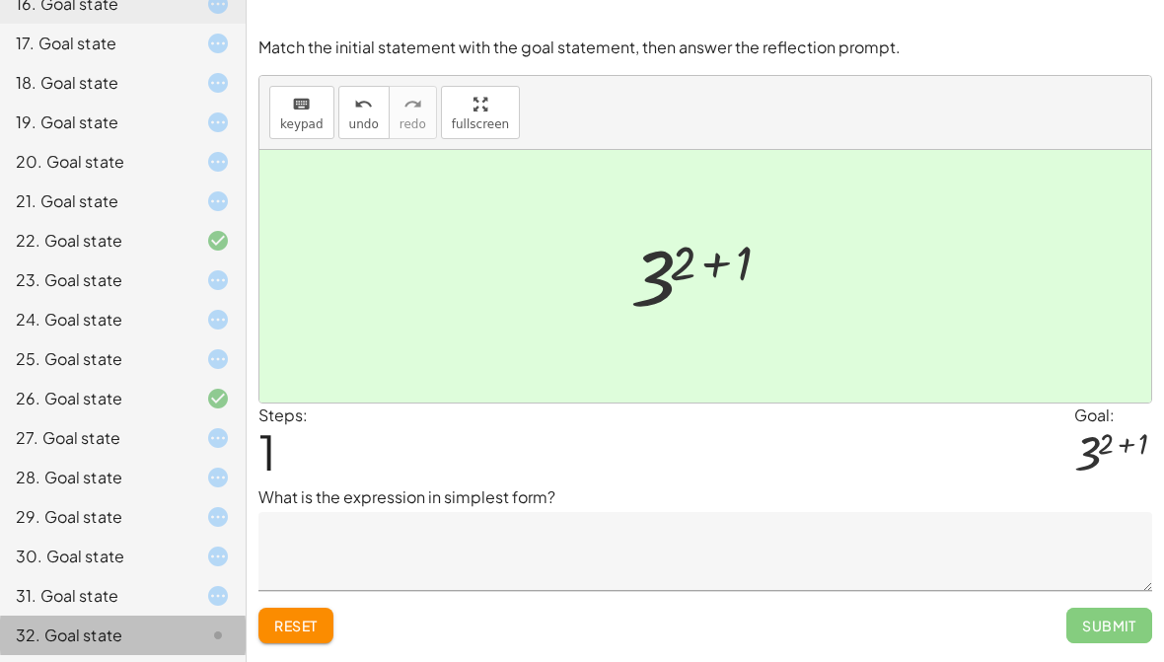
click at [146, 629] on div "32. Goal state" at bounding box center [95, 636] width 159 height 24
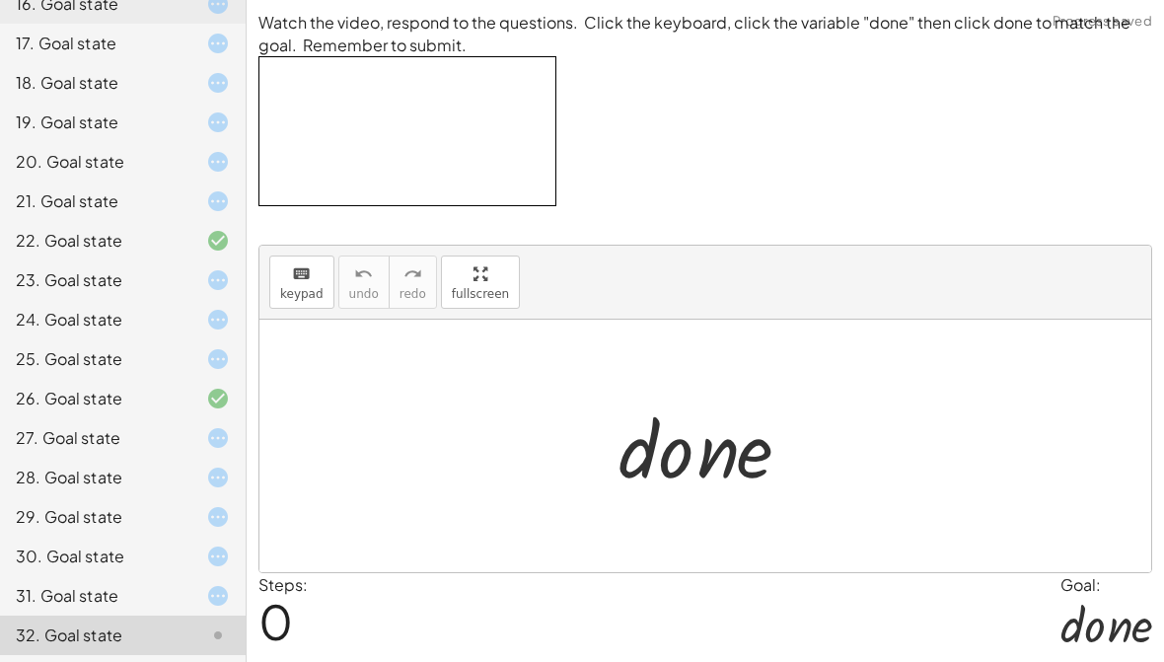
click at [1099, 623] on div at bounding box center [1107, 624] width 92 height 55
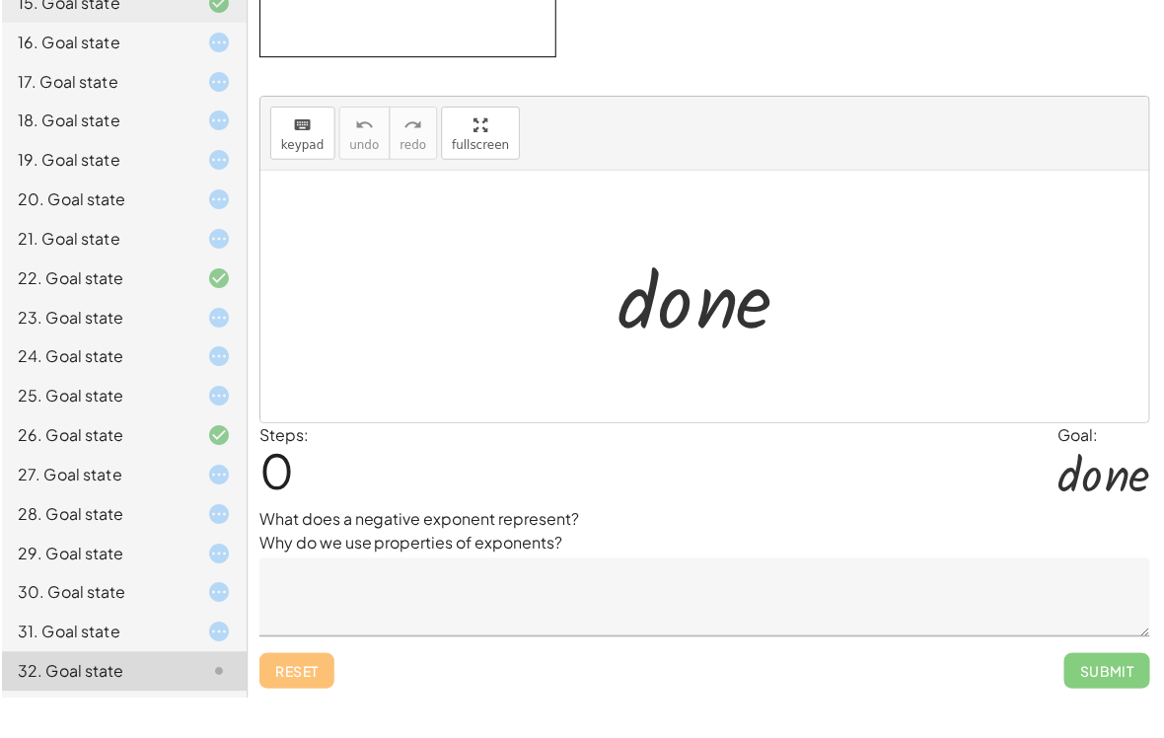
scroll to position [112, 0]
